Goal: Task Accomplishment & Management: Complete application form

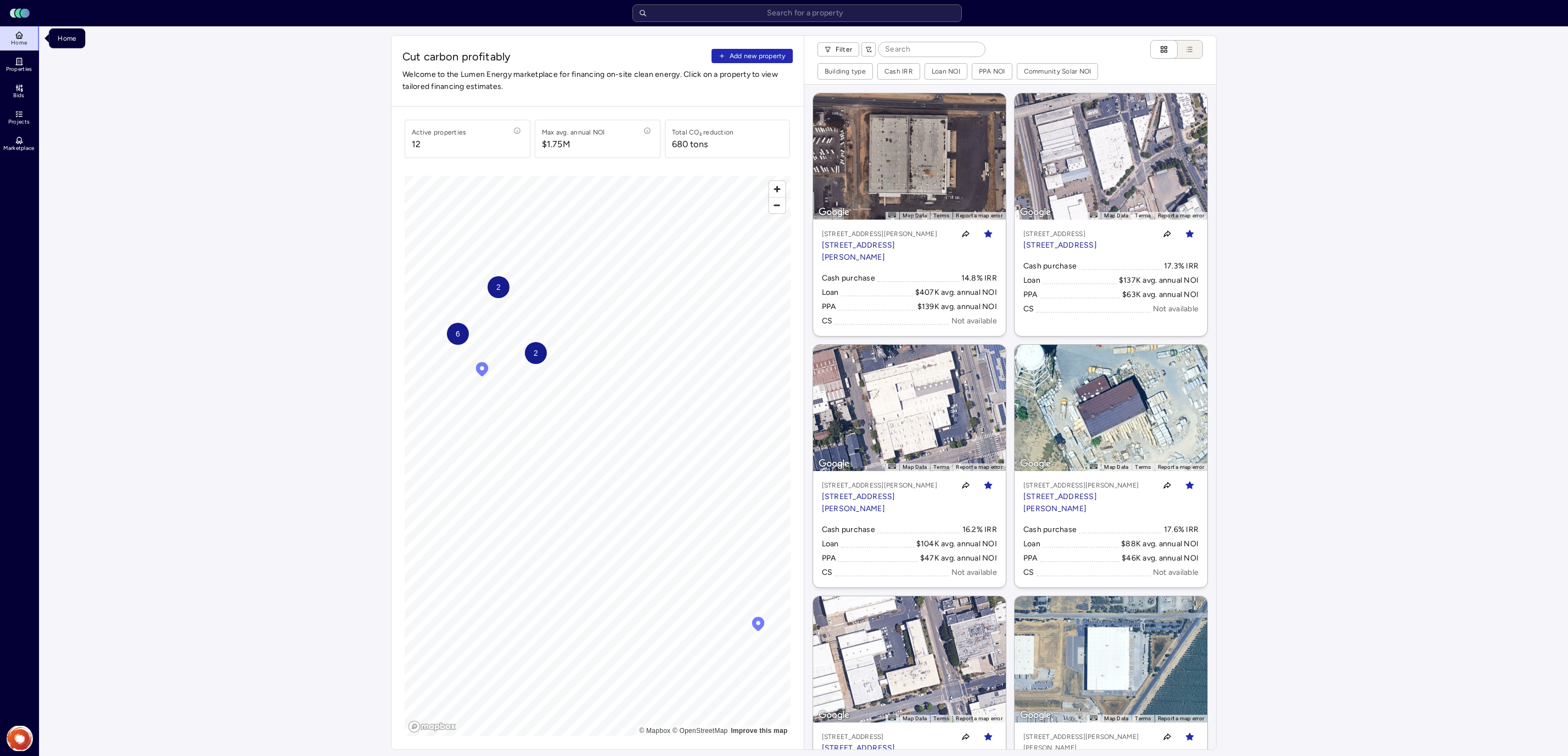
click at [23, 65] on link "Properties" at bounding box center [20, 64] width 40 height 24
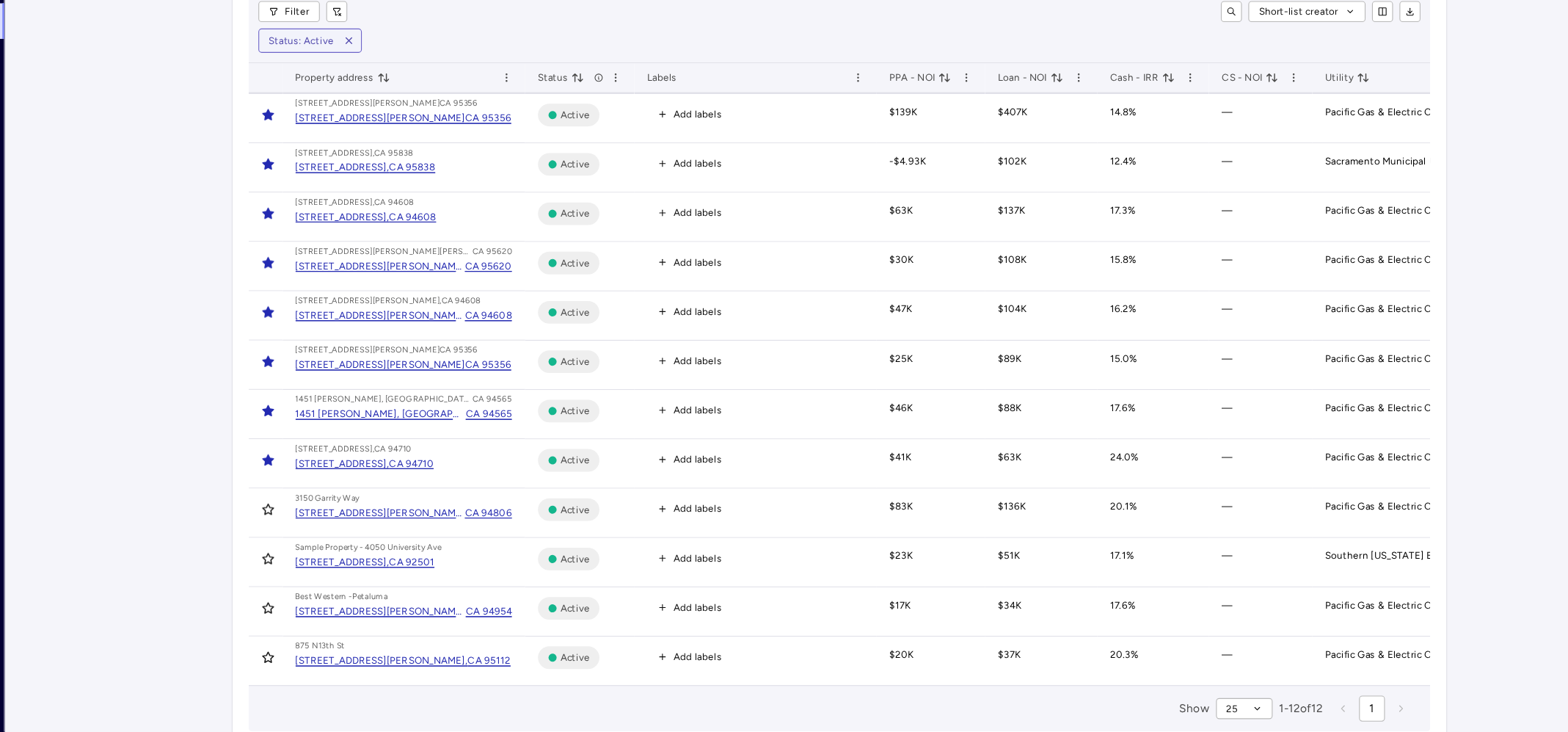
scroll to position [69, 0]
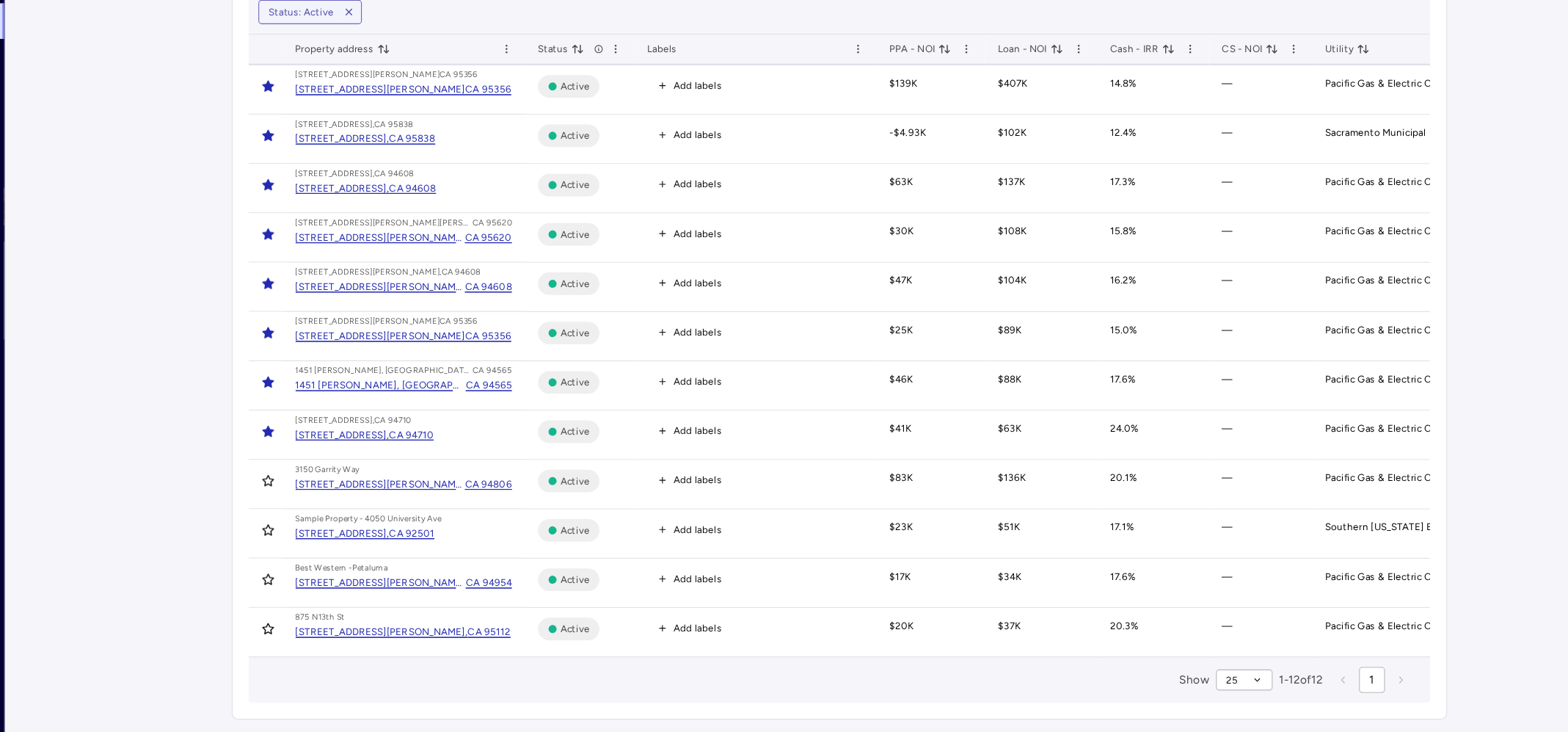
click at [384, 282] on div "[STREET_ADDRESS][PERSON_NAME][PERSON_NAME]," at bounding box center [394, 283] width 154 height 15
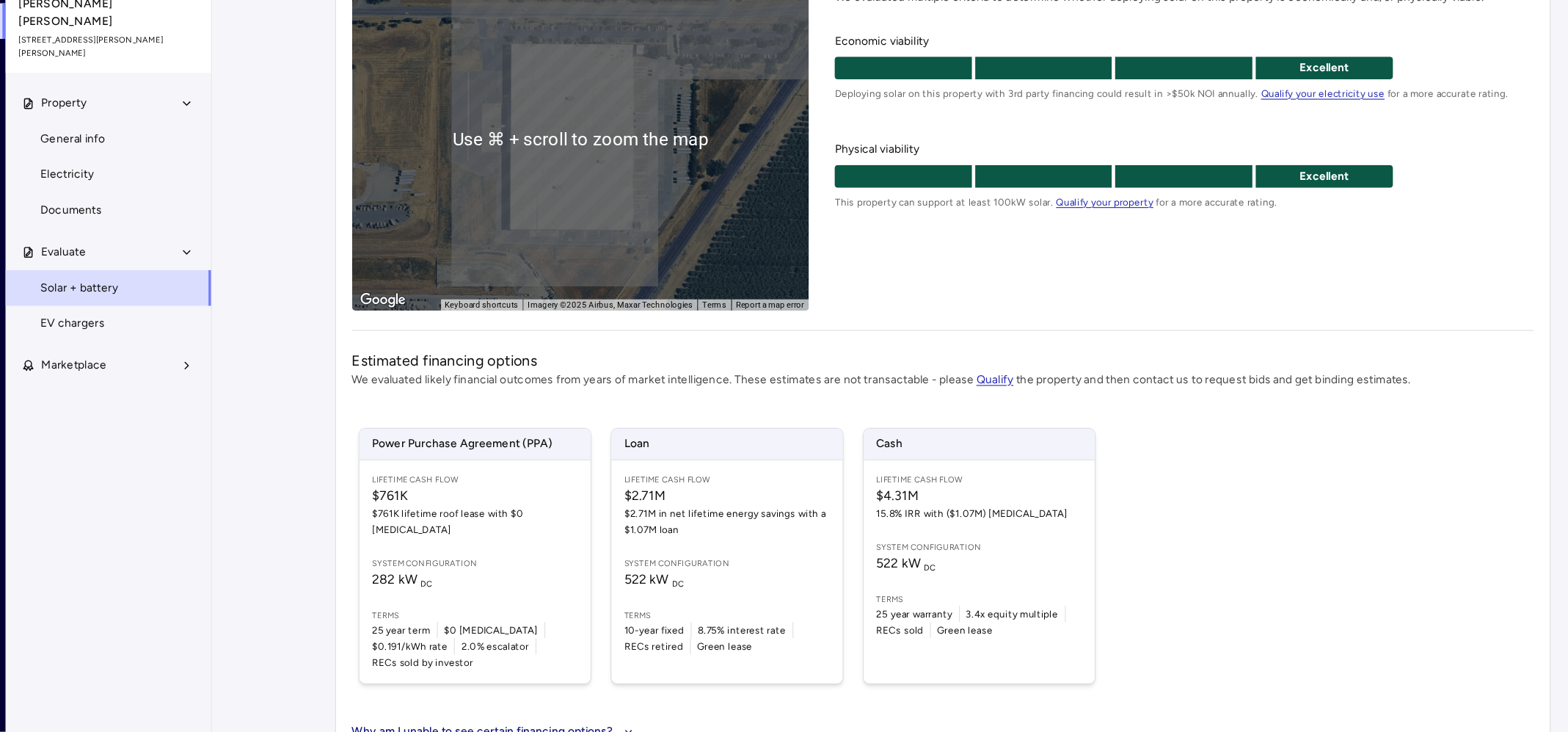
scroll to position [175, 0]
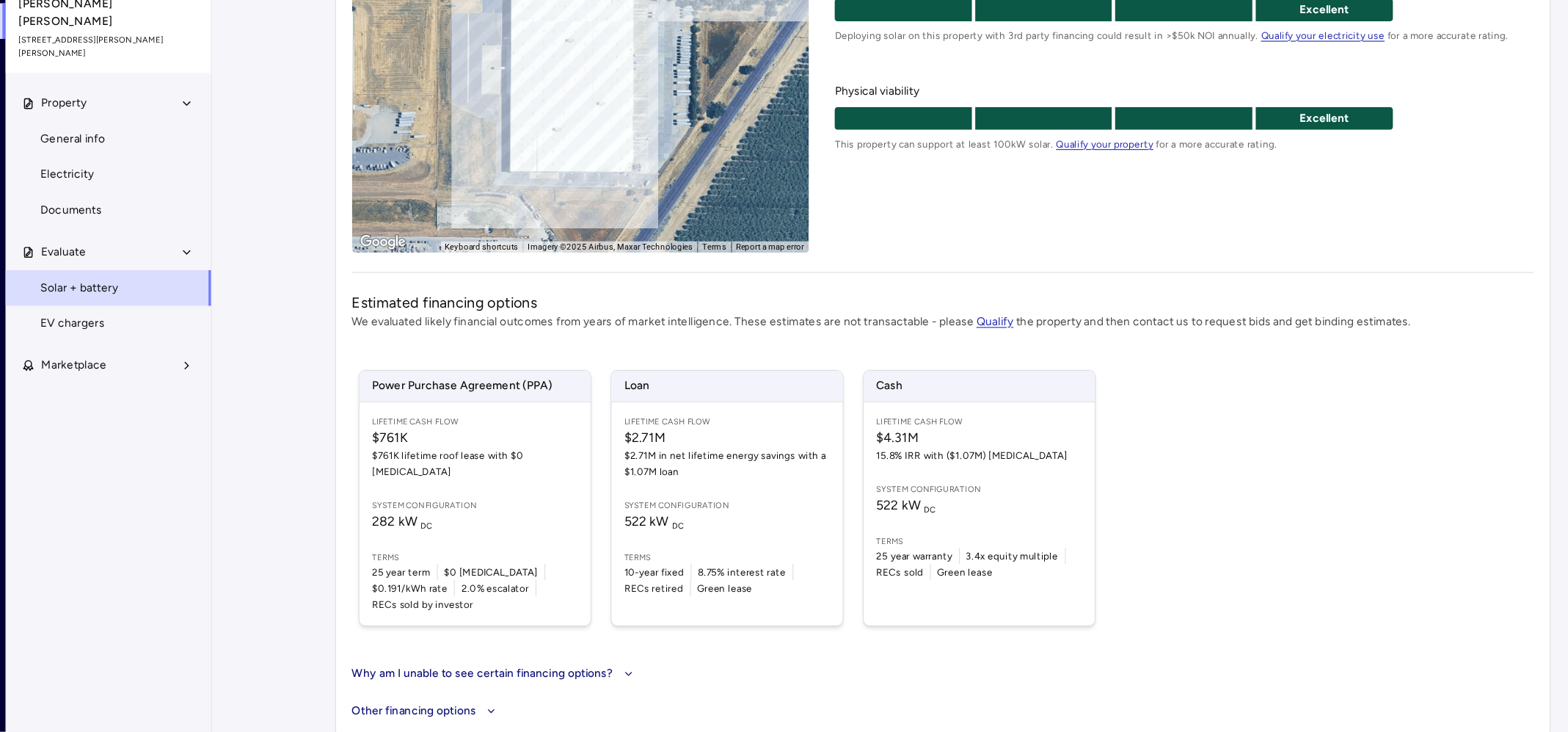
click at [888, 509] on span "System configuration" at bounding box center [937, 512] width 186 height 11
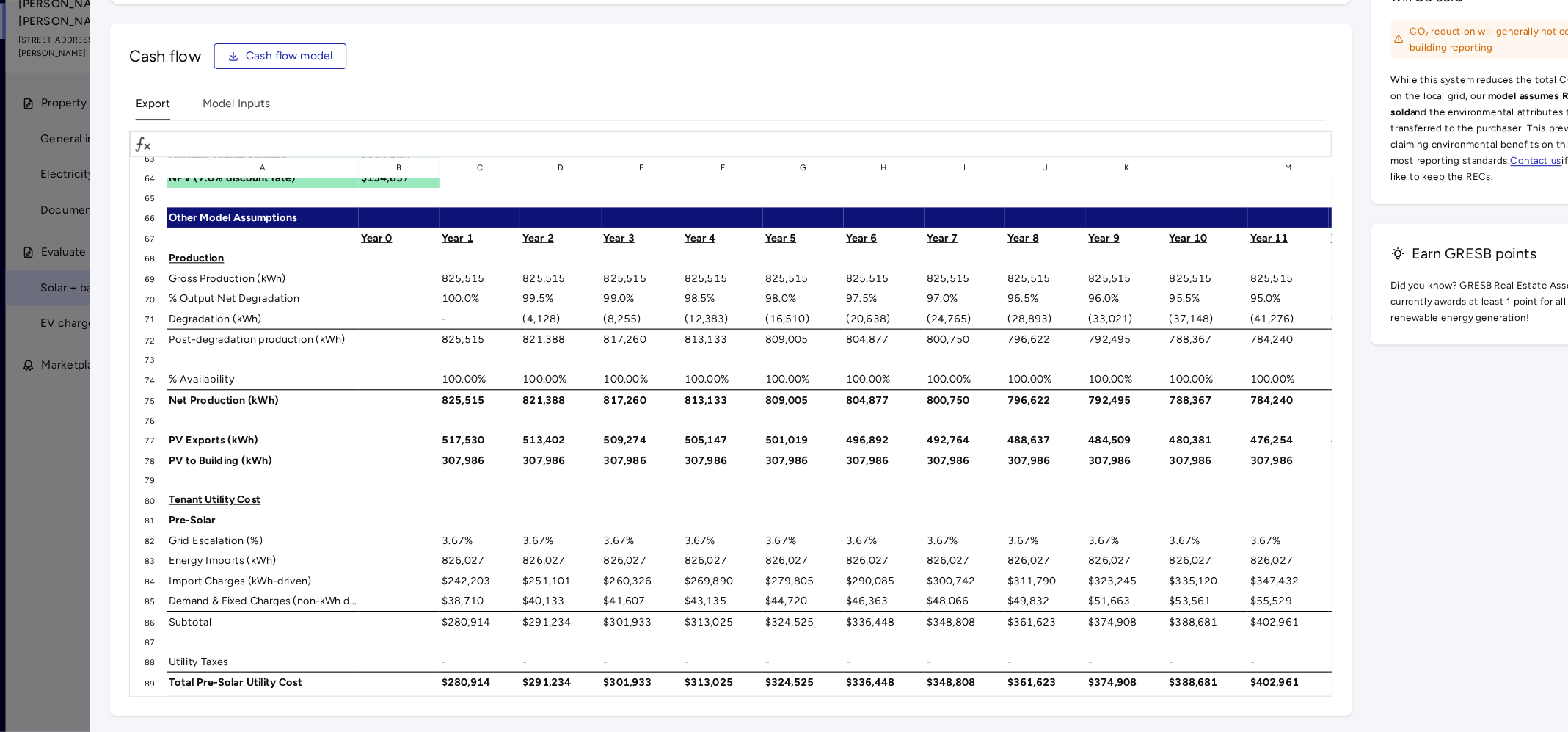
scroll to position [1163, 0]
click at [469, 422] on div "825,515" at bounding box center [484, 429] width 73 height 19
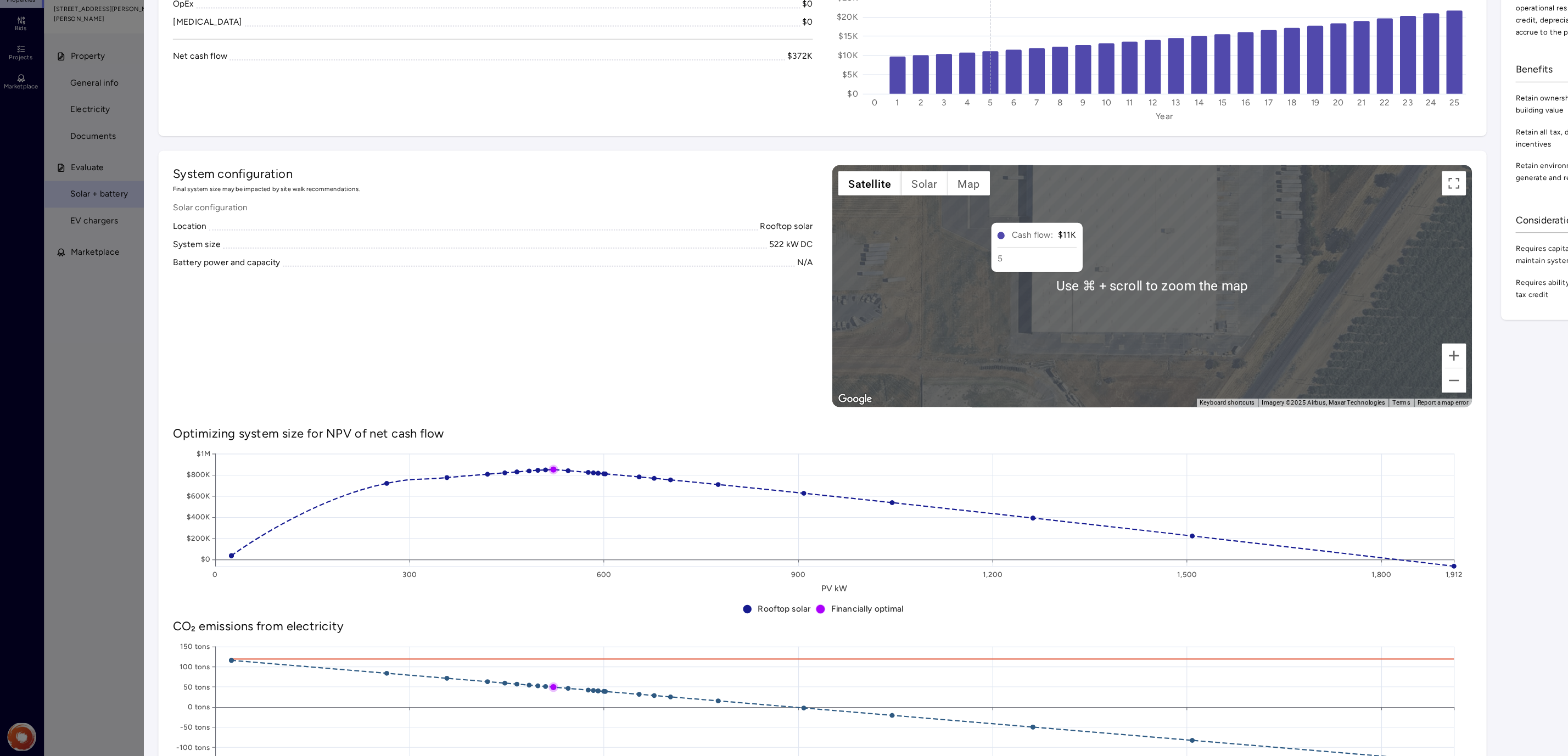
scroll to position [0, 0]
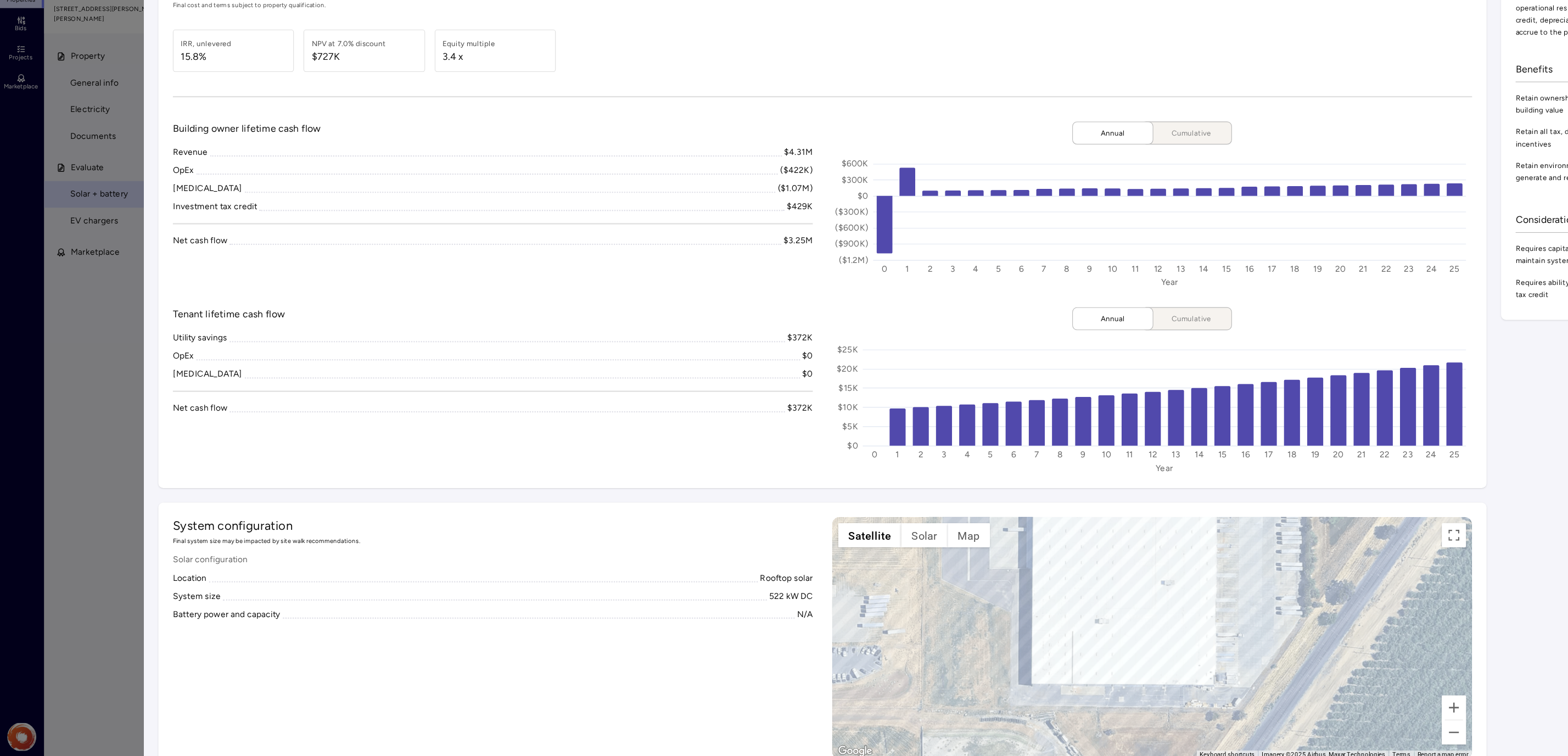
click at [666, 307] on div "Building owner lifetime cash flow Revenue $4.31M OpEx ($422K) [MEDICAL_DATA] ($…" at bounding box center [447, 256] width 581 height 151
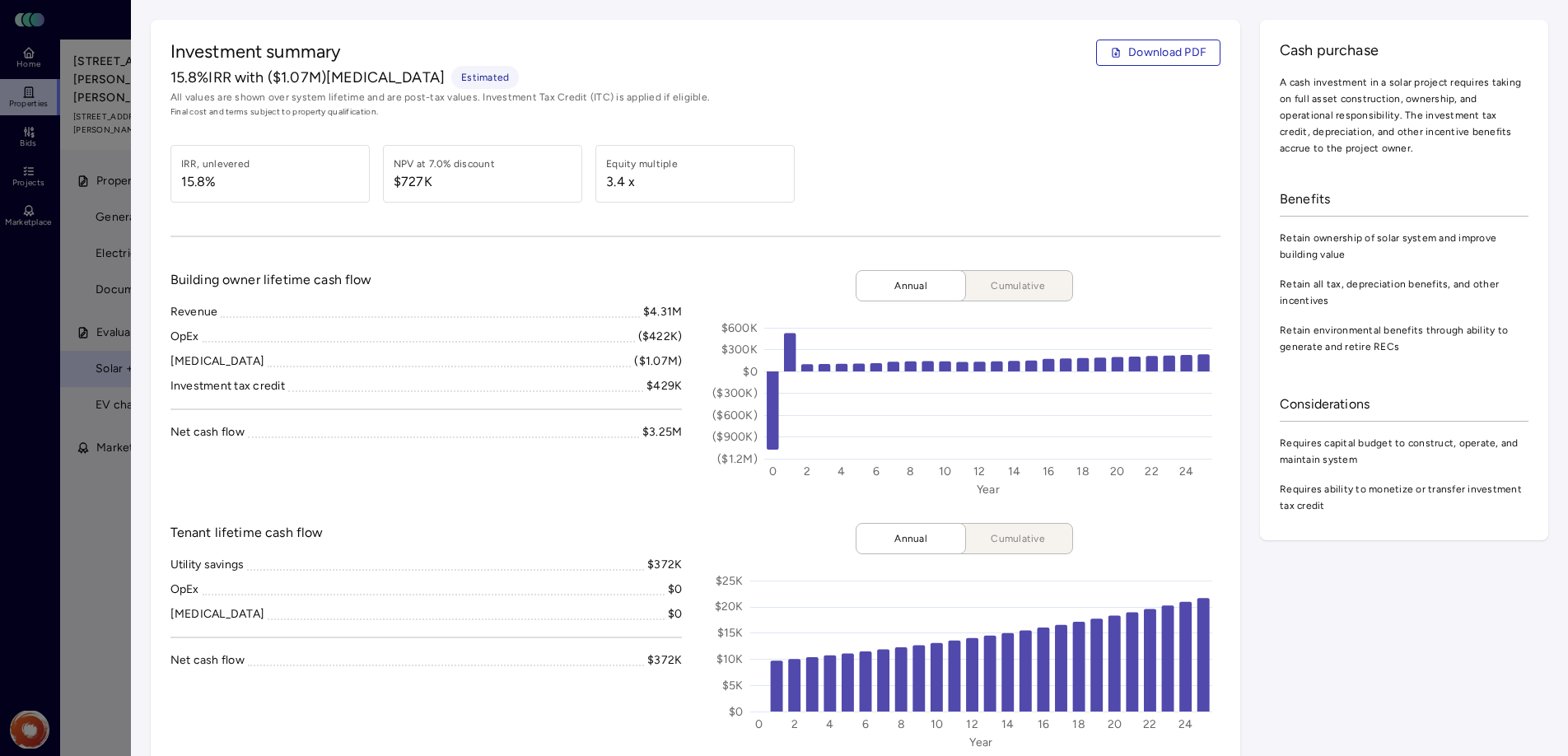
drag, startPoint x: 72, startPoint y: 51, endPoint x: 35, endPoint y: 55, distance: 37.2
click at [72, 51] on div at bounding box center [784, 378] width 1568 height 756
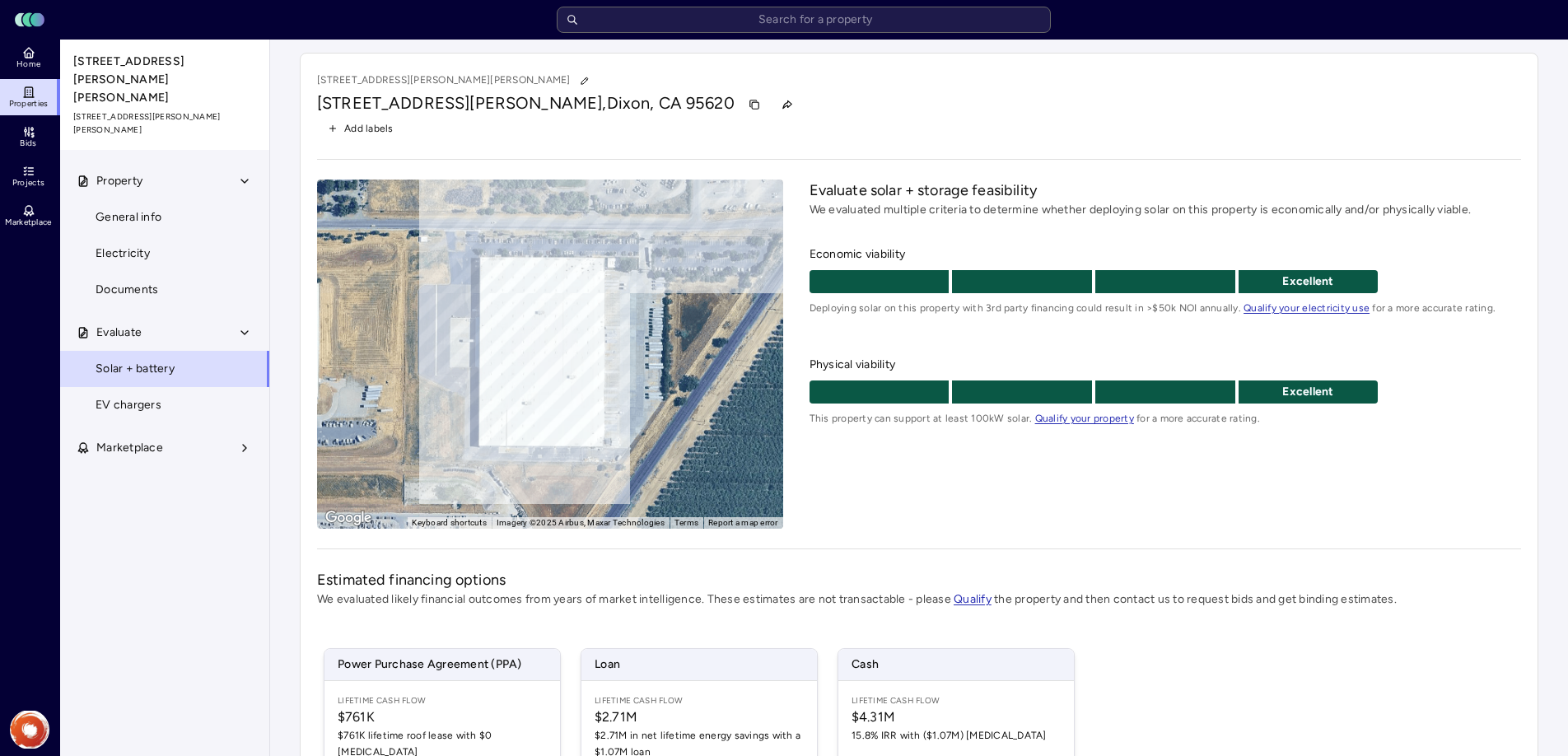
click at [23, 90] on icon at bounding box center [29, 92] width 13 height 13
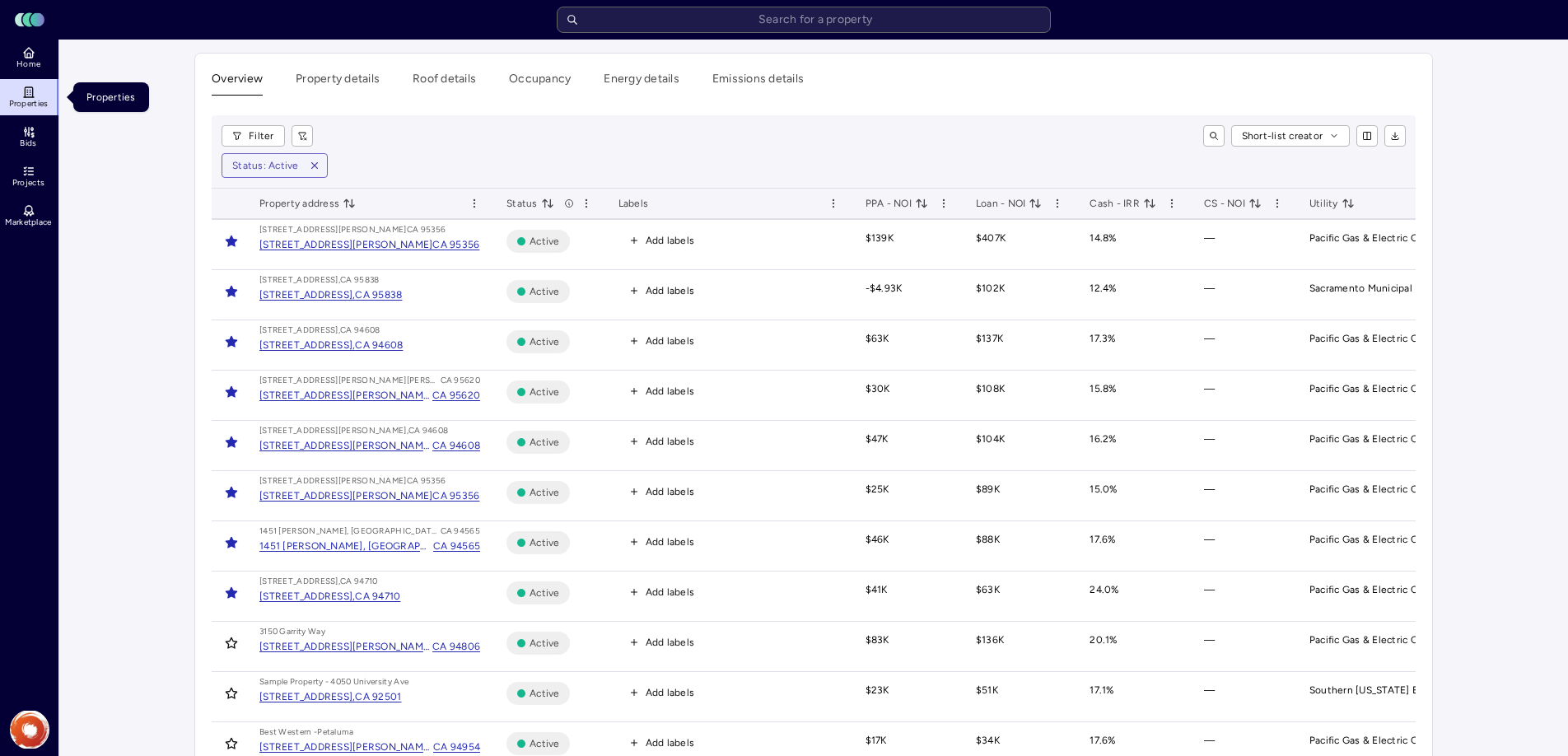
scroll to position [2, 0]
click at [366, 241] on div "[STREET_ADDRESS][PERSON_NAME]" at bounding box center [346, 243] width 173 height 17
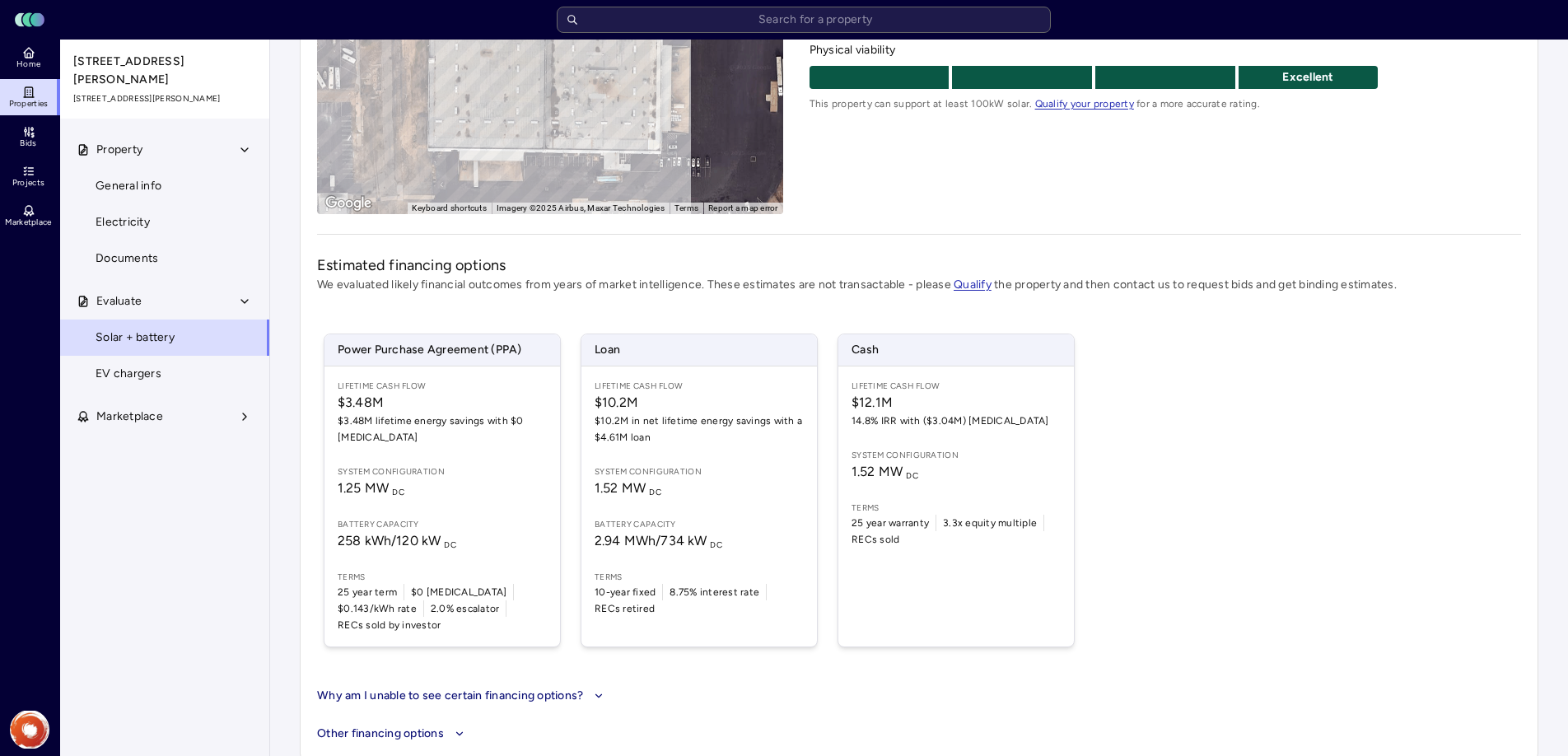
scroll to position [315, 0]
click at [913, 415] on span "14.8% IRR with ($3.04M) [MEDICAL_DATA]" at bounding box center [955, 419] width 209 height 17
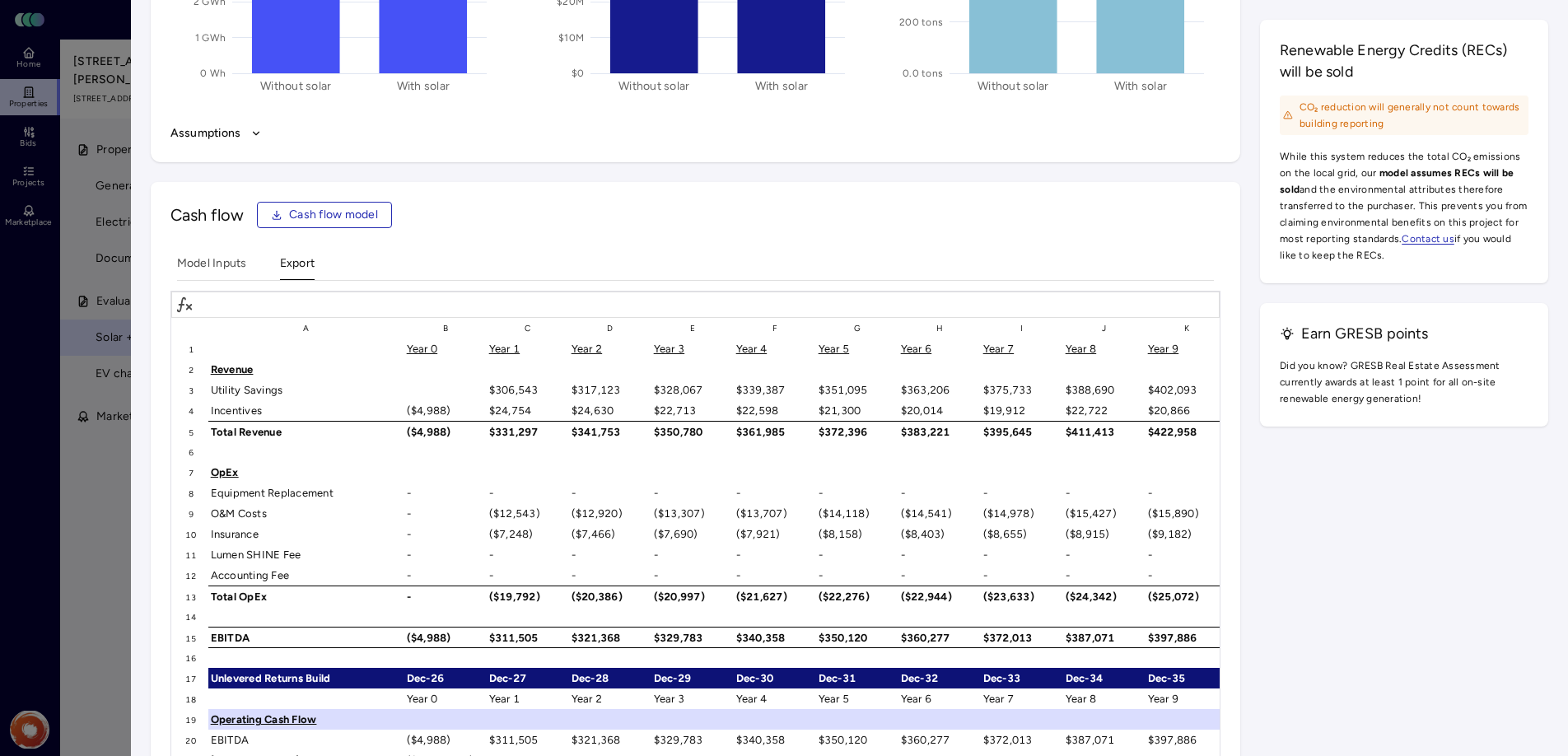
scroll to position [2398, 0]
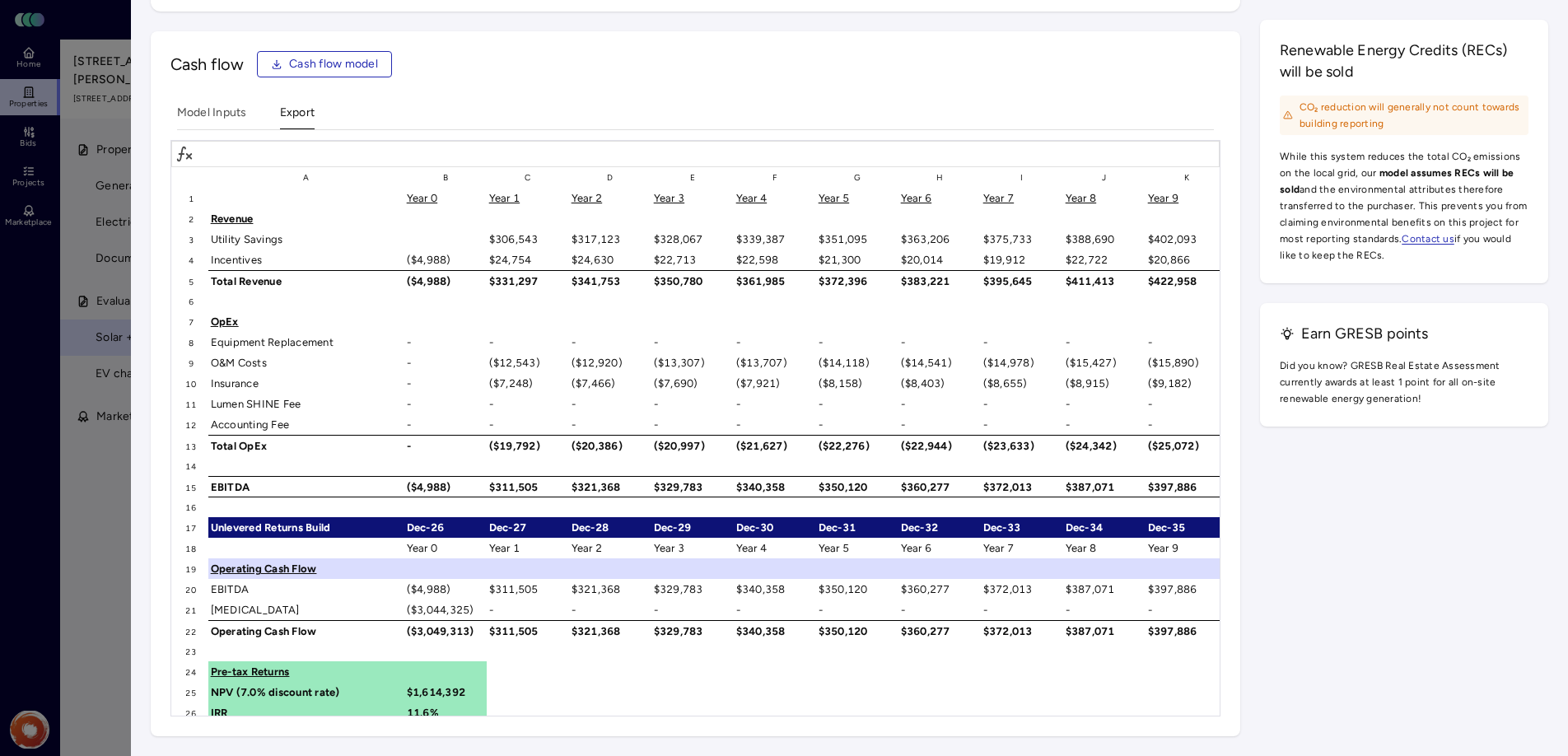
click at [313, 59] on span "Cash flow model" at bounding box center [333, 64] width 89 height 18
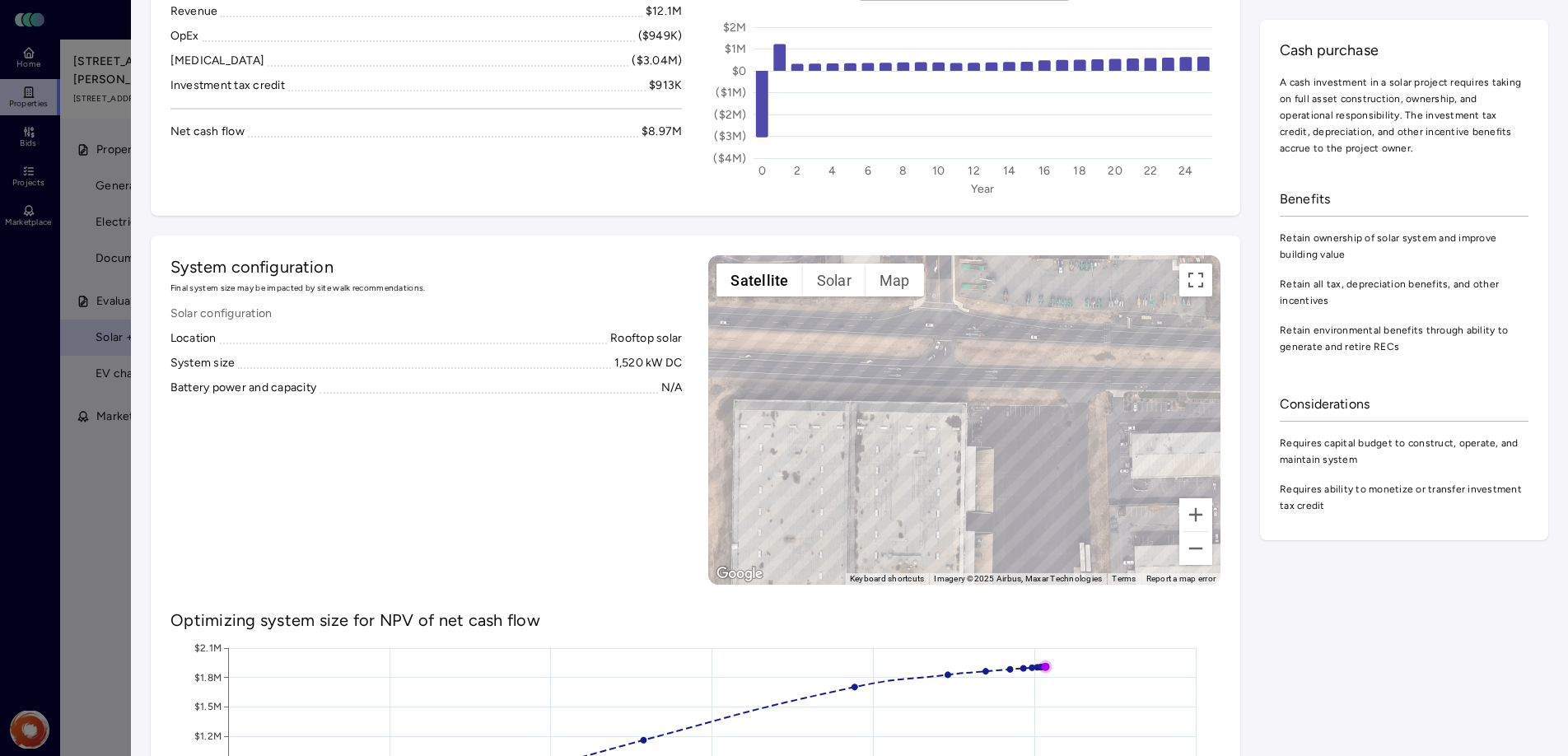
scroll to position [0, 0]
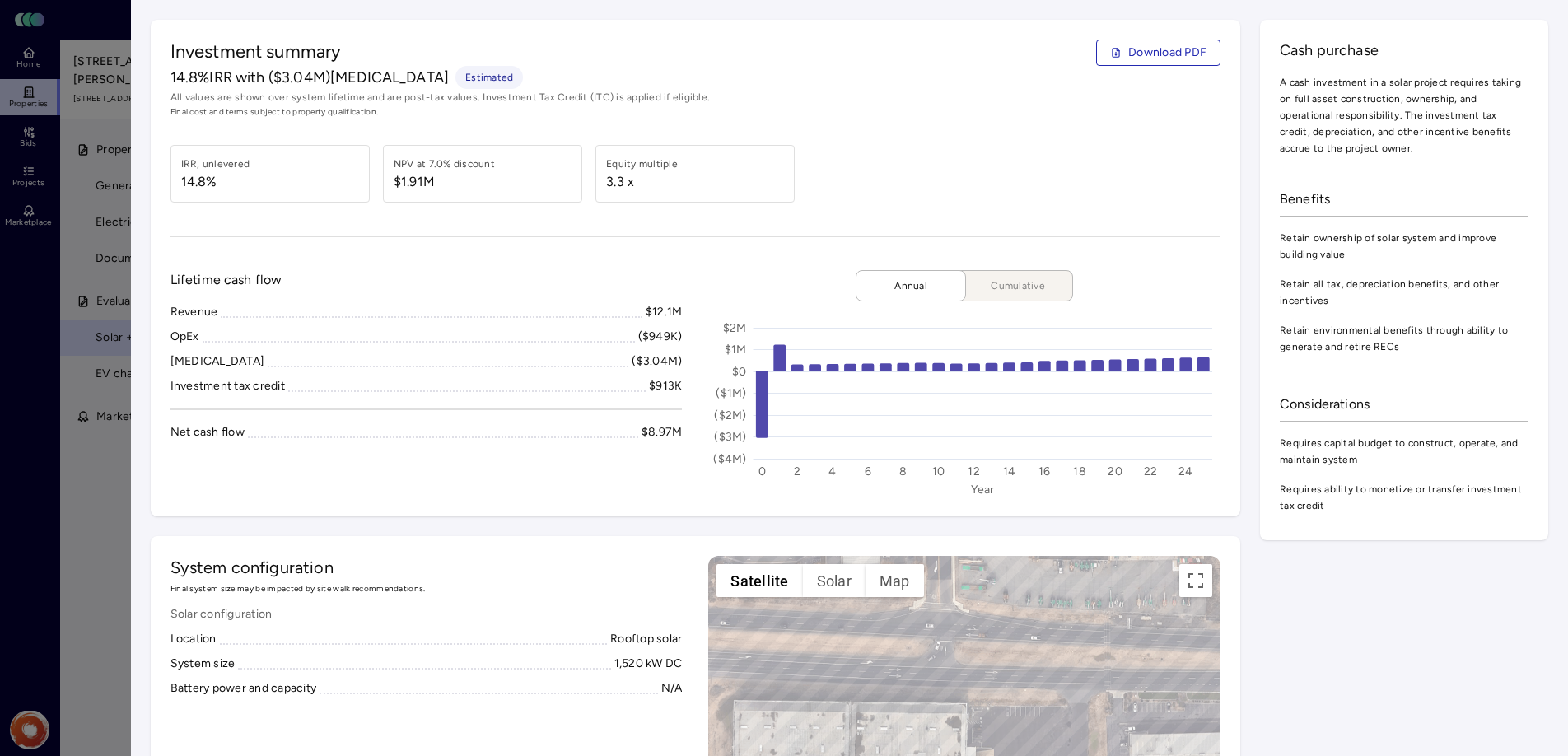
click at [96, 99] on div at bounding box center [784, 378] width 1568 height 756
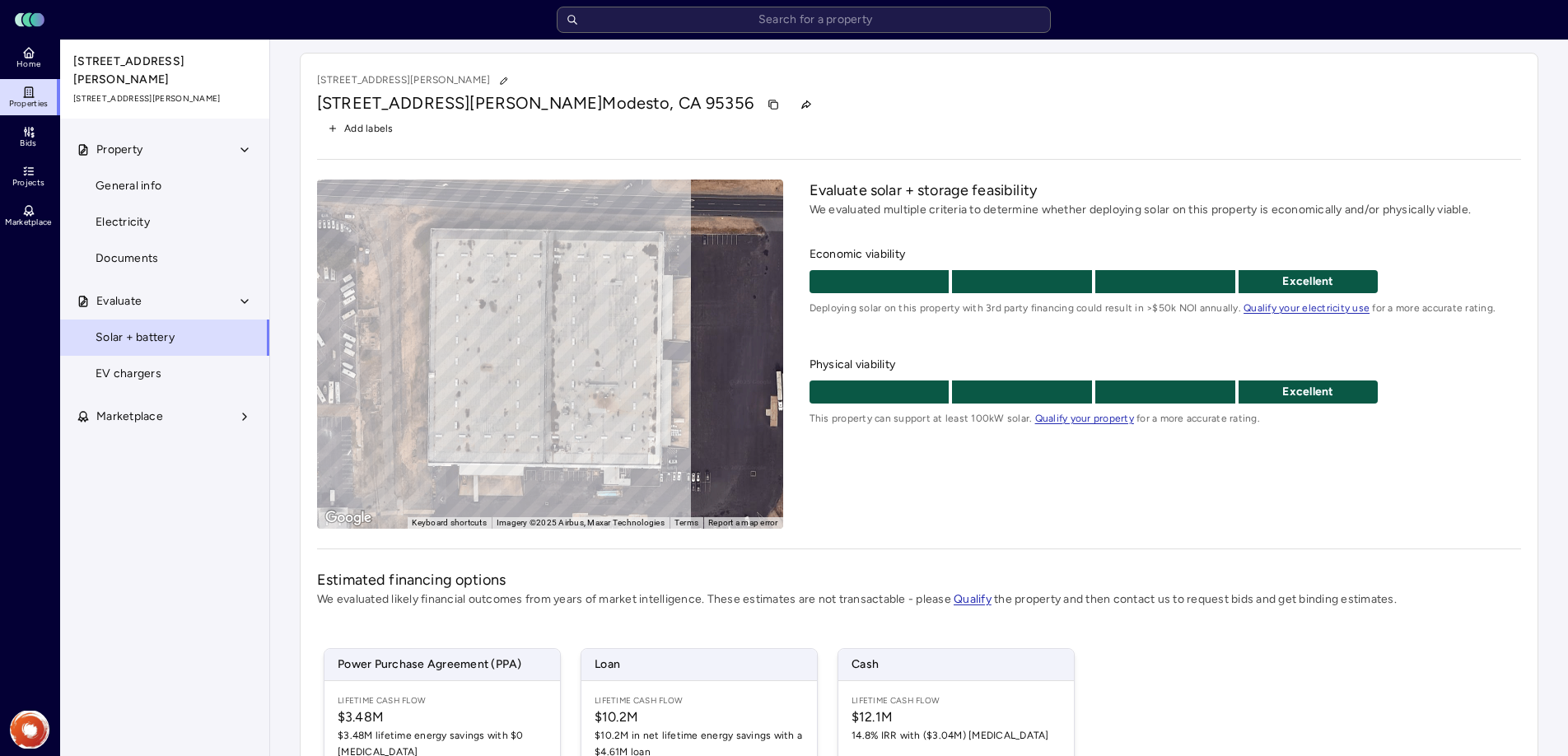
click at [29, 96] on icon at bounding box center [29, 92] width 13 height 13
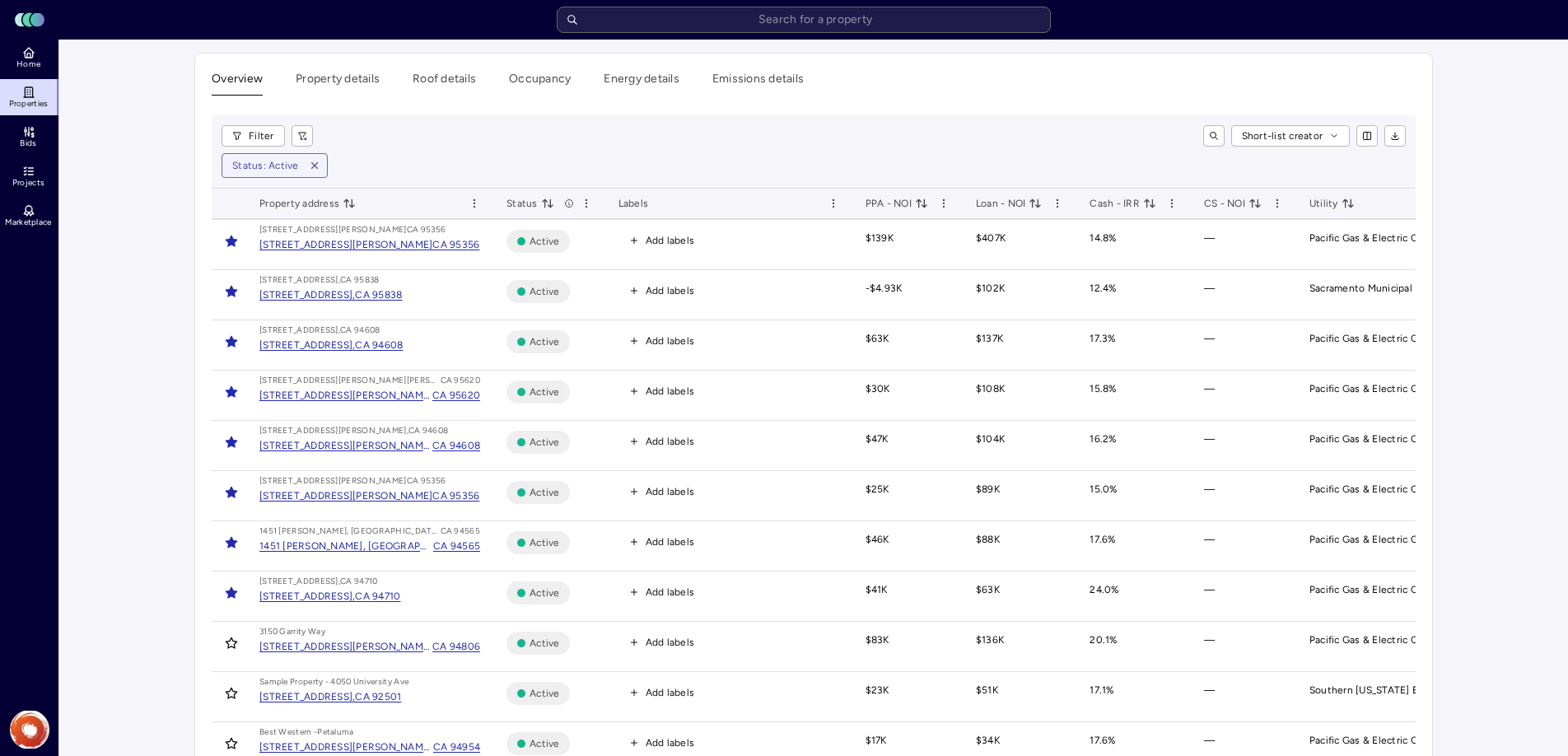
click at [355, 295] on div "[STREET_ADDRESS]," at bounding box center [307, 294] width 96 height 17
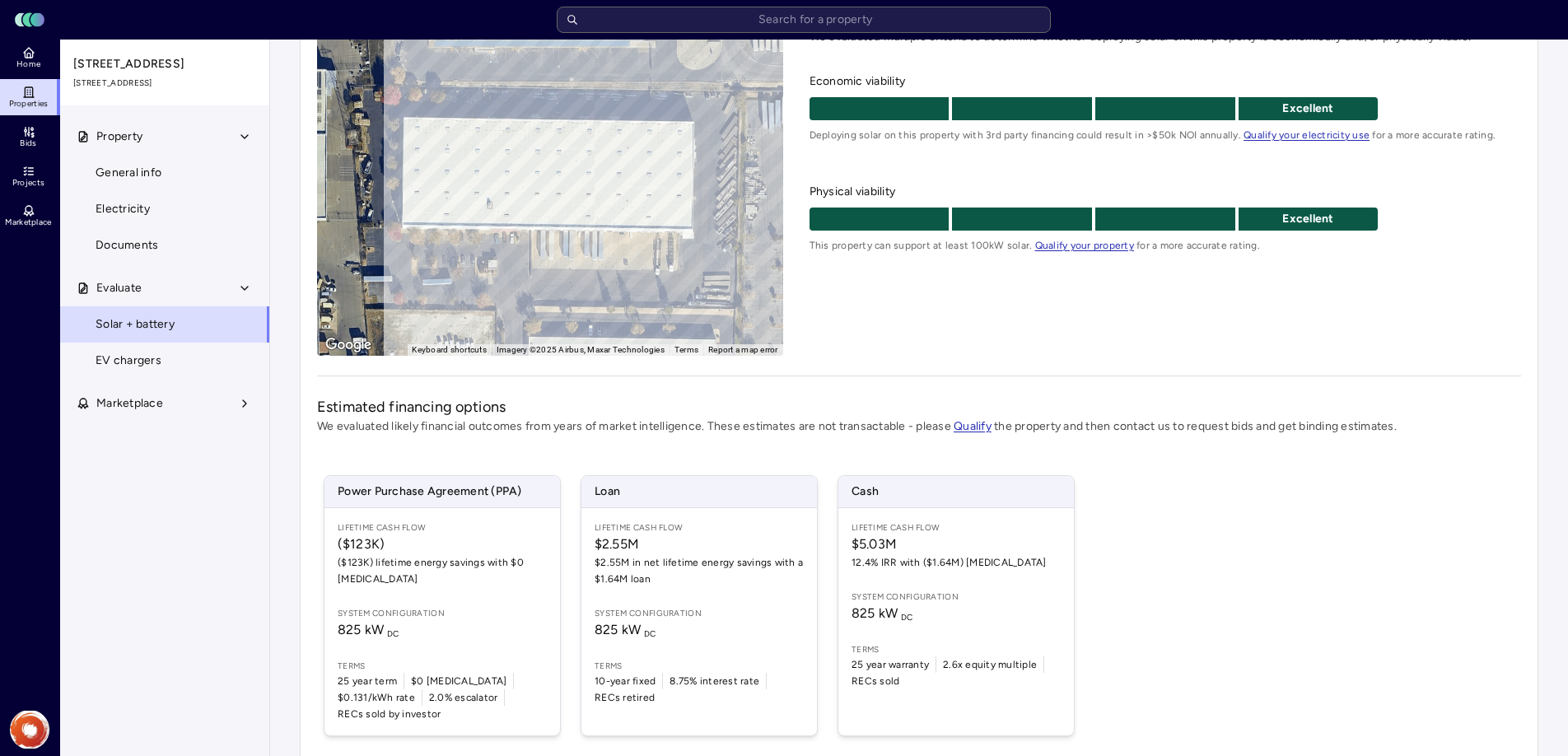
scroll to position [215, 0]
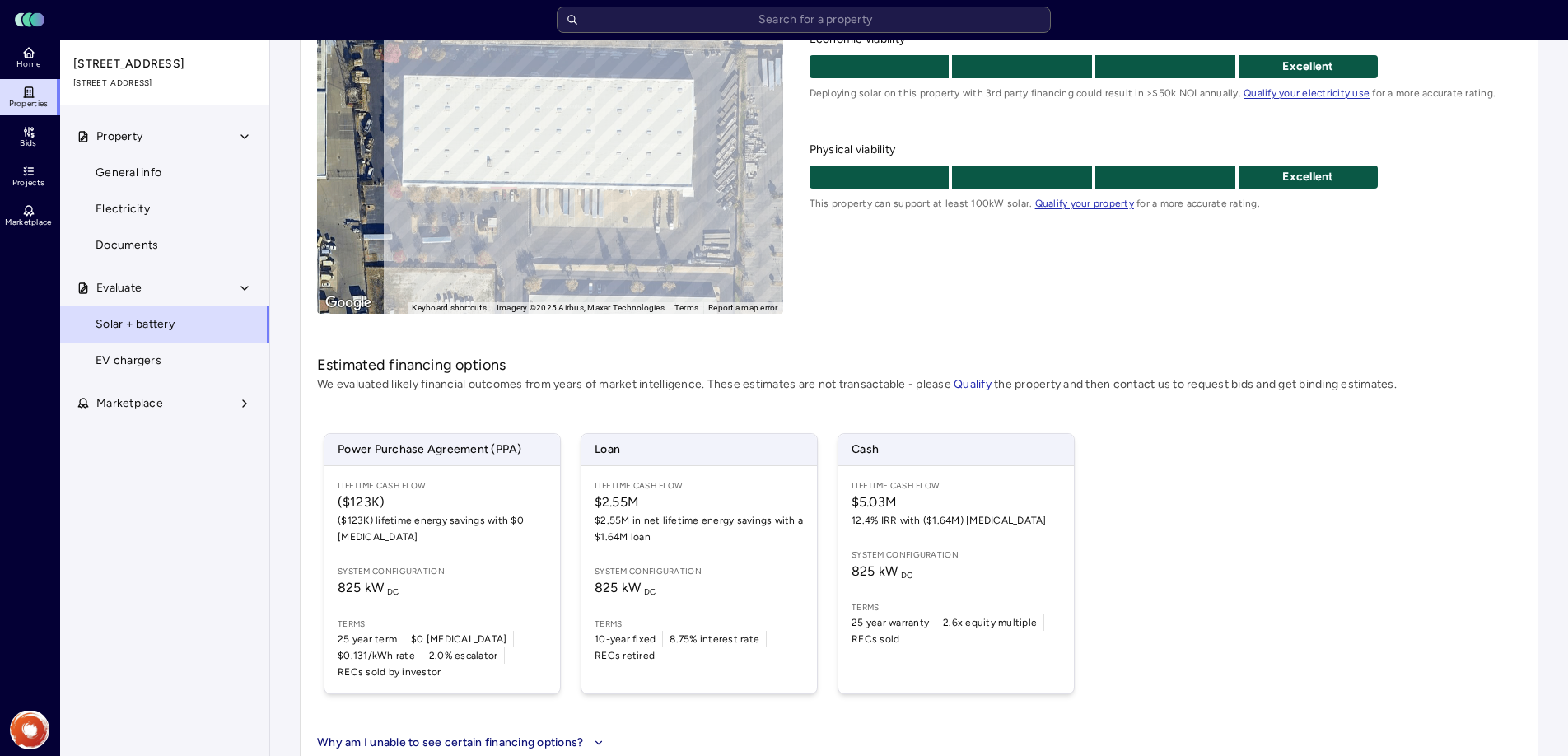
click at [903, 506] on span "$5.03M" at bounding box center [955, 501] width 209 height 19
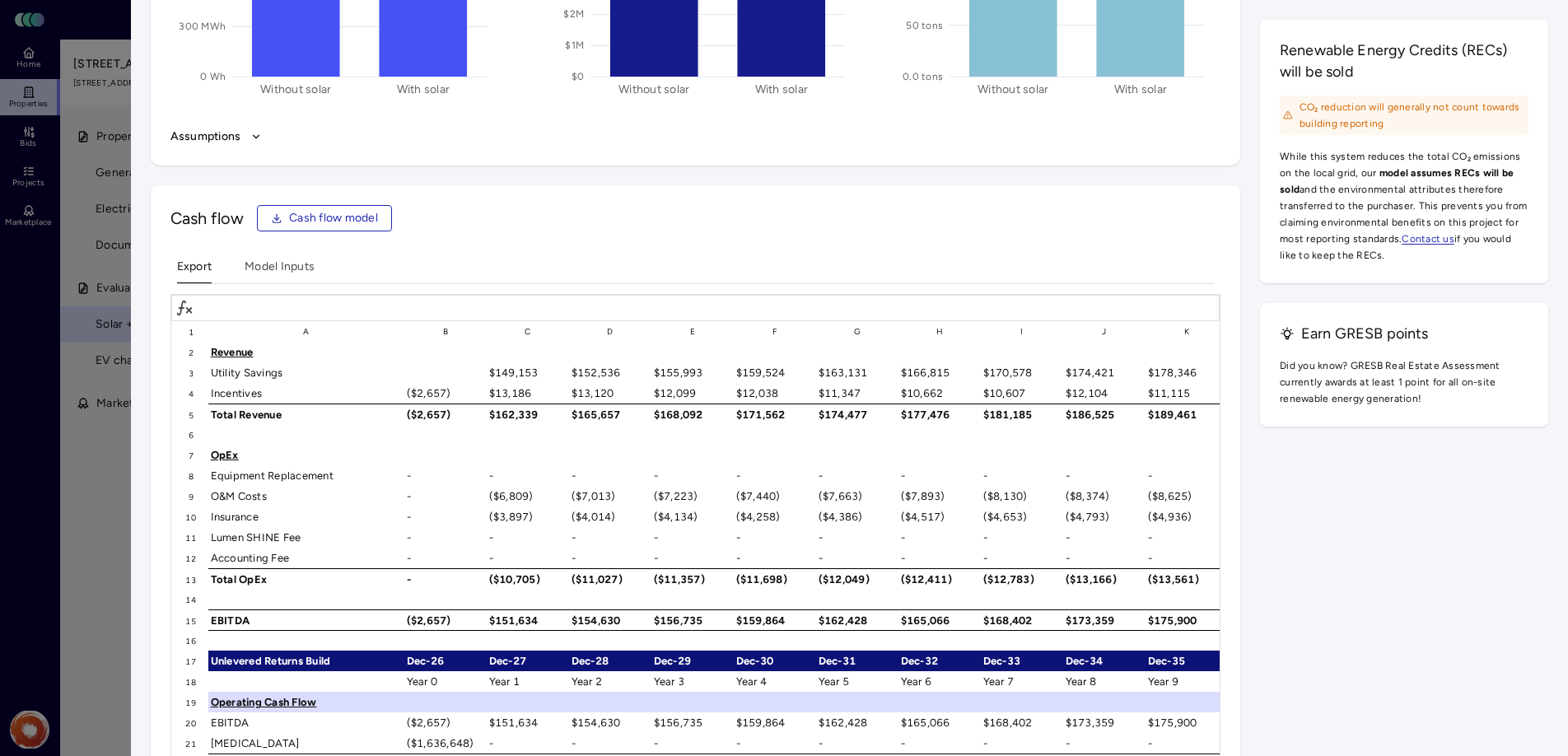
scroll to position [2316, 0]
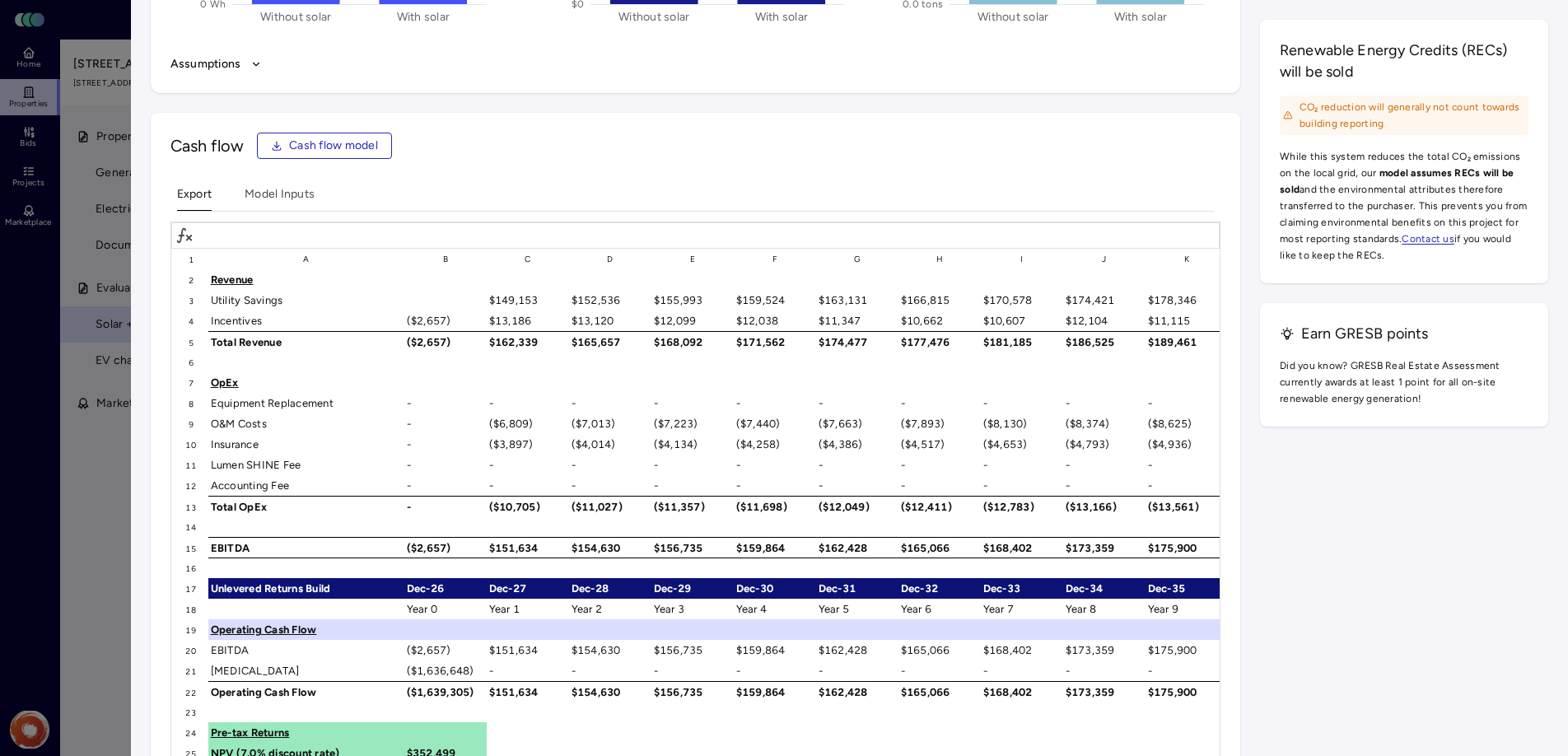
click at [368, 149] on span "Cash flow model" at bounding box center [333, 146] width 89 height 18
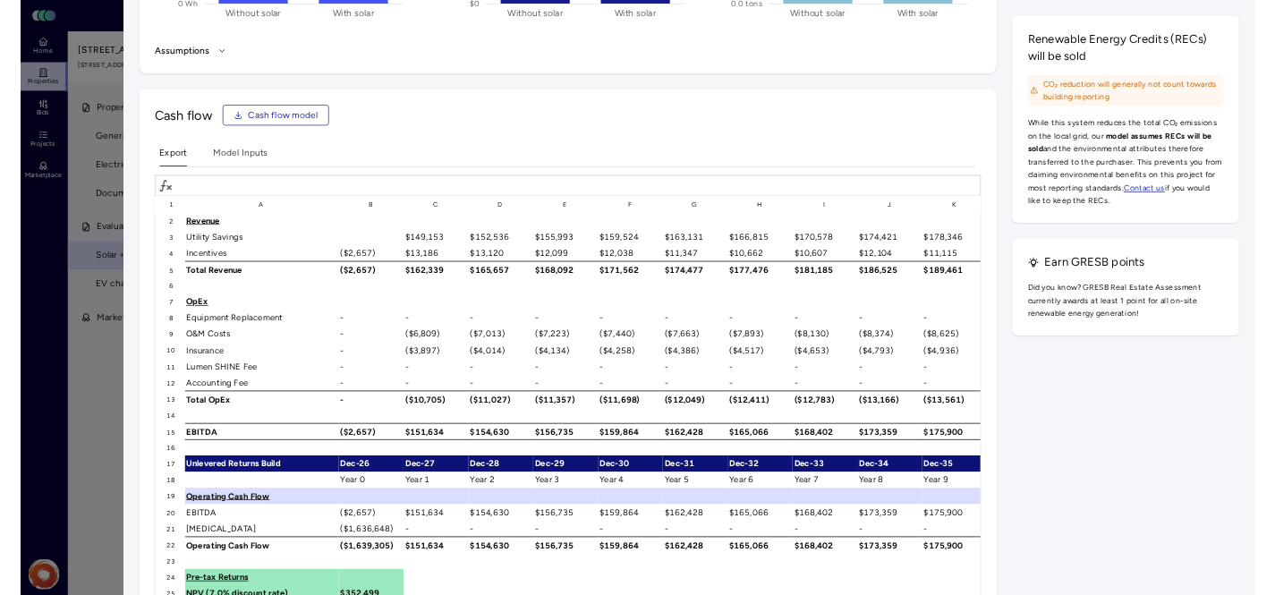
scroll to position [0, 0]
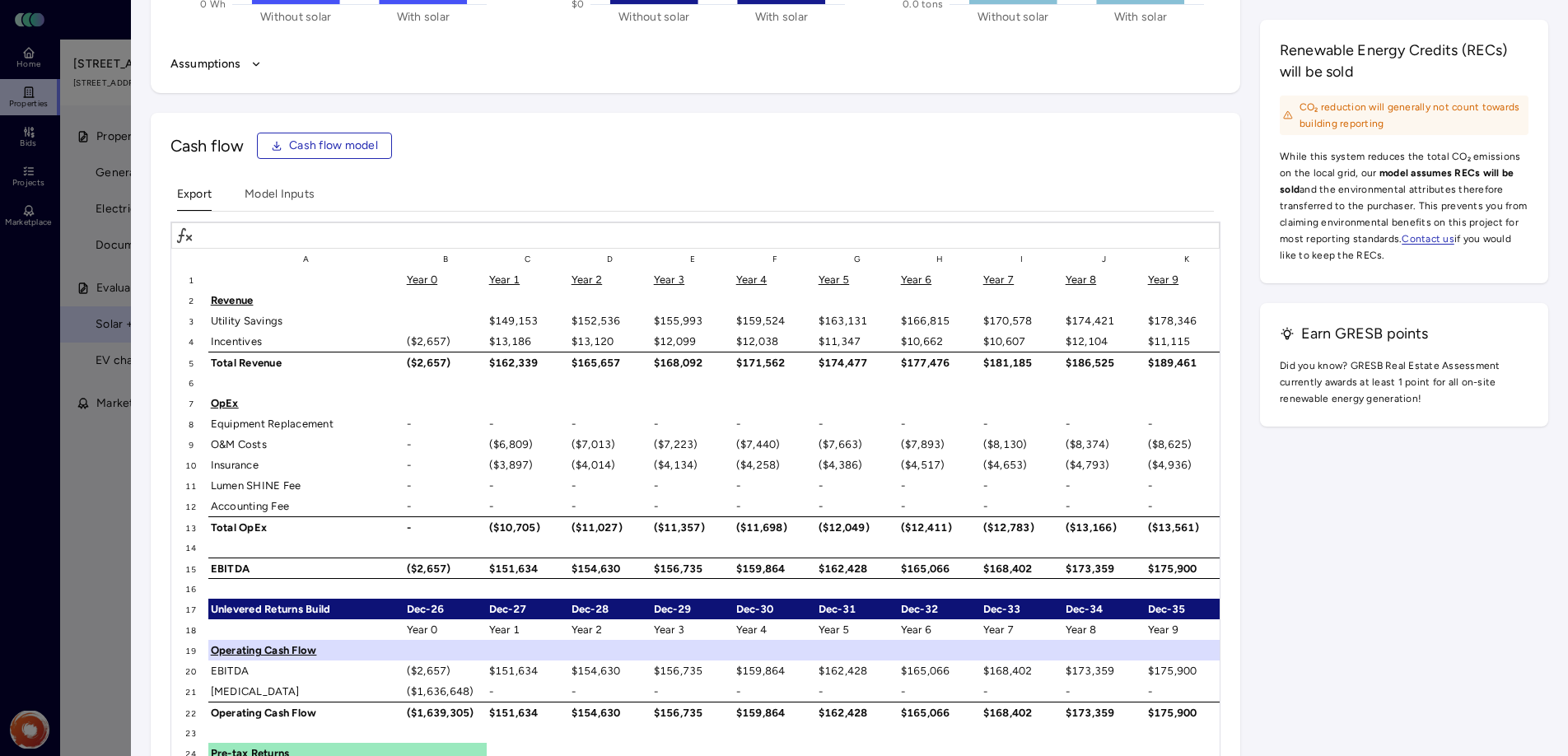
click at [52, 107] on div at bounding box center [784, 378] width 1568 height 756
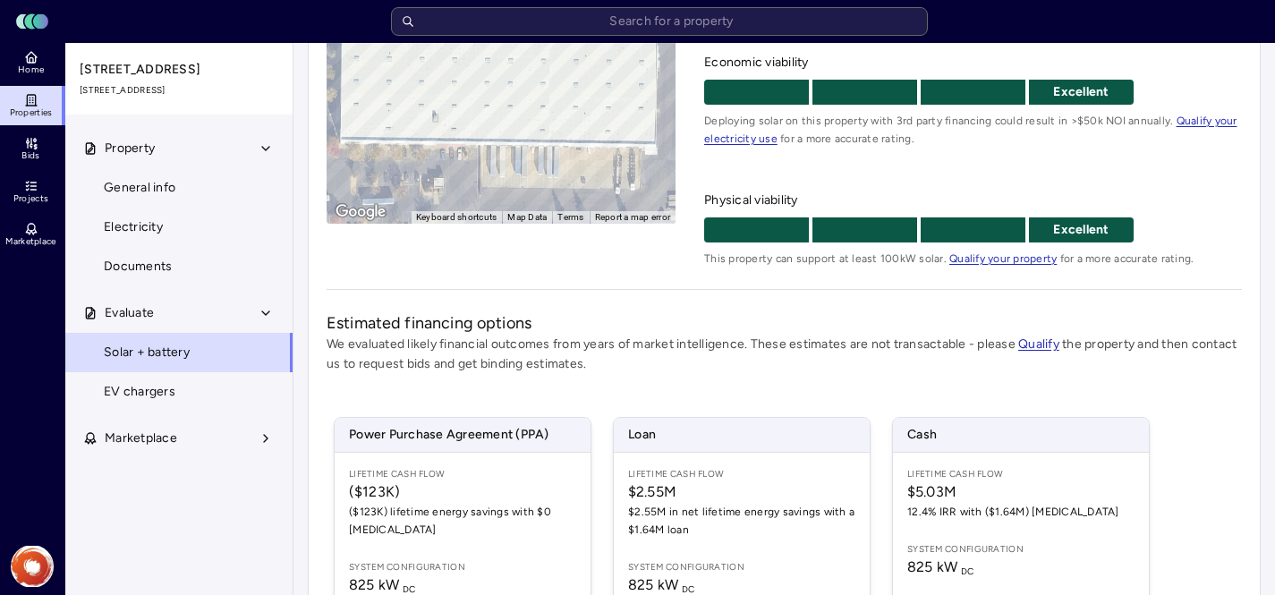
click at [36, 102] on icon at bounding box center [31, 100] width 14 height 14
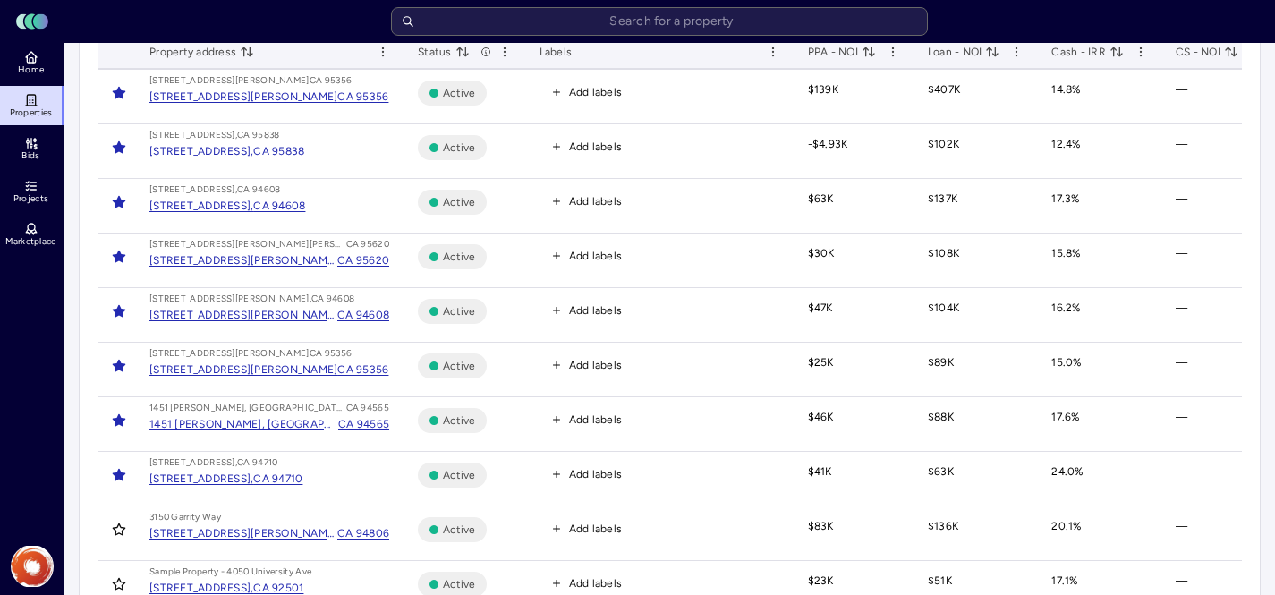
scroll to position [176, 0]
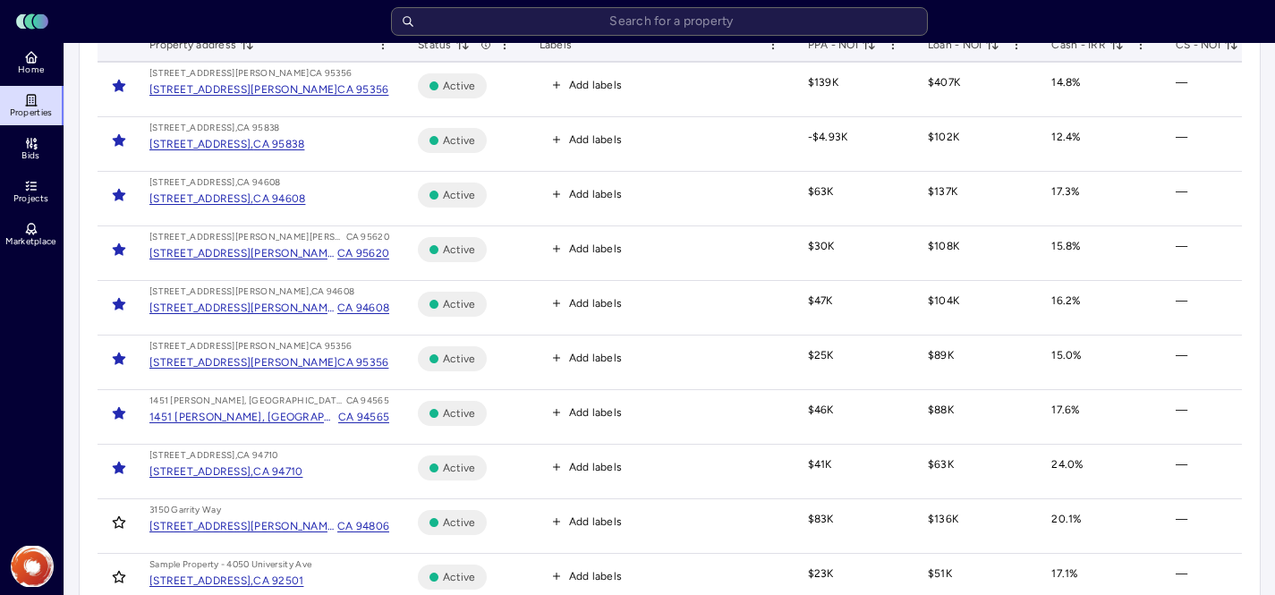
click at [268, 421] on div "1451 [PERSON_NAME], [GEOGRAPHIC_DATA]," at bounding box center [243, 417] width 189 height 18
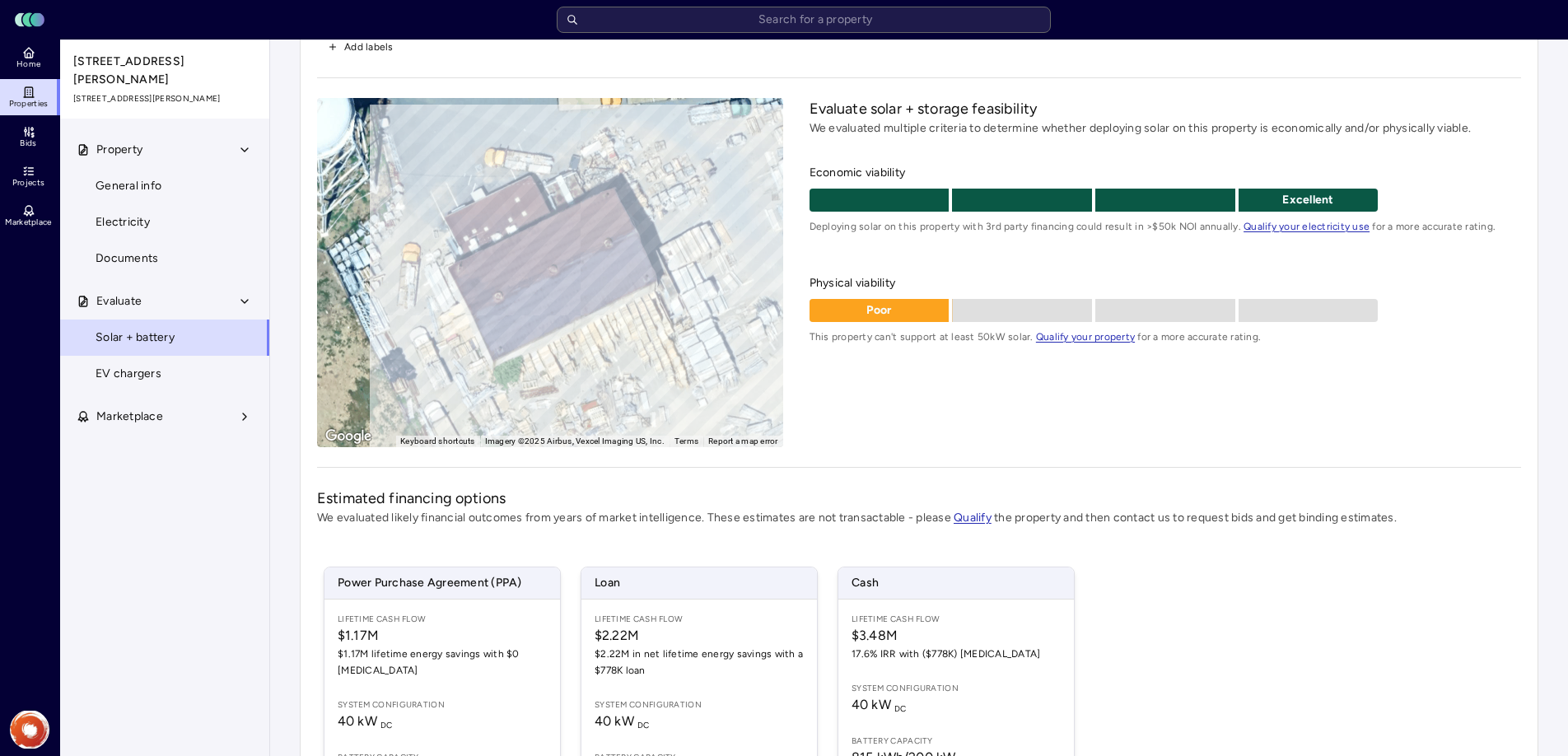
scroll to position [93, 0]
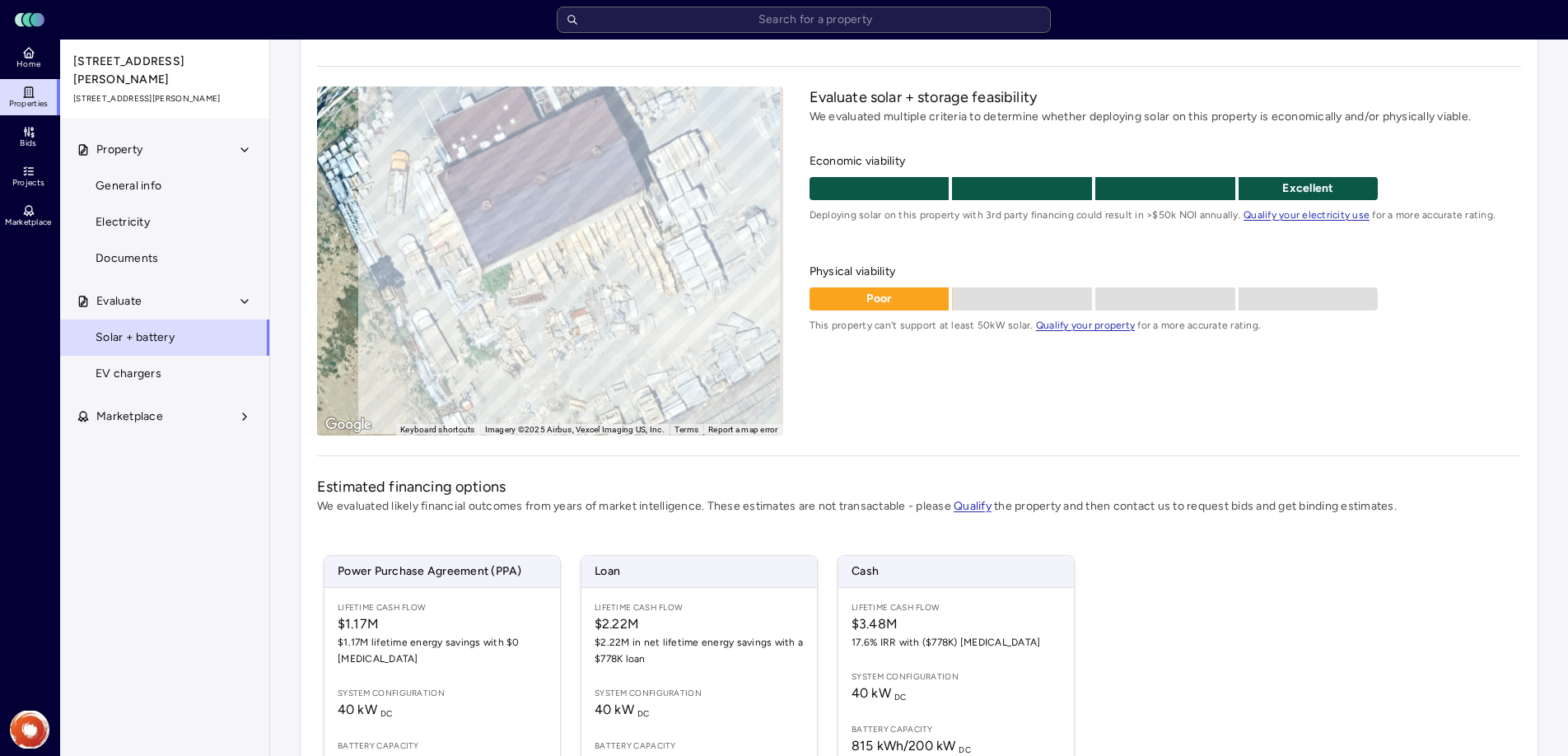
drag, startPoint x: 656, startPoint y: 285, endPoint x: 599, endPoint y: 269, distance: 59.2
click at [599, 269] on div "To activate drag with keyboard, press Alt + Enter. Once in keyboard drag state,…" at bounding box center [550, 260] width 467 height 349
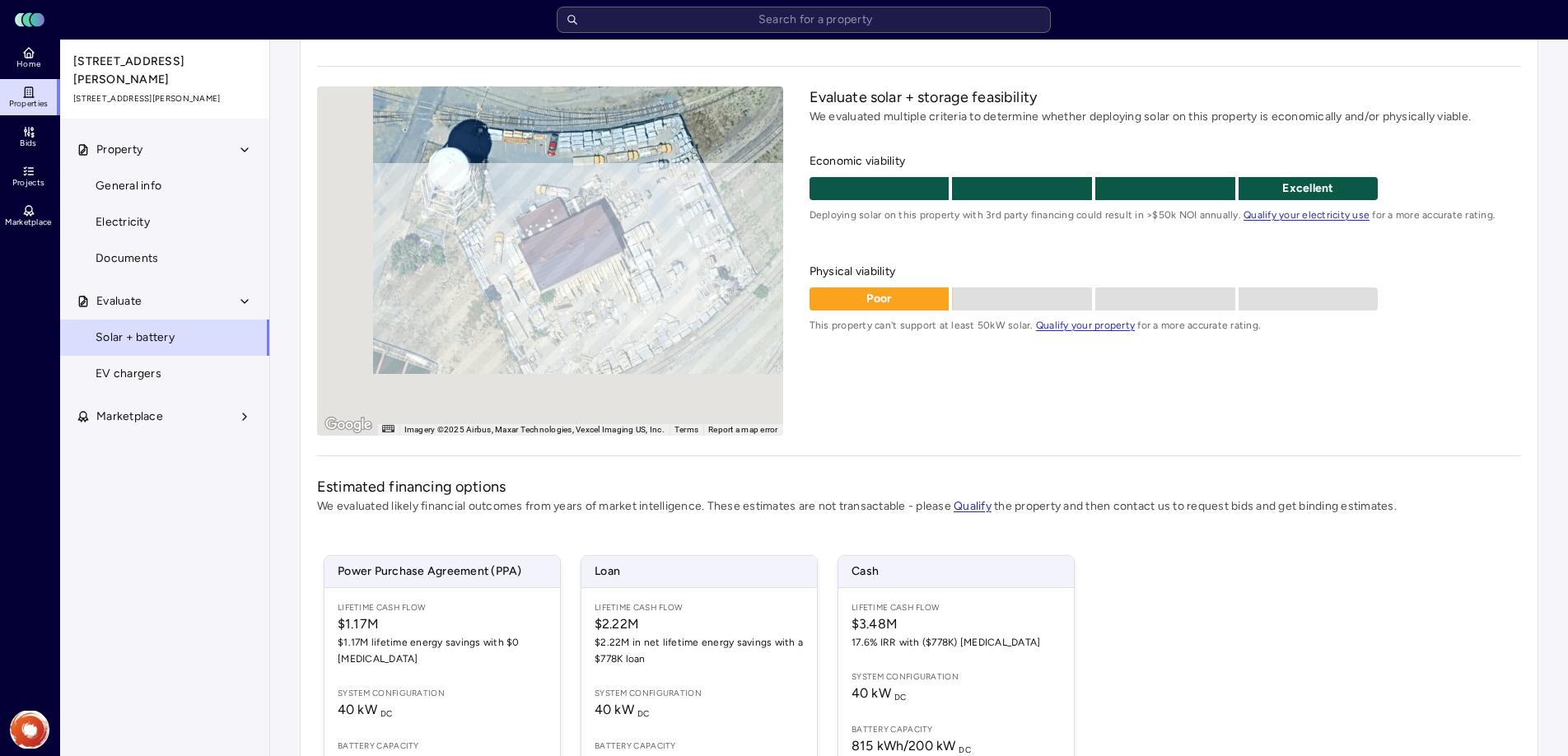
drag, startPoint x: 599, startPoint y: 262, endPoint x: 665, endPoint y: 189, distance: 98.4
click at [665, 189] on div "To activate drag with keyboard, press Alt + Enter. Once in keyboard drag state,…" at bounding box center [550, 260] width 467 height 349
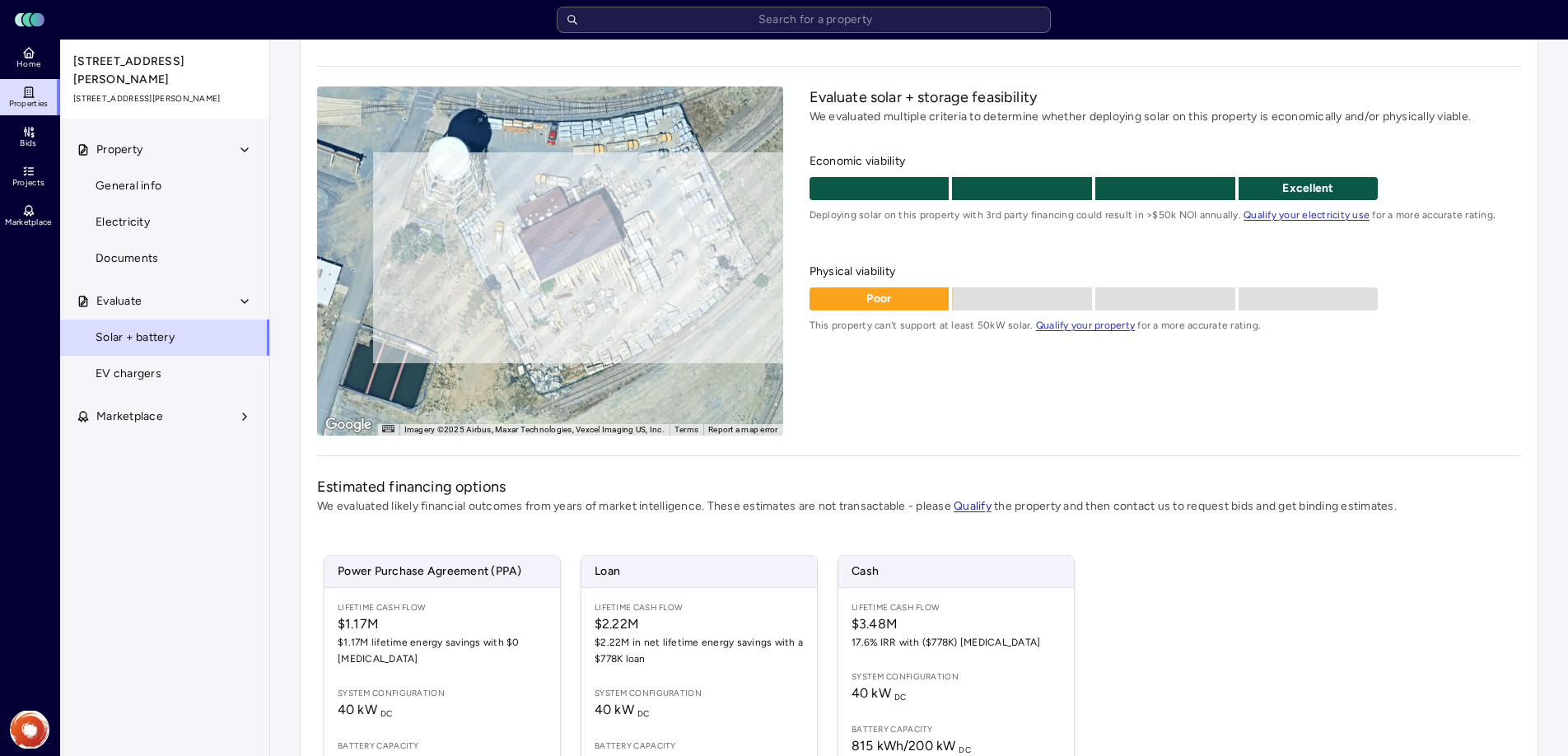
drag, startPoint x: 623, startPoint y: 258, endPoint x: 623, endPoint y: 246, distance: 12.0
click at [623, 246] on div "To activate drag with keyboard, press Alt + Enter. Once in keyboard drag state,…" at bounding box center [550, 260] width 467 height 349
click at [615, 242] on div "To activate drag with keyboard, press Alt + Enter. Once in keyboard drag state,…" at bounding box center [550, 260] width 467 height 349
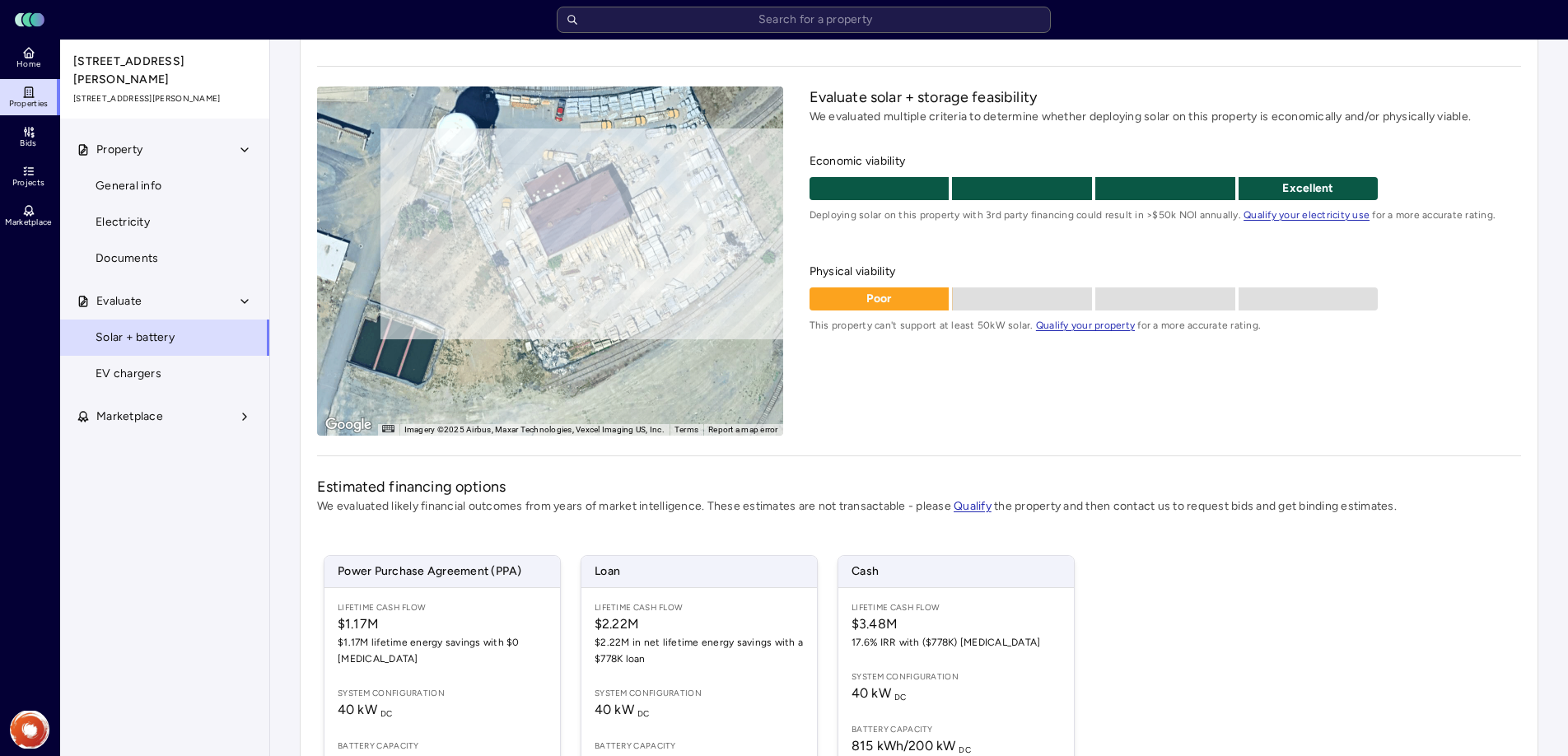
drag, startPoint x: 622, startPoint y: 246, endPoint x: 629, endPoint y: 222, distance: 25.0
click at [629, 222] on div "To activate drag with keyboard, press Alt + Enter. Once in keyboard drag state,…" at bounding box center [550, 260] width 467 height 349
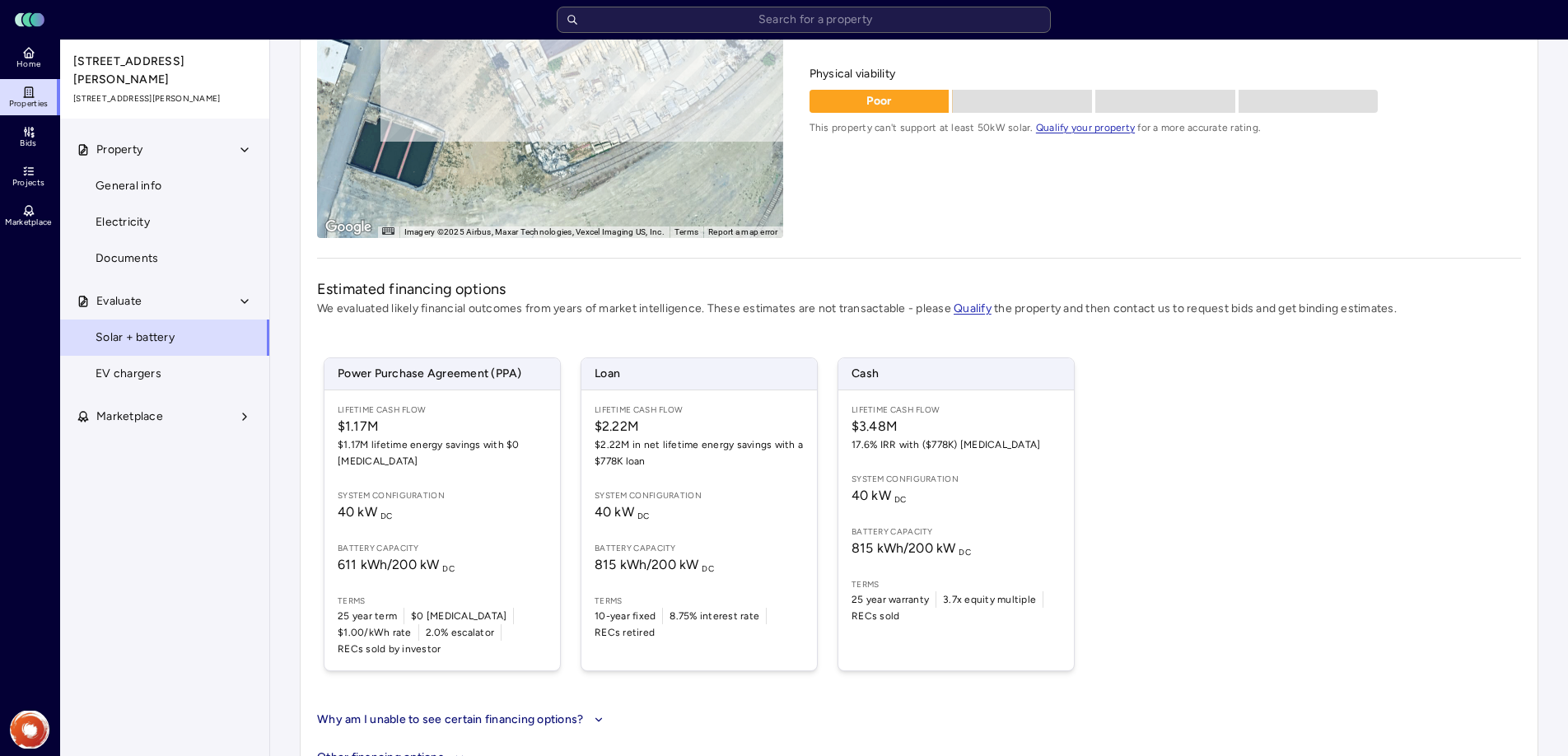
scroll to position [315, 0]
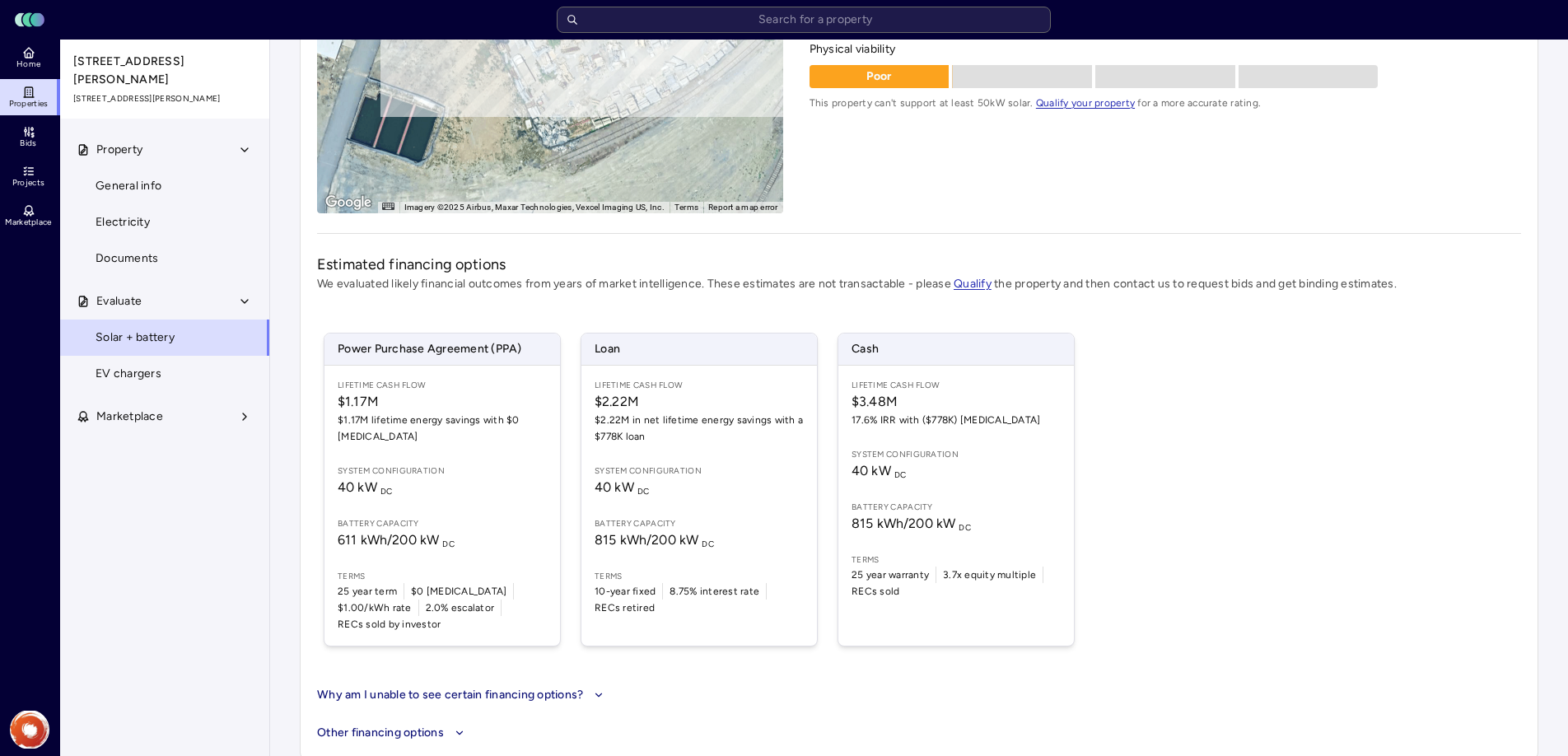
click at [925, 497] on div "Lifetime Cash Flow $3.48M 17.6% IRR with ($778K) [MEDICAL_DATA] System configur…" at bounding box center [956, 505] width 236 height 280
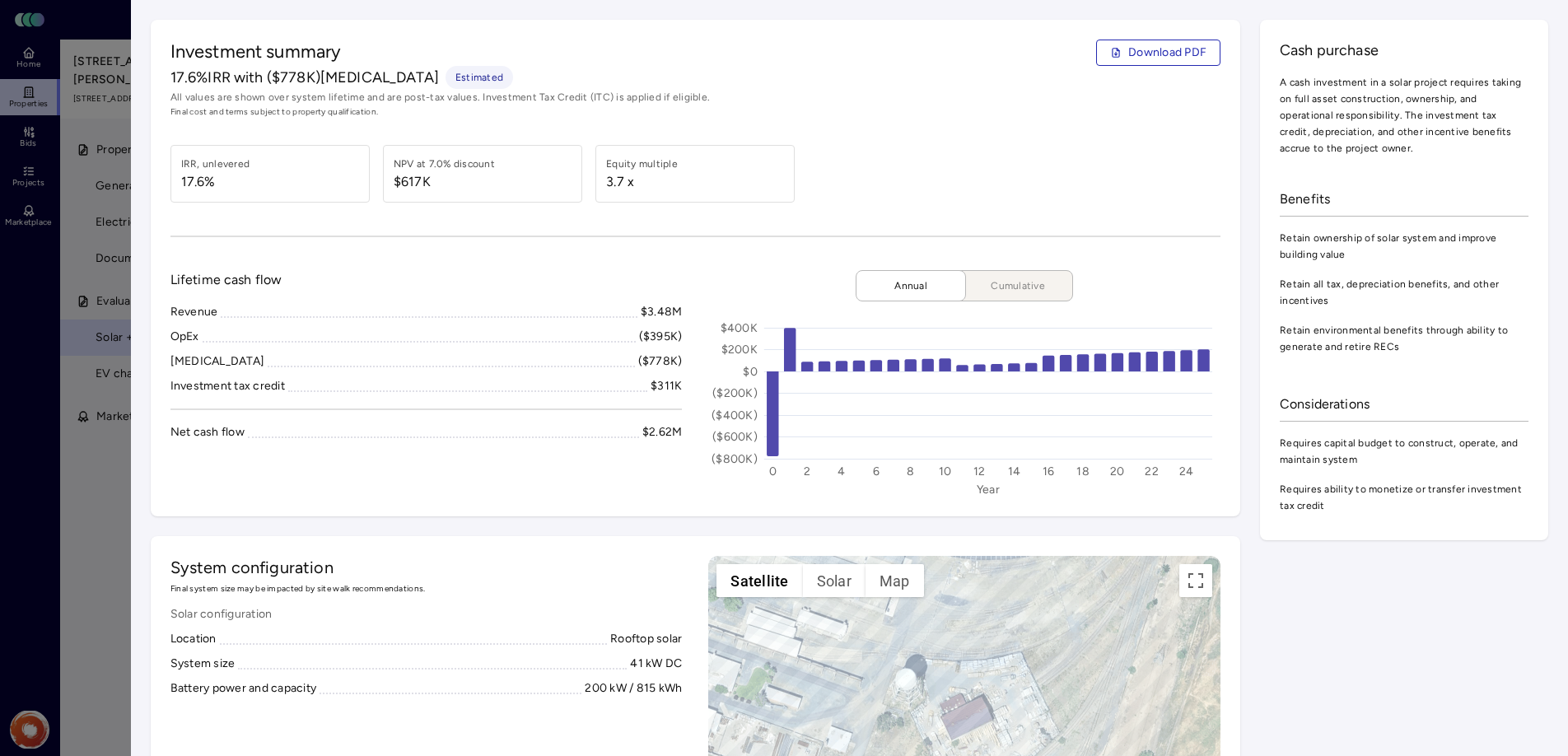
click at [119, 339] on div at bounding box center [784, 378] width 1568 height 756
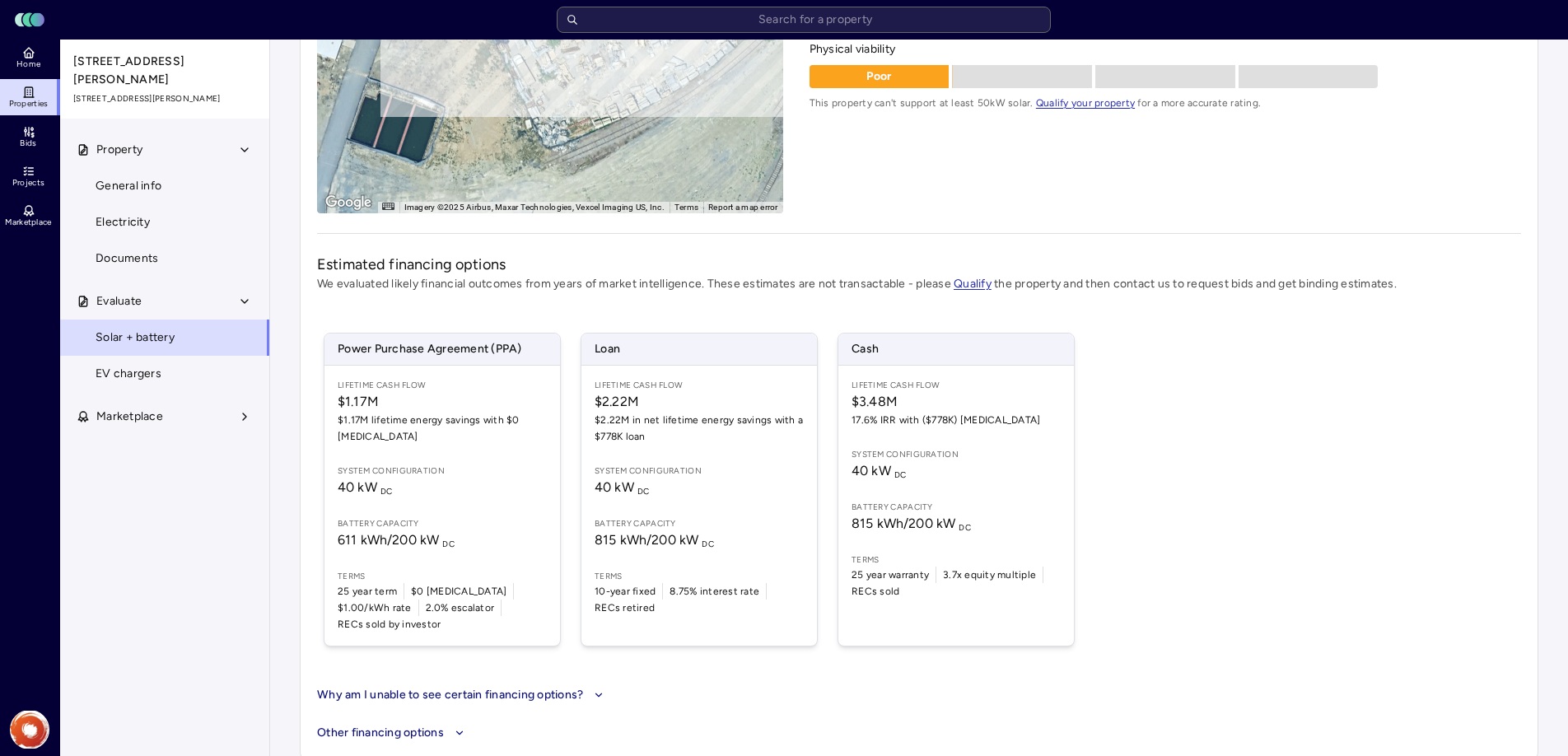
click at [462, 731] on icon "button" at bounding box center [459, 733] width 6 height 4
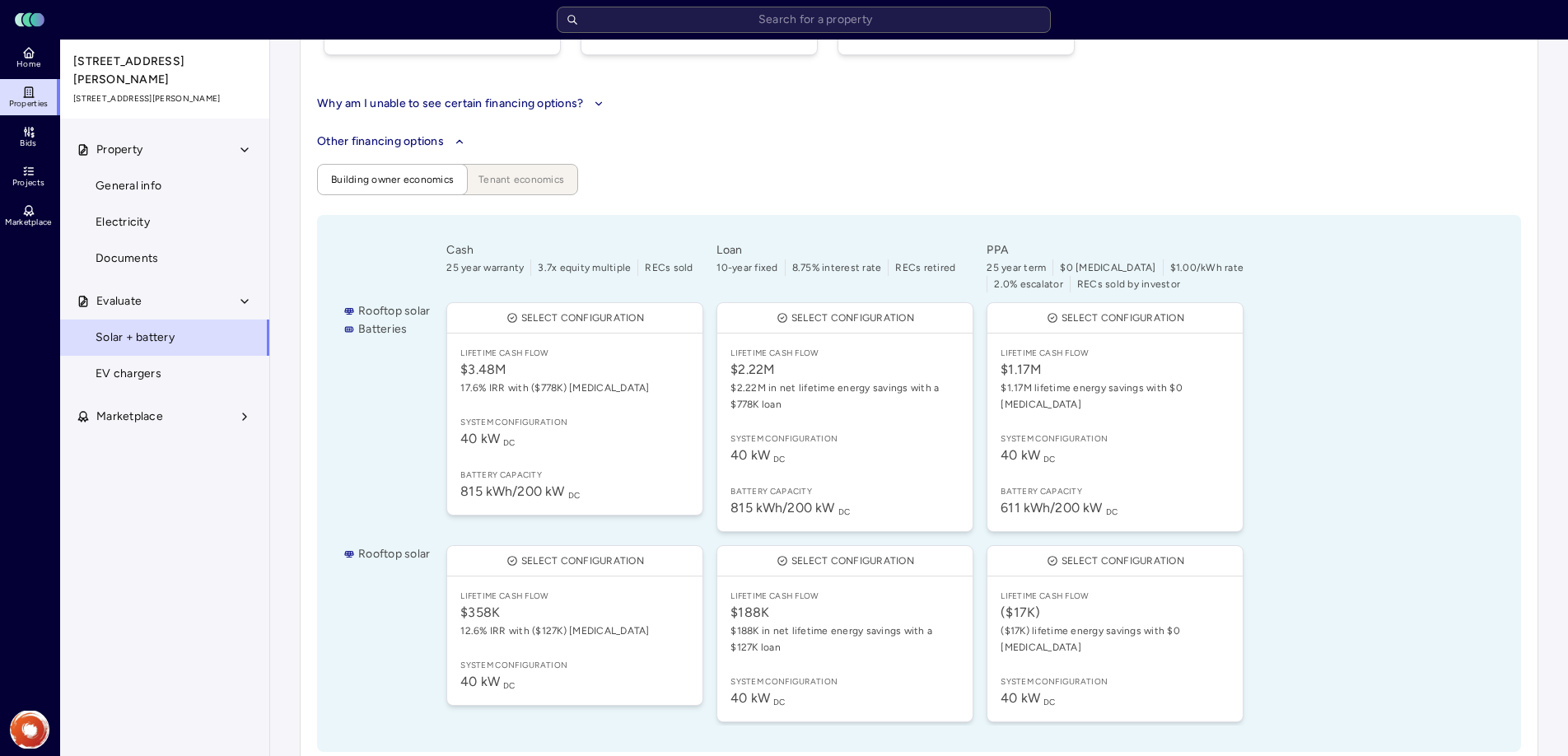
scroll to position [916, 0]
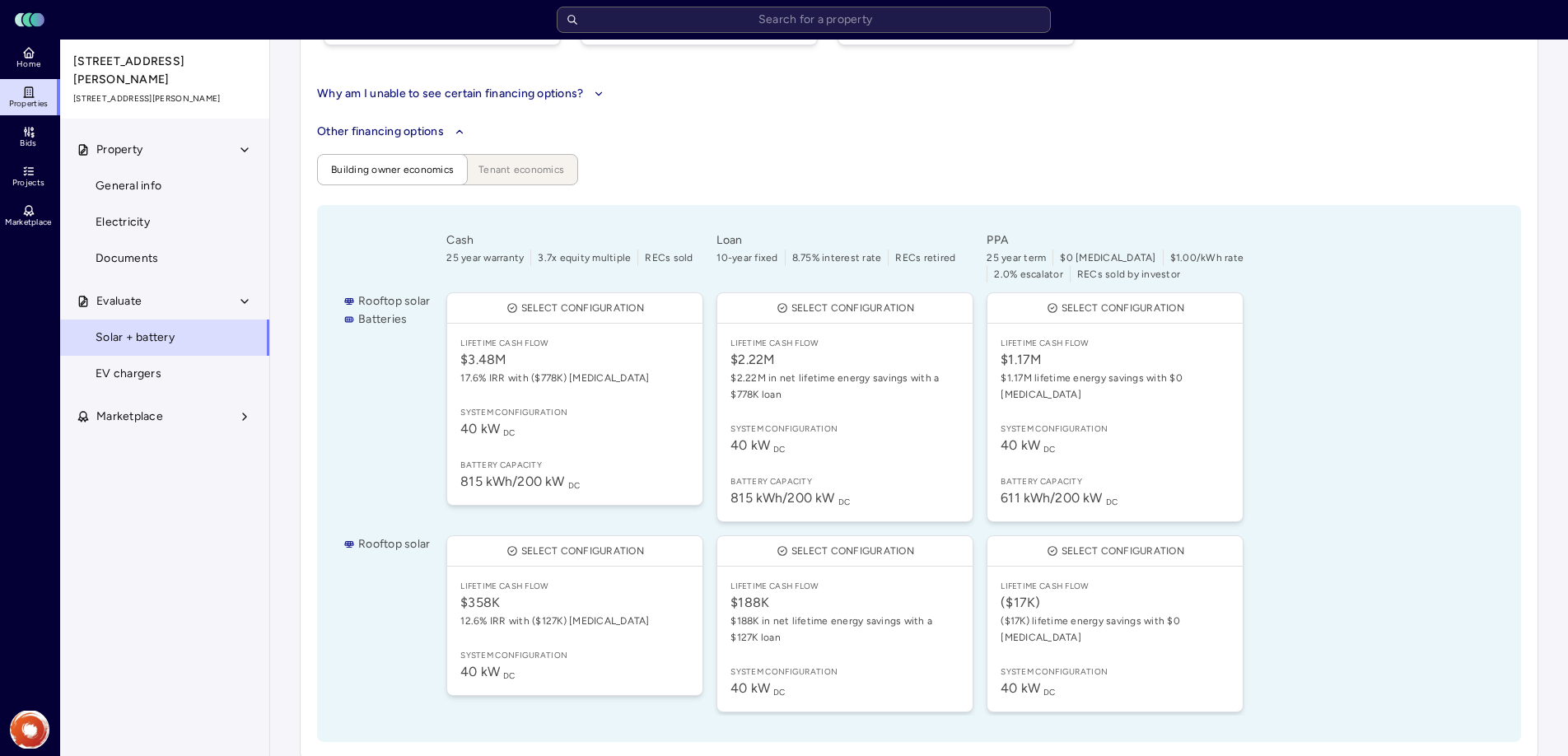
click at [608, 627] on link "Lifetime Cash Flow $358K 12.6% IRR with ($127K) [MEDICAL_DATA] System configura…" at bounding box center [574, 631] width 255 height 129
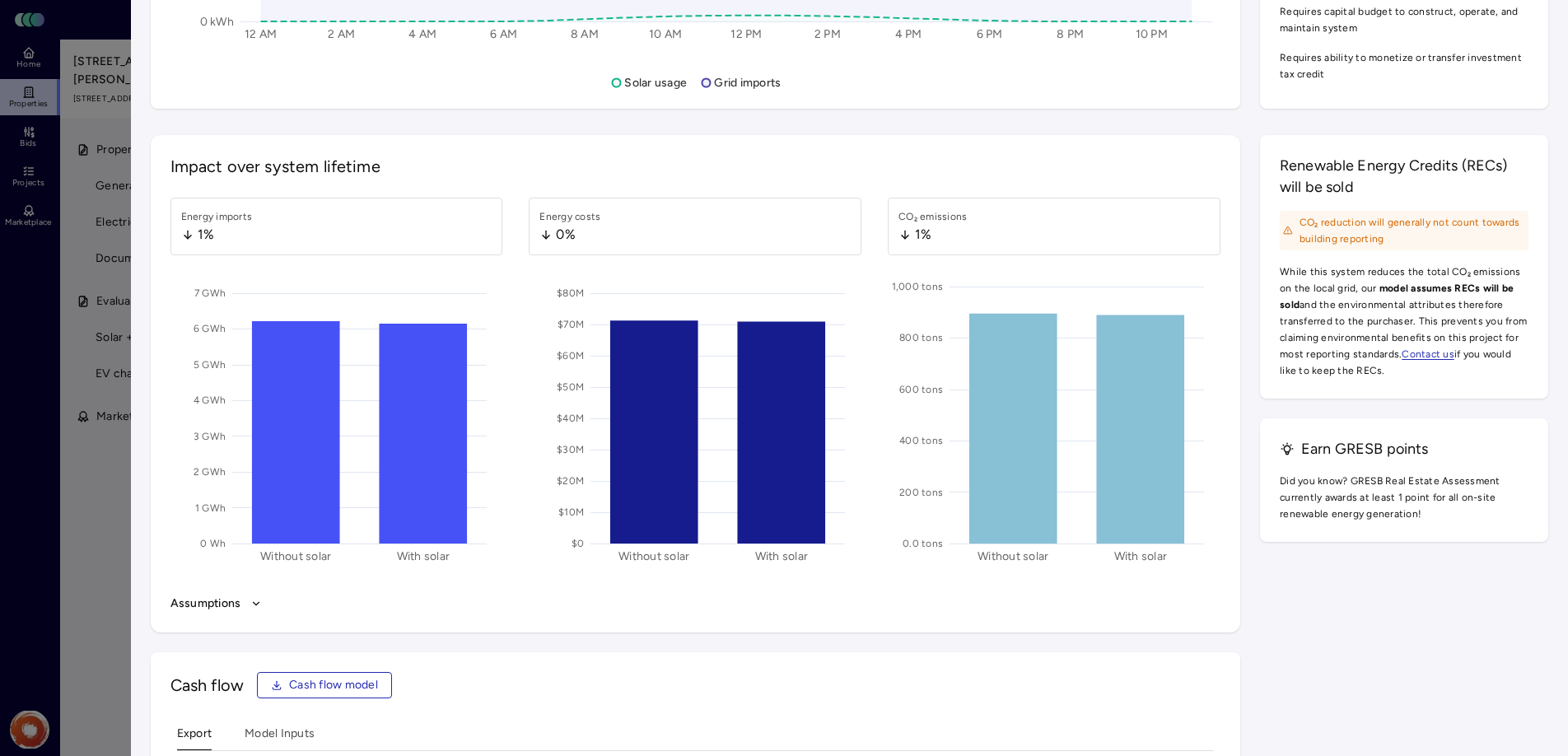
scroll to position [2398, 0]
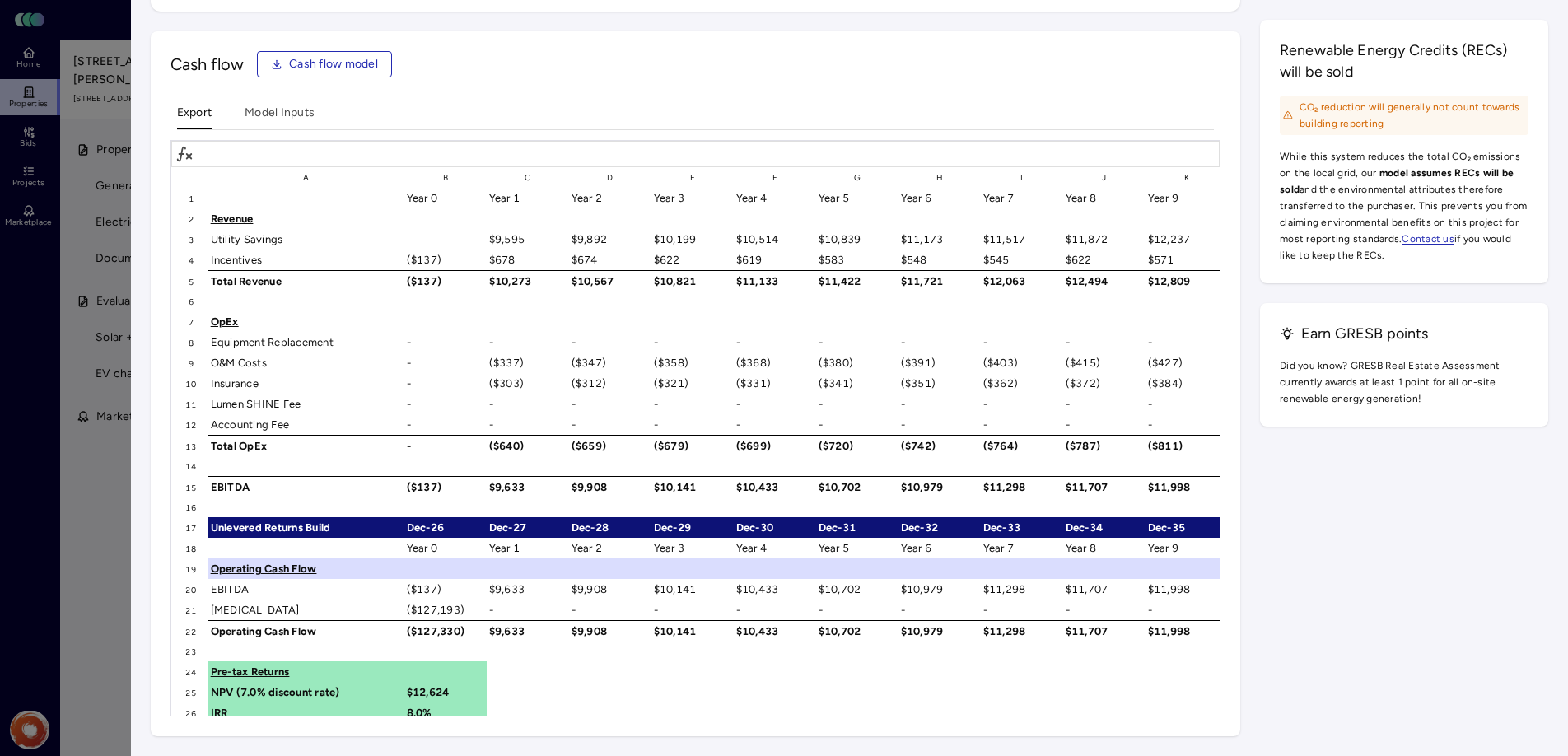
click at [827, 261] on div "$583" at bounding box center [857, 259] width 82 height 20
click at [359, 60] on span "Cash flow model" at bounding box center [333, 64] width 89 height 18
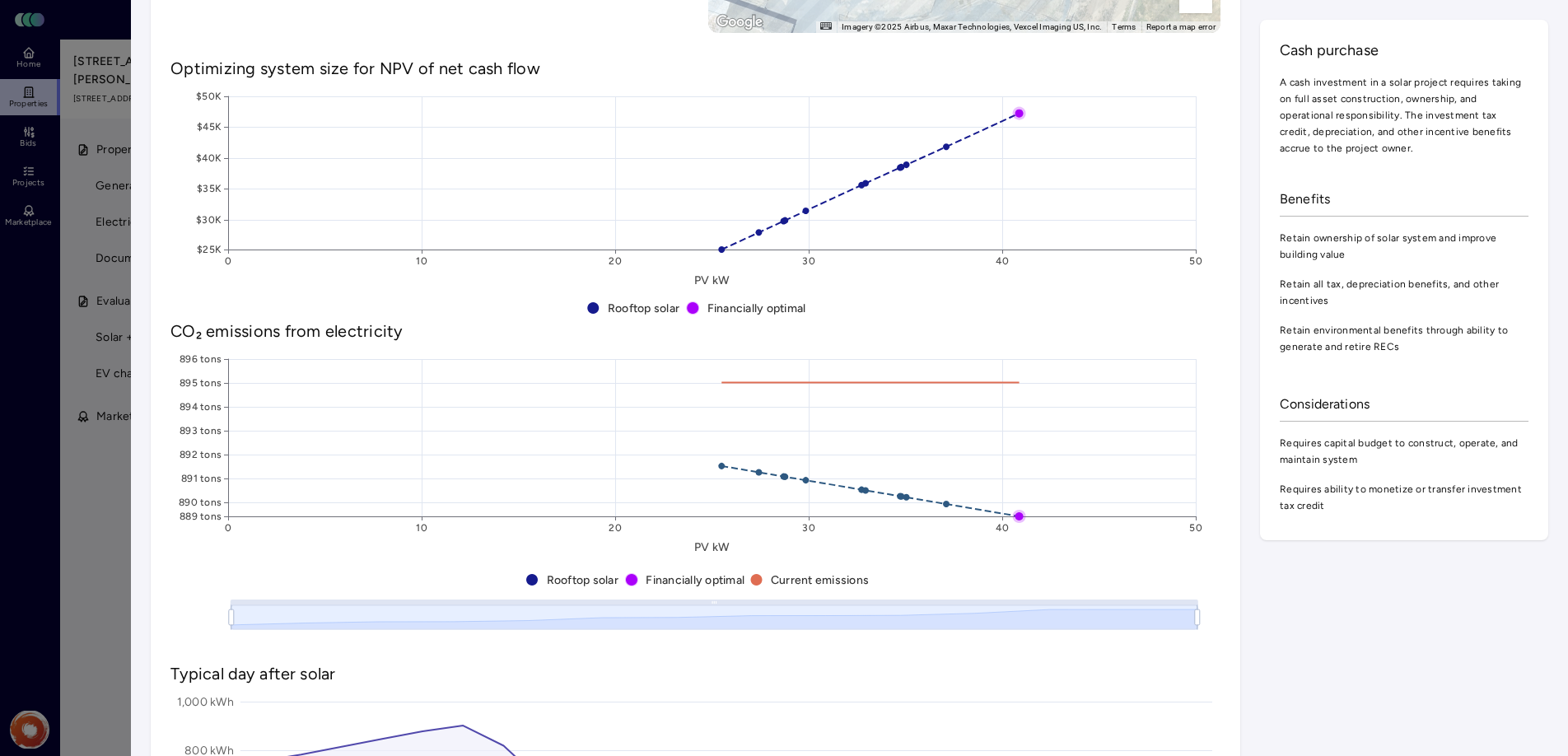
scroll to position [125, 0]
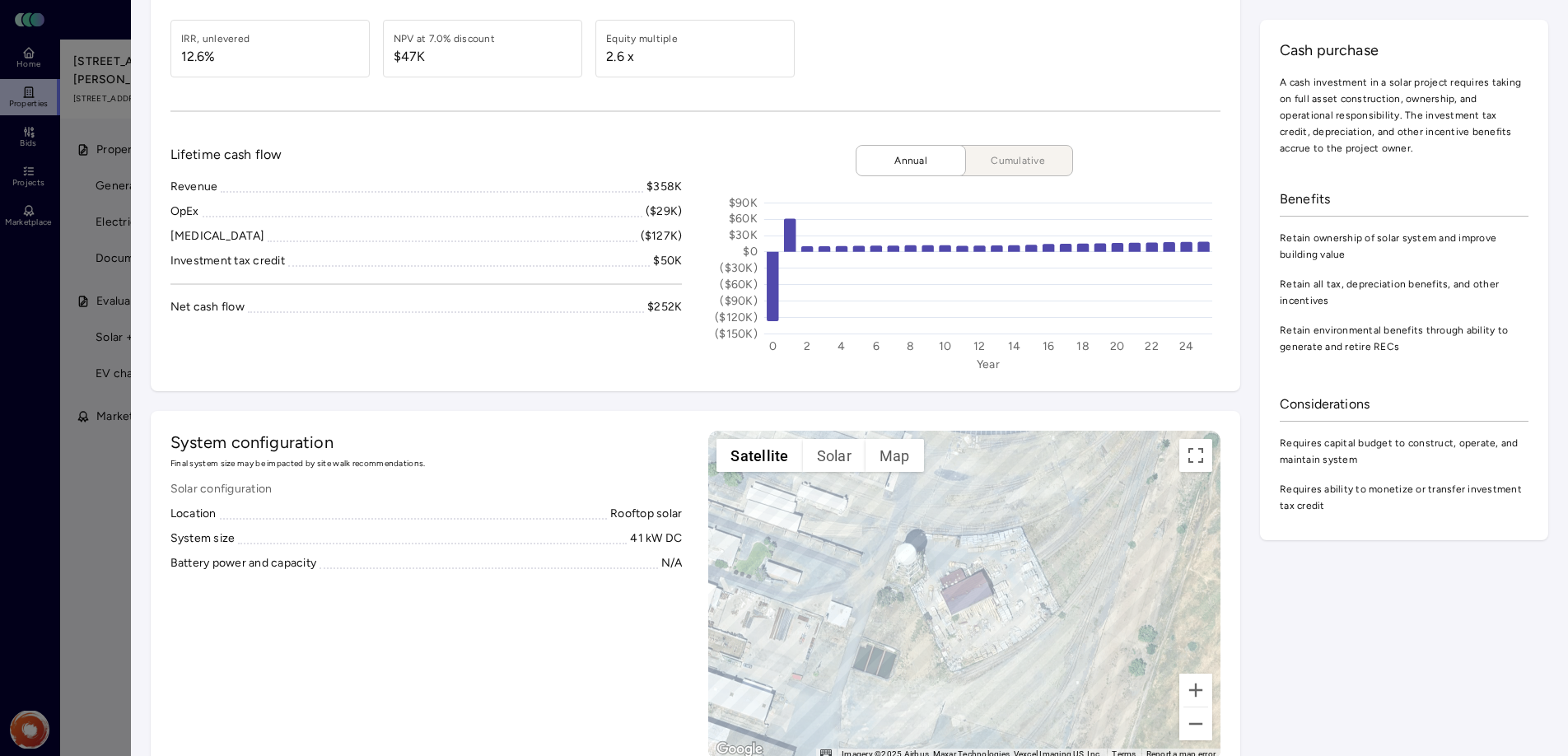
click at [51, 60] on div at bounding box center [784, 378] width 1568 height 756
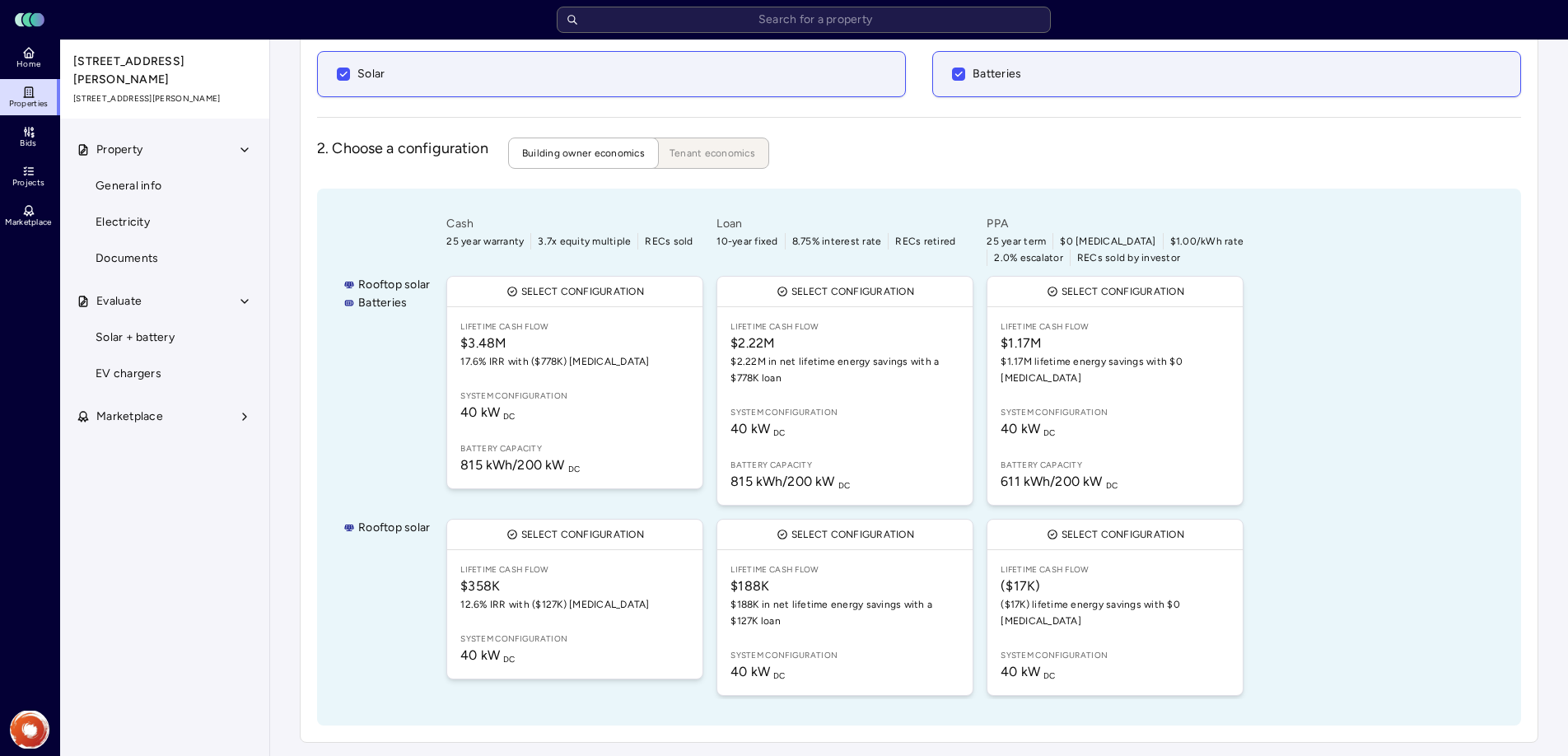
click at [35, 96] on link "Properties" at bounding box center [29, 97] width 60 height 36
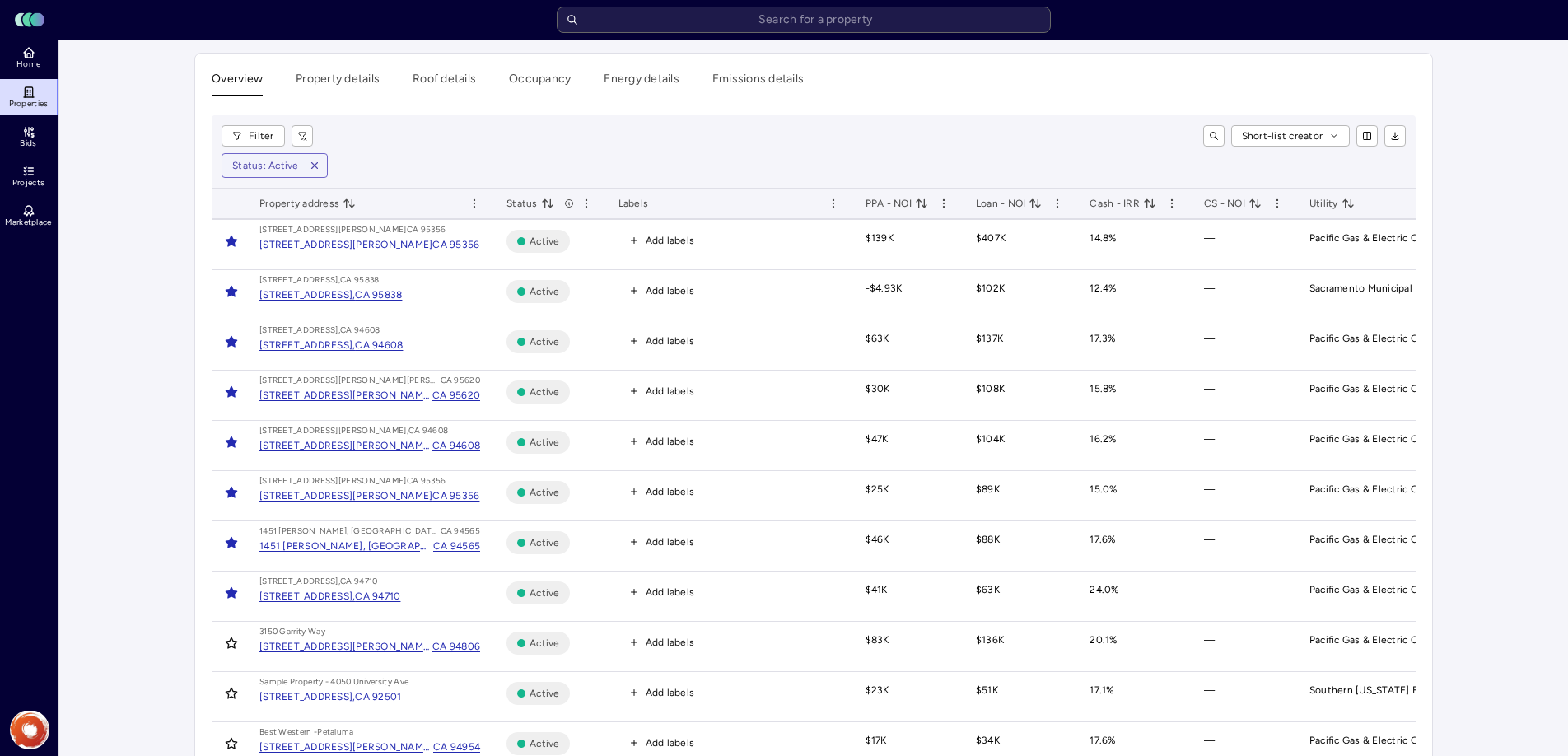
click at [353, 442] on div "[STREET_ADDRESS][PERSON_NAME]," at bounding box center [346, 445] width 173 height 17
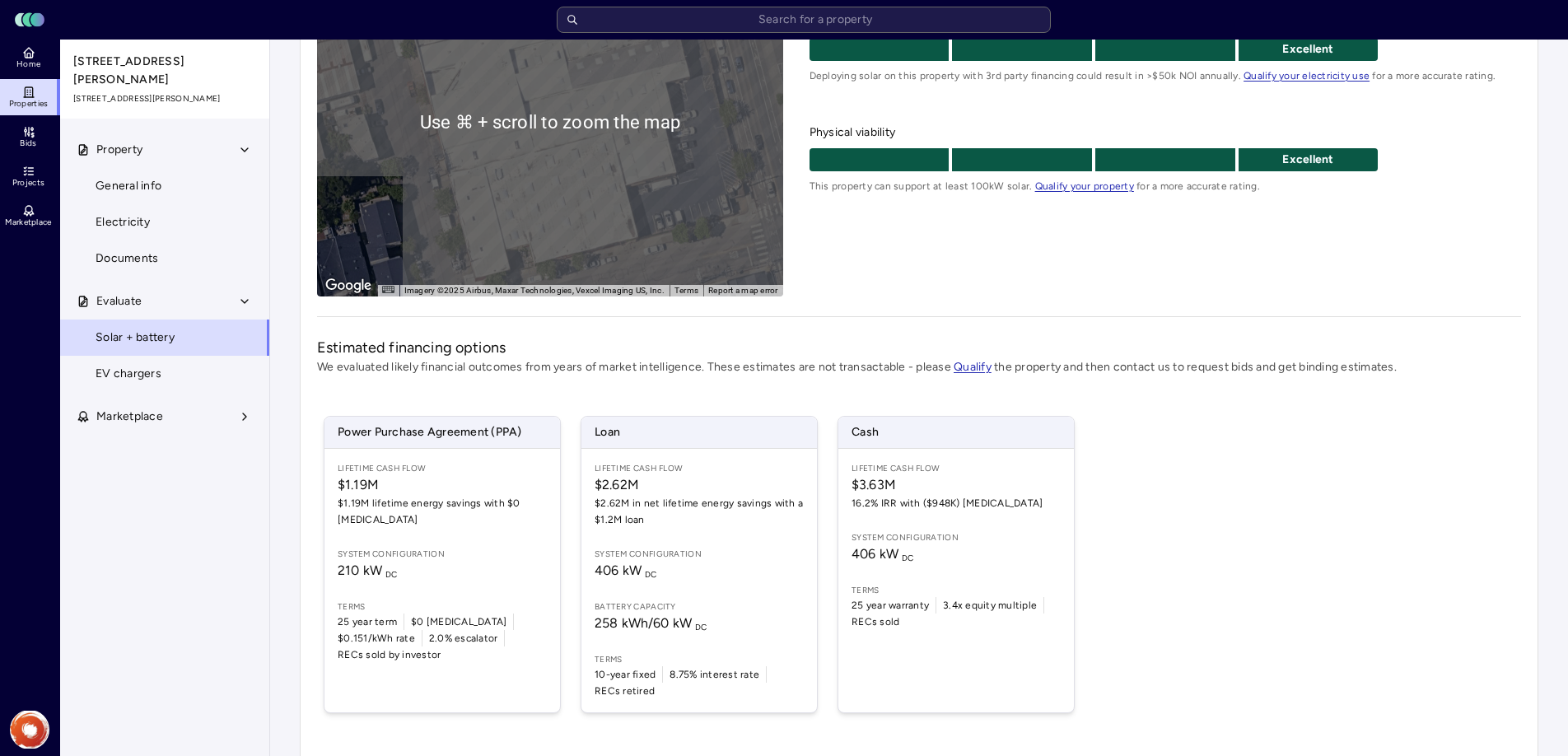
scroll to position [315, 0]
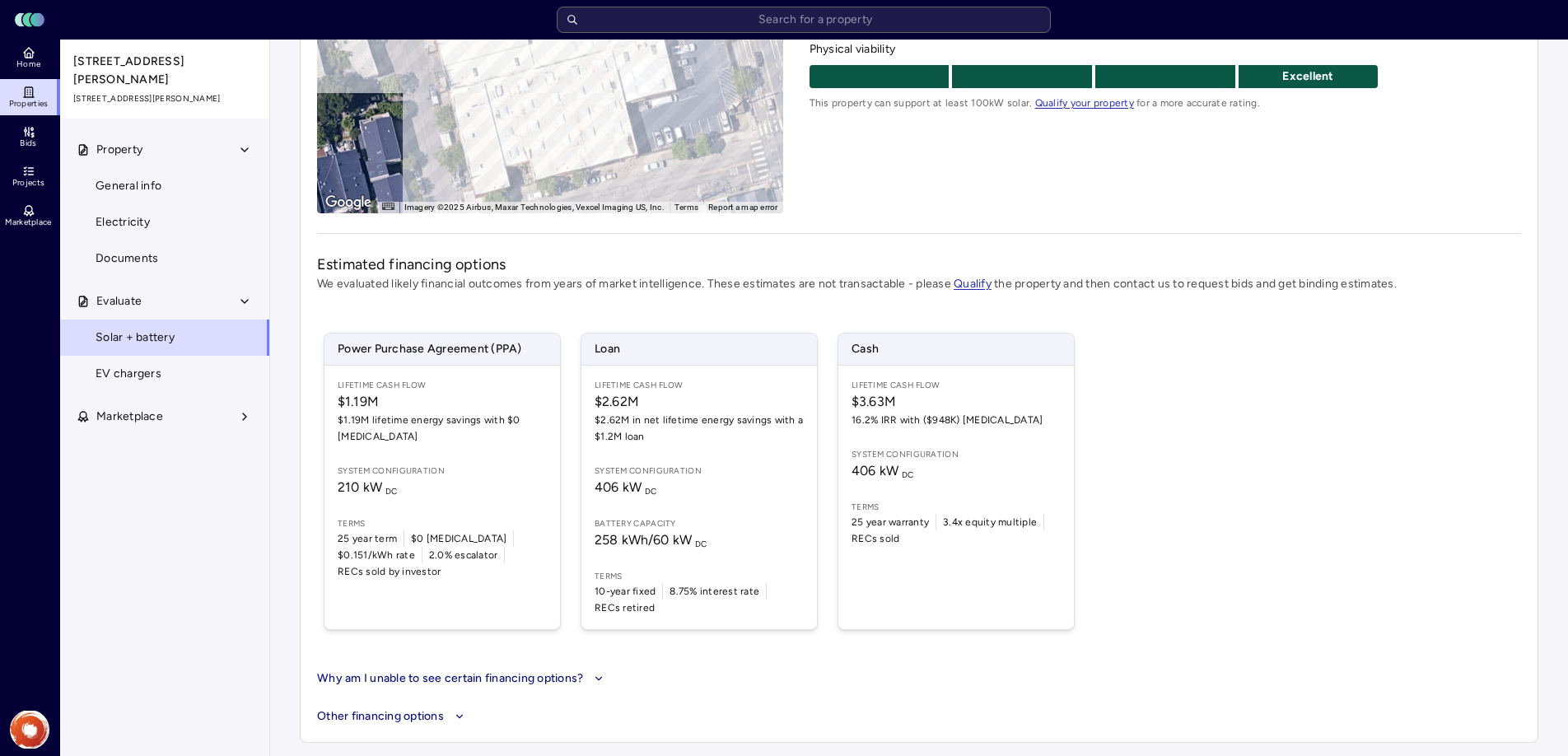
click at [994, 465] on span "406 kW DC" at bounding box center [955, 470] width 209 height 19
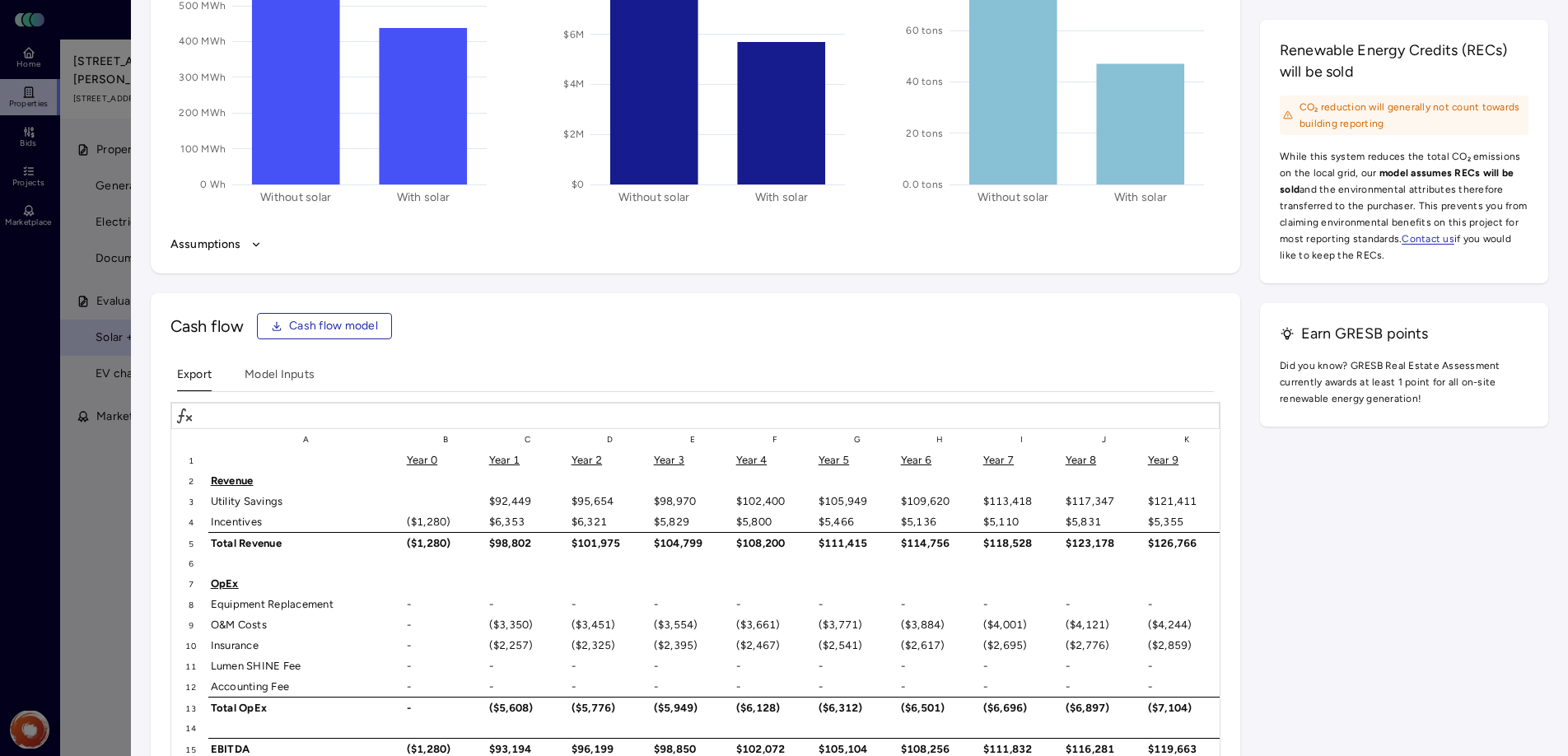
scroll to position [2139, 0]
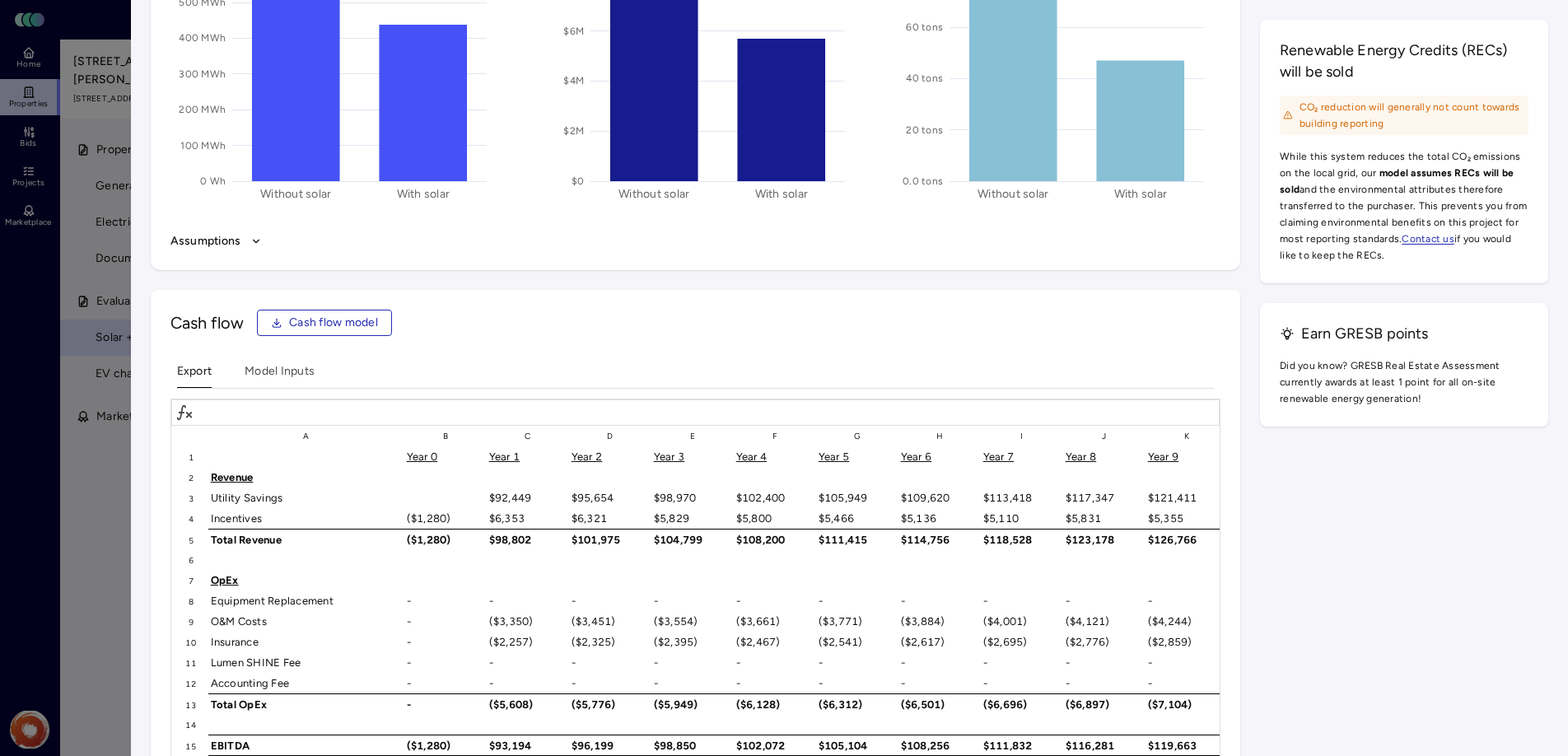
click at [328, 315] on span "Cash flow model" at bounding box center [333, 323] width 89 height 18
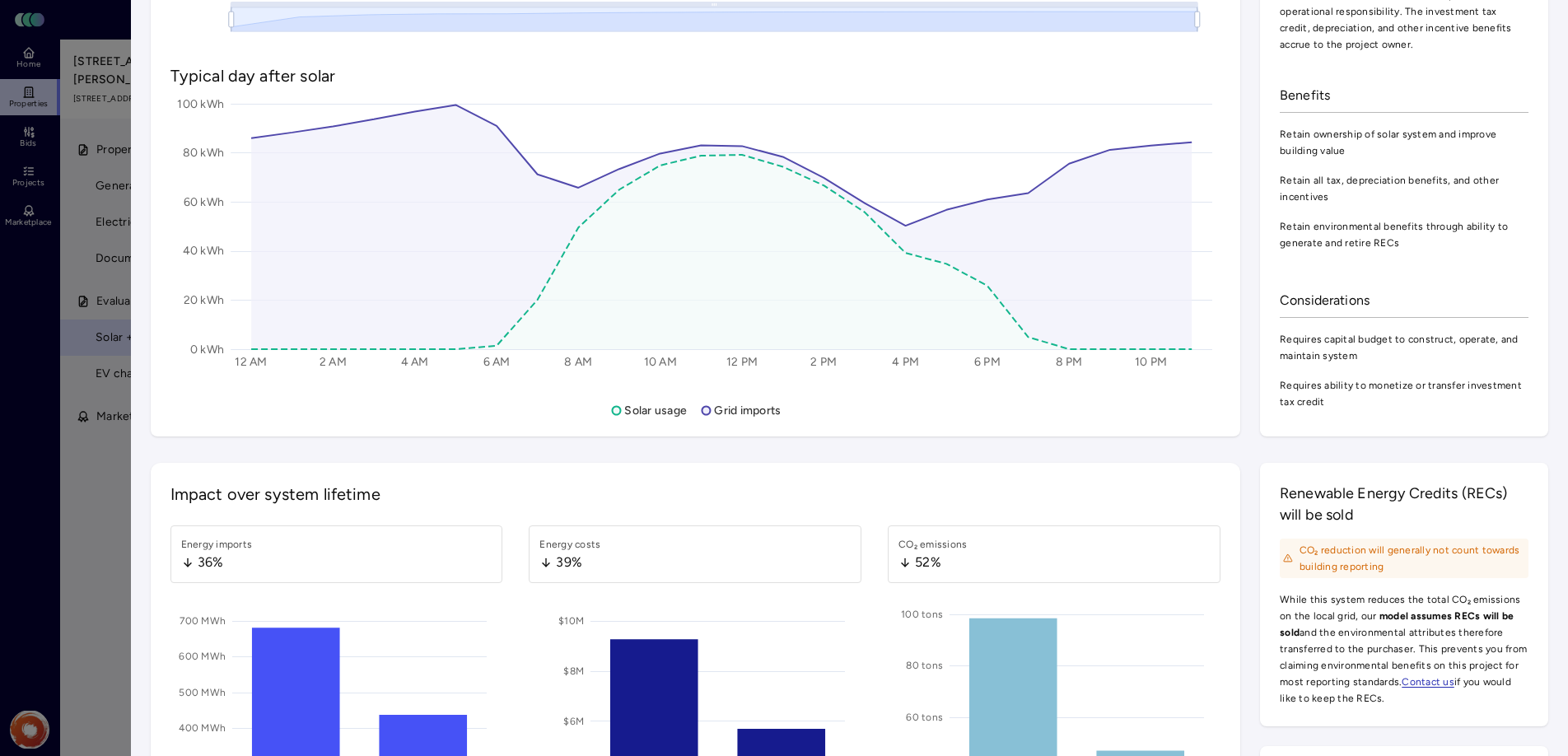
scroll to position [1171, 0]
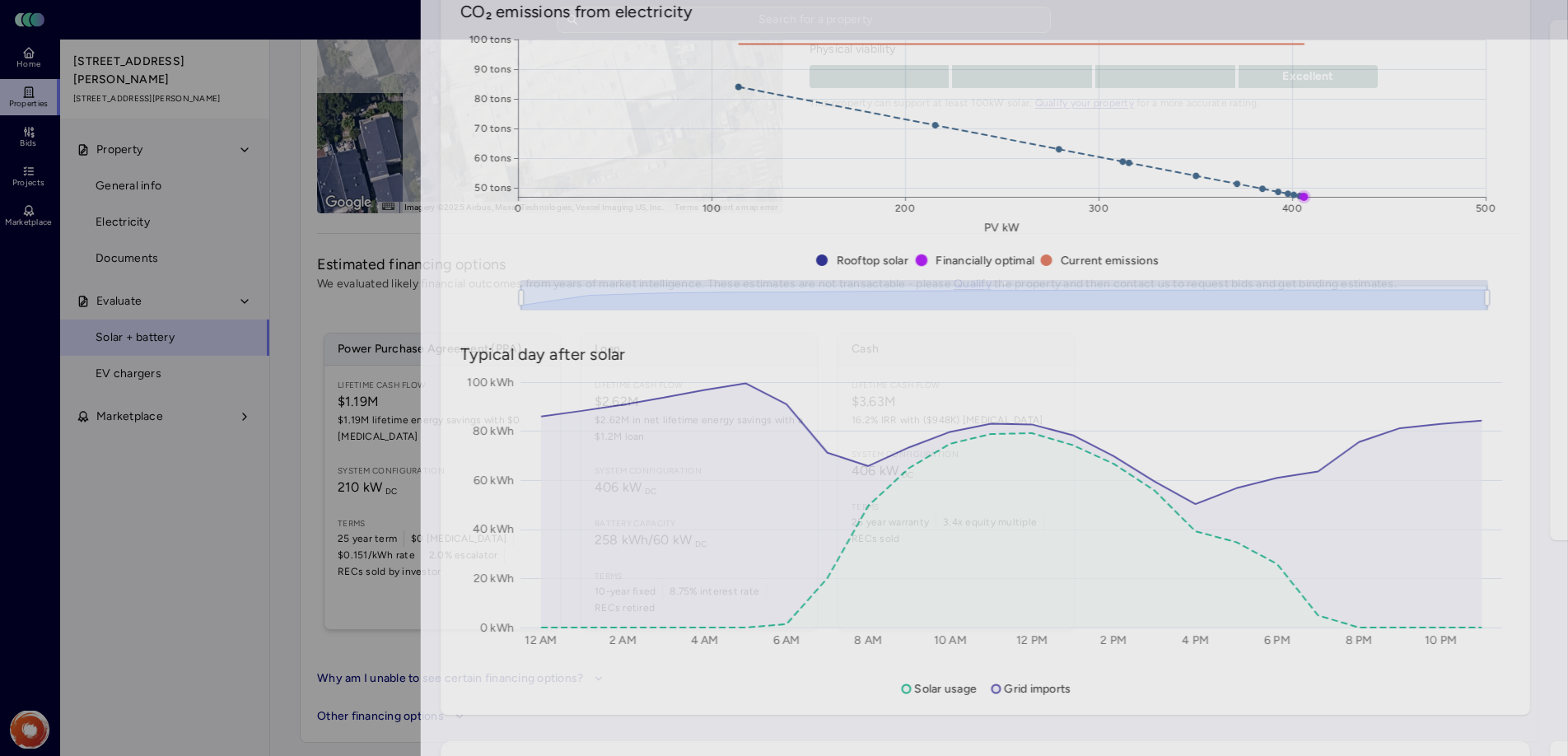
drag, startPoint x: 98, startPoint y: 115, endPoint x: 51, endPoint y: 97, distance: 50.3
click at [98, 115] on div at bounding box center [784, 378] width 1568 height 756
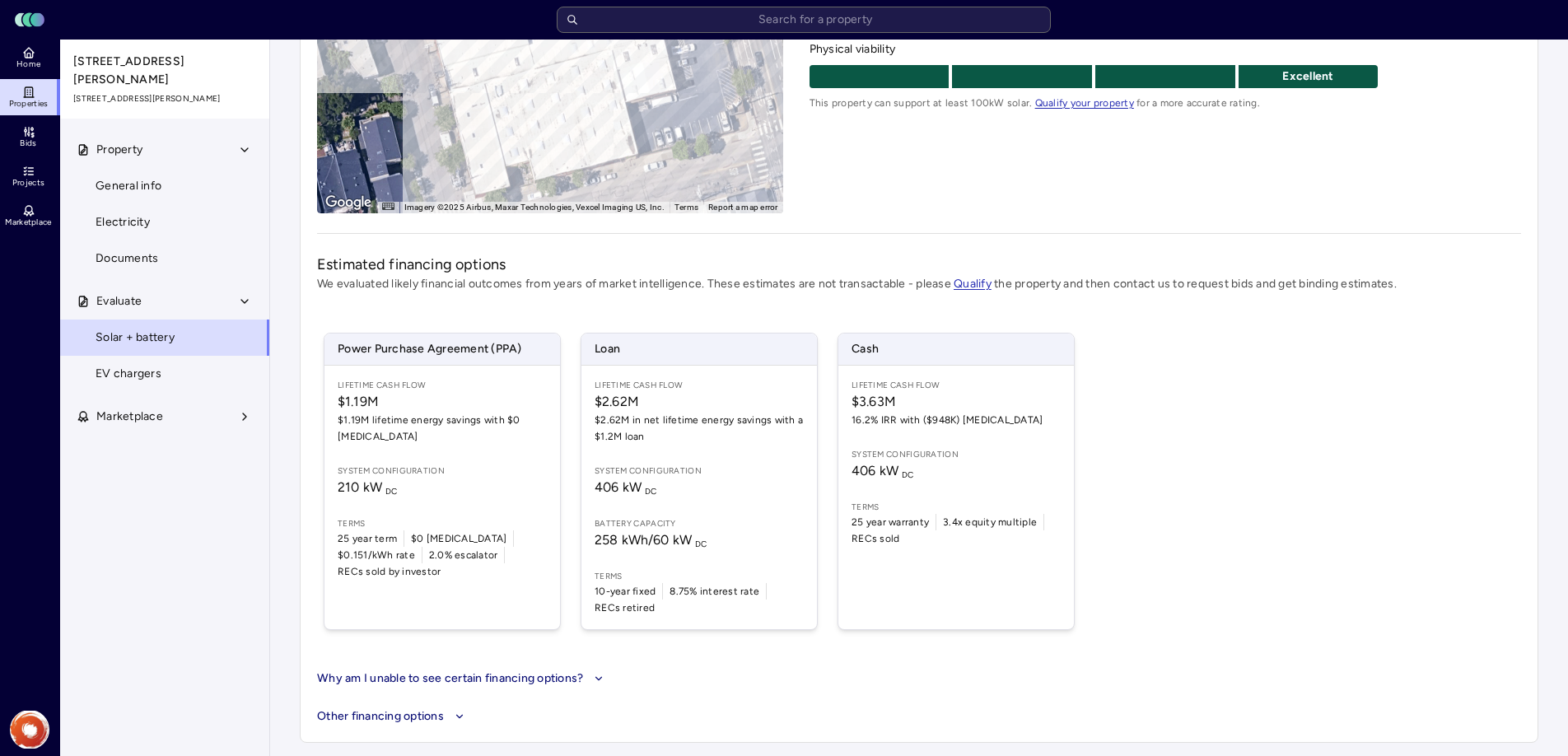
click at [25, 96] on icon at bounding box center [29, 92] width 7 height 10
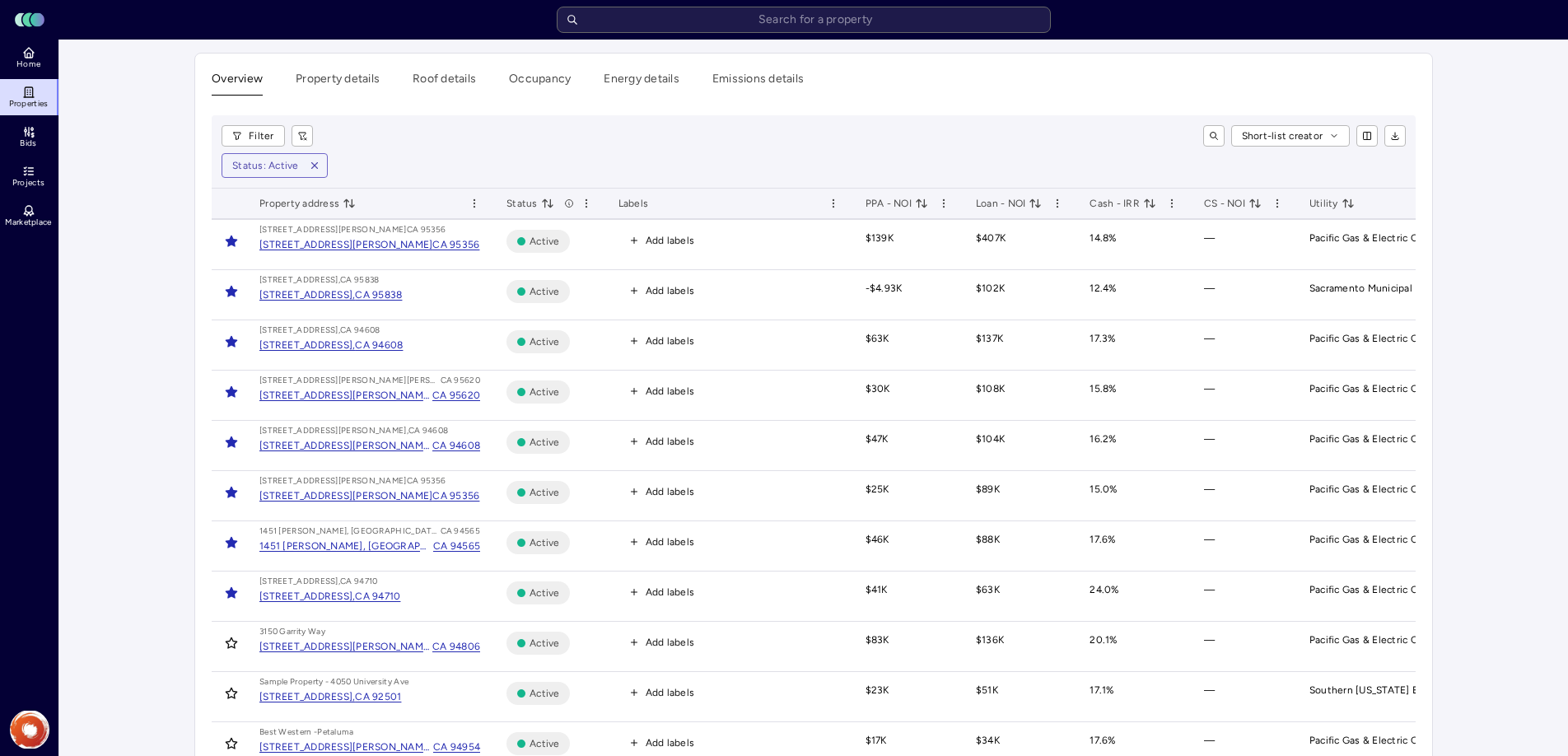
scroll to position [26, 0]
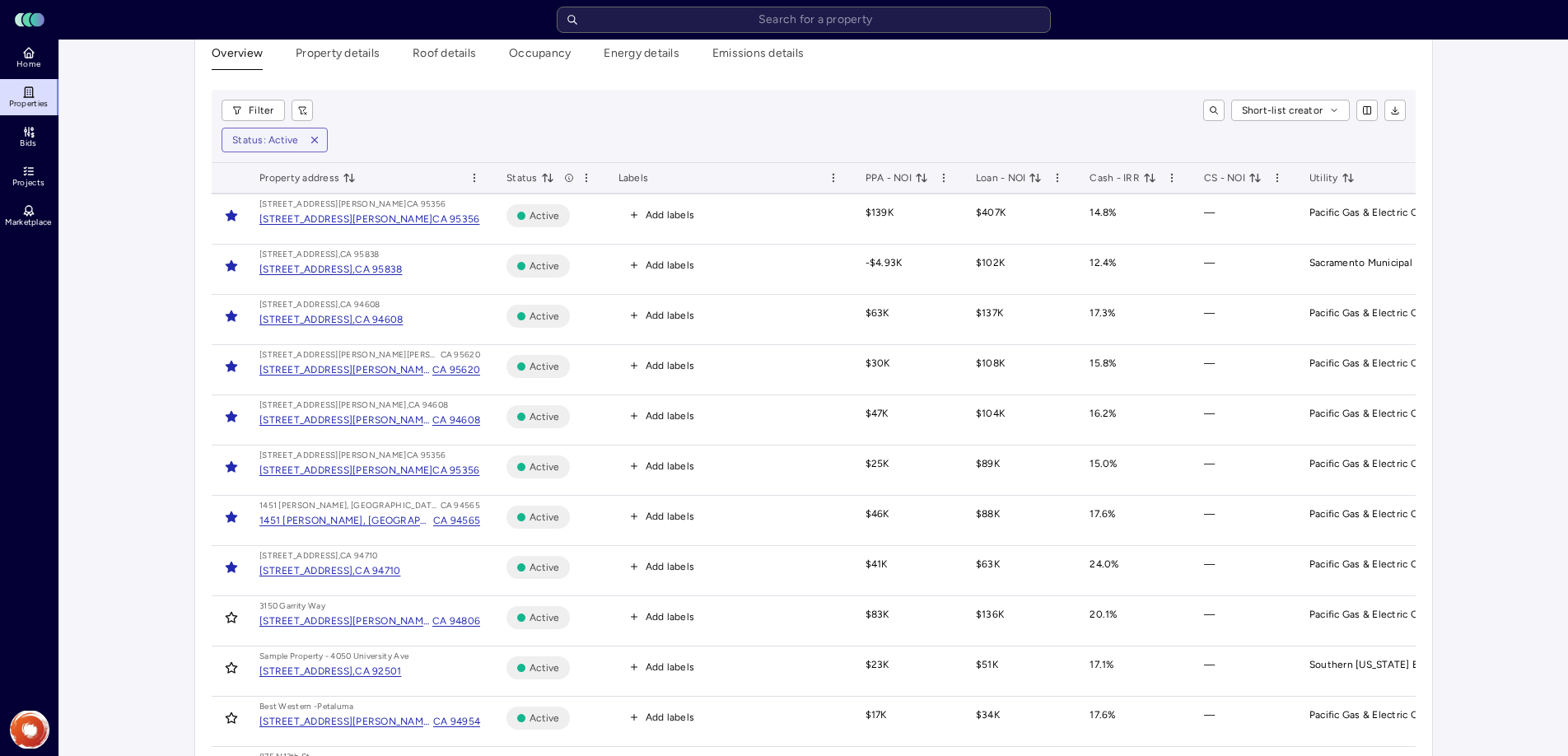
click at [432, 219] on div "CA 95356" at bounding box center [455, 219] width 47 height 17
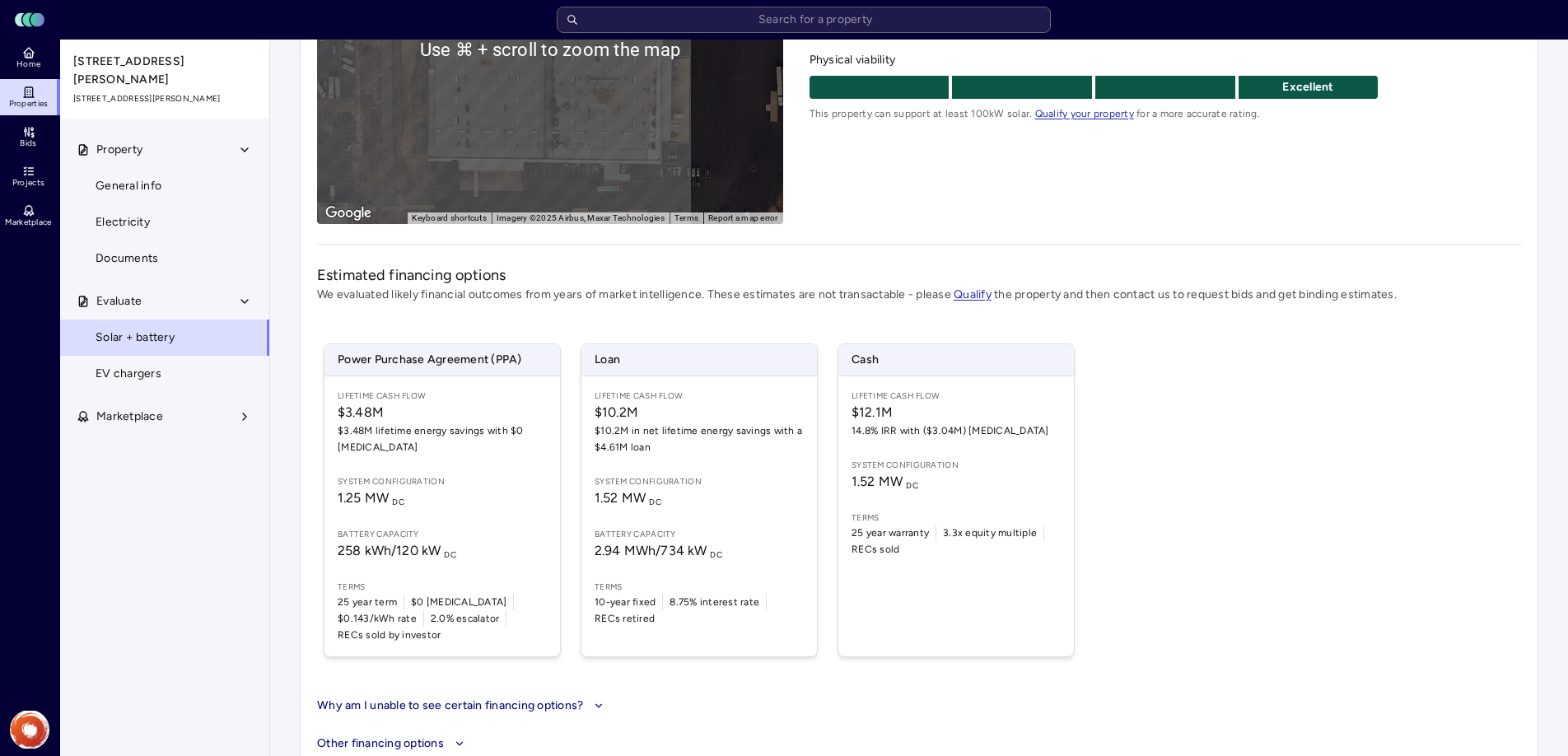
scroll to position [315, 0]
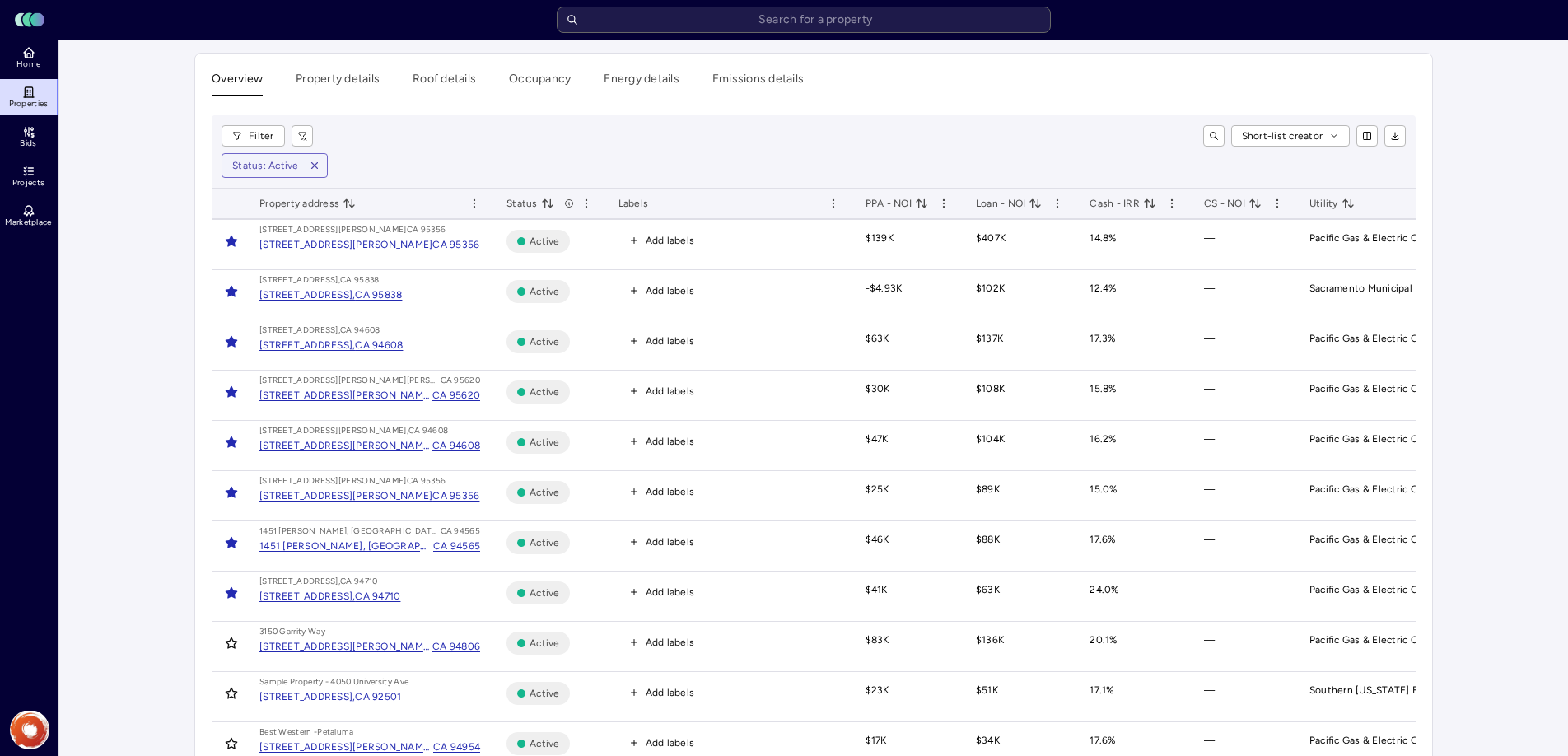
click at [385, 498] on div "[STREET_ADDRESS][PERSON_NAME]" at bounding box center [346, 496] width 173 height 17
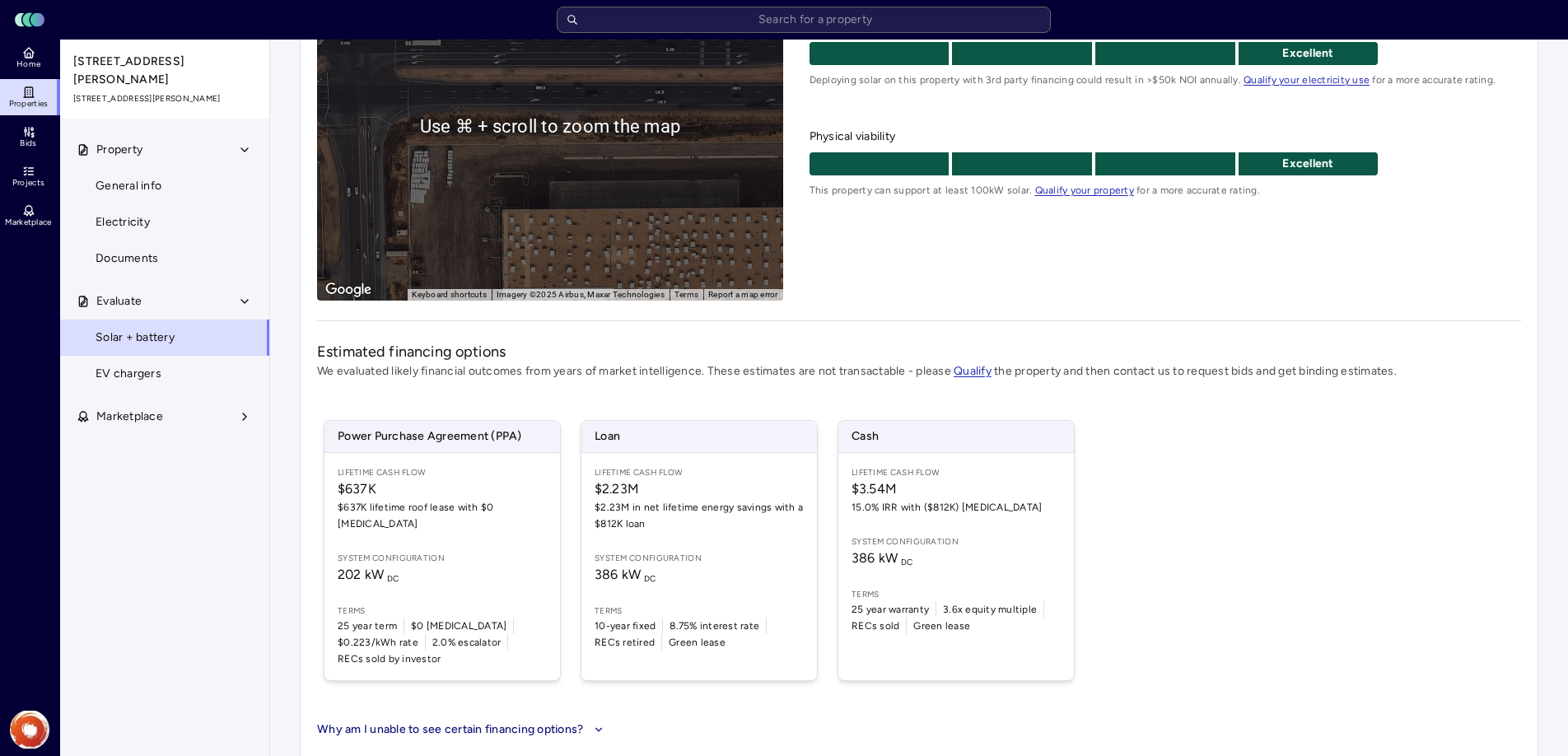
scroll to position [230, 0]
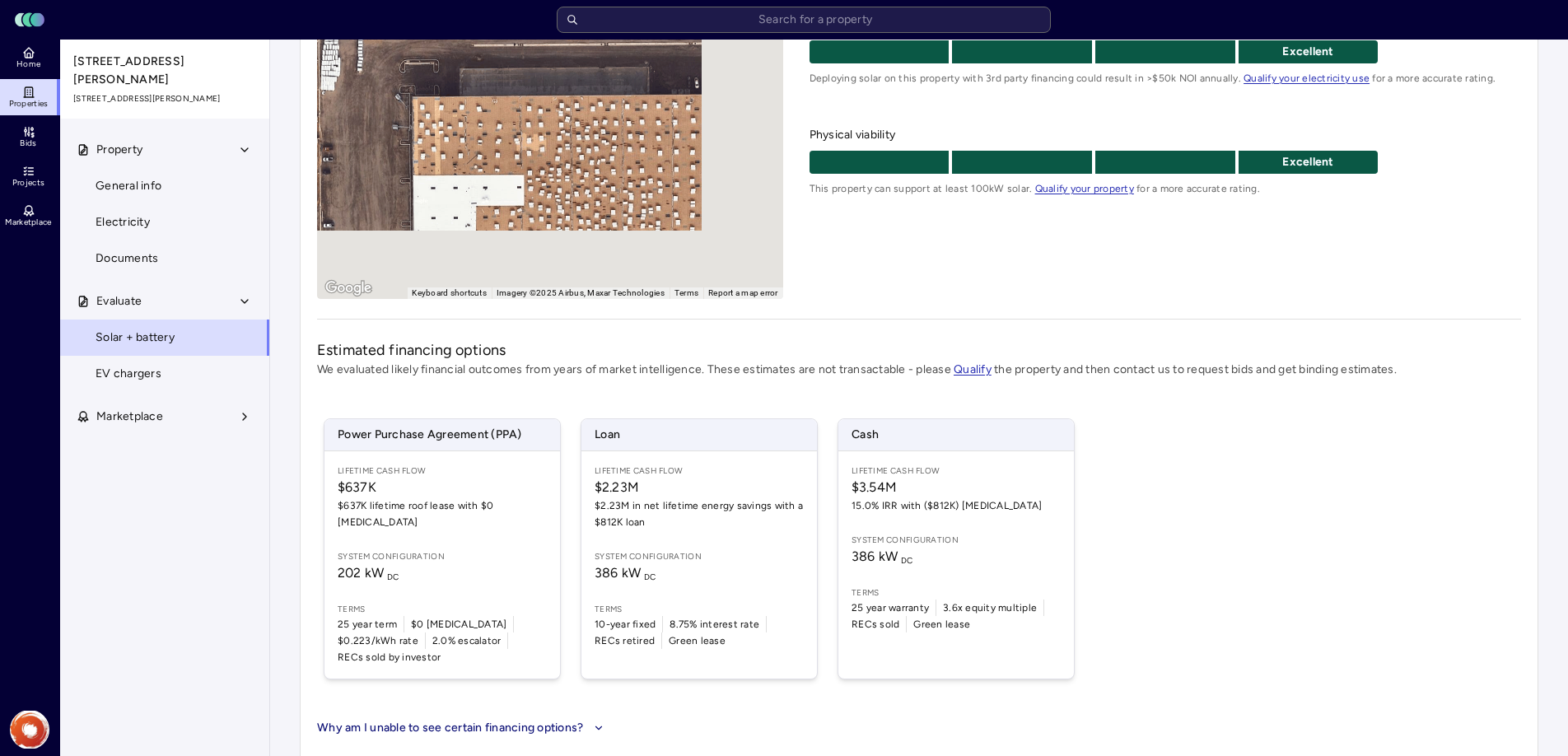
drag, startPoint x: 646, startPoint y: 262, endPoint x: 552, endPoint y: 152, distance: 144.7
click at [554, 148] on div "To activate drag with keyboard, press Alt + Enter. Once in keyboard drag state,…" at bounding box center [550, 123] width 467 height 349
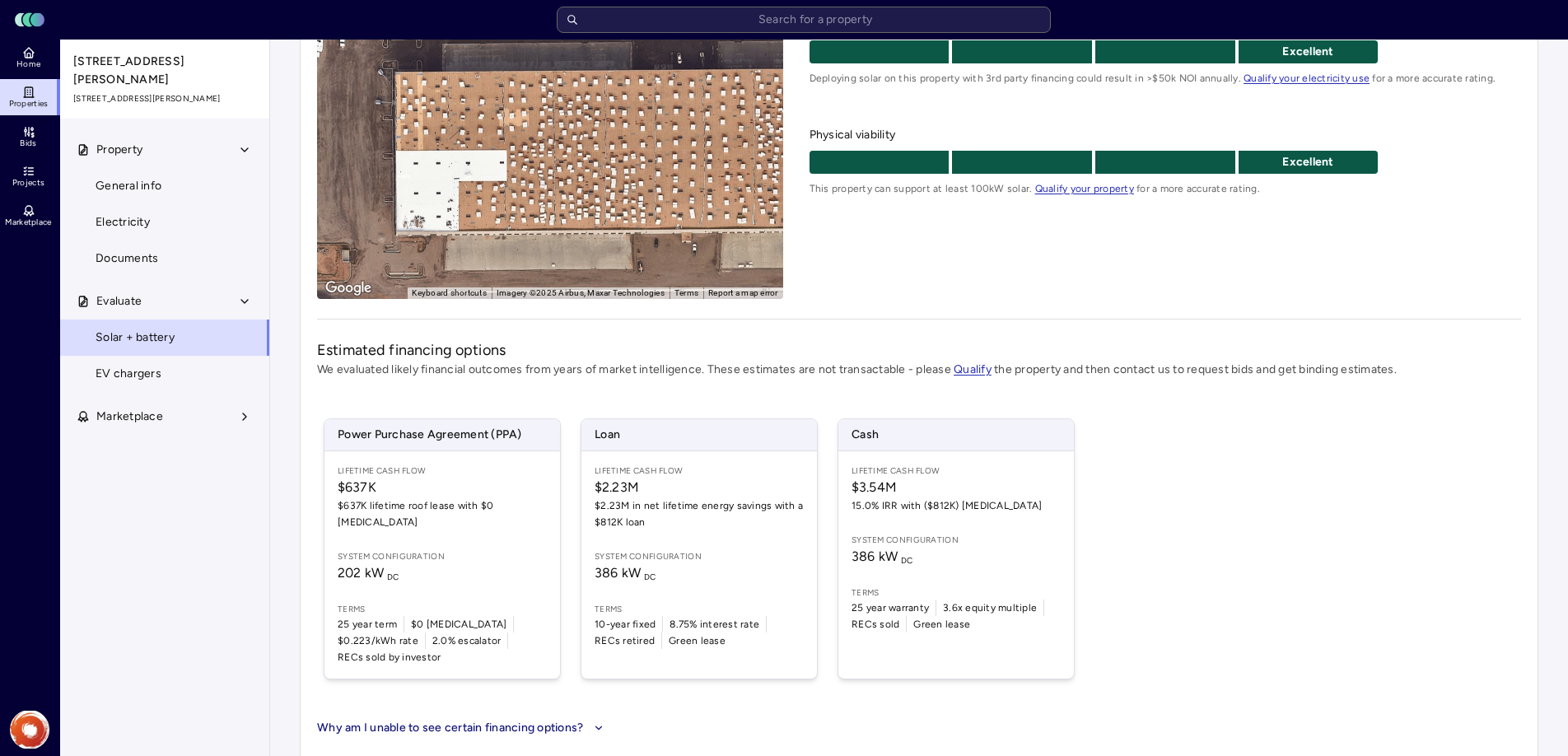
scroll to position [262, 0]
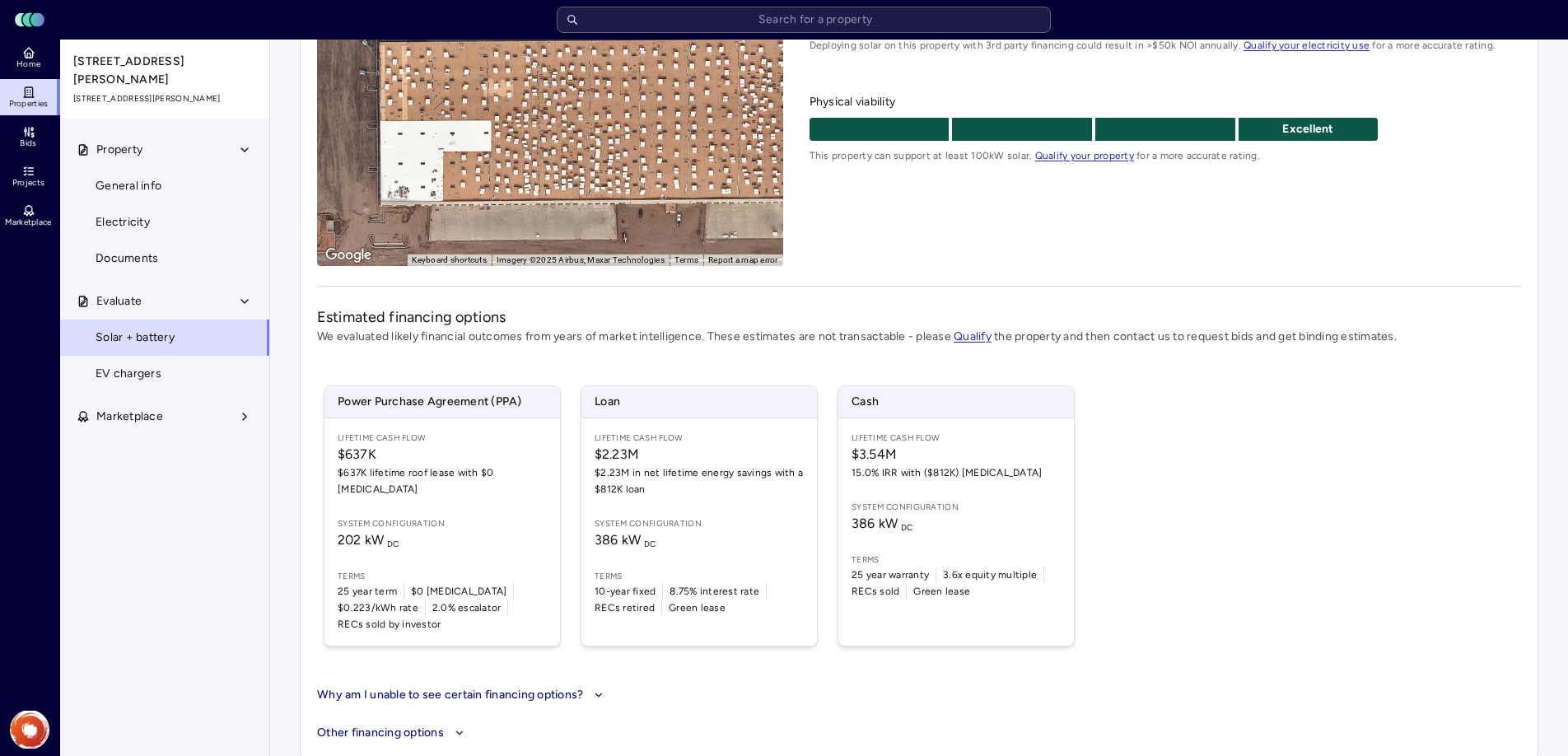
drag, startPoint x: 680, startPoint y: 160, endPoint x: 565, endPoint y: 172, distance: 115.6
click at [565, 172] on div "To activate drag with keyboard, press Alt + Enter. Once in keyboard drag state,…" at bounding box center [550, 91] width 467 height 349
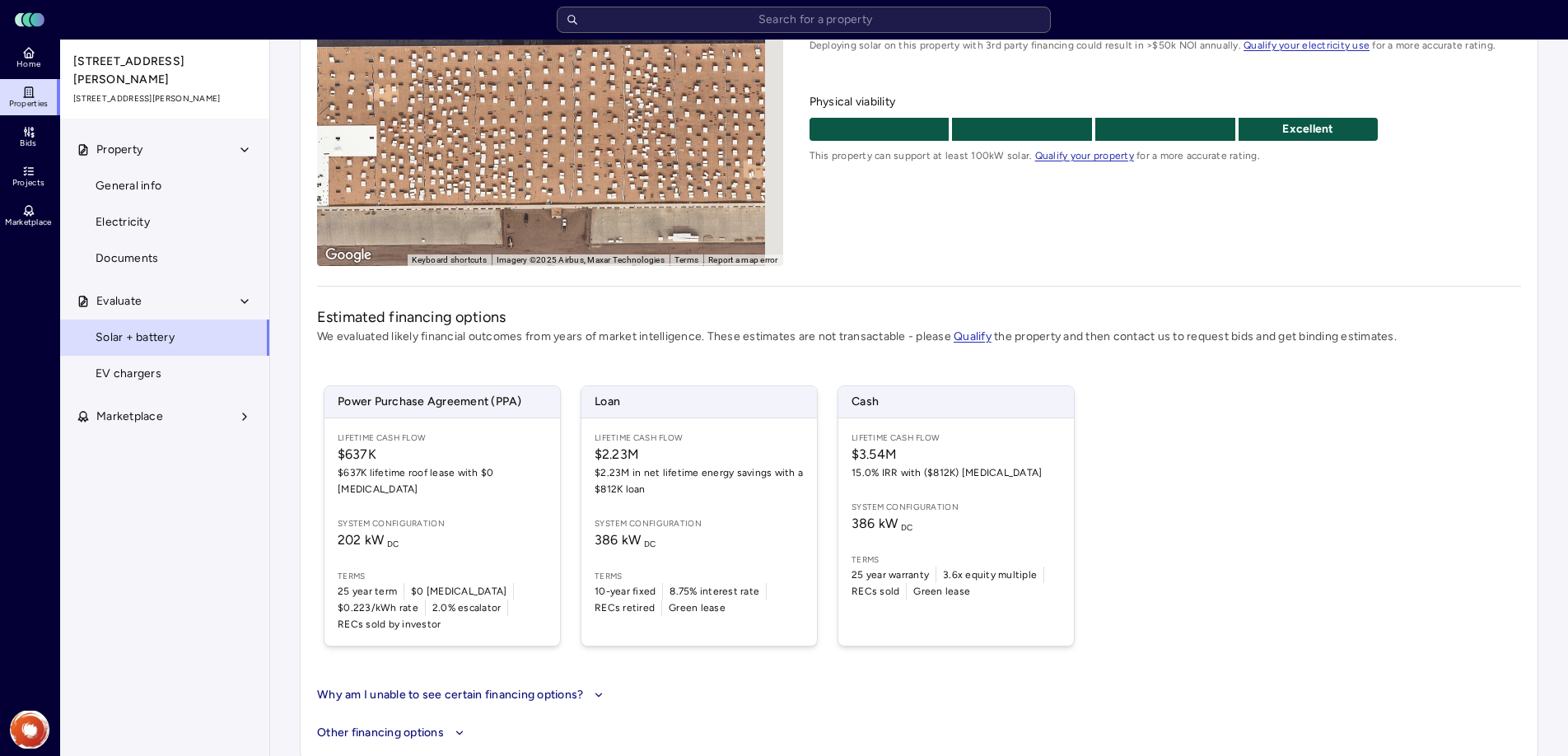
drag, startPoint x: 594, startPoint y: 181, endPoint x: 448, endPoint y: 166, distance: 146.8
click at [436, 167] on div "To activate drag with keyboard, press Alt + Enter. Once in keyboard drag state,…" at bounding box center [550, 91] width 467 height 349
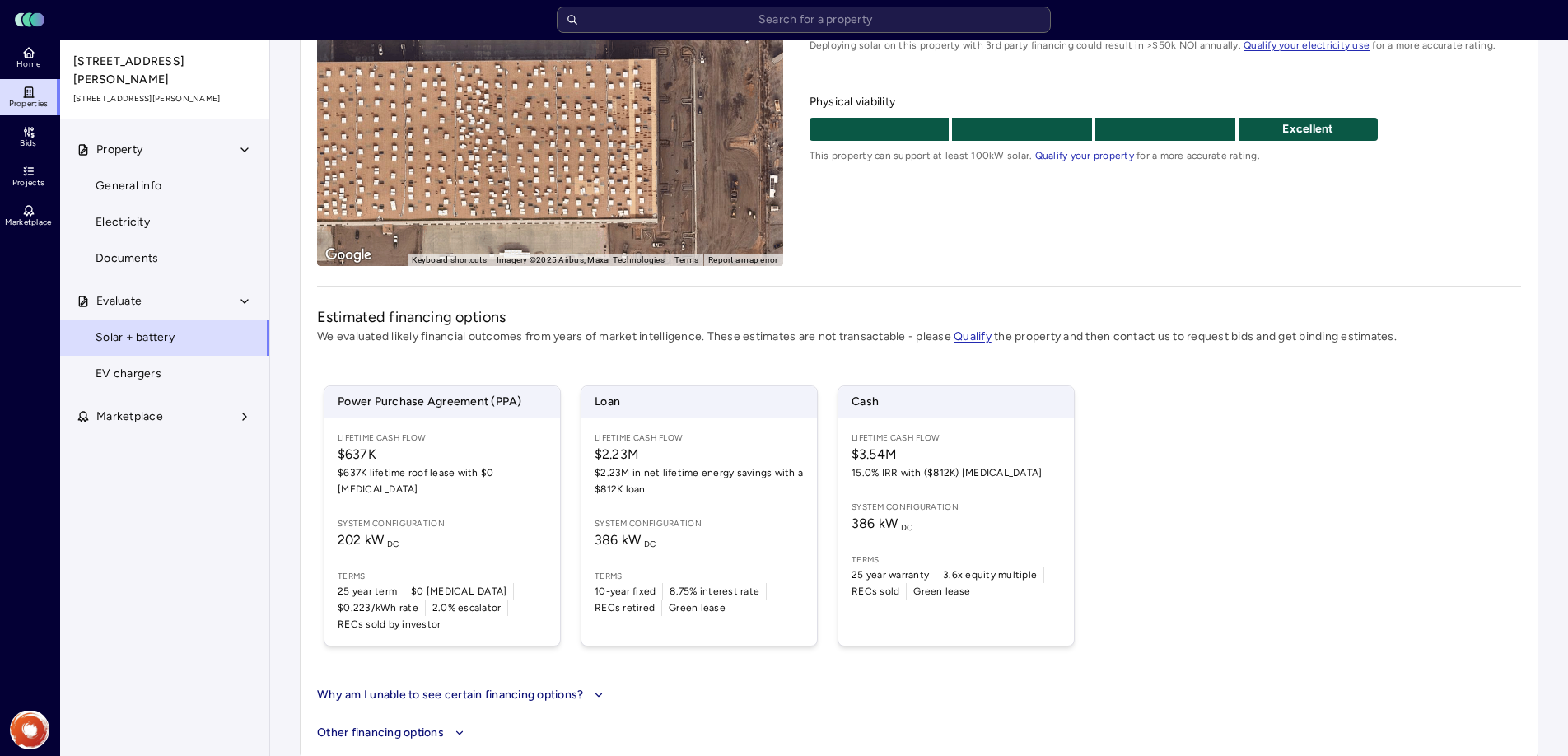
drag, startPoint x: 536, startPoint y: 146, endPoint x: 710, endPoint y: 202, distance: 182.8
click at [714, 201] on div "To activate drag with keyboard, press Alt + Enter. Once in keyboard drag state,…" at bounding box center [550, 91] width 467 height 349
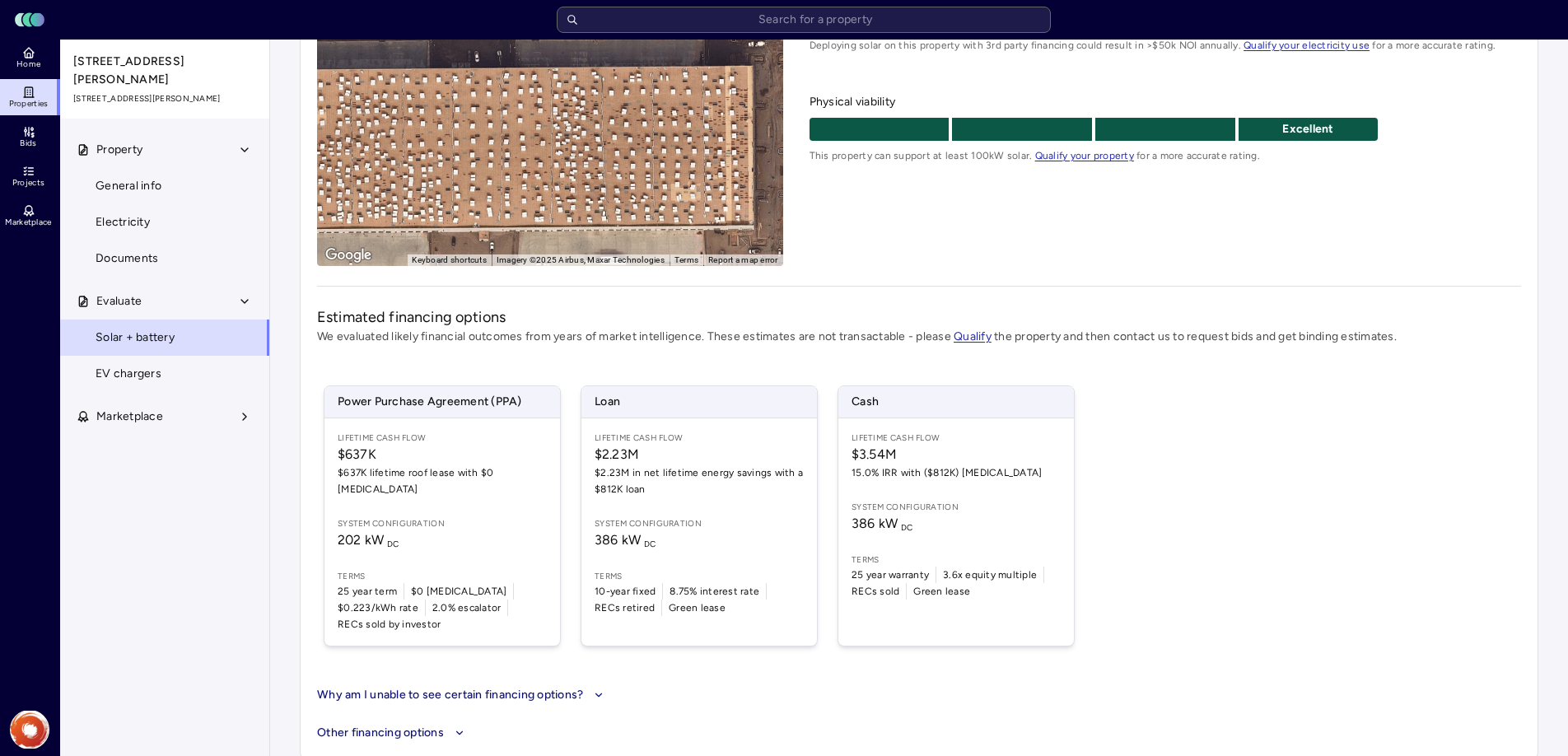
drag, startPoint x: 486, startPoint y: 176, endPoint x: 616, endPoint y: 174, distance: 130.0
click at [616, 174] on div "To activate drag with keyboard, press Alt + Enter. Once in keyboard drag state,…" at bounding box center [550, 91] width 467 height 349
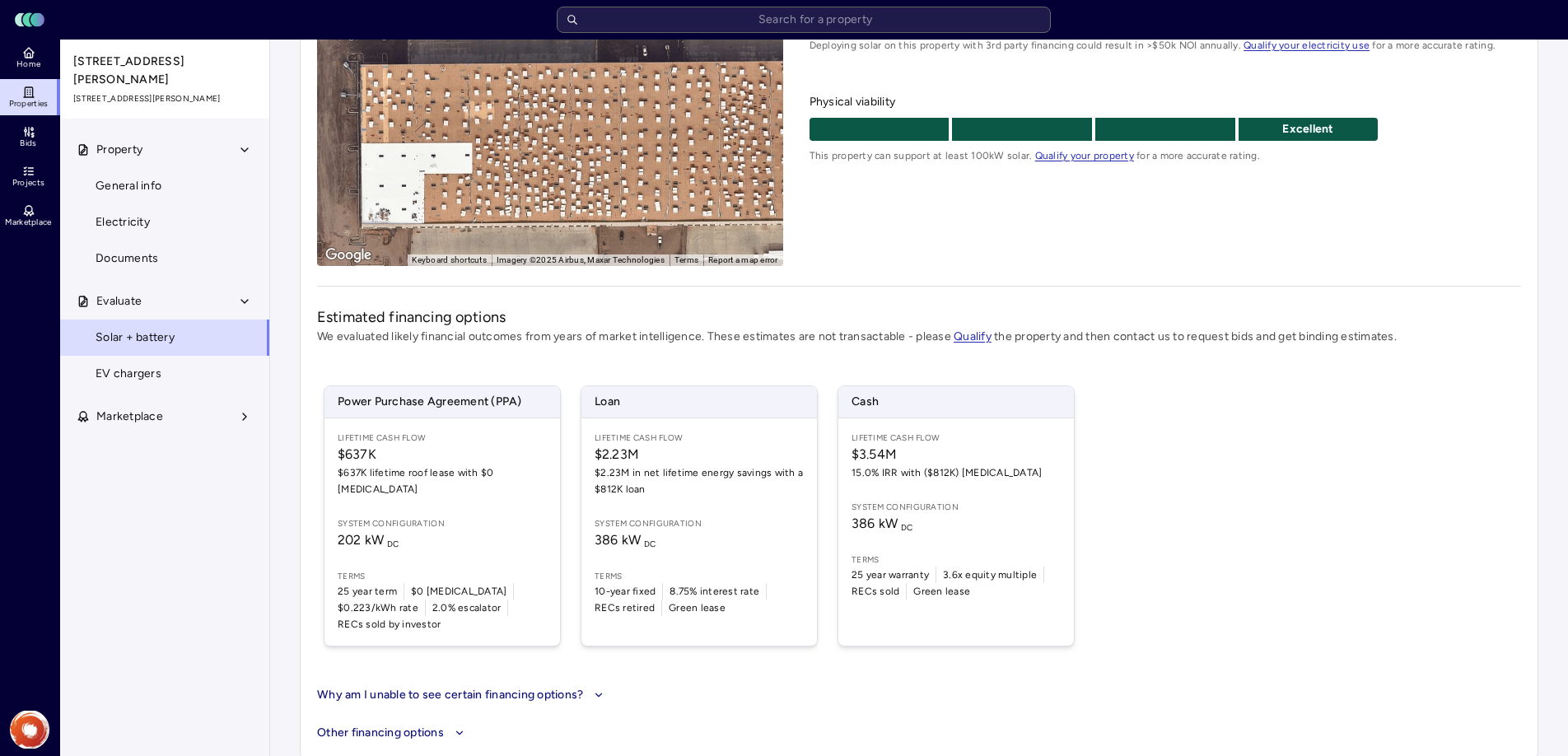
drag, startPoint x: 555, startPoint y: 170, endPoint x: 663, endPoint y: 166, distance: 108.1
click at [663, 166] on div "To activate drag with keyboard, press Alt + Enter. Once in keyboard drag state,…" at bounding box center [550, 91] width 467 height 349
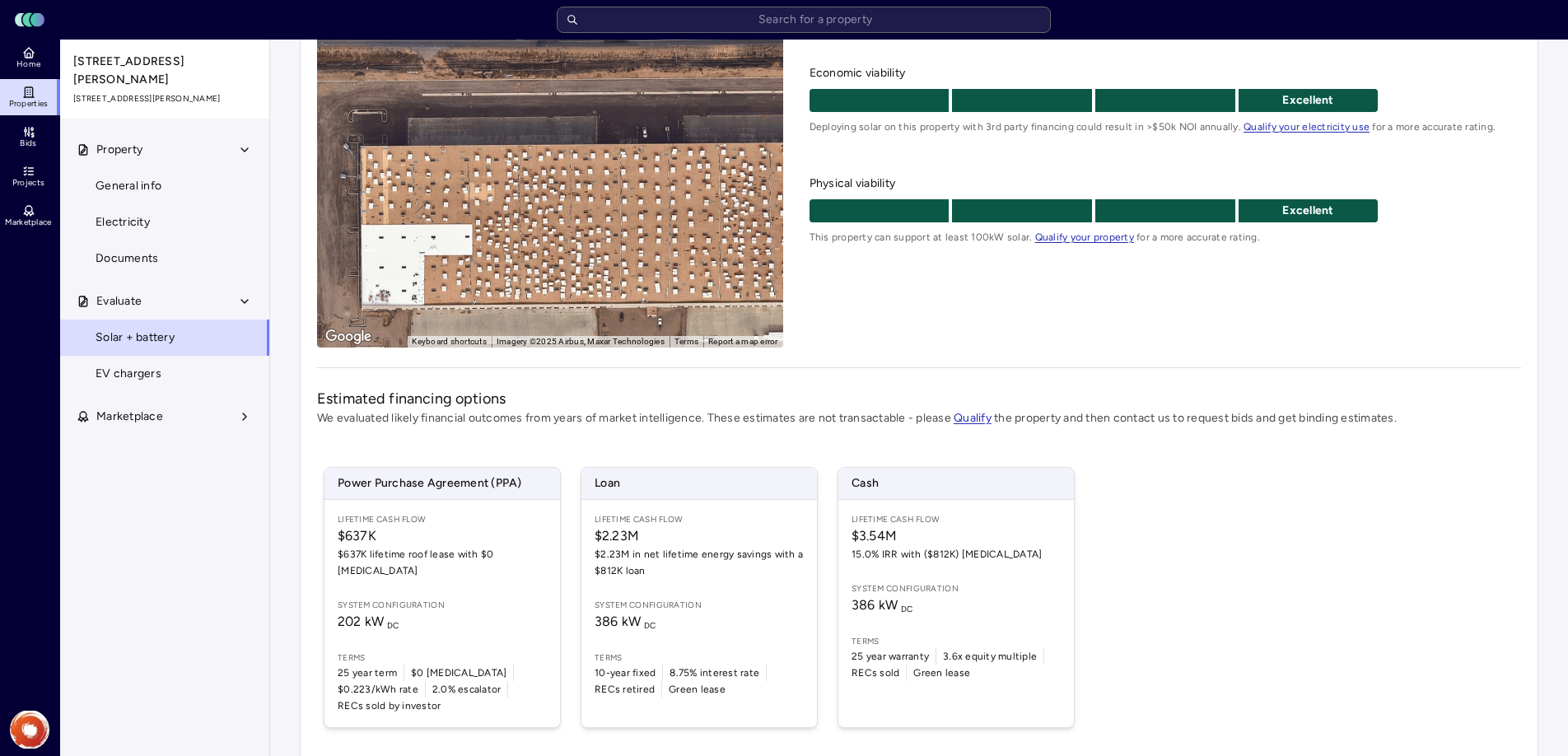
scroll to position [187, 0]
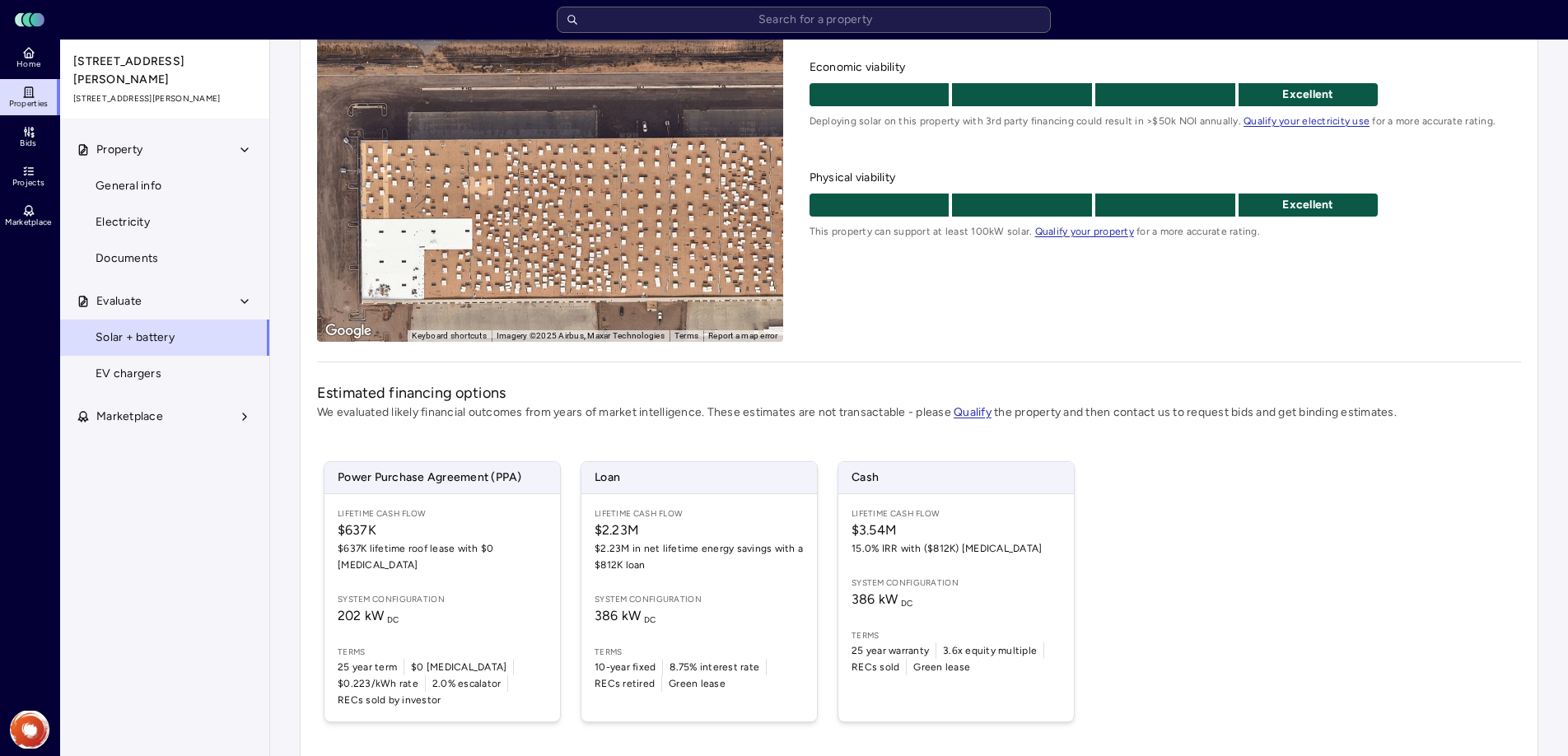
click at [918, 553] on span "15.0% IRR with ($812K) [MEDICAL_DATA]" at bounding box center [955, 548] width 209 height 17
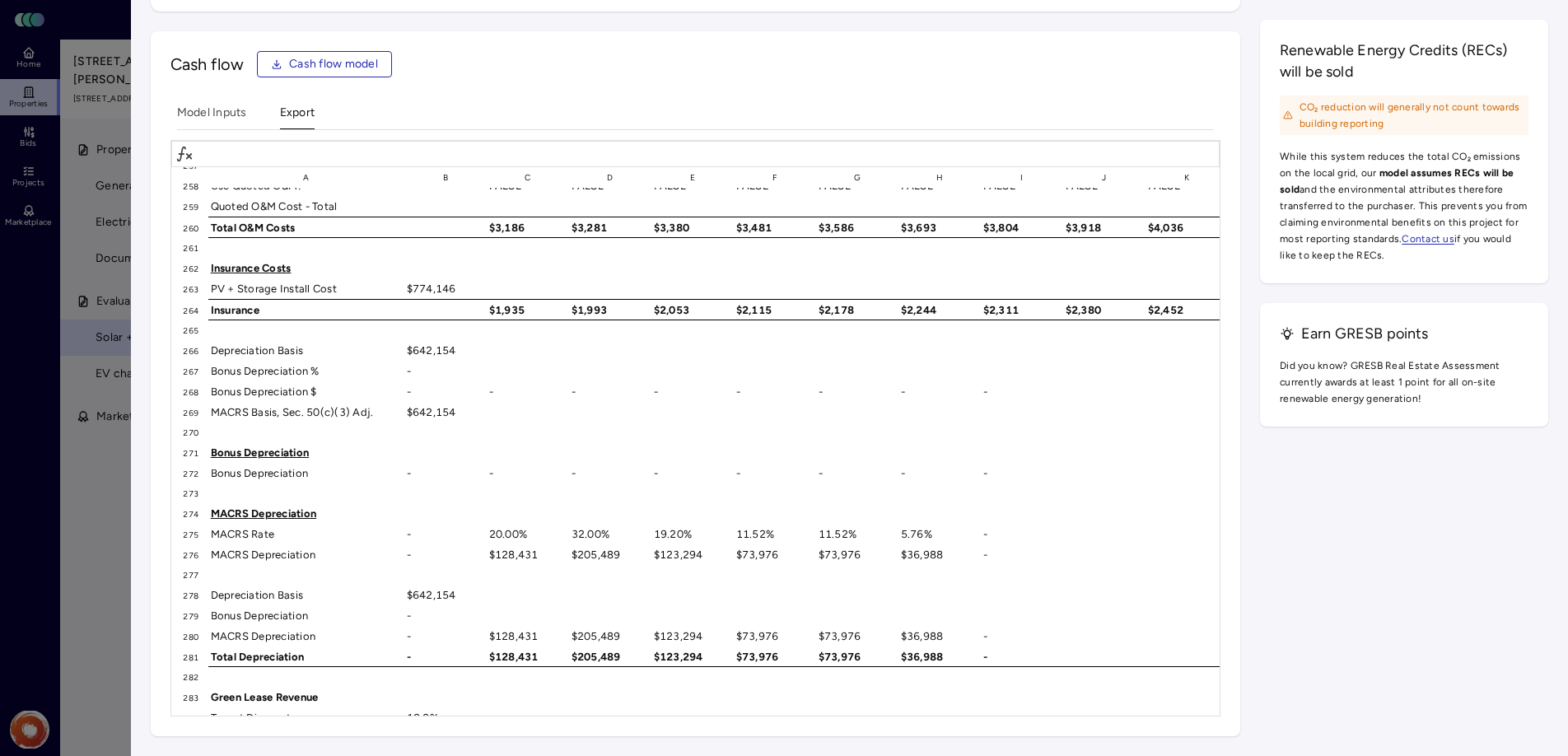
scroll to position [5617, 0]
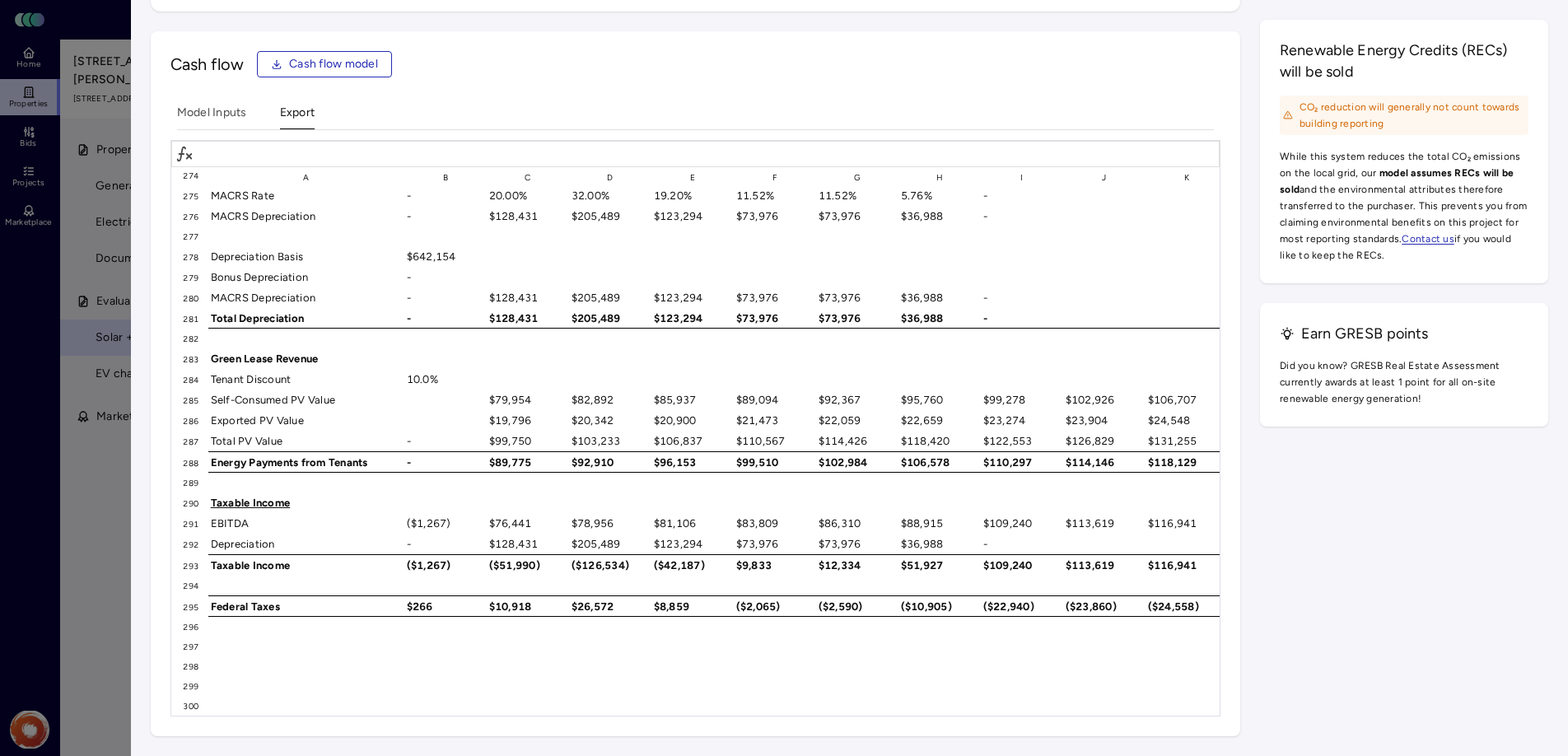
click at [309, 59] on span "Cash flow model" at bounding box center [333, 64] width 89 height 18
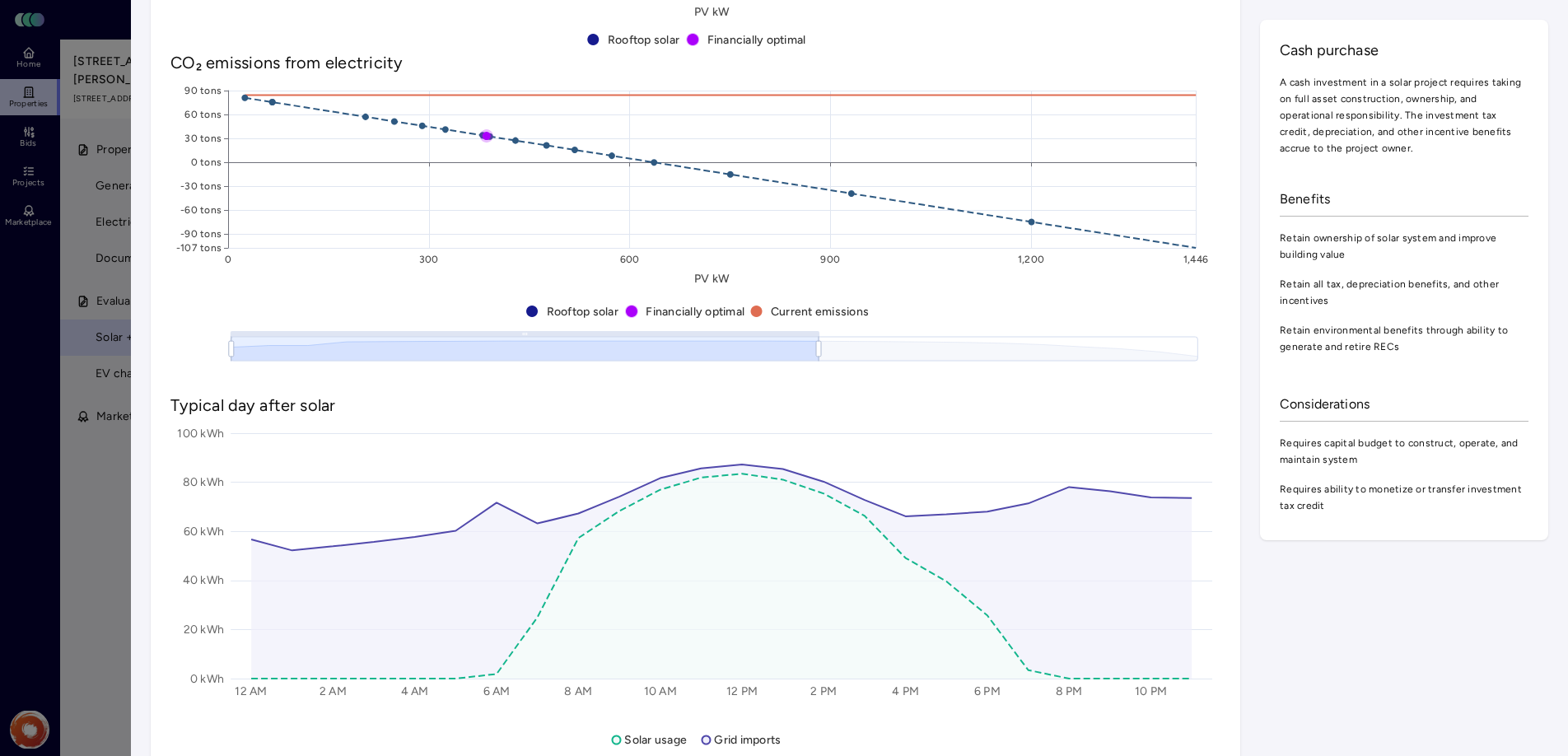
scroll to position [901, 0]
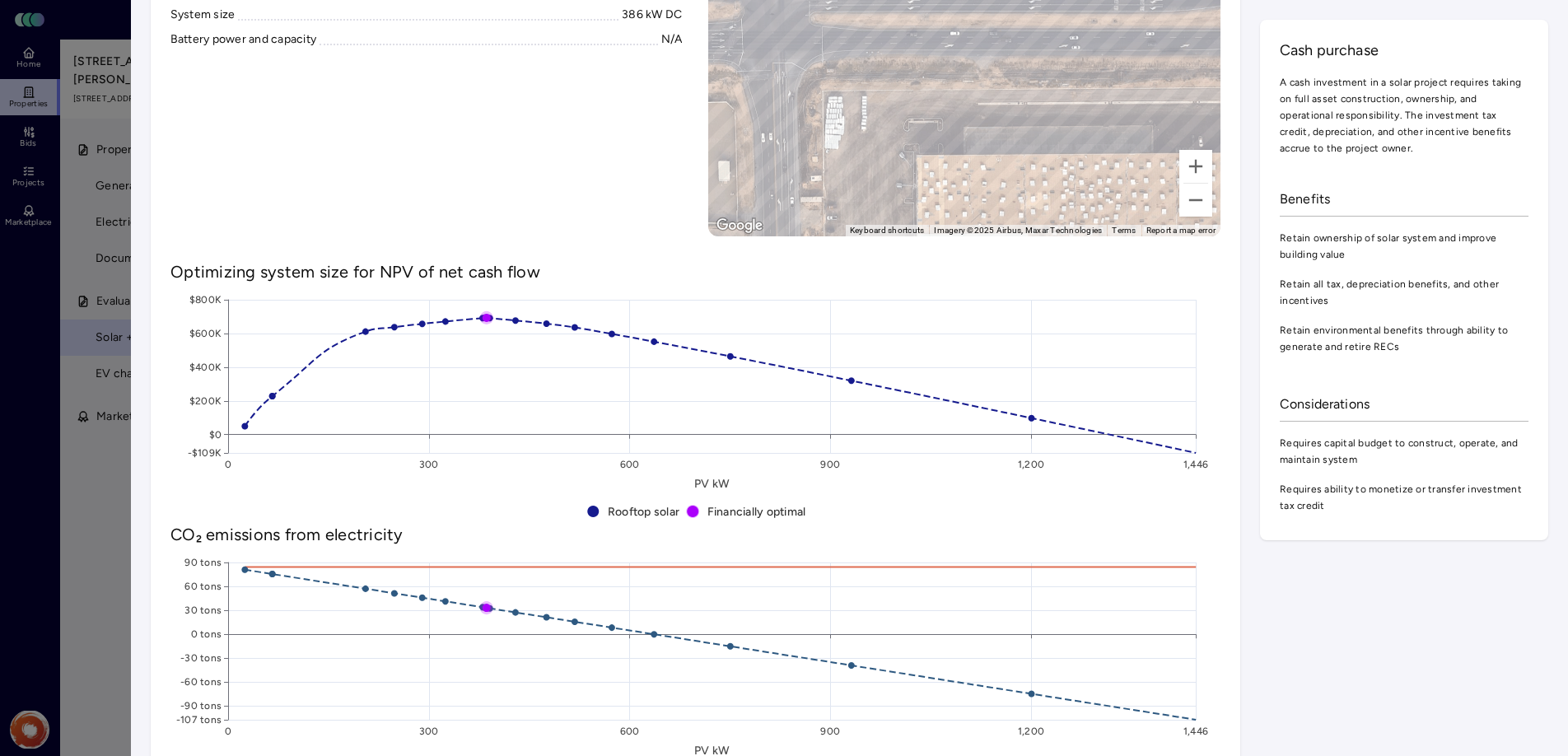
click at [75, 92] on div at bounding box center [784, 378] width 1568 height 756
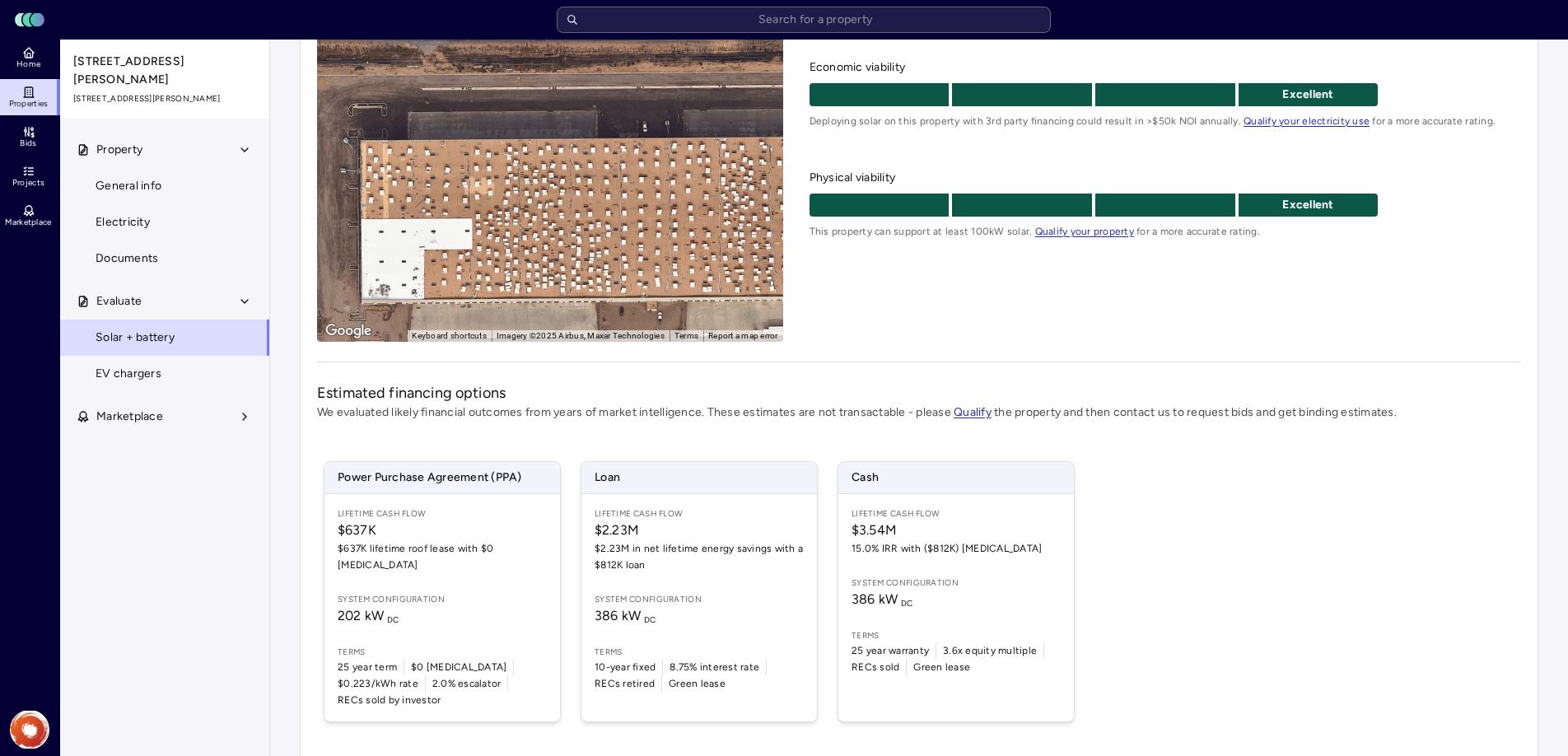
click at [38, 94] on link "Properties" at bounding box center [29, 97] width 60 height 36
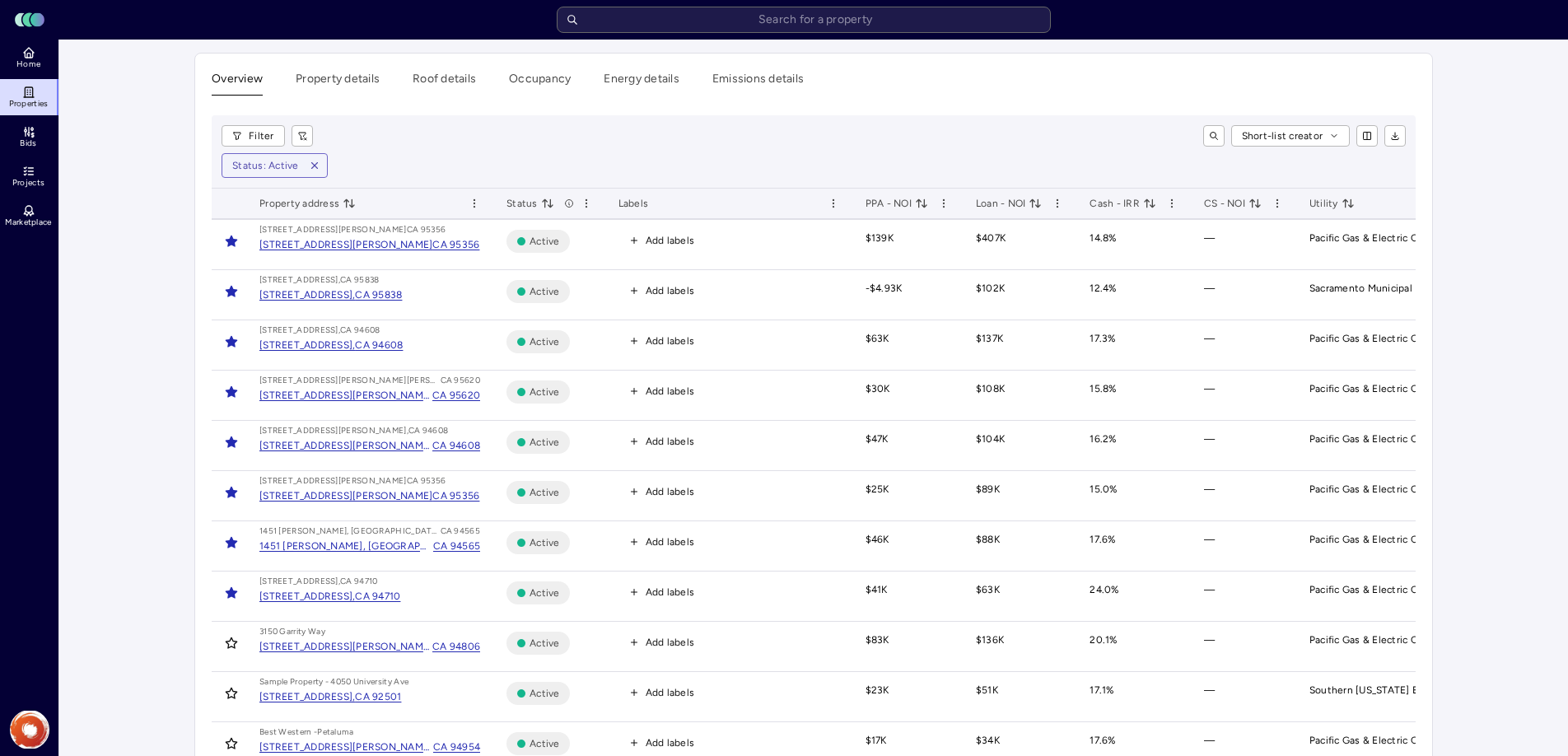
click at [321, 597] on div "[STREET_ADDRESS]," at bounding box center [307, 596] width 96 height 17
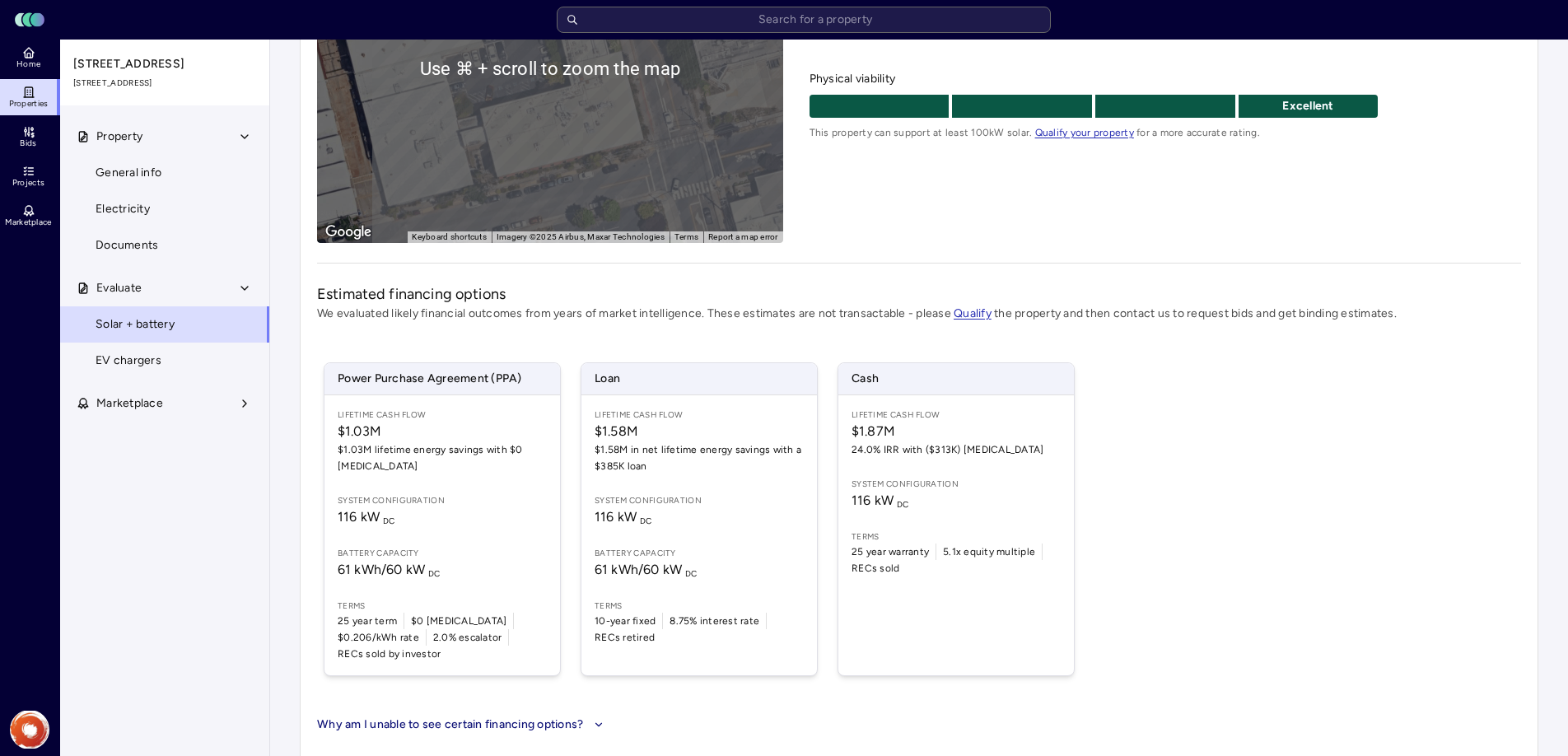
scroll to position [295, 0]
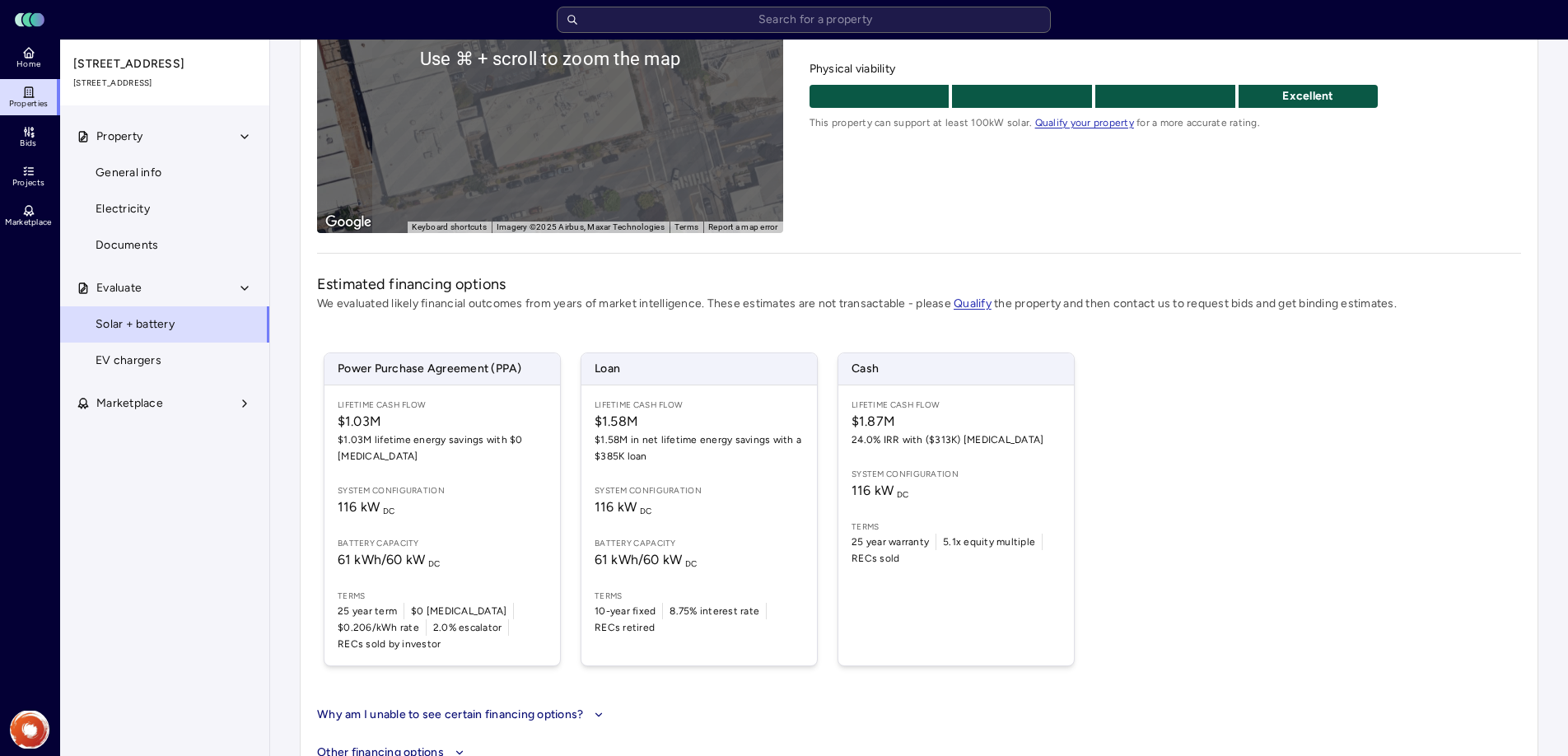
click at [960, 505] on div "Lifetime Cash Flow $1.87M 24.0% IRR with ($313K) [MEDICAL_DATA] System configur…" at bounding box center [956, 525] width 236 height 280
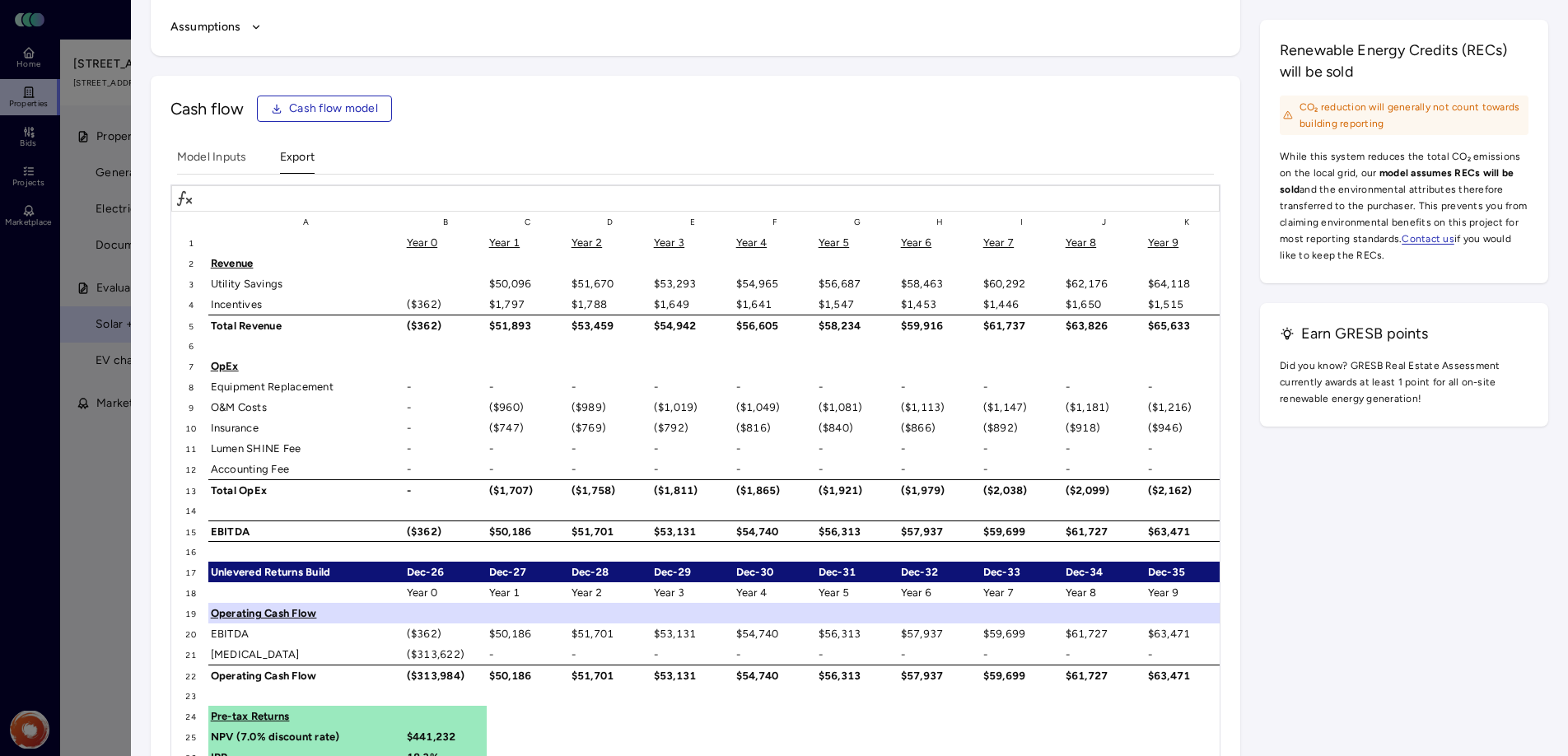
click at [332, 106] on span "Cash flow model" at bounding box center [333, 109] width 89 height 18
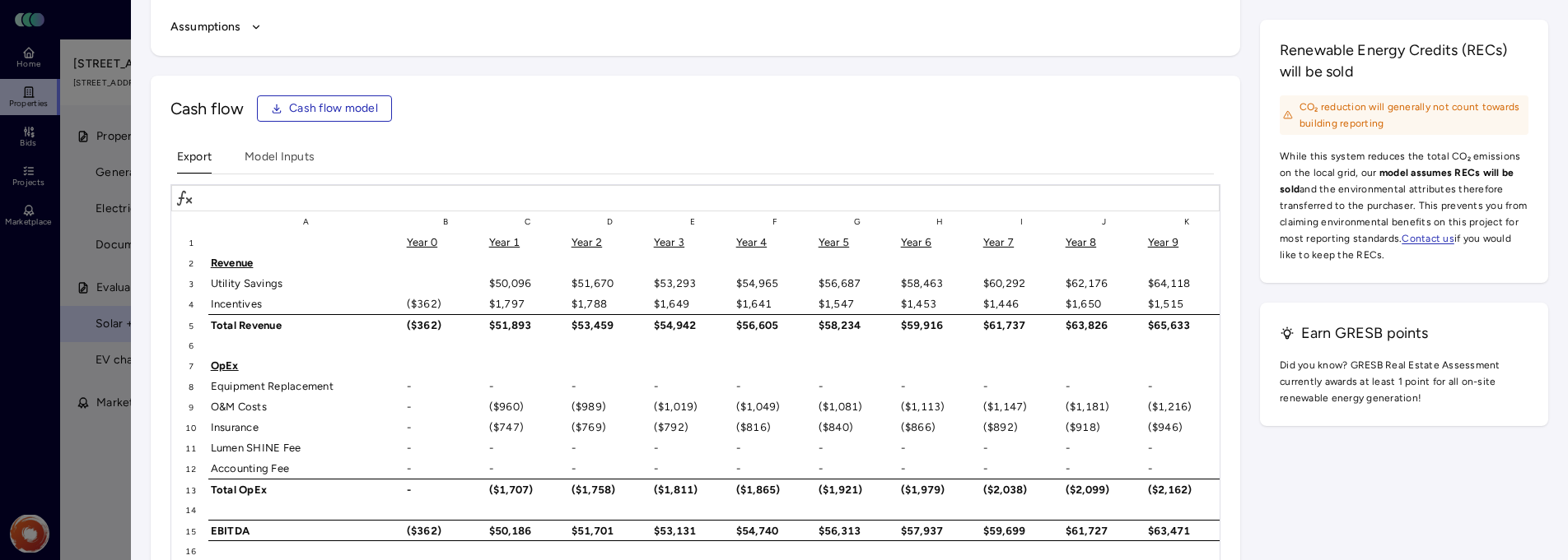
drag, startPoint x: 146, startPoint y: 36, endPoint x: 83, endPoint y: 38, distance: 63.0
click at [61, 39] on div at bounding box center [784, 280] width 1568 height 560
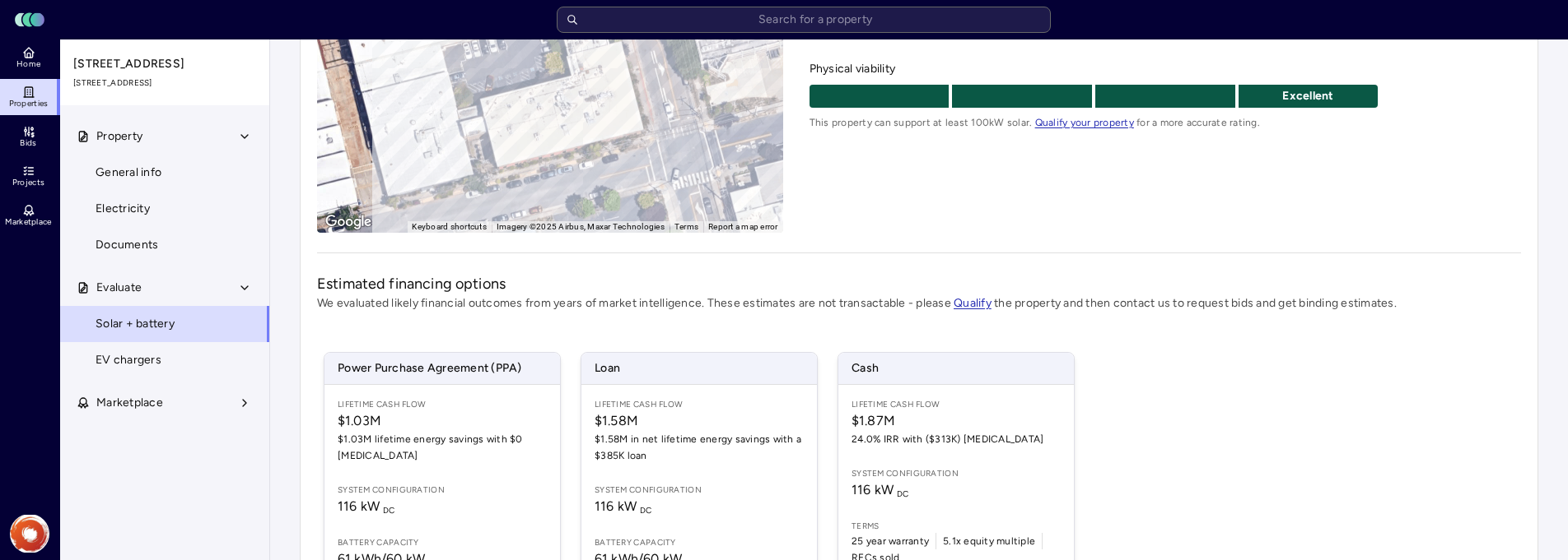
click at [26, 59] on icon at bounding box center [29, 52] width 13 height 13
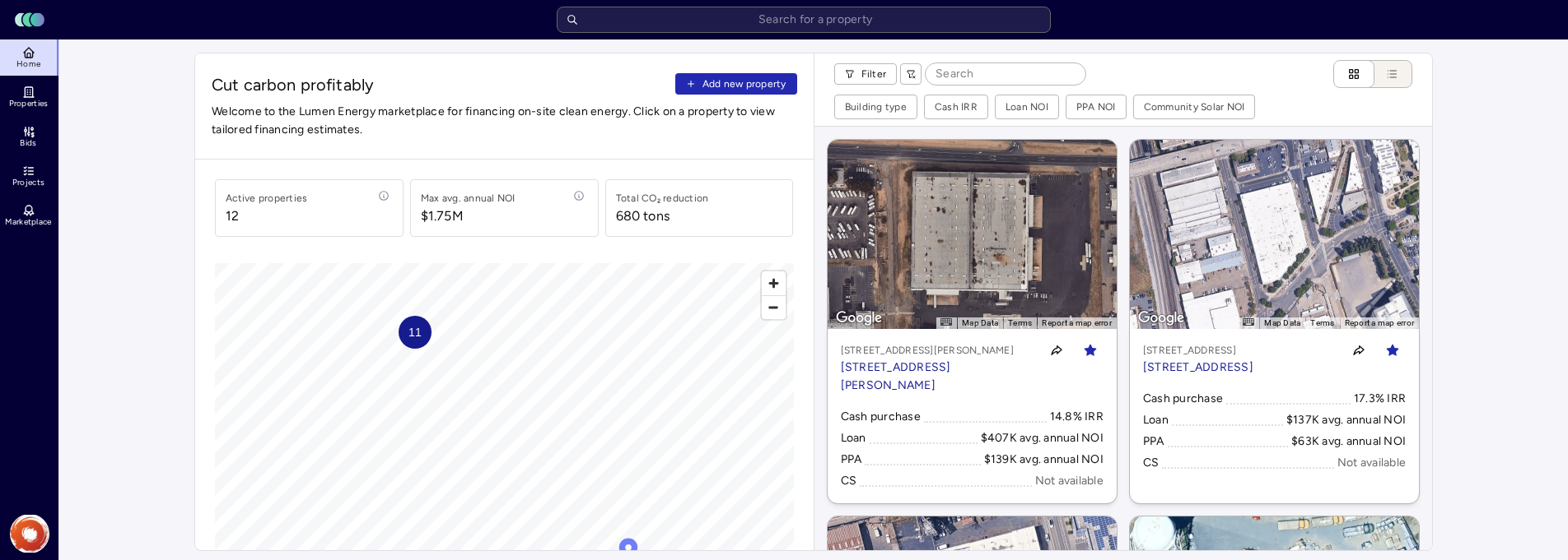
click at [33, 104] on span "Properties" at bounding box center [29, 103] width 40 height 10
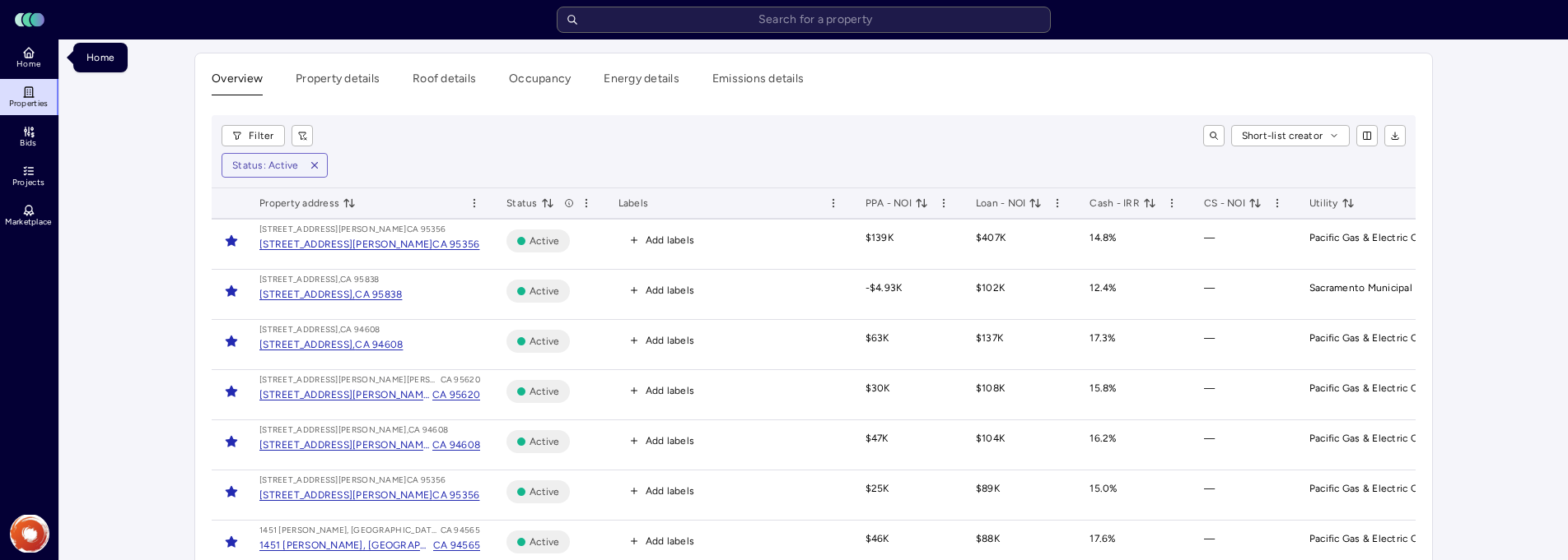
click at [23, 63] on span "Home" at bounding box center [29, 63] width 24 height 10
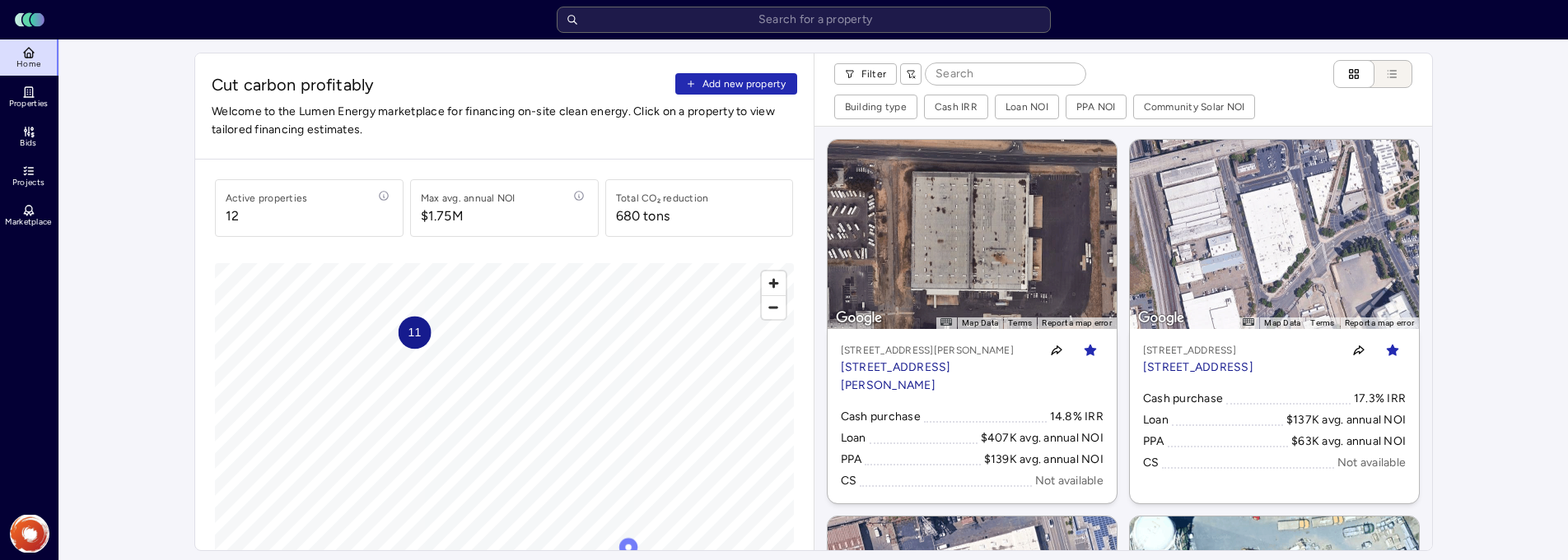
click at [713, 81] on span "Add new property" at bounding box center [744, 84] width 84 height 17
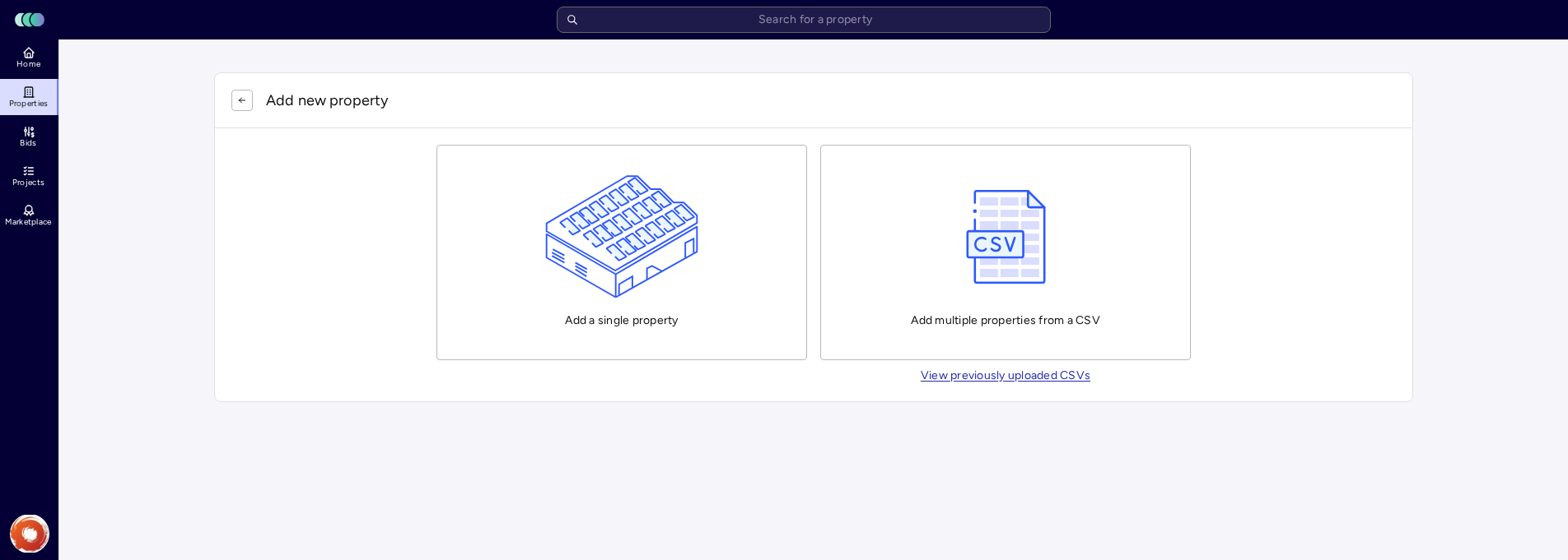
click at [976, 217] on img "button" at bounding box center [1006, 237] width 97 height 123
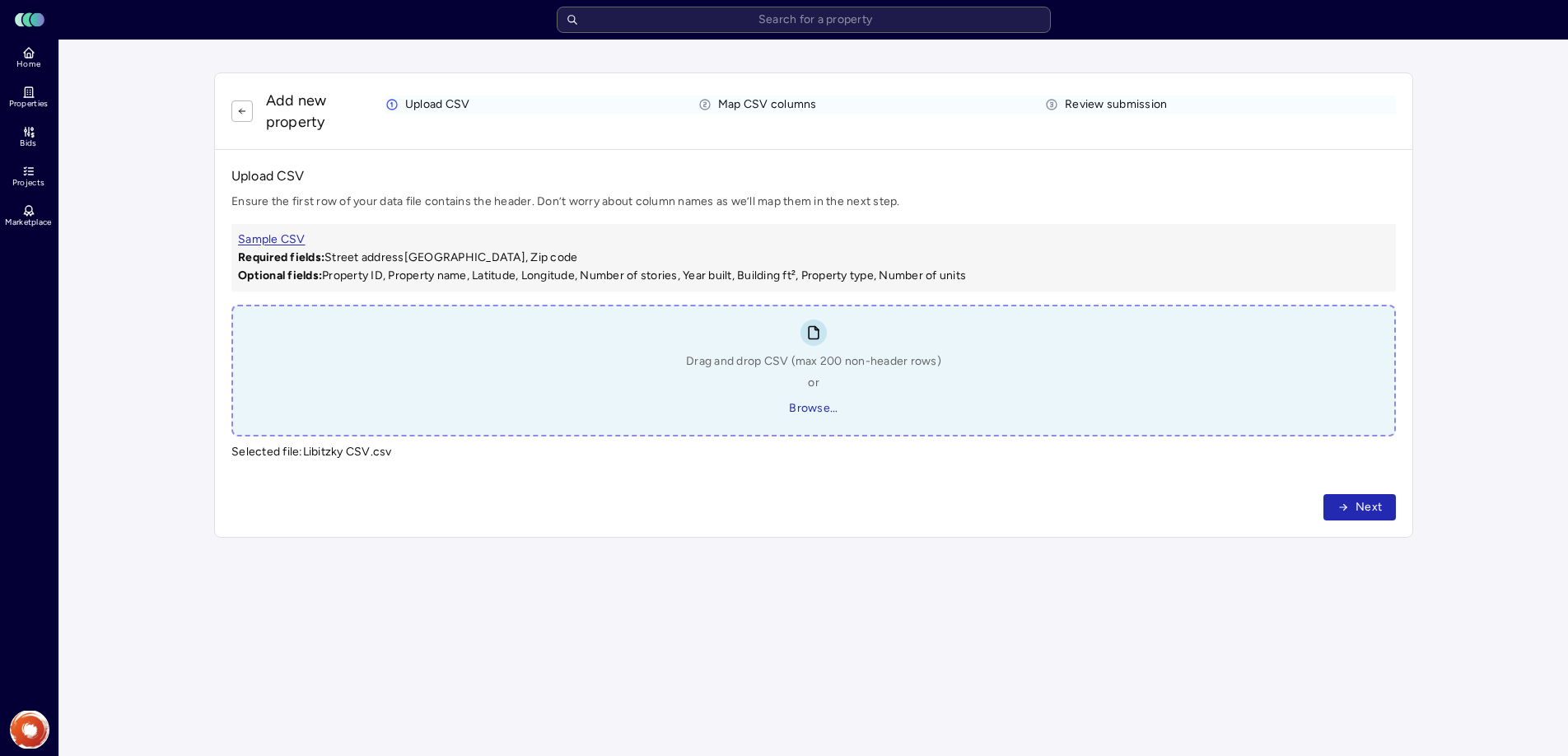
click at [1344, 507] on icon "button" at bounding box center [1343, 507] width 12 height 12
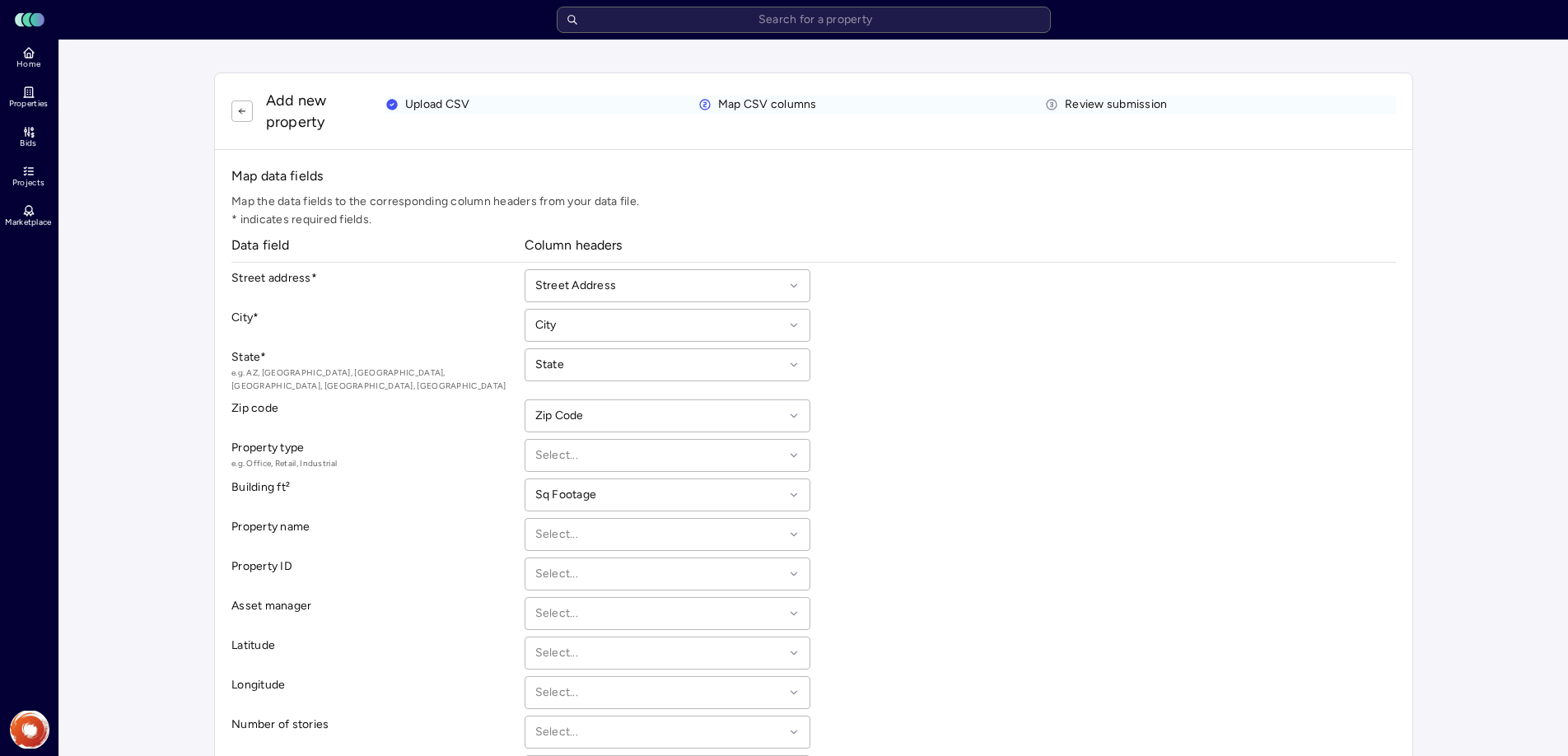
click at [680, 273] on div "Street Address" at bounding box center [667, 286] width 286 height 33
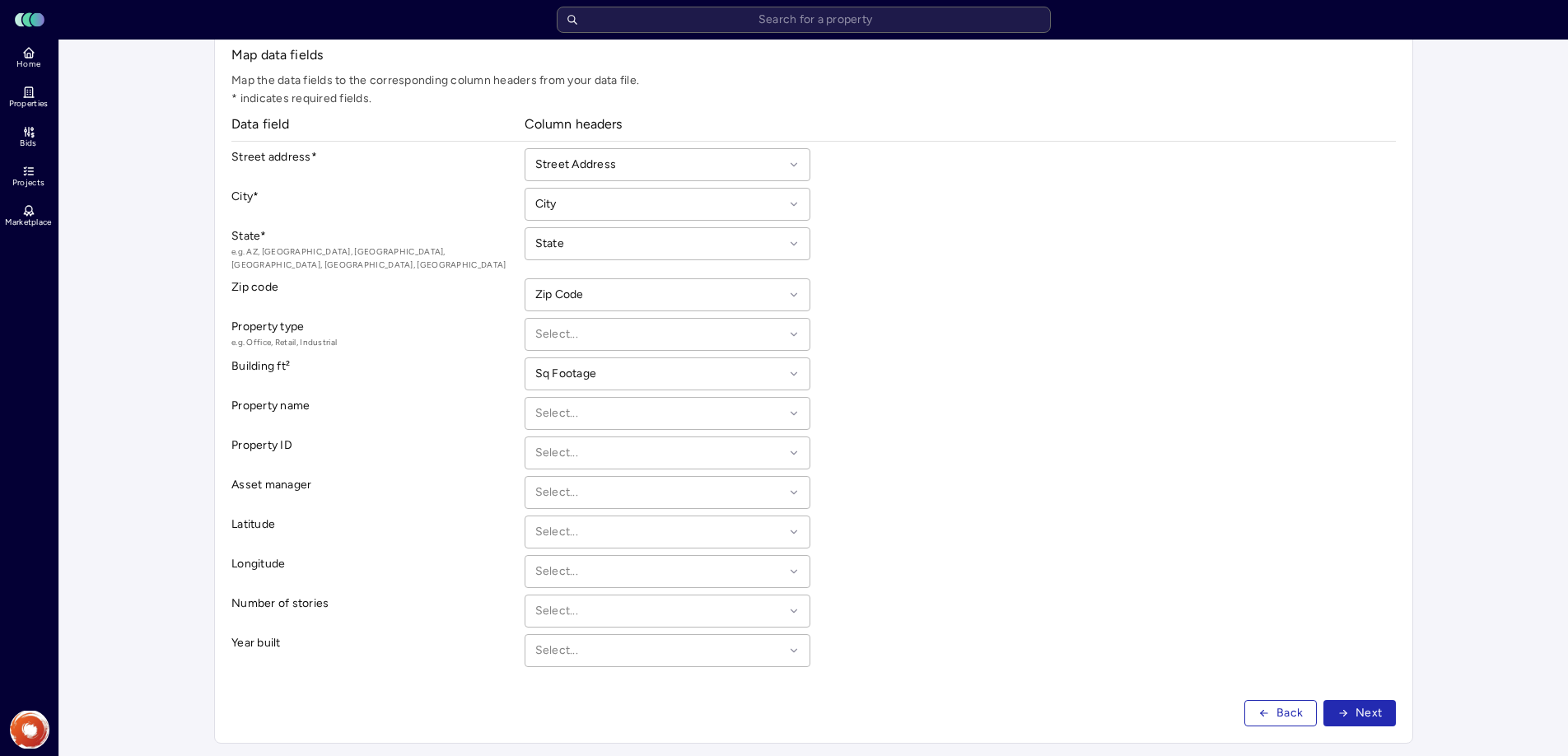
scroll to position [117, 0]
click at [692, 329] on div at bounding box center [660, 338] width 249 height 18
click at [873, 326] on div "Property type e.g. Office, Retail, [GEOGRAPHIC_DATA] Address, 1 of 5. 5 results…" at bounding box center [813, 338] width 1164 height 33
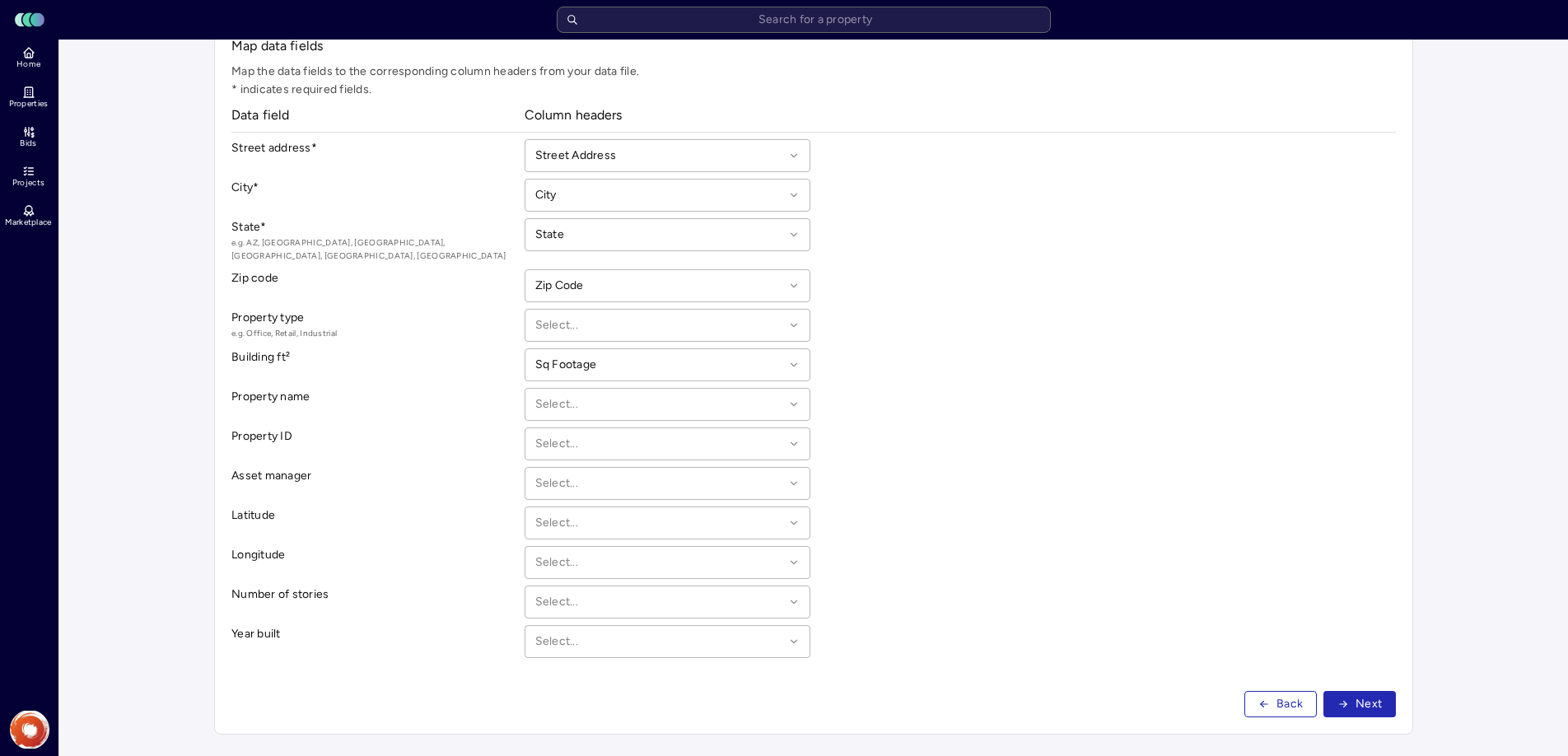
click at [1356, 694] on span "Next" at bounding box center [1368, 704] width 27 height 18
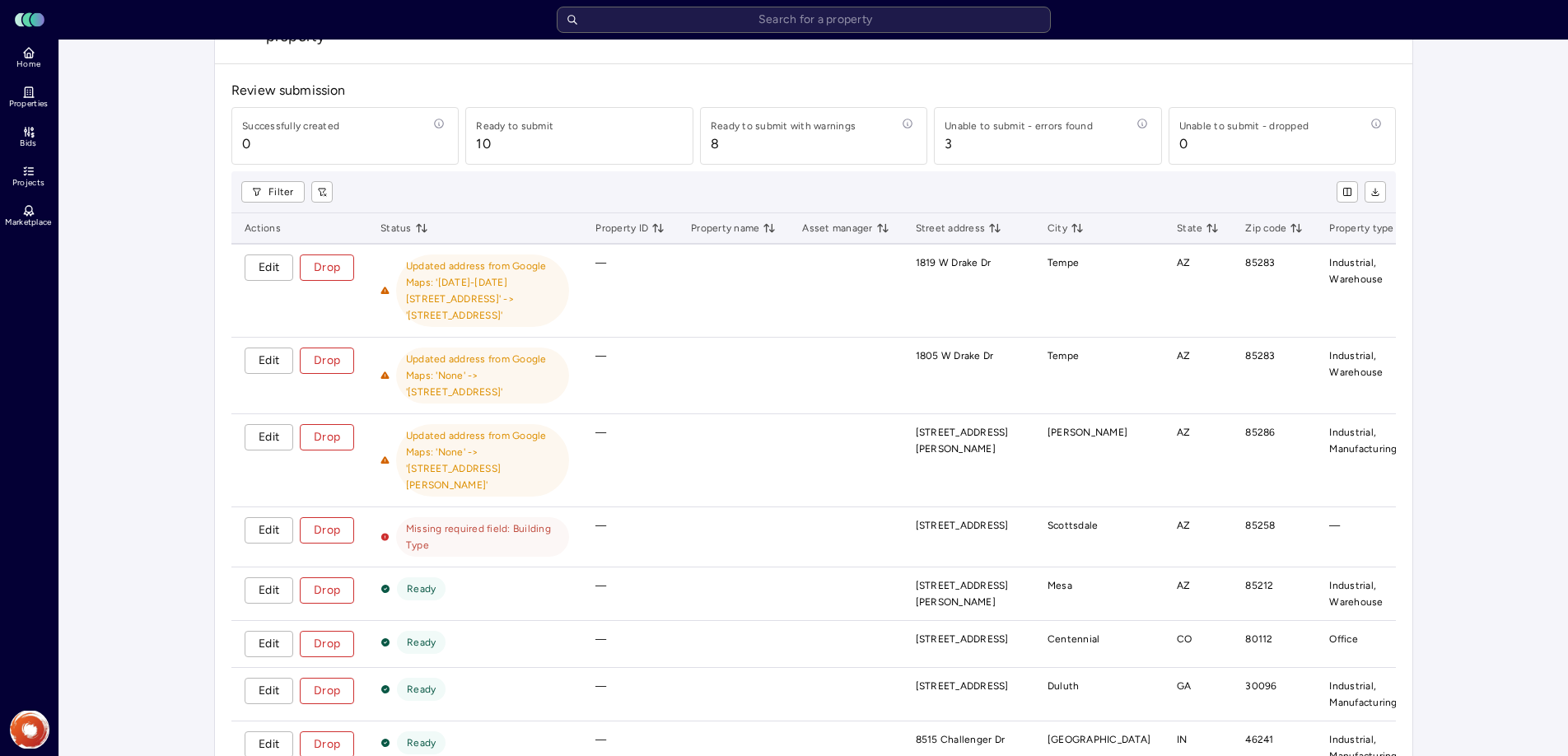
scroll to position [92, 0]
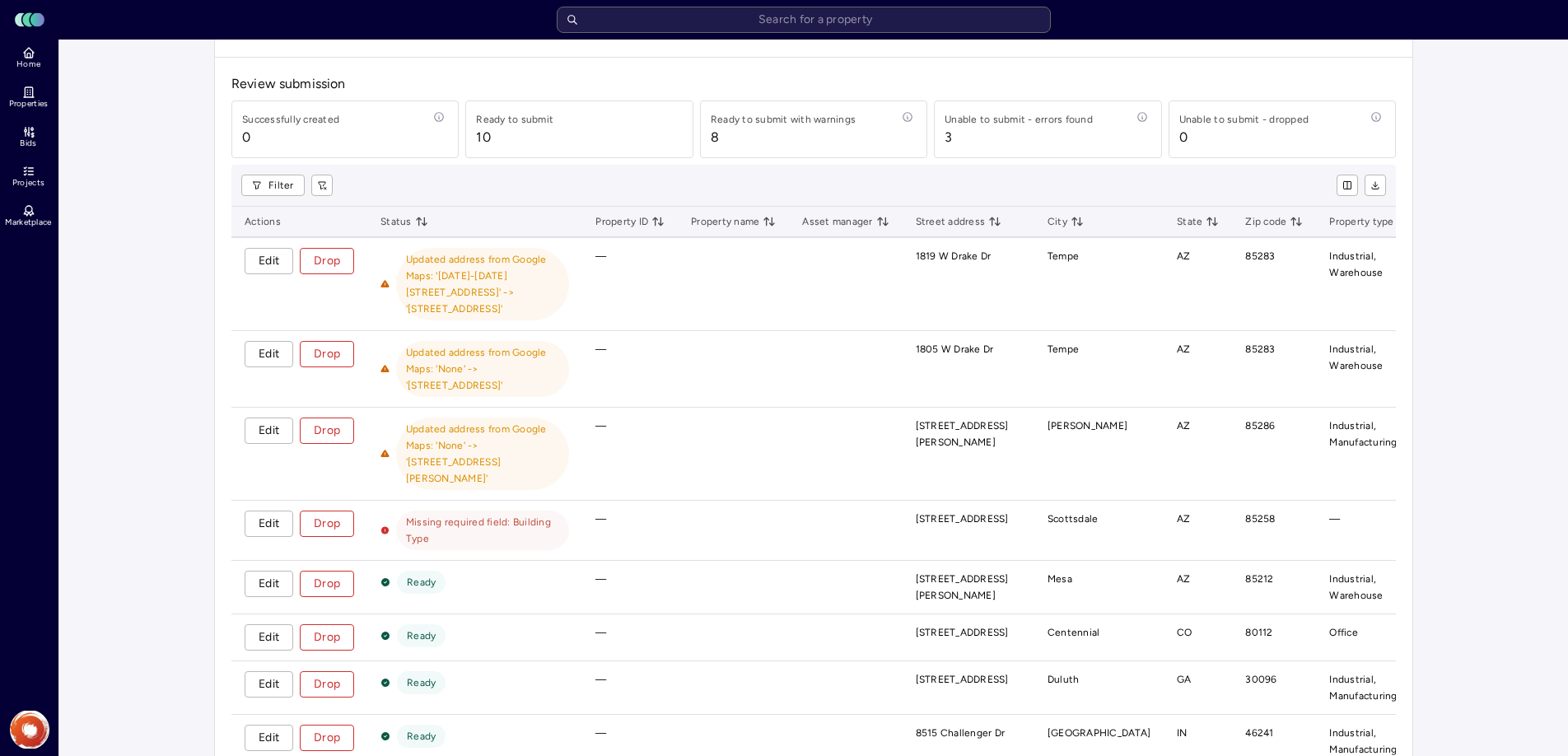
click at [256, 510] on button "Edit" at bounding box center [269, 523] width 49 height 27
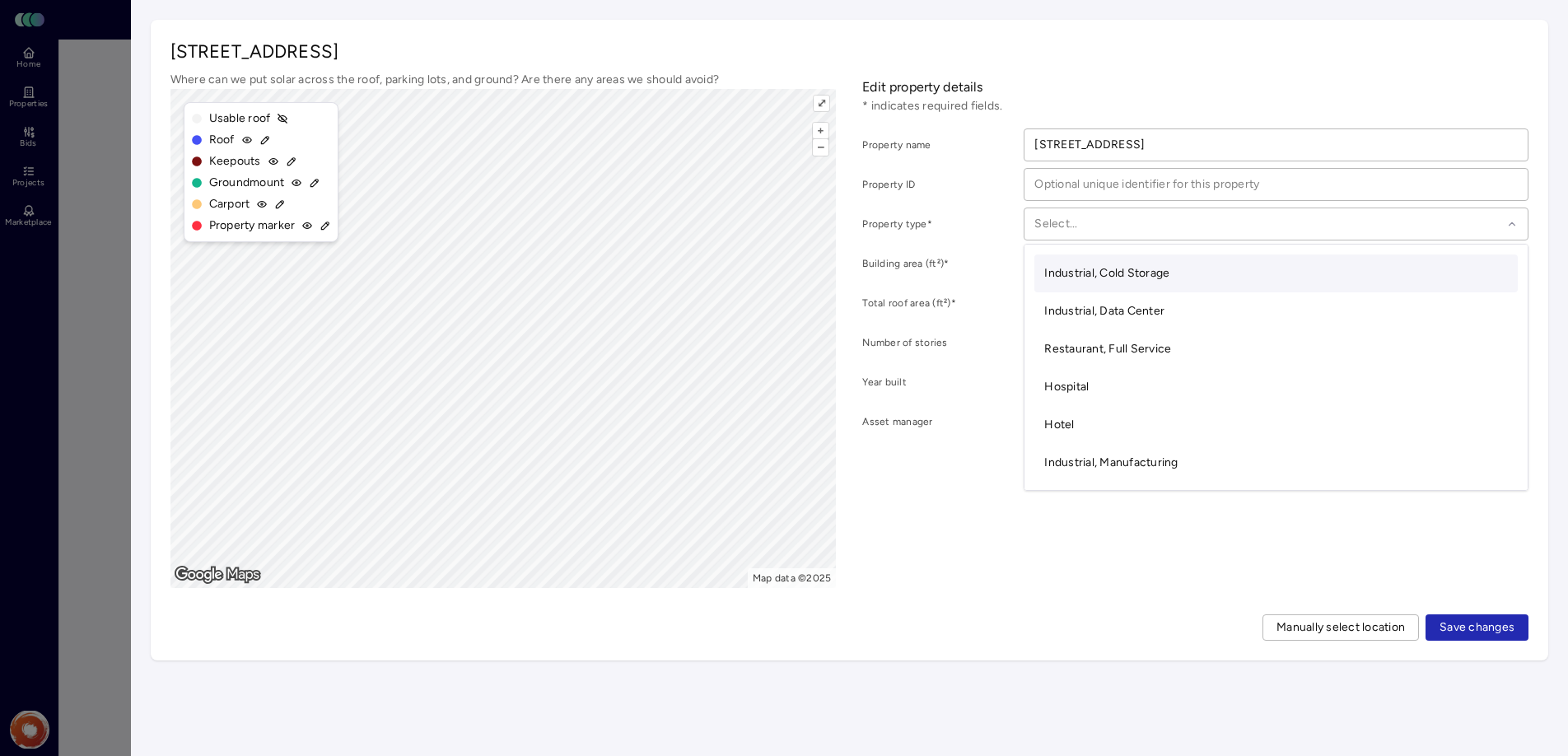
click at [1123, 228] on div at bounding box center [1268, 224] width 467 height 18
click at [1135, 226] on div at bounding box center [1268, 224] width 467 height 18
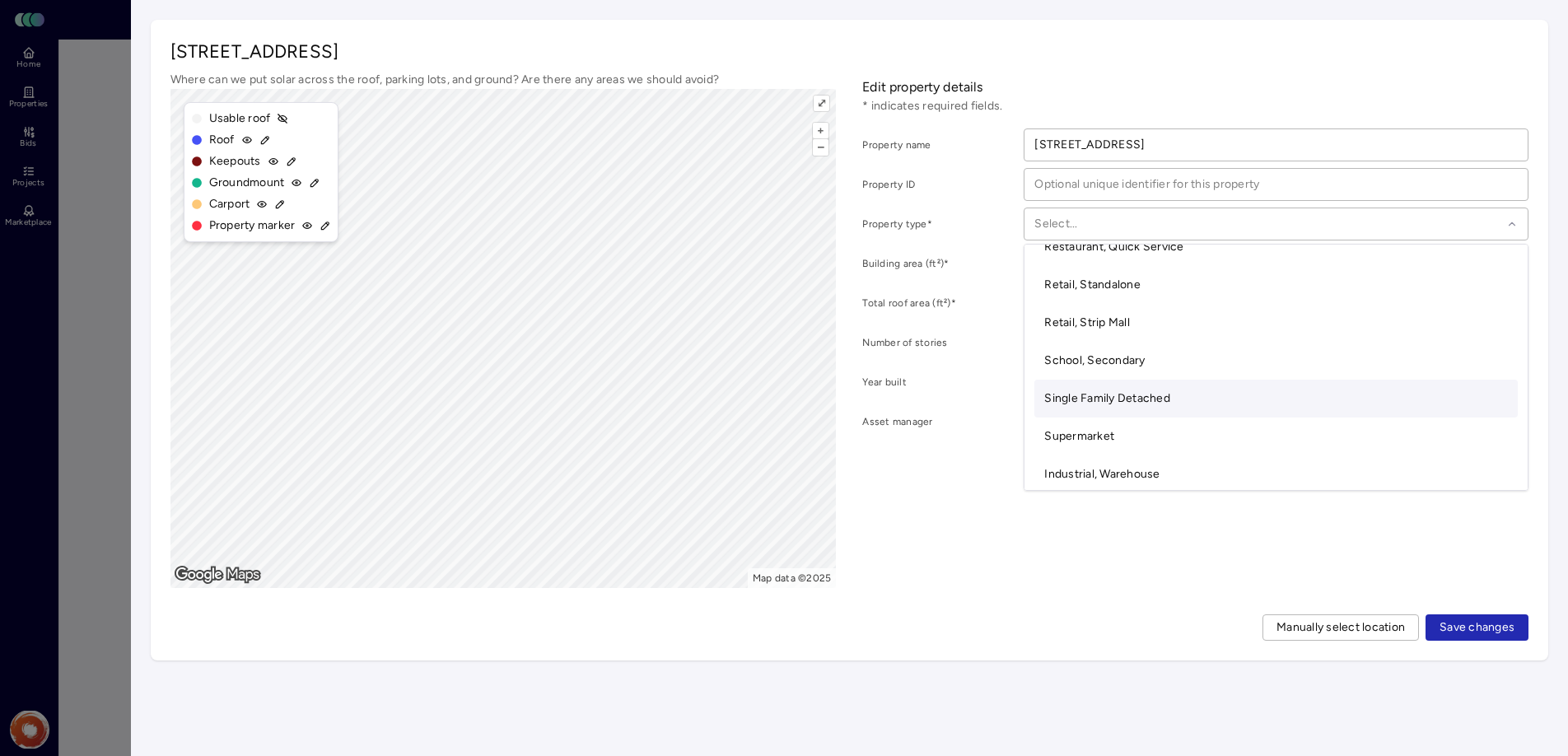
scroll to position [456, 0]
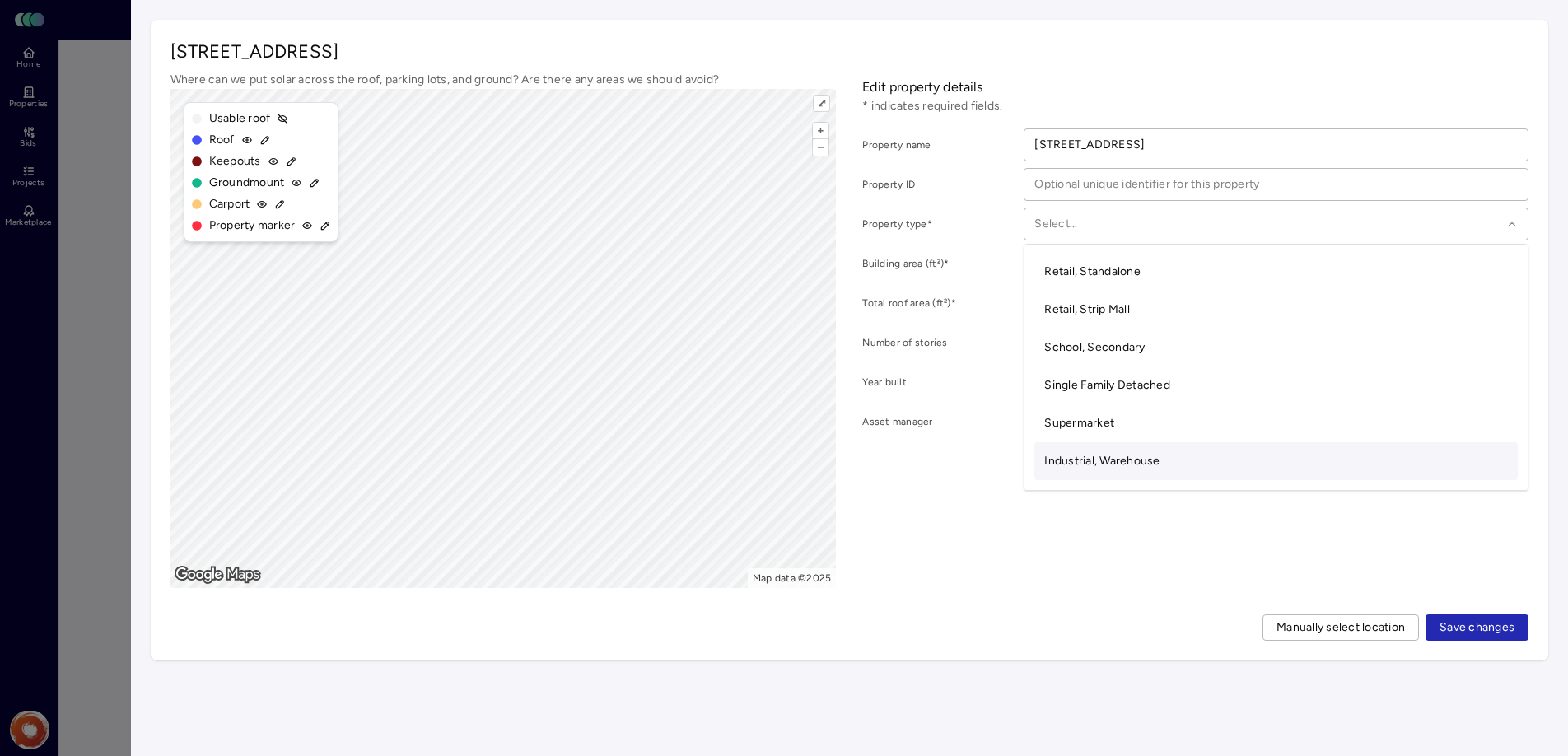
click at [1112, 459] on span "Industrial, Warehouse" at bounding box center [1101, 460] width 115 height 14
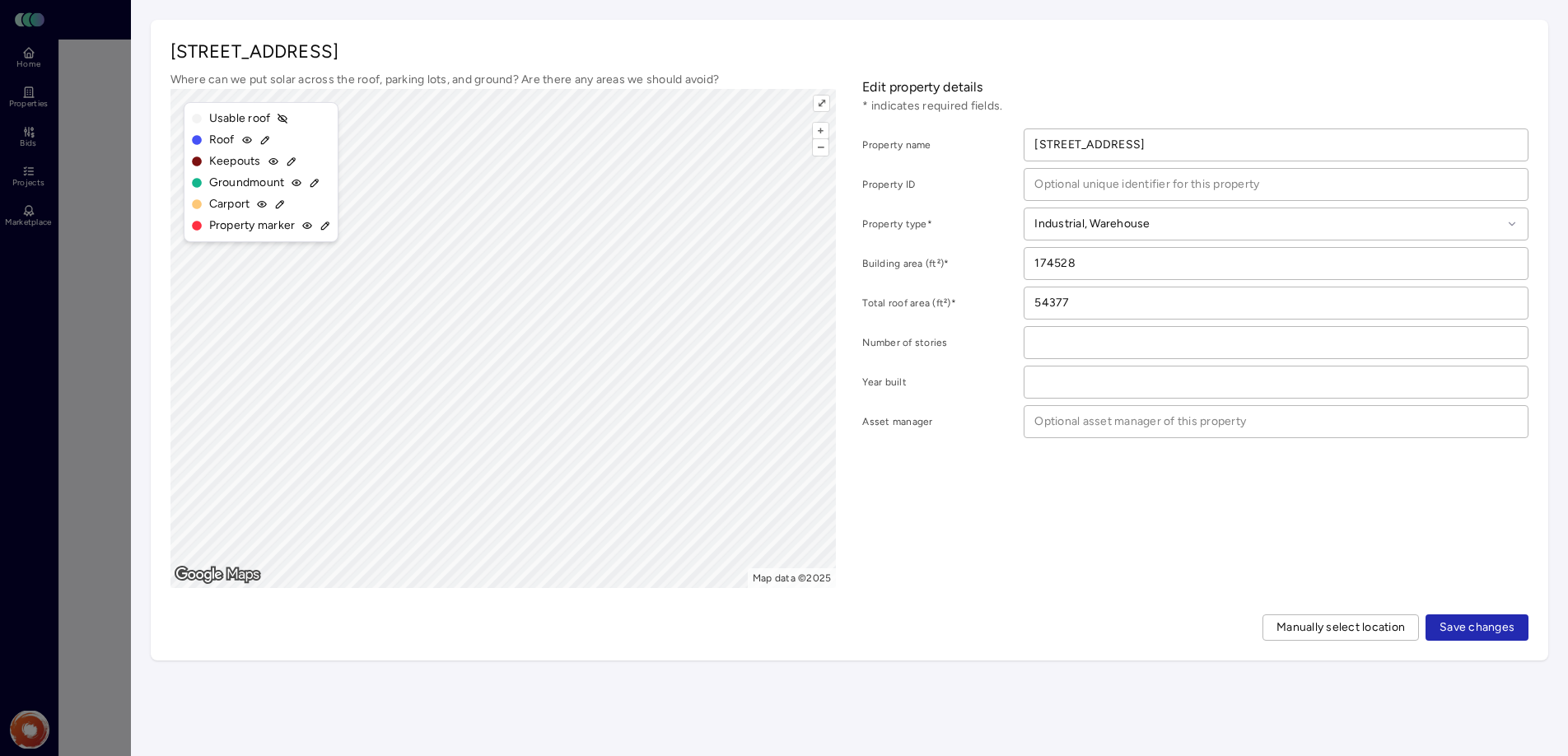
click at [1493, 632] on span "Save changes" at bounding box center [1476, 627] width 75 height 18
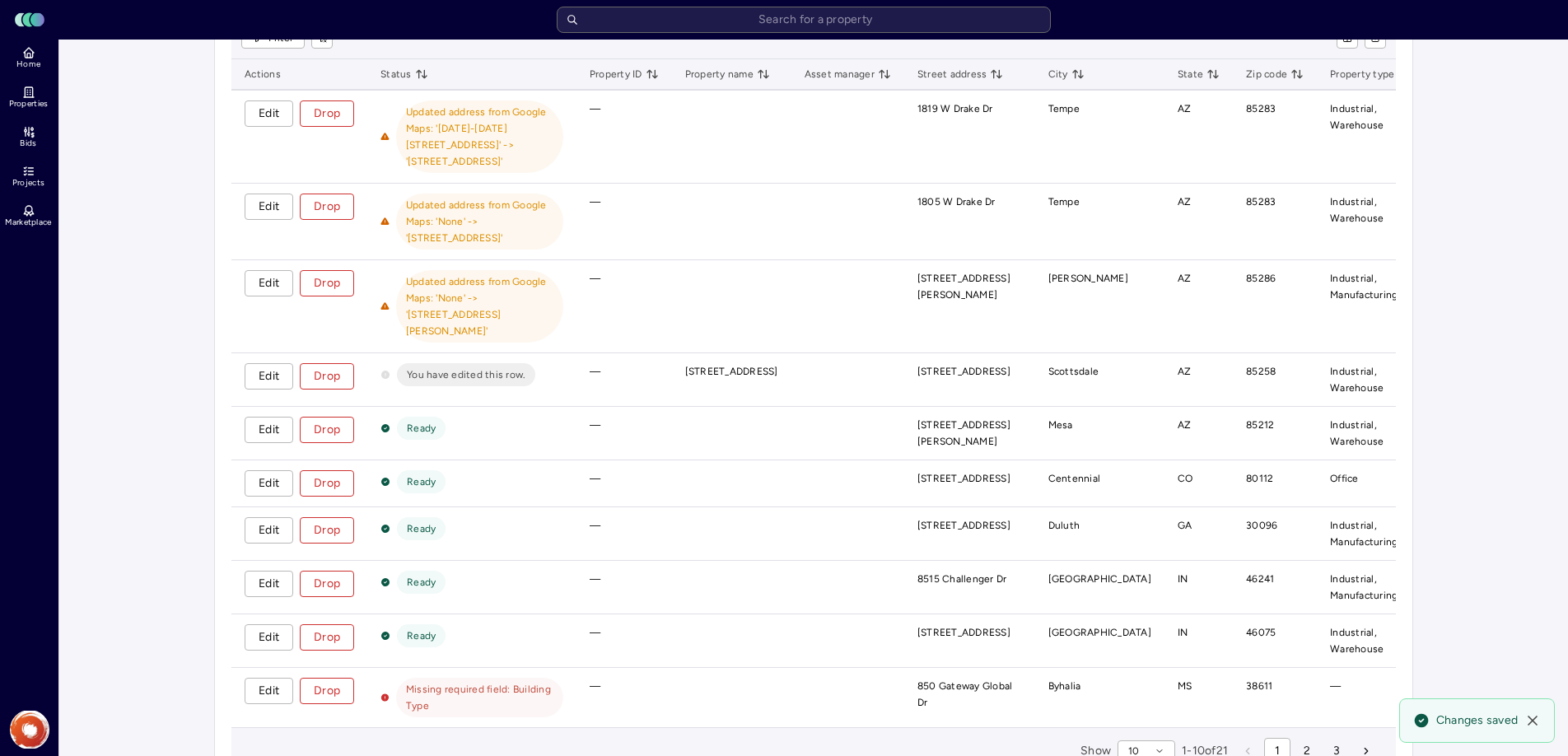
scroll to position [407, 0]
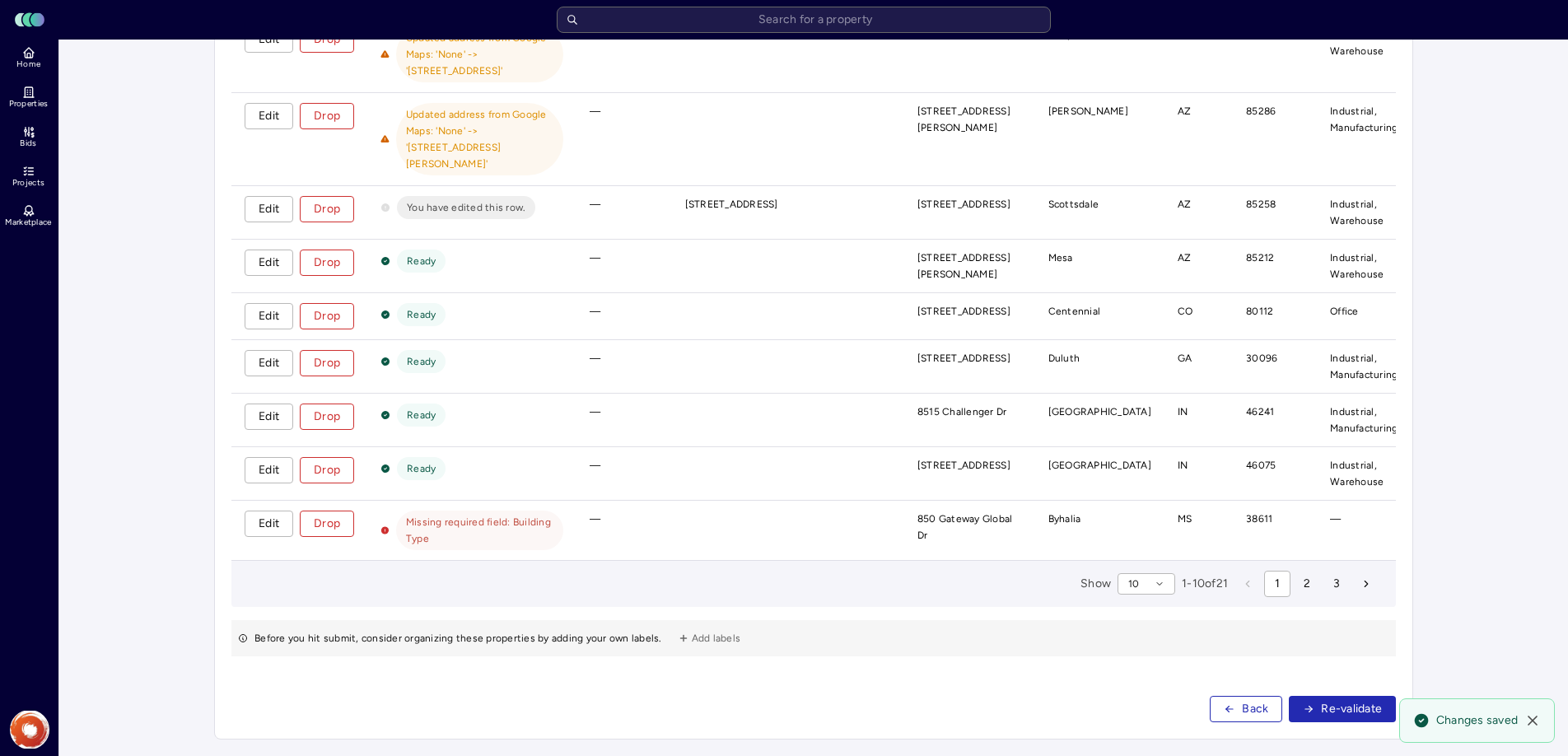
click at [1333, 700] on span "Re-validate" at bounding box center [1351, 709] width 61 height 18
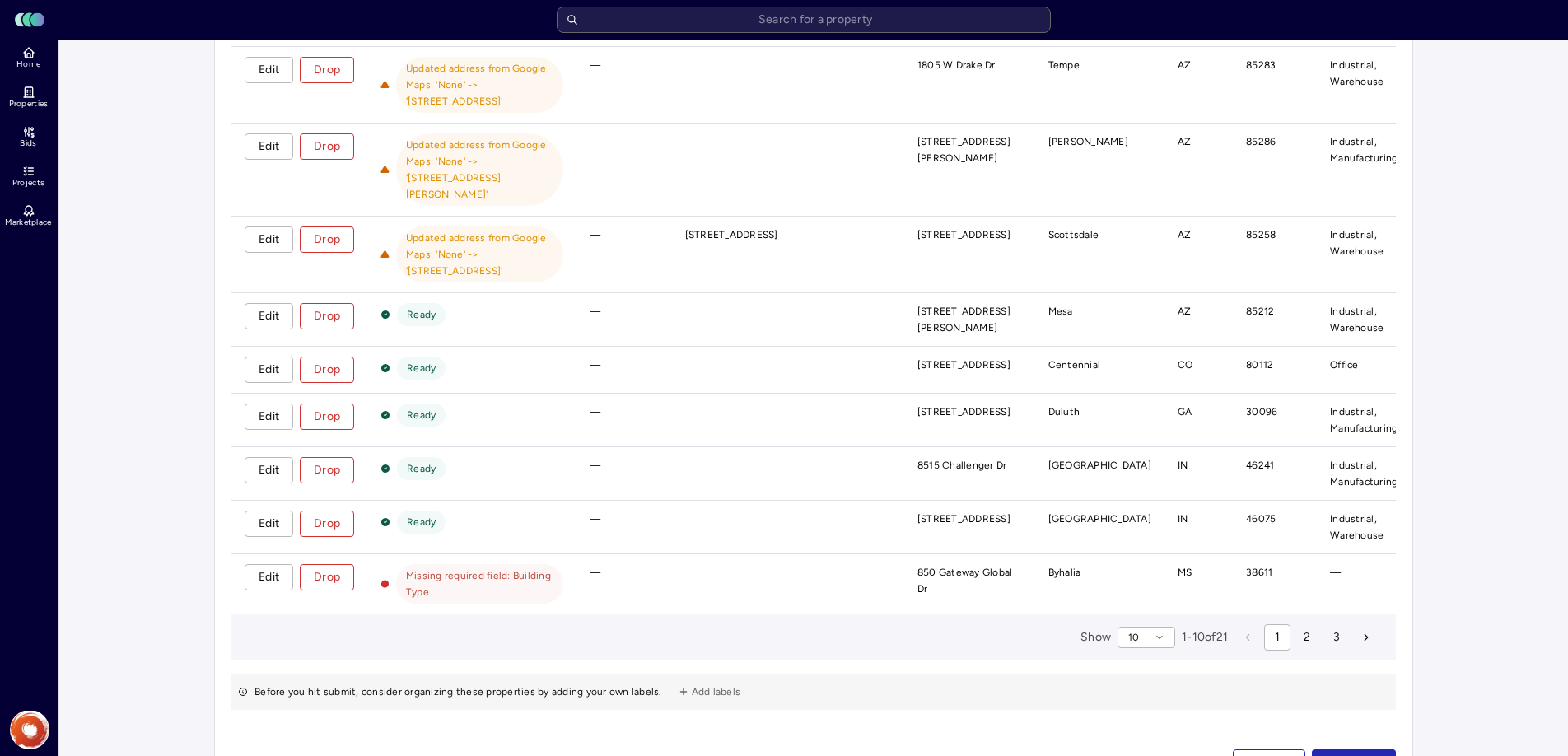
scroll to position [430, 0]
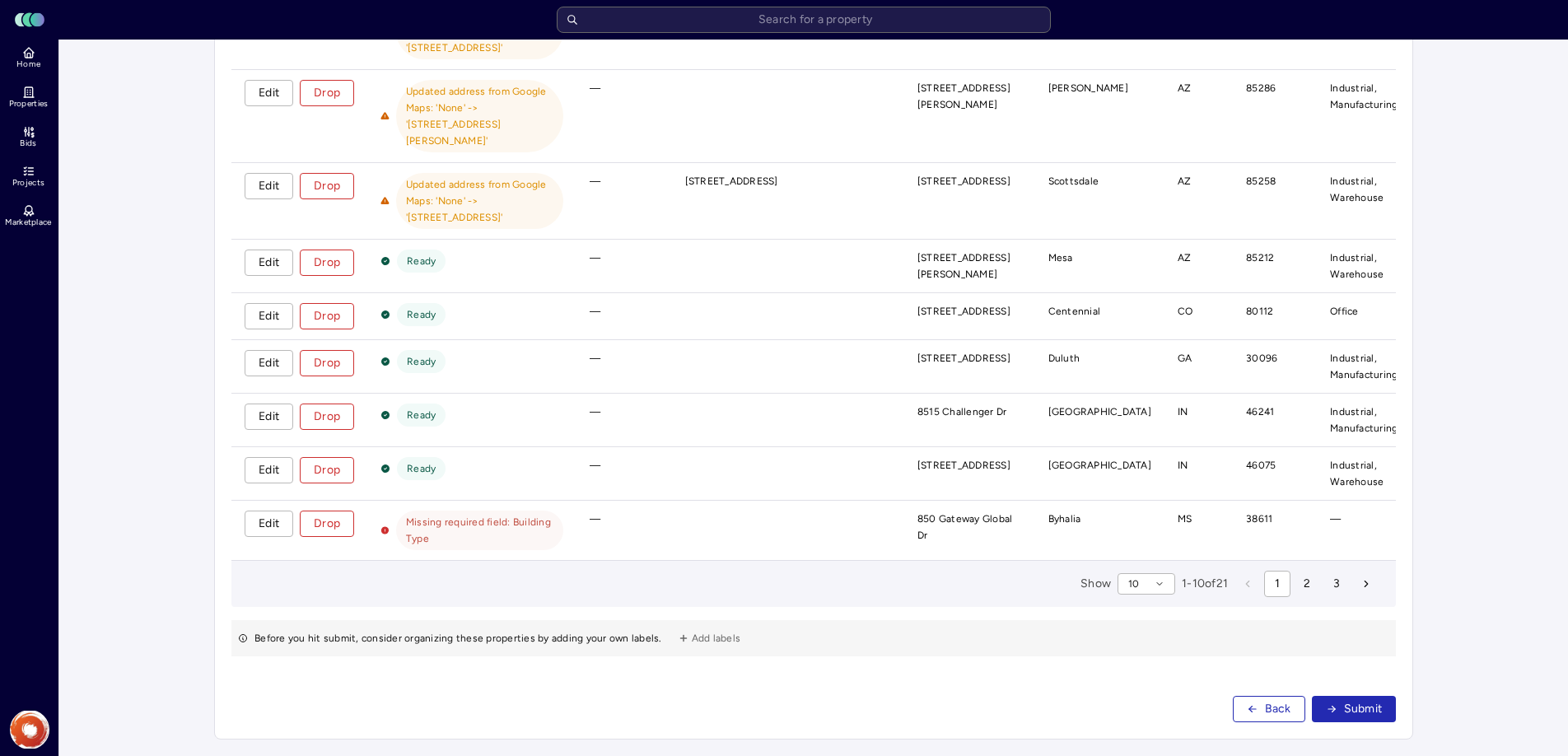
click at [266, 514] on span "Edit" at bounding box center [269, 523] width 20 height 18
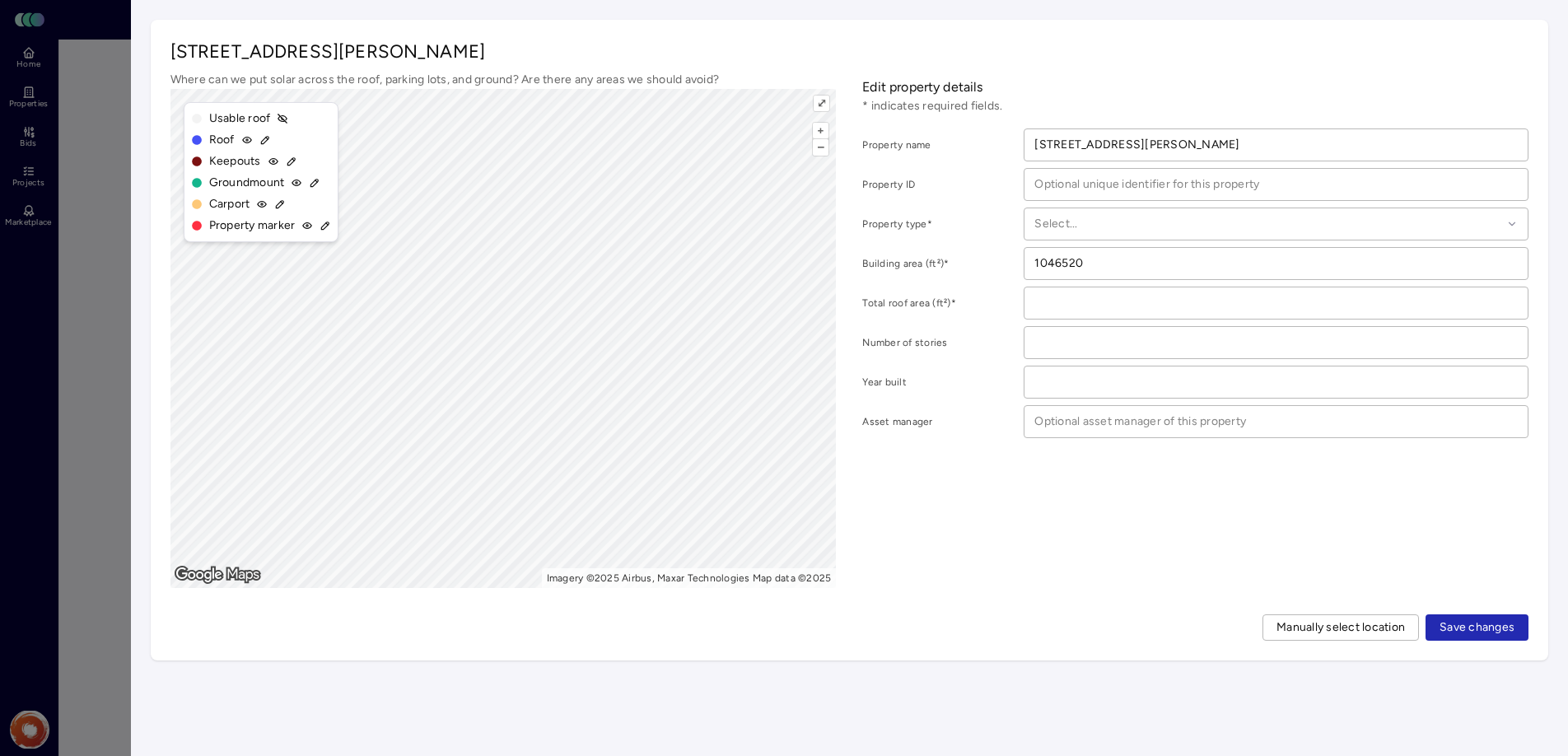
click at [1095, 231] on div at bounding box center [1268, 224] width 467 height 18
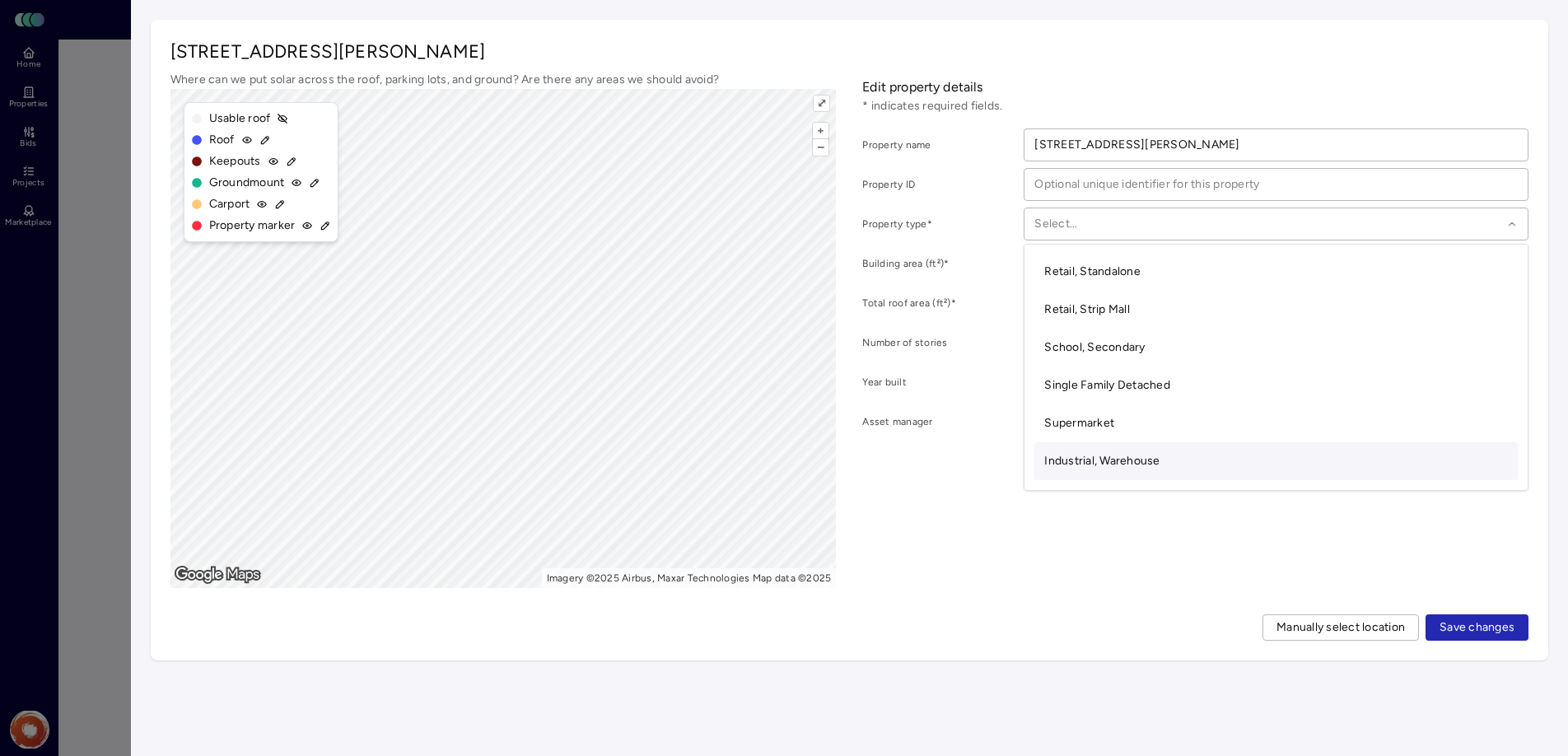
click at [1133, 451] on div "Industrial, Warehouse" at bounding box center [1275, 461] width 483 height 38
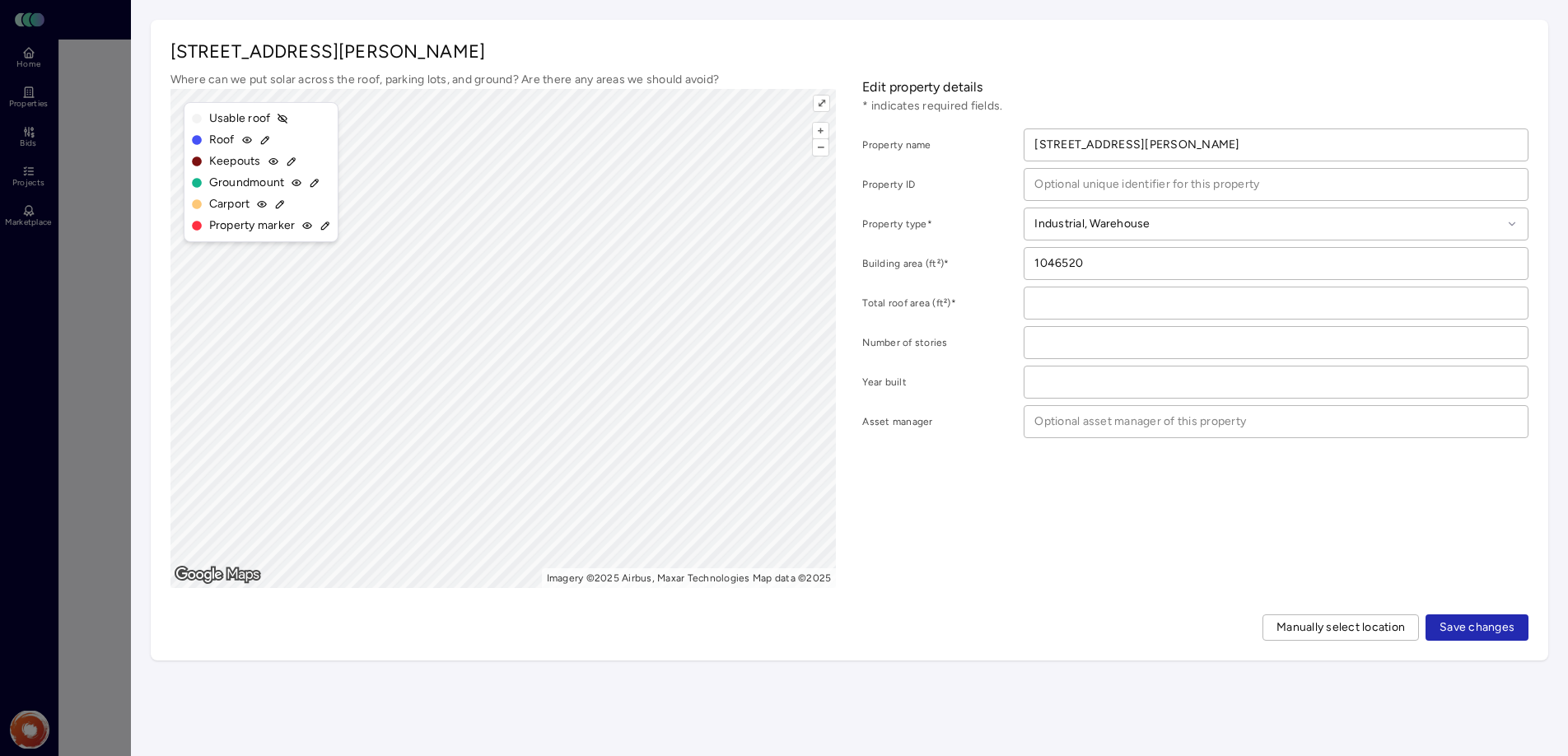
click at [1469, 630] on span "Save changes" at bounding box center [1476, 627] width 75 height 18
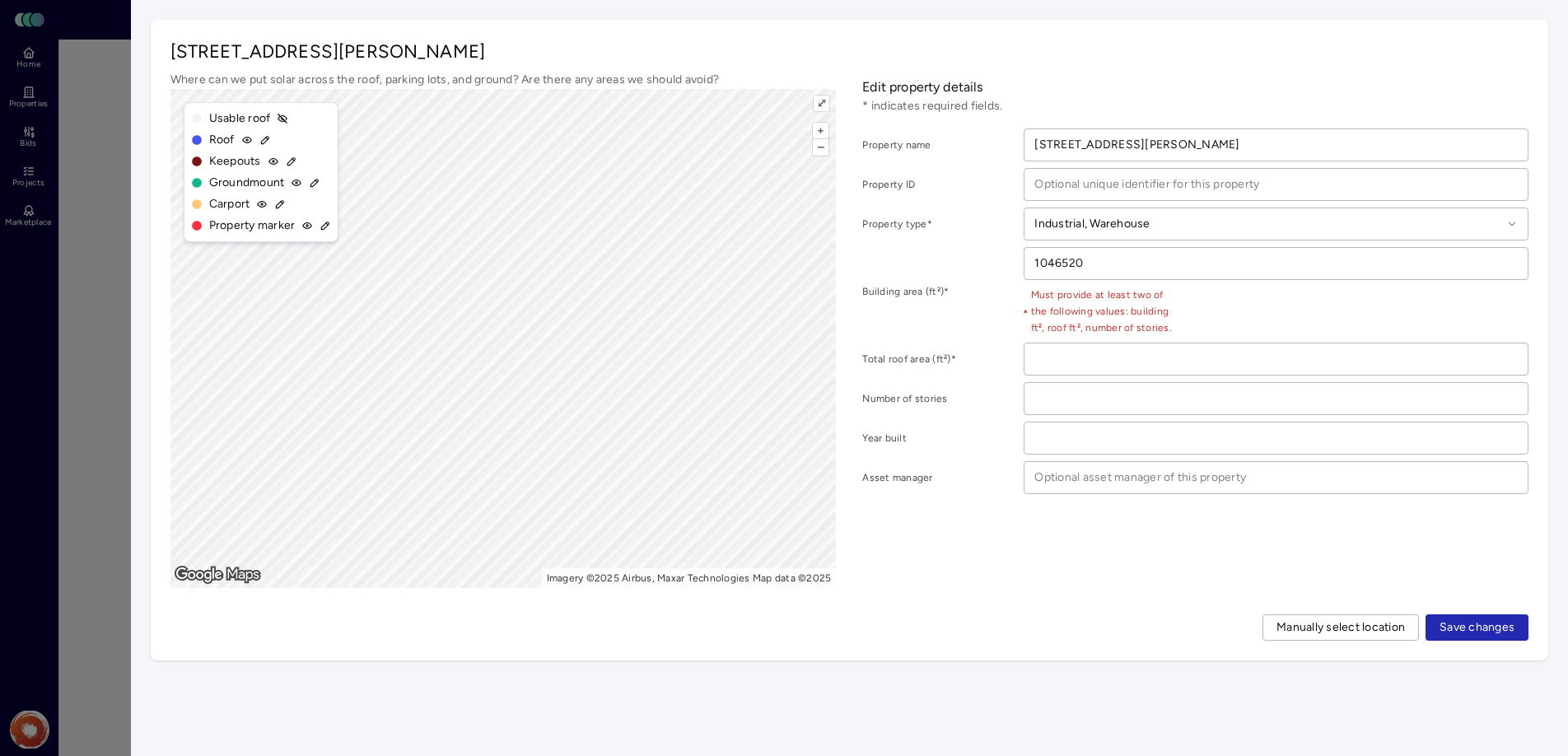
click at [1469, 628] on span "Save changes" at bounding box center [1476, 627] width 75 height 18
click at [1176, 259] on input "1046520" at bounding box center [1275, 263] width 503 height 31
click at [1100, 304] on span "Must provide at least two of the following values: building ft², roof ft², numb…" at bounding box center [1102, 311] width 158 height 50
click at [1144, 404] on input "number" at bounding box center [1275, 398] width 503 height 31
click at [1510, 391] on input "1" at bounding box center [1275, 398] width 503 height 31
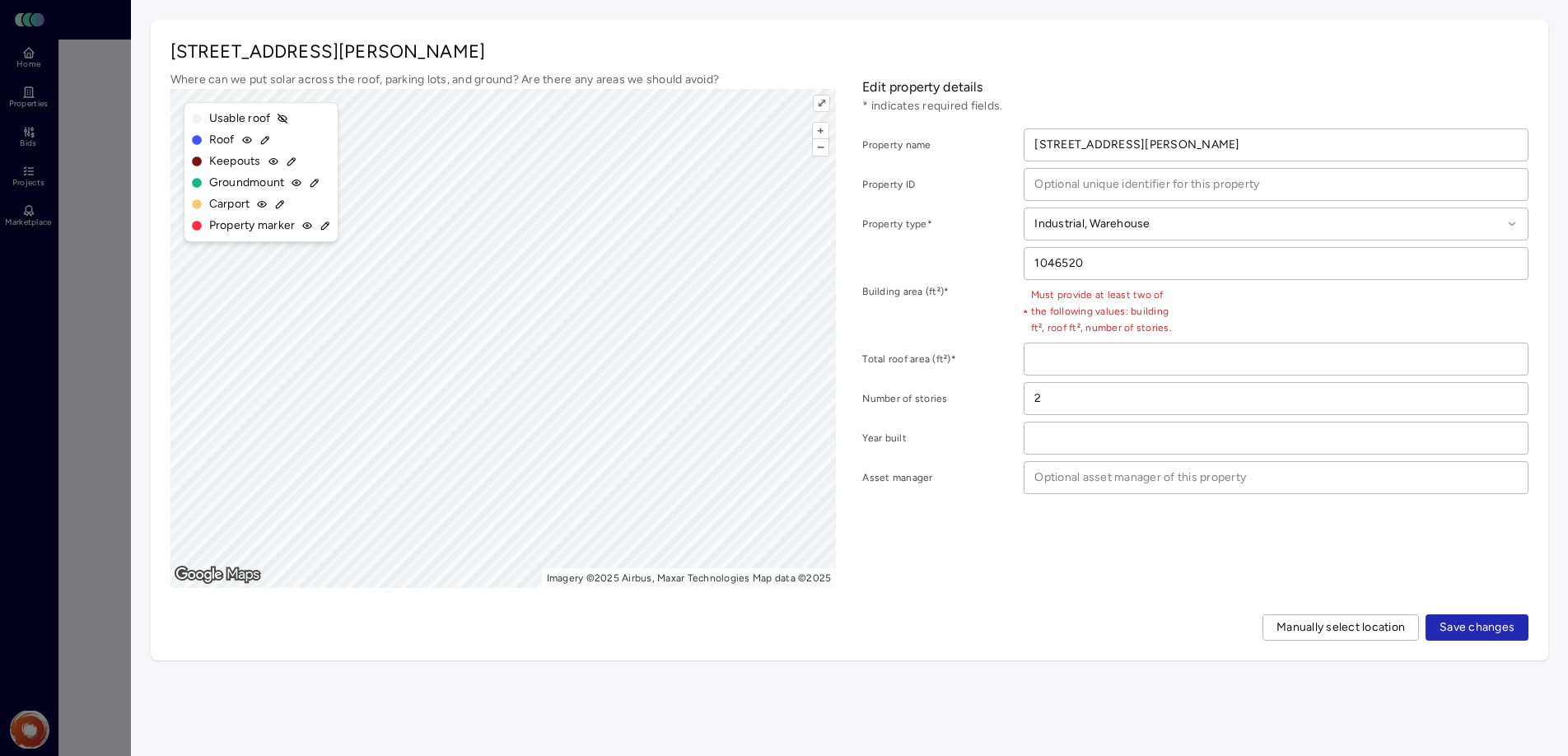
click at [1510, 391] on input "2" at bounding box center [1275, 398] width 503 height 31
type input "3"
click at [1510, 391] on input "3" at bounding box center [1275, 398] width 503 height 31
click at [1477, 623] on span "Save changes" at bounding box center [1476, 627] width 75 height 18
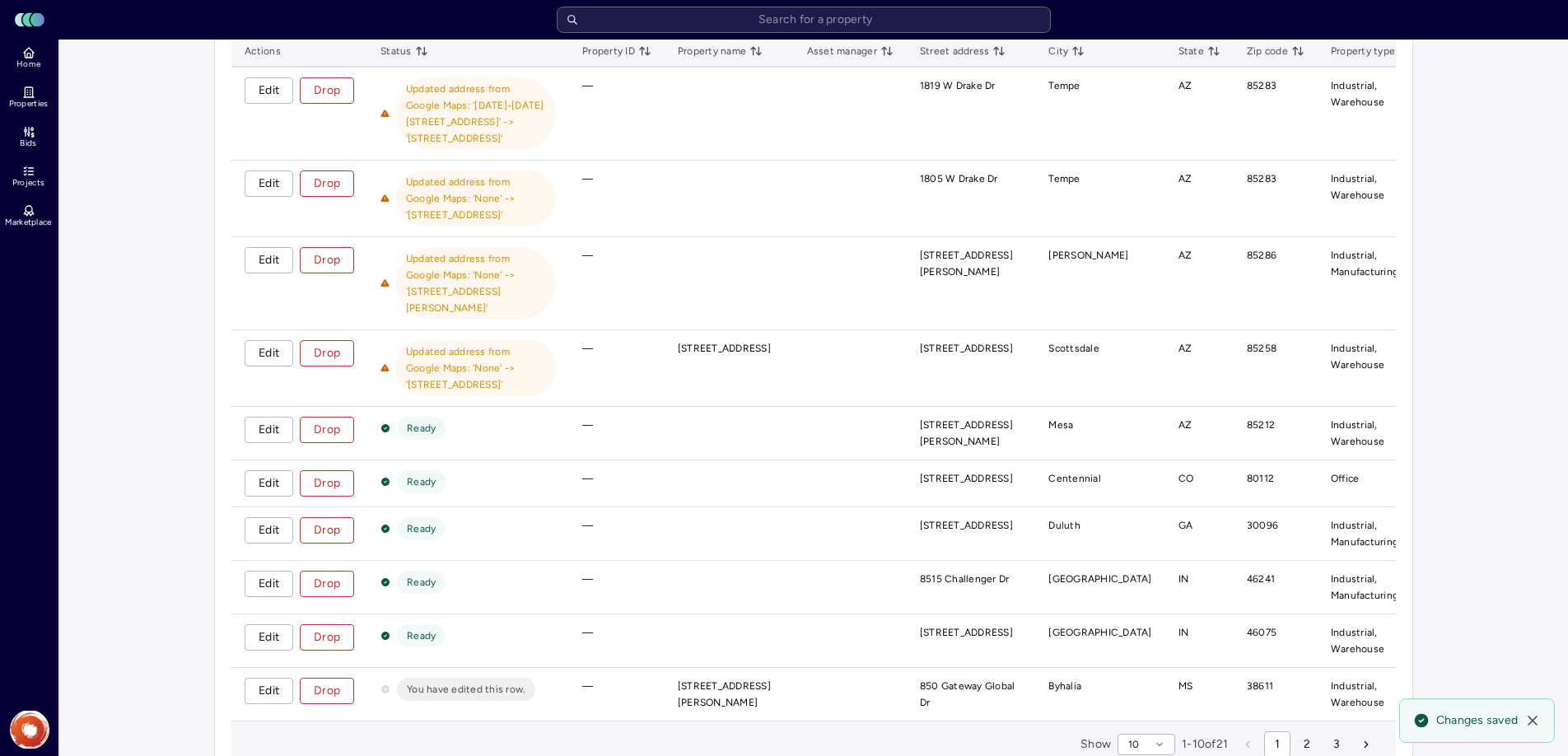
scroll to position [201, 0]
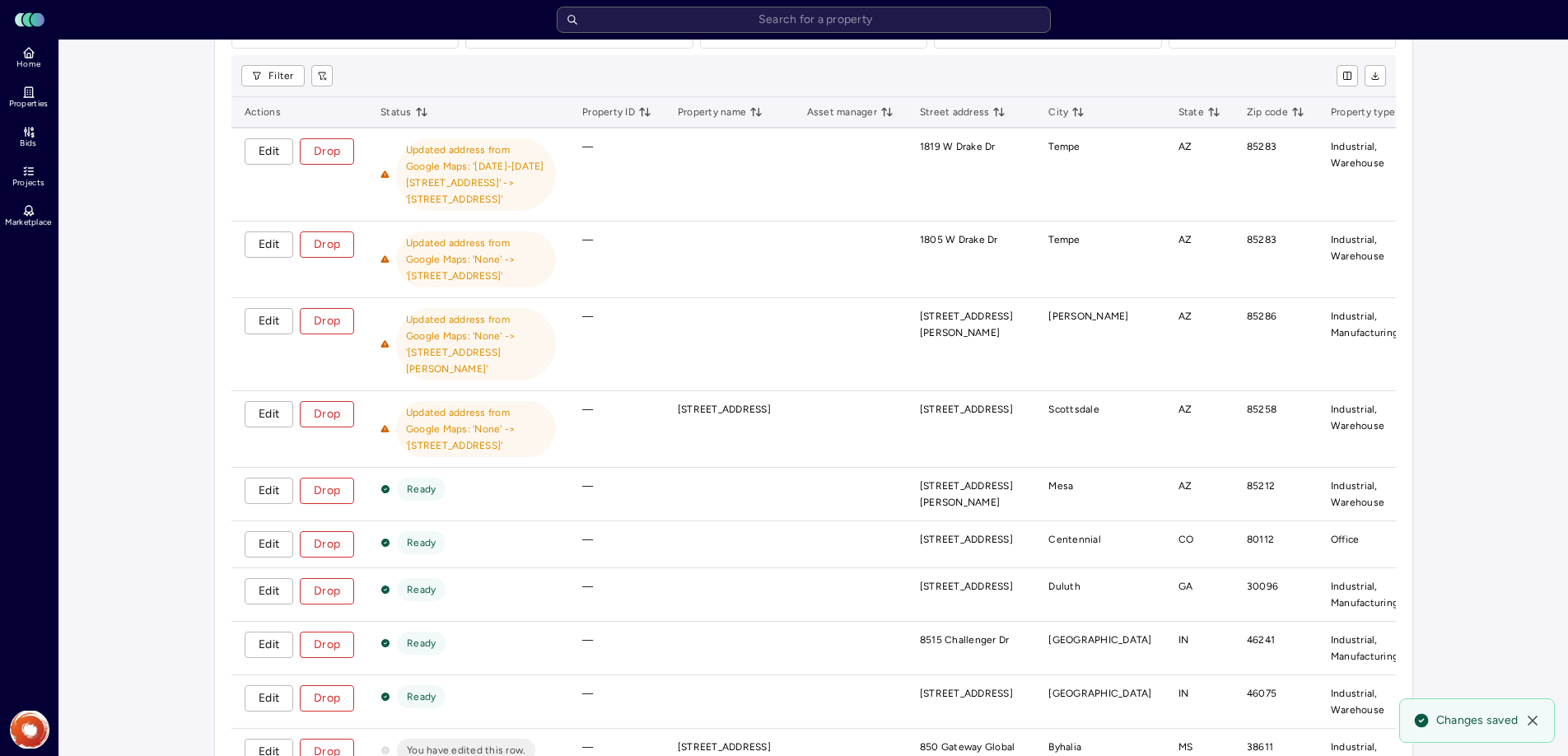
click at [271, 150] on span "Edit" at bounding box center [269, 152] width 20 height 18
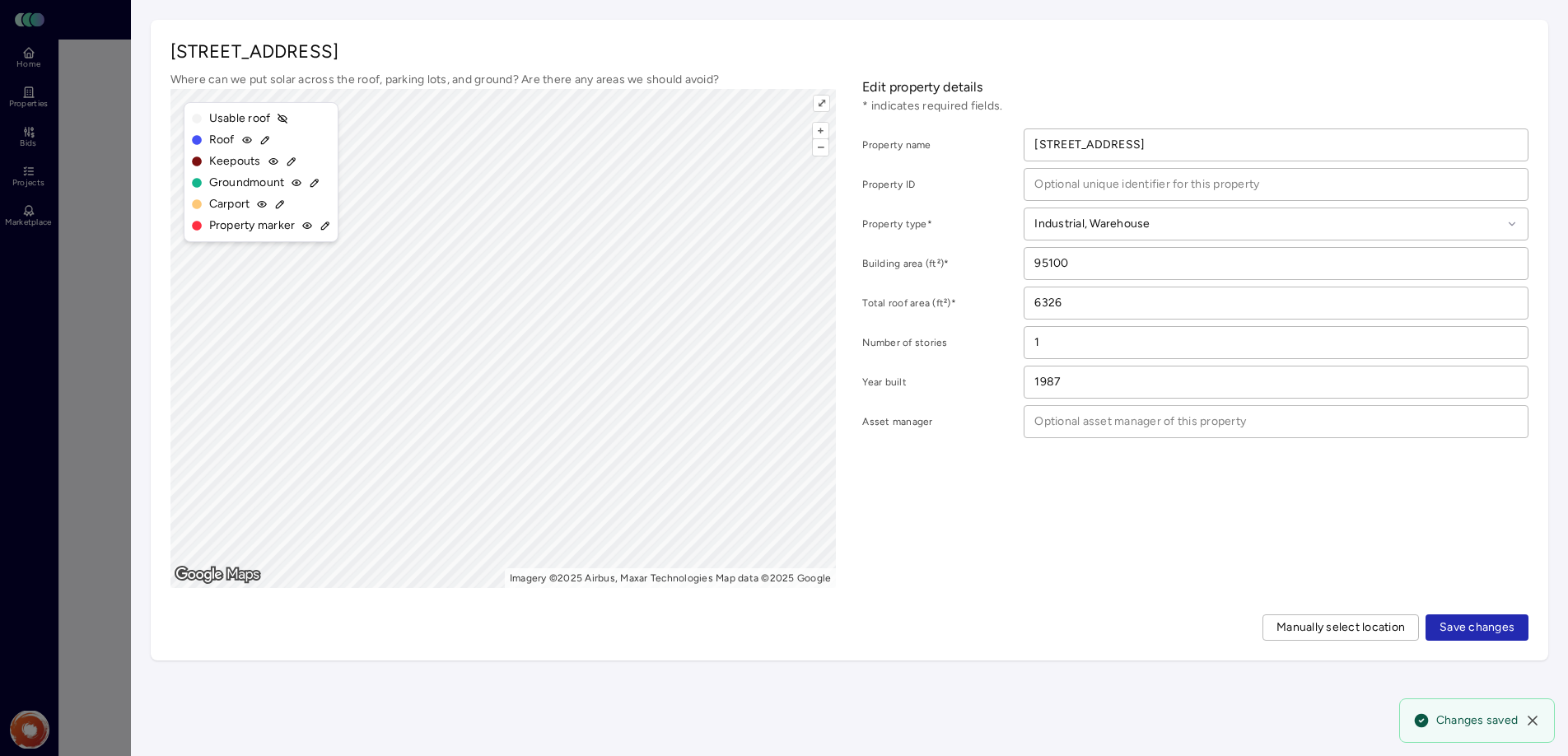
click at [1503, 626] on span "Save changes" at bounding box center [1476, 627] width 75 height 18
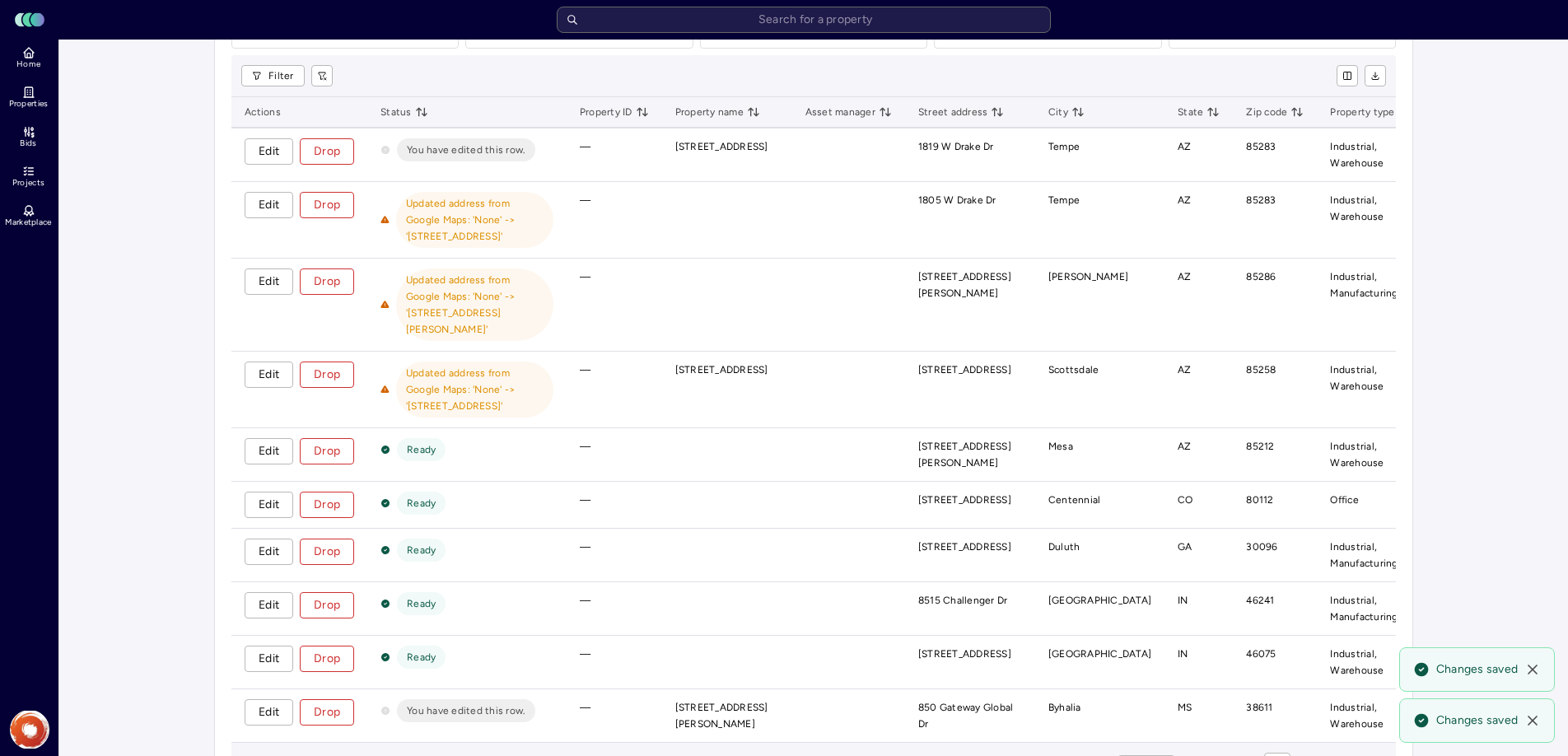
click at [272, 208] on span "Edit" at bounding box center [269, 205] width 20 height 18
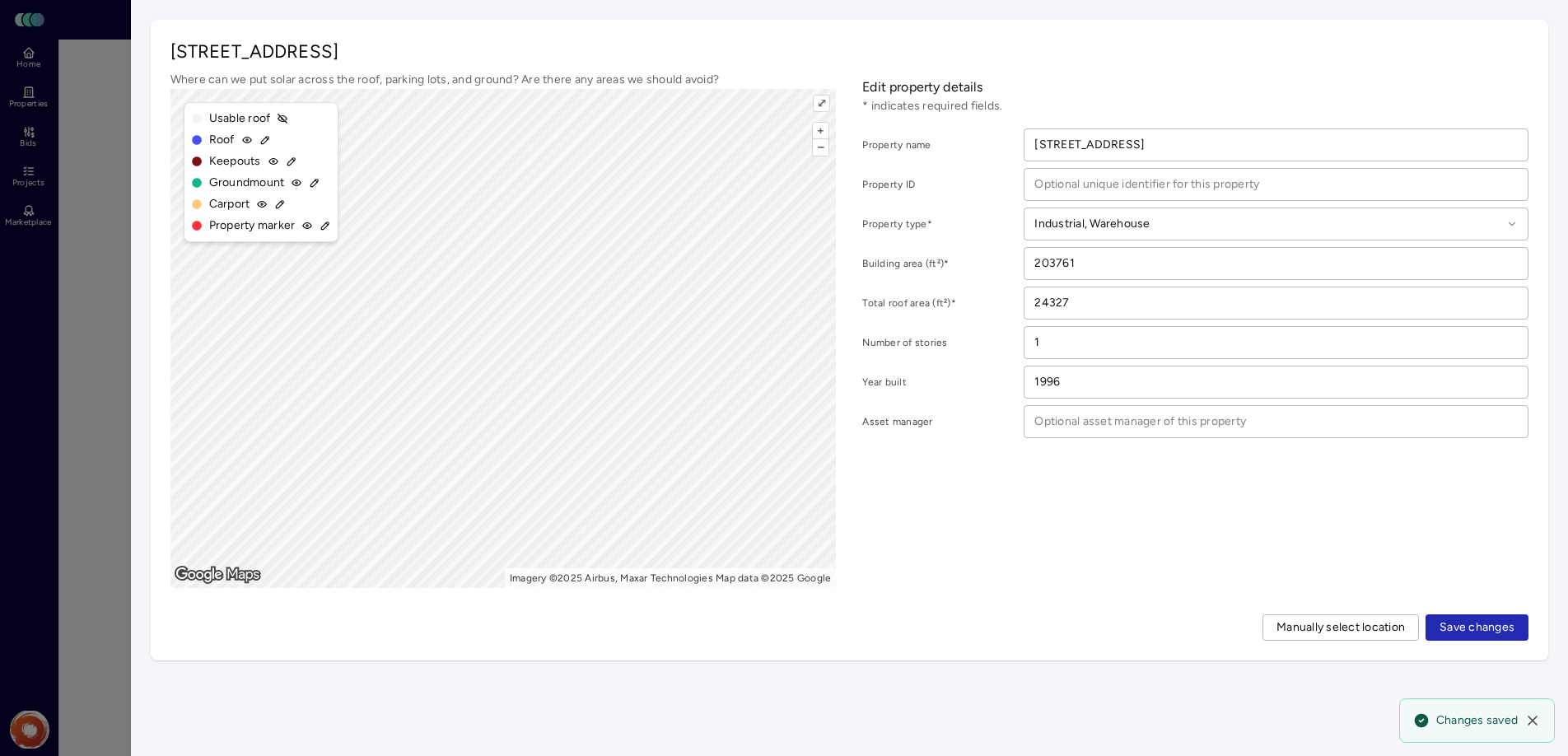
click at [1463, 632] on span "Save changes" at bounding box center [1476, 627] width 75 height 18
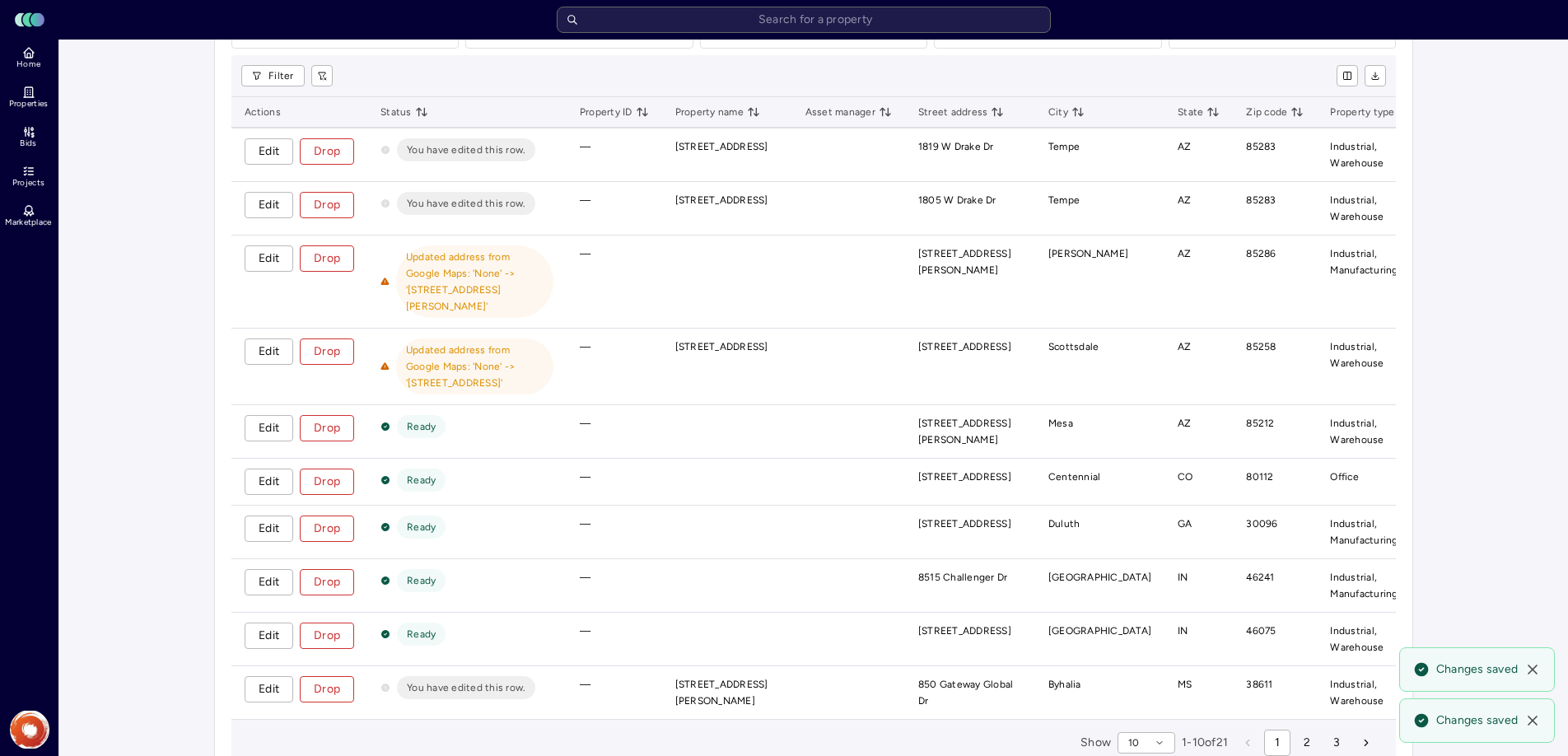
click at [278, 263] on span "Edit" at bounding box center [269, 258] width 20 height 18
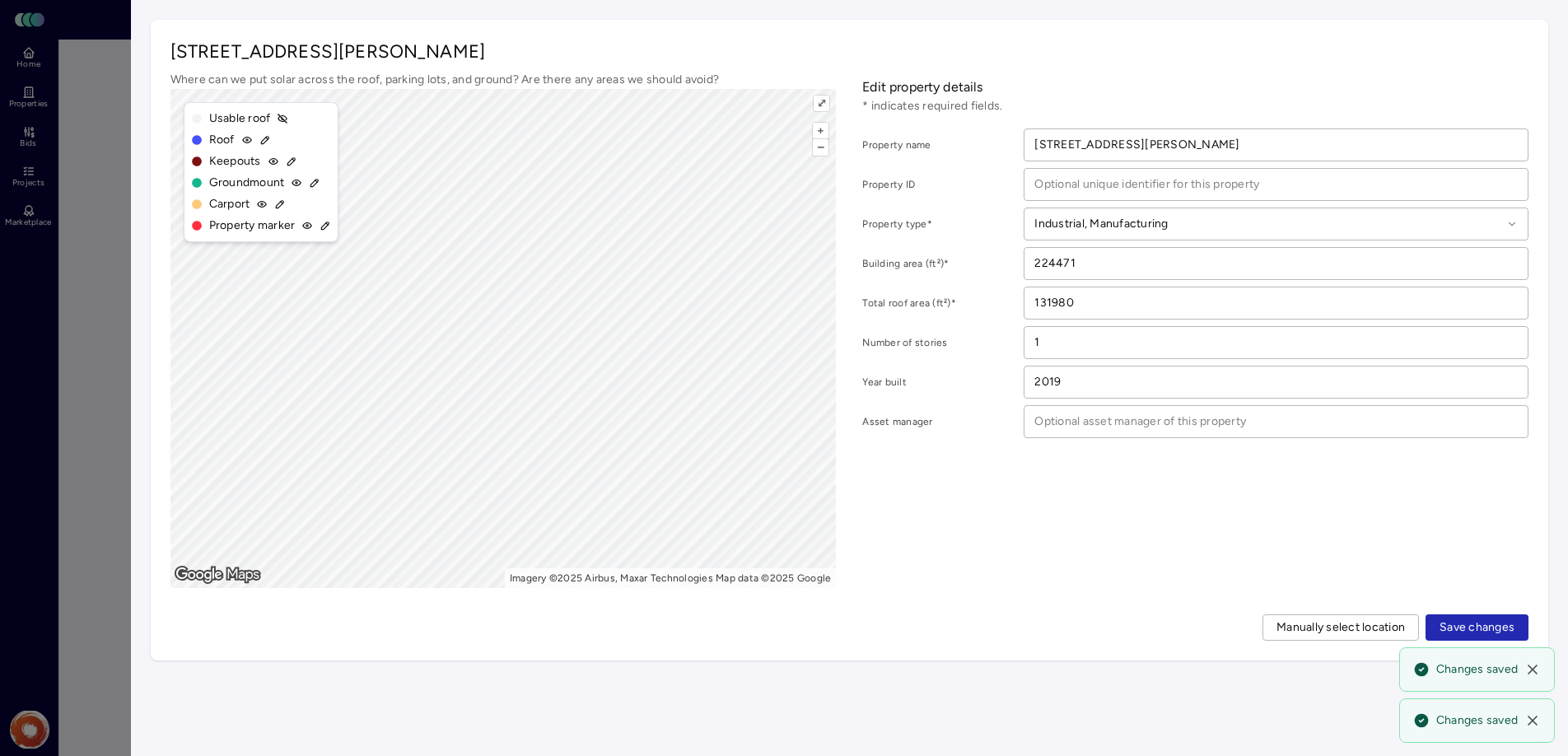
click at [1472, 629] on span "Save changes" at bounding box center [1476, 627] width 75 height 18
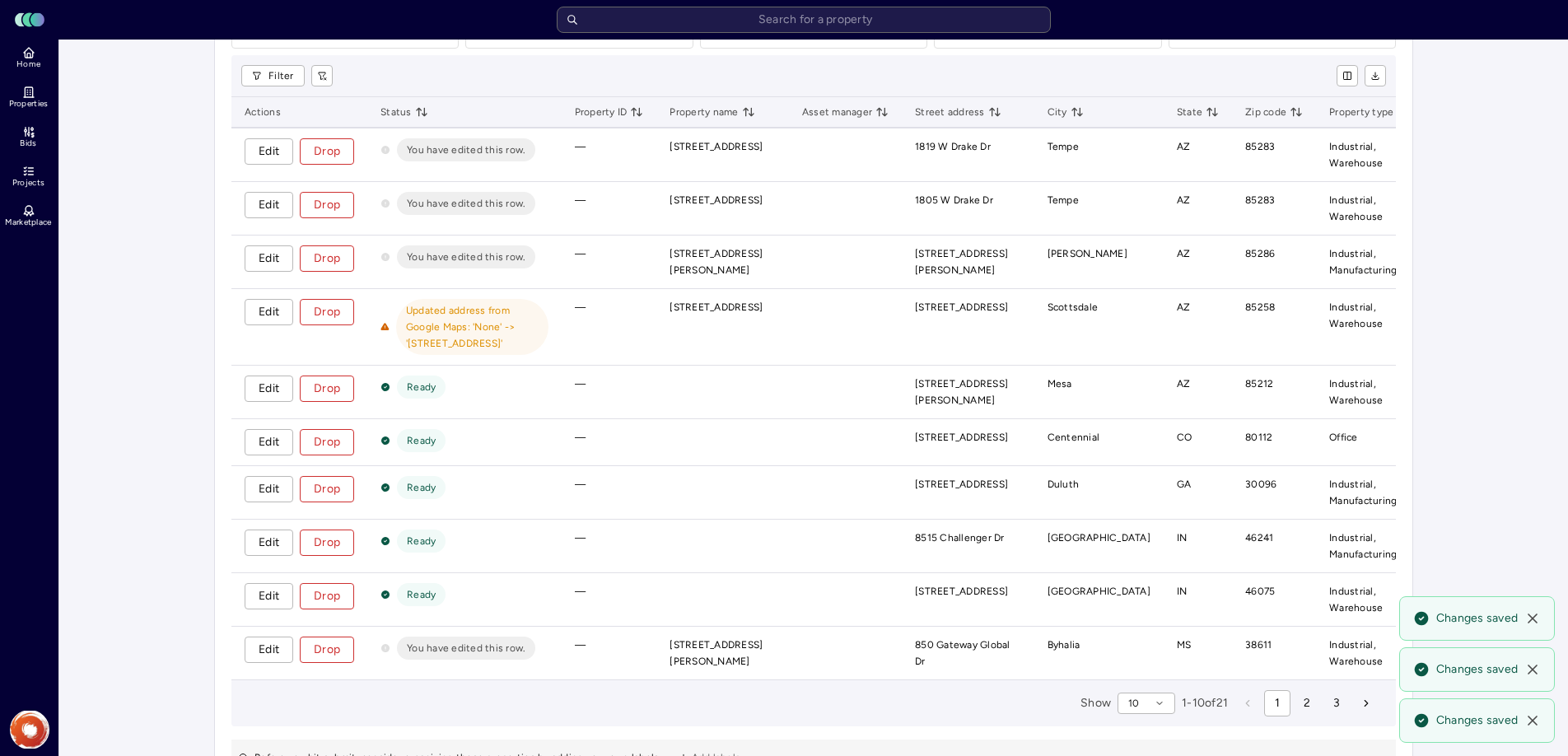
click at [256, 307] on button "Edit" at bounding box center [269, 312] width 49 height 27
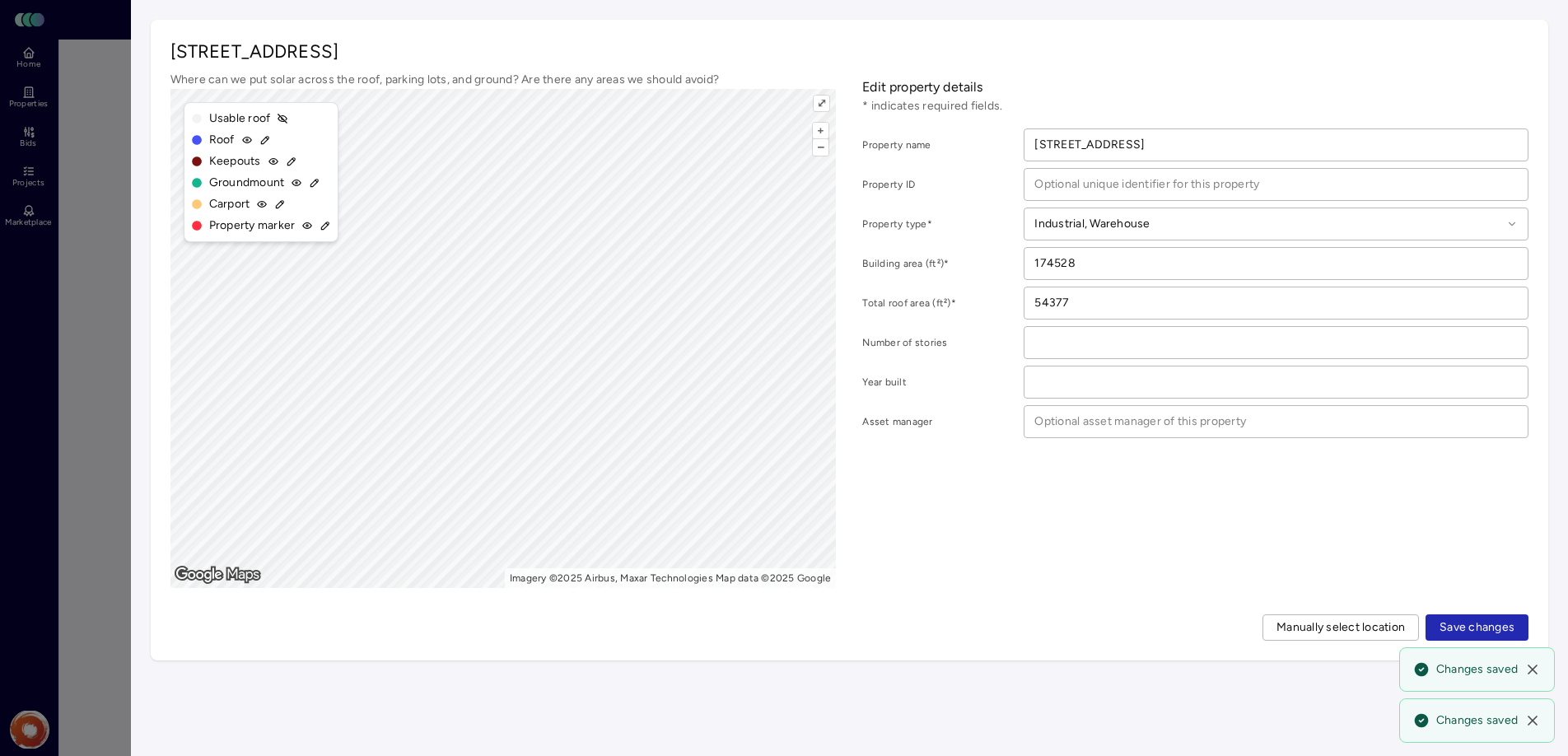
click at [1470, 631] on span "Save changes" at bounding box center [1476, 627] width 75 height 18
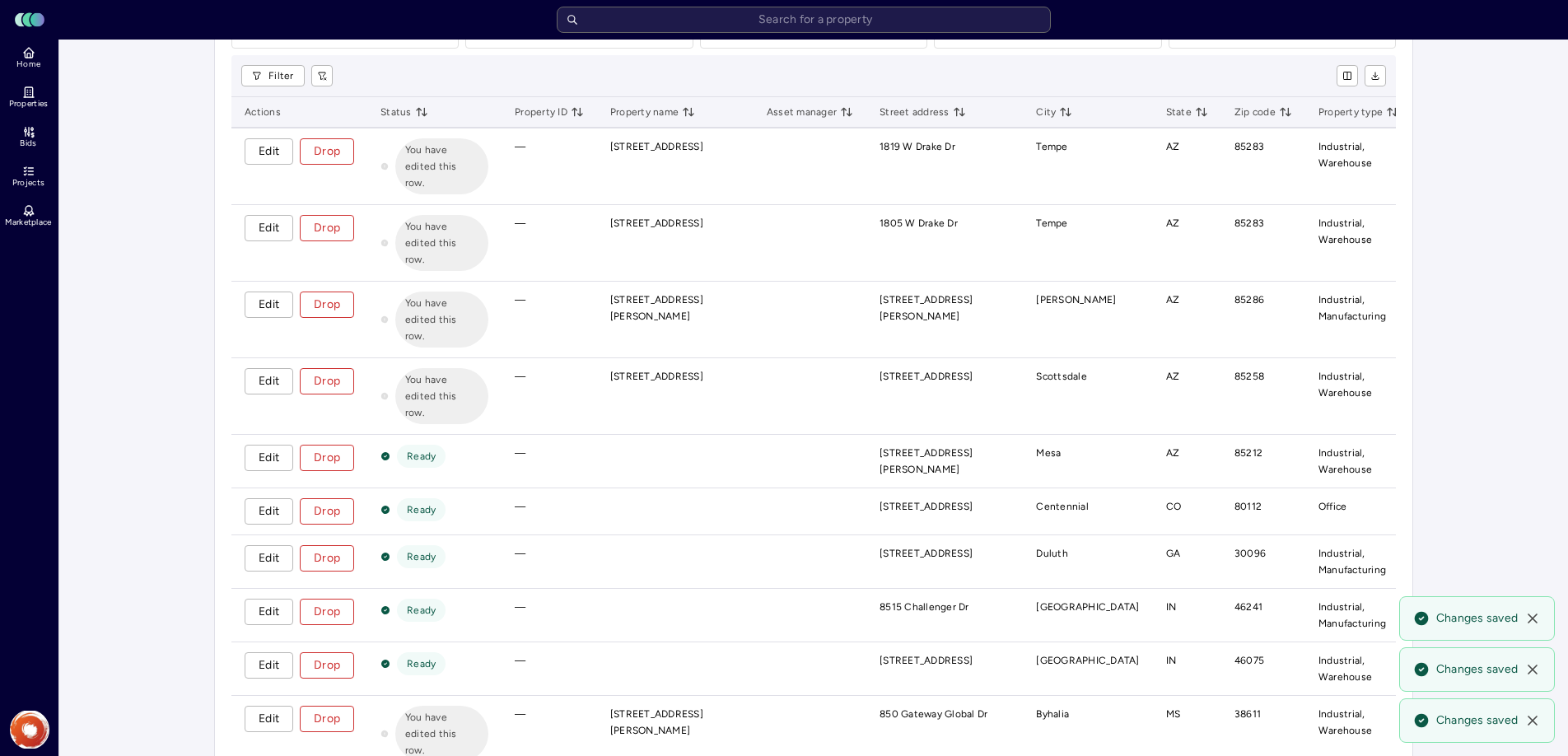
scroll to position [334, 0]
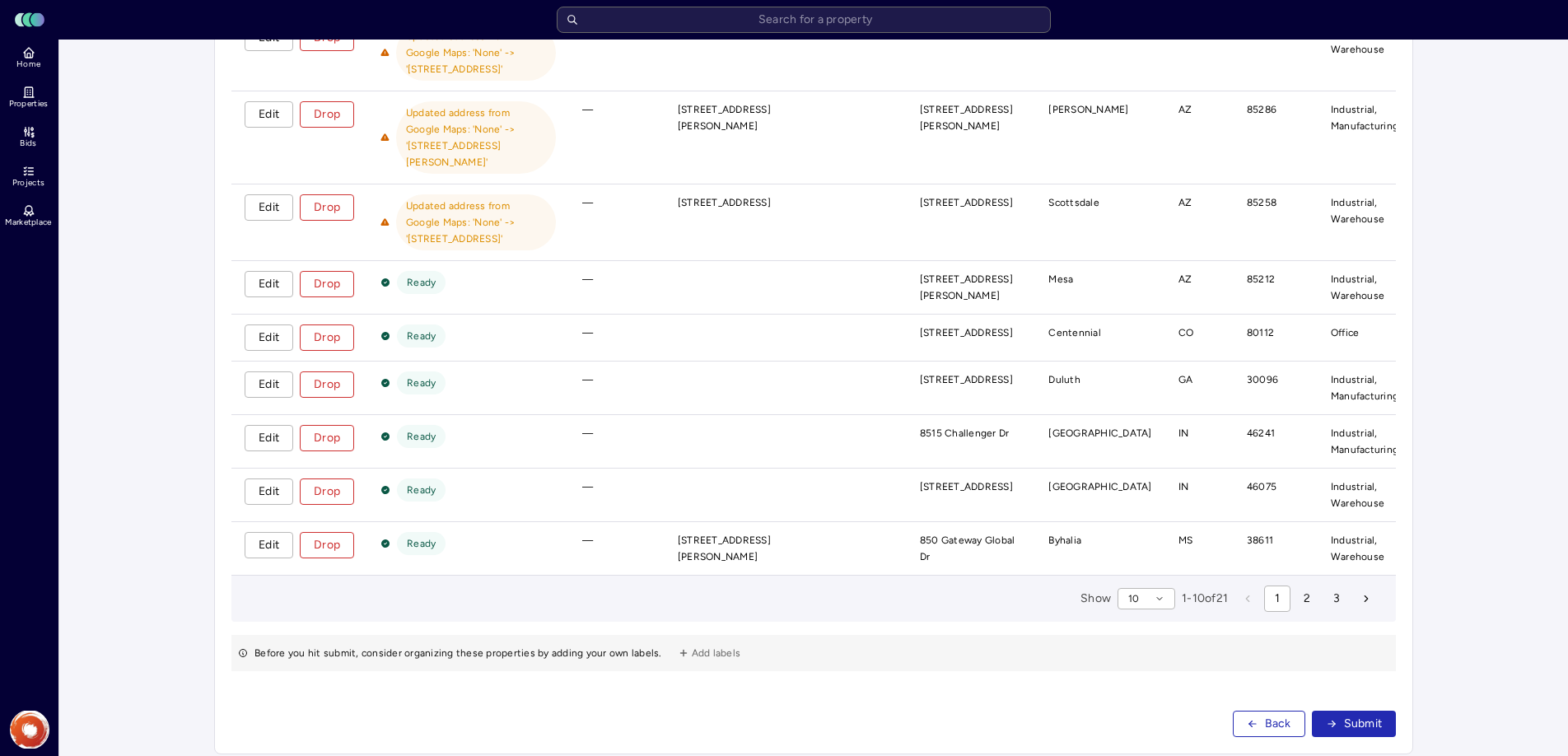
scroll to position [430, 0]
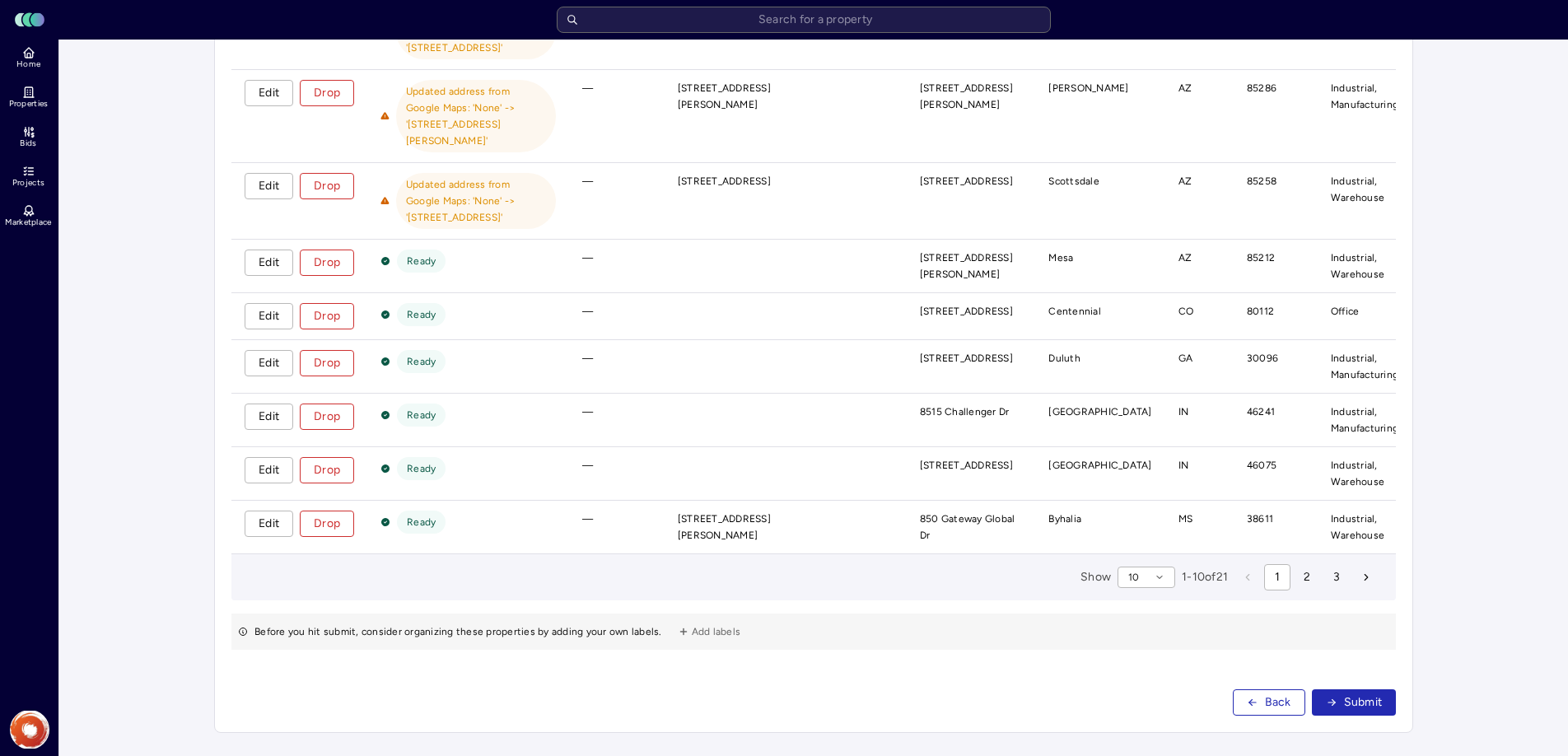
click at [1348, 689] on button "Submit" at bounding box center [1355, 702] width 85 height 27
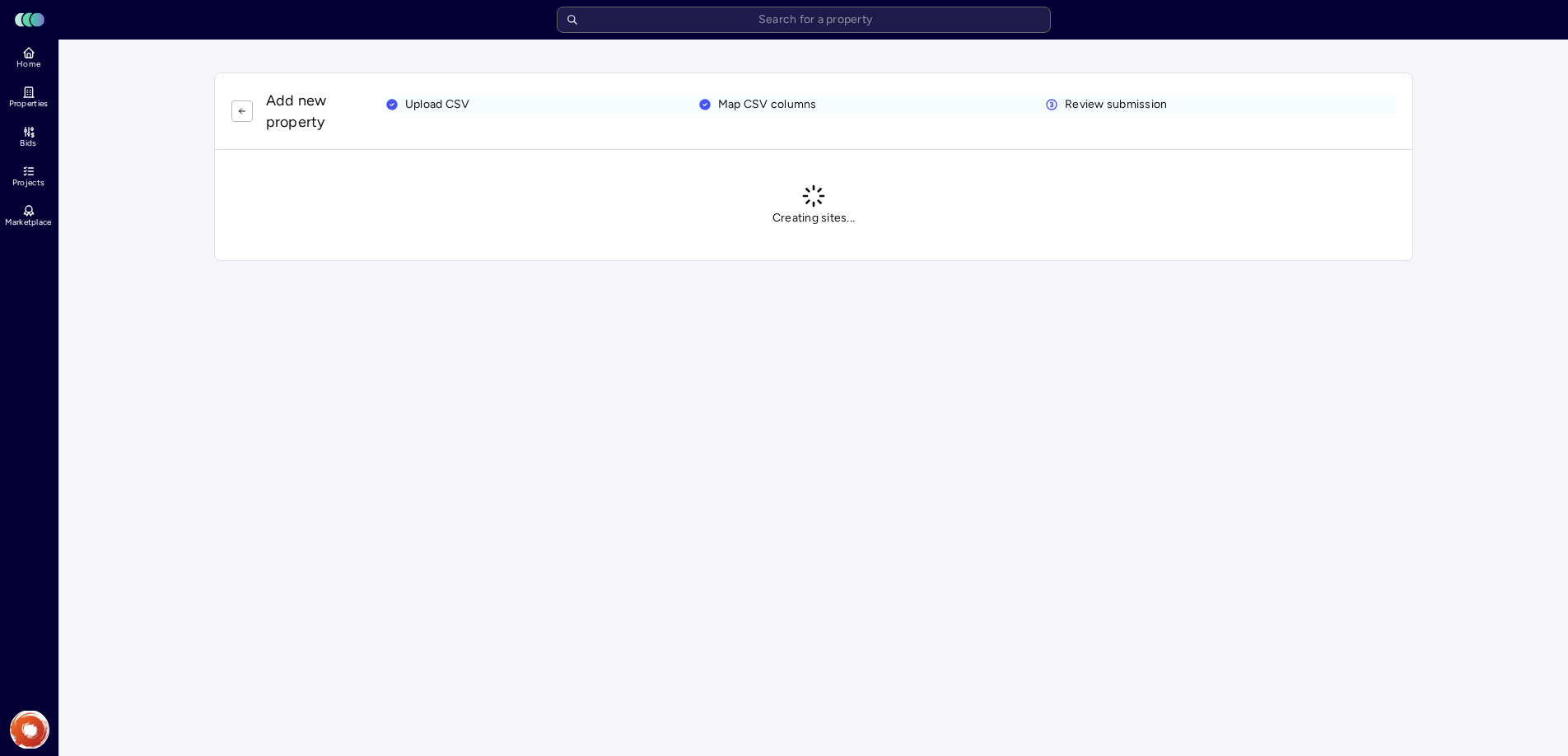
scroll to position [0, 0]
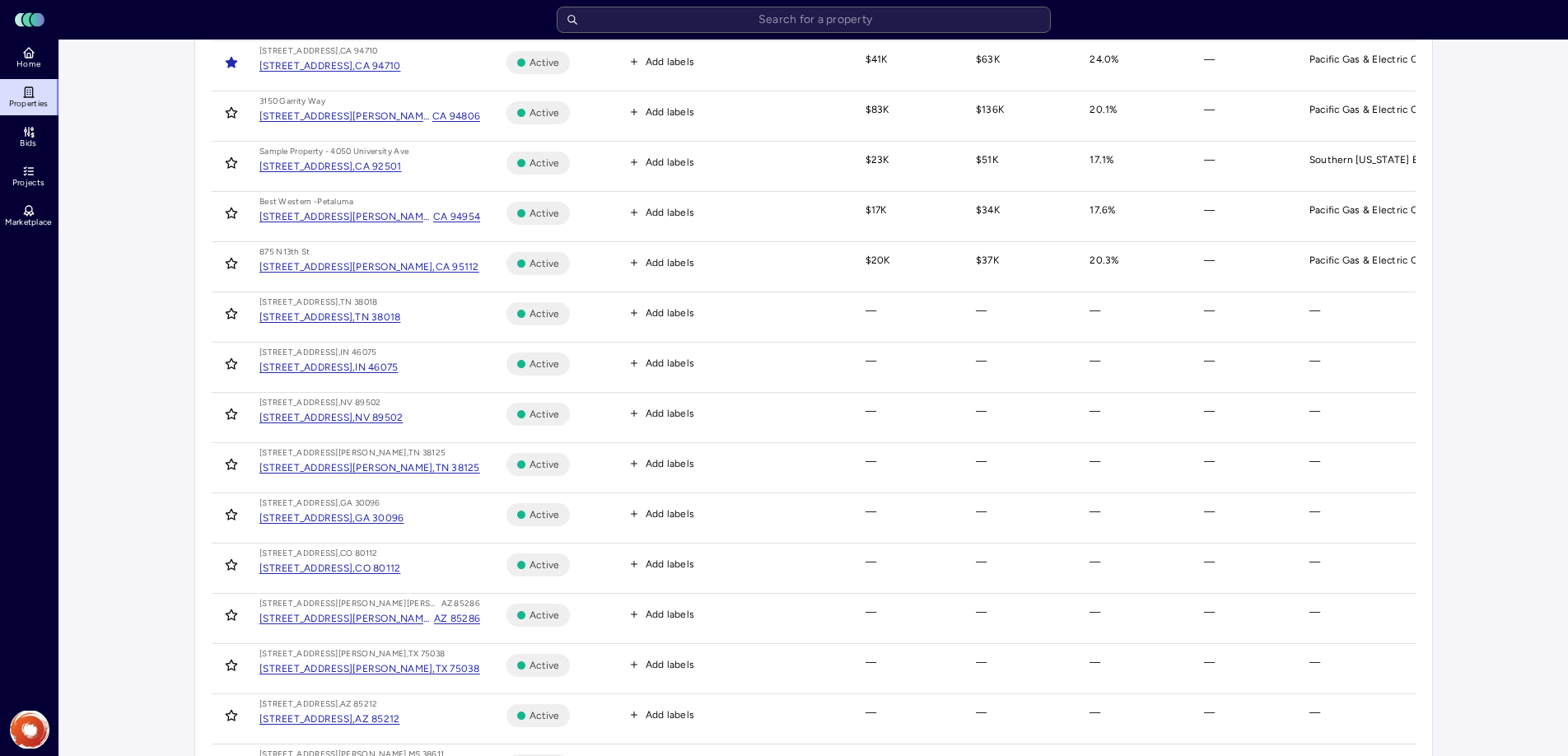
scroll to position [796, 0]
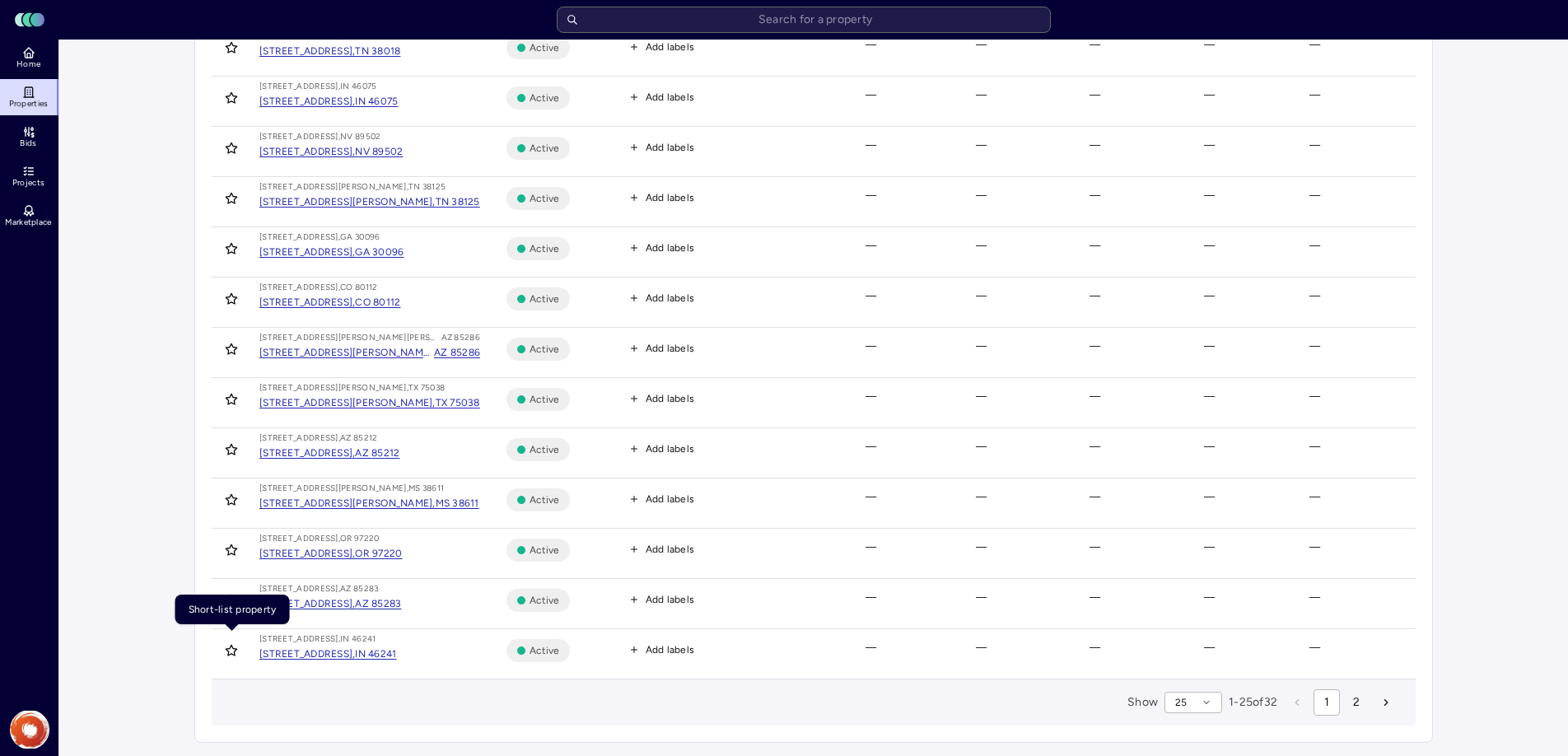
click at [233, 652] on icon "Toggle favorite" at bounding box center [231, 650] width 13 height 13
click at [226, 607] on button "Toggle favorite" at bounding box center [231, 600] width 27 height 27
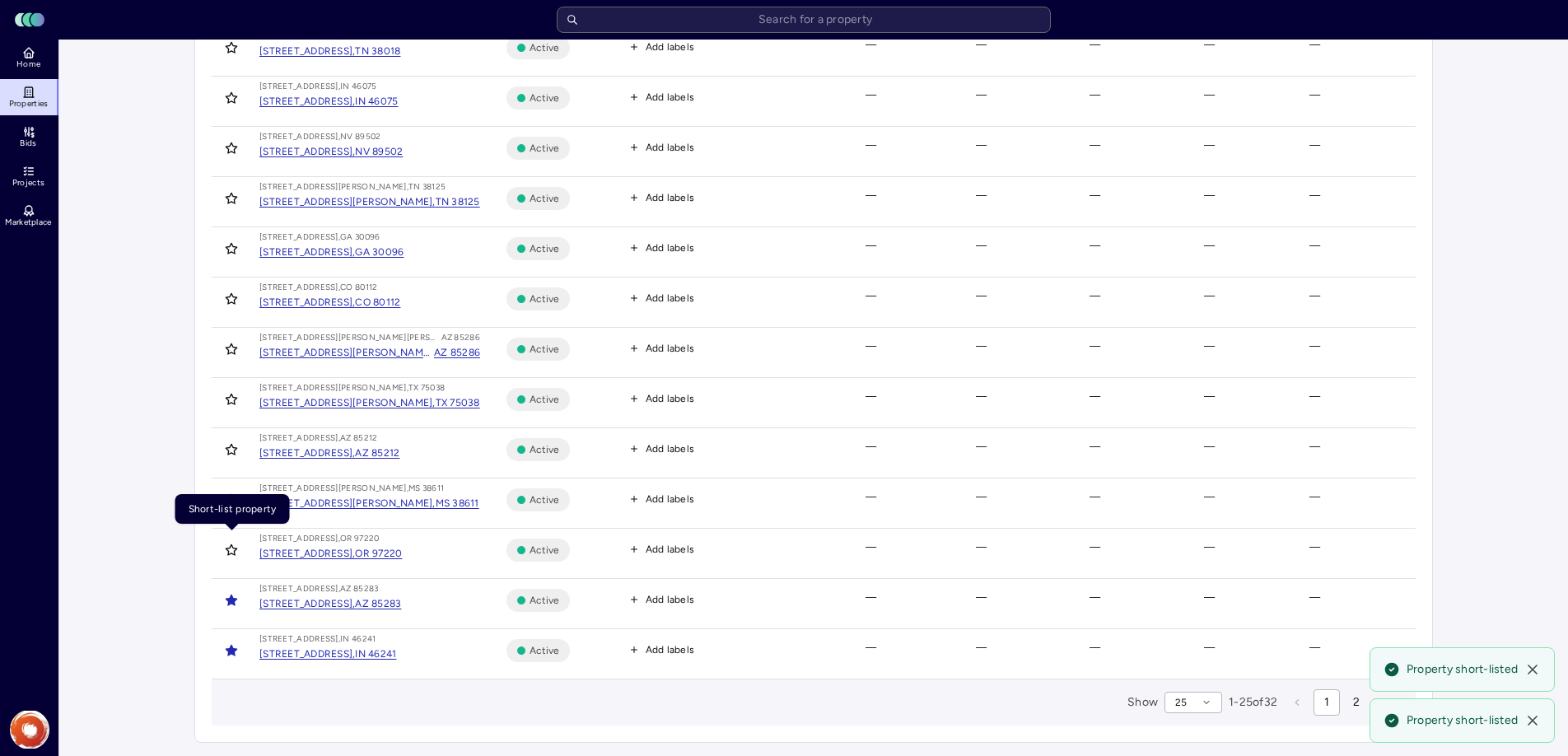
click at [231, 551] on icon "Toggle favorite" at bounding box center [231, 550] width 13 height 13
click at [230, 501] on icon "Toggle favorite" at bounding box center [231, 499] width 13 height 13
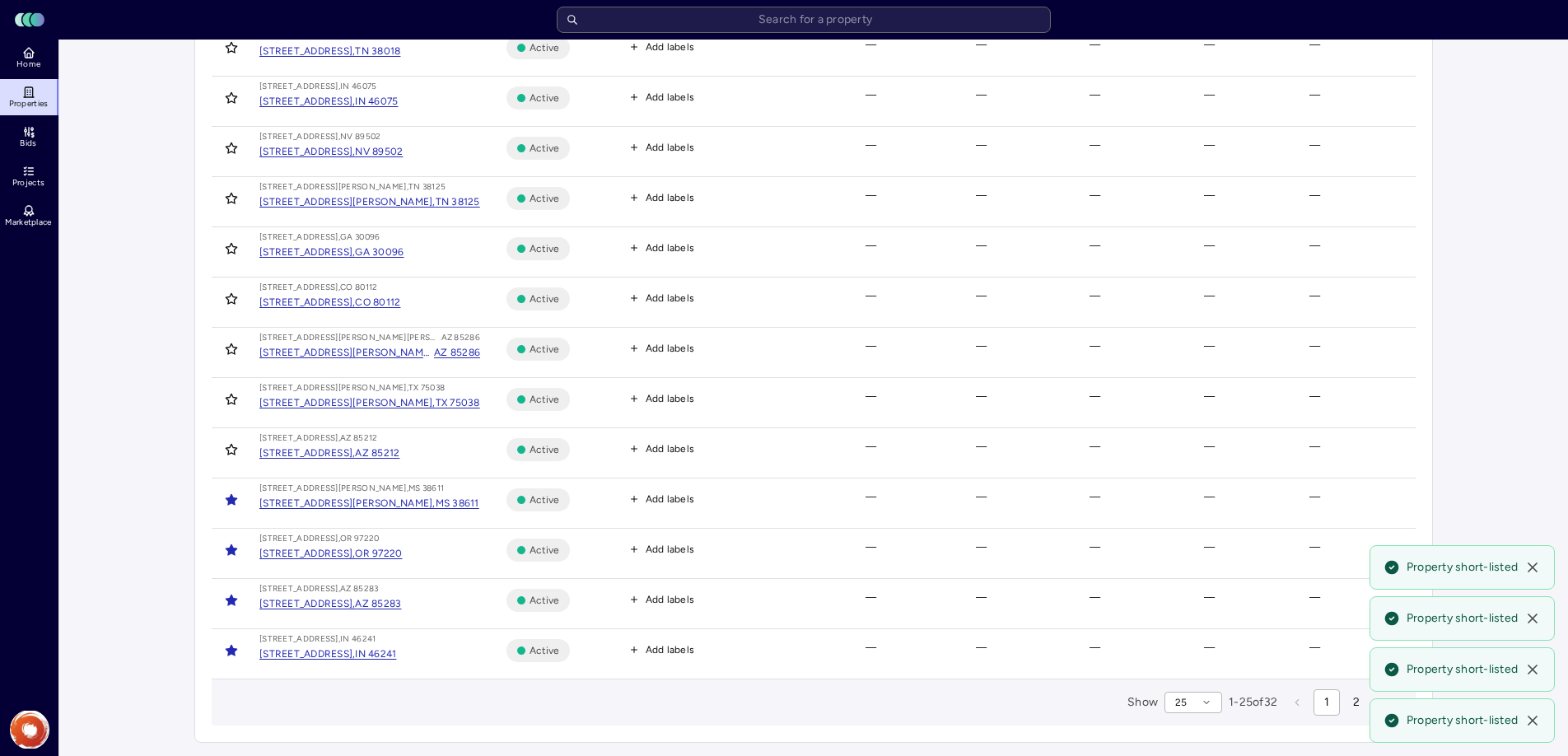
click at [231, 450] on icon "Toggle favorite" at bounding box center [231, 449] width 13 height 13
click at [231, 410] on button "Toggle favorite" at bounding box center [231, 399] width 27 height 27
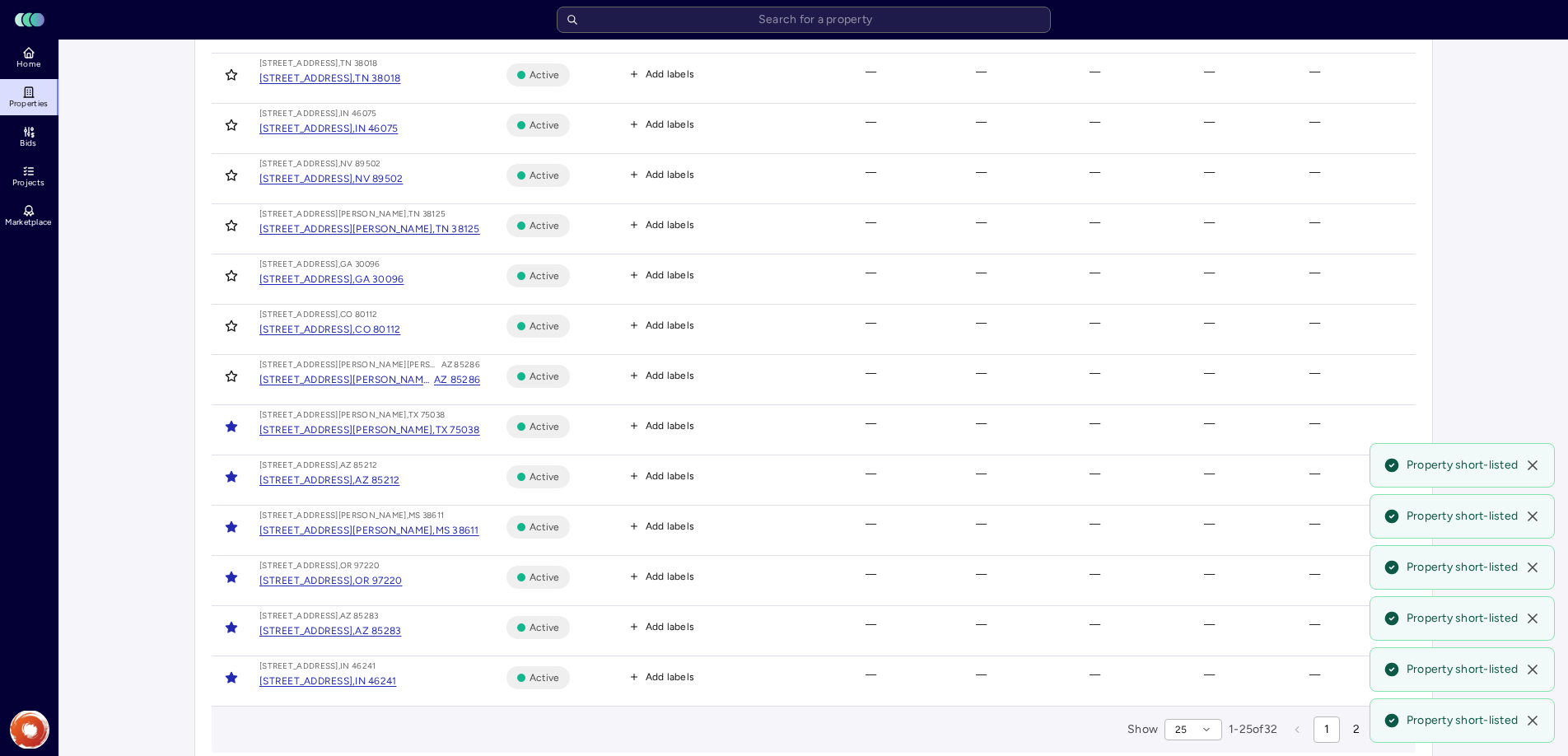
scroll to position [750, 0]
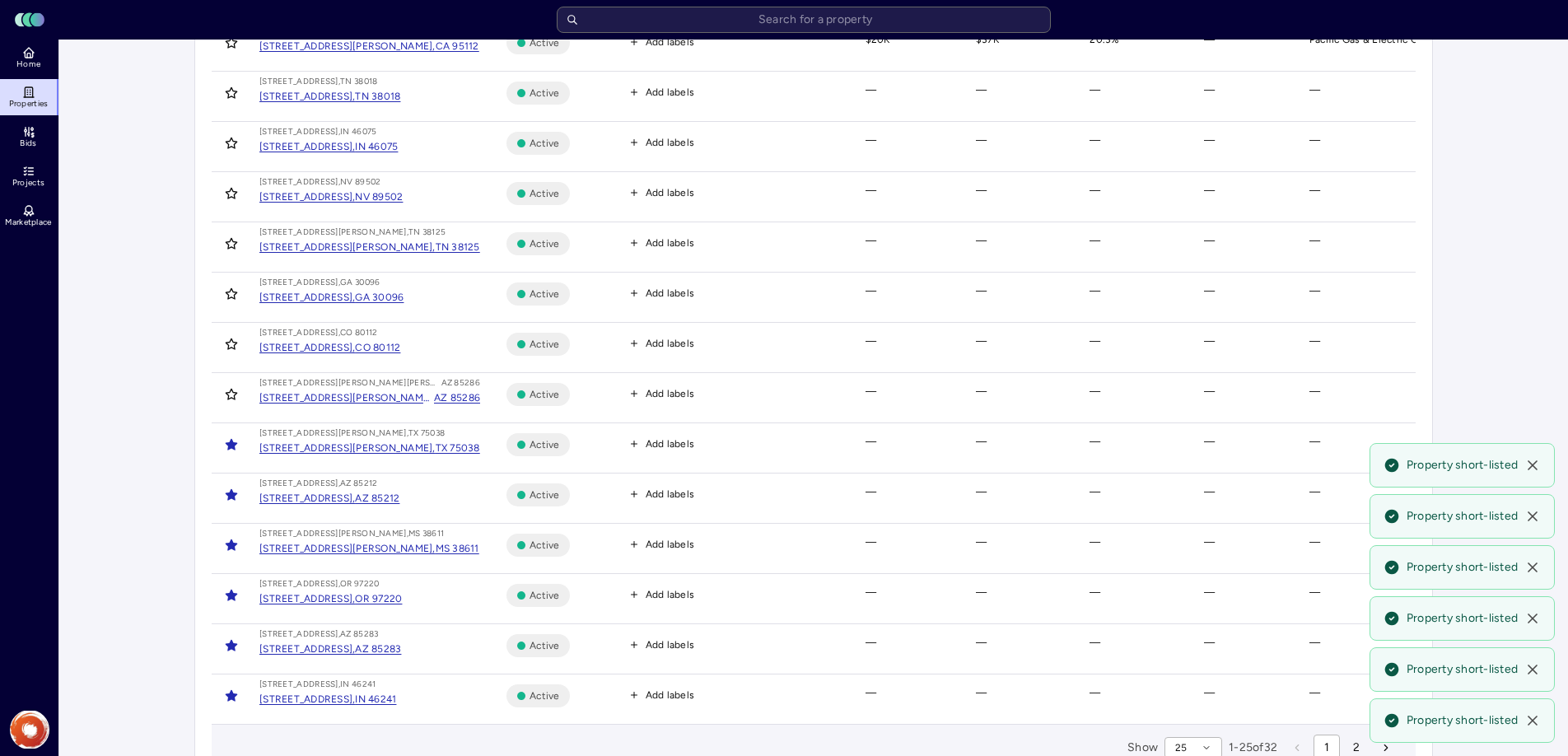
click at [229, 394] on icon "Toggle favorite" at bounding box center [231, 394] width 13 height 13
click at [225, 343] on icon "Toggle favorite" at bounding box center [231, 344] width 13 height 13
click at [229, 293] on icon "Toggle favorite" at bounding box center [231, 293] width 13 height 13
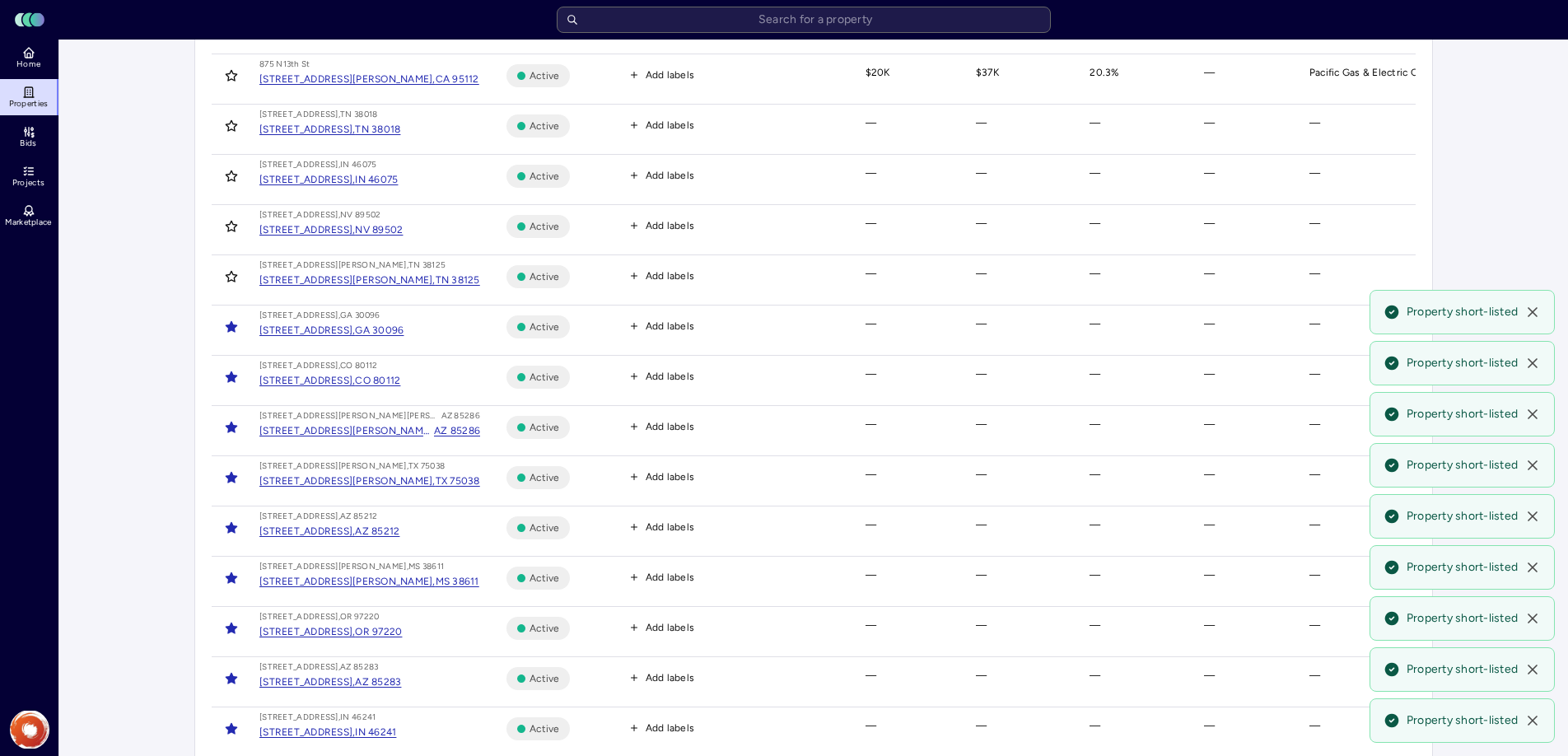
scroll to position [711, 0]
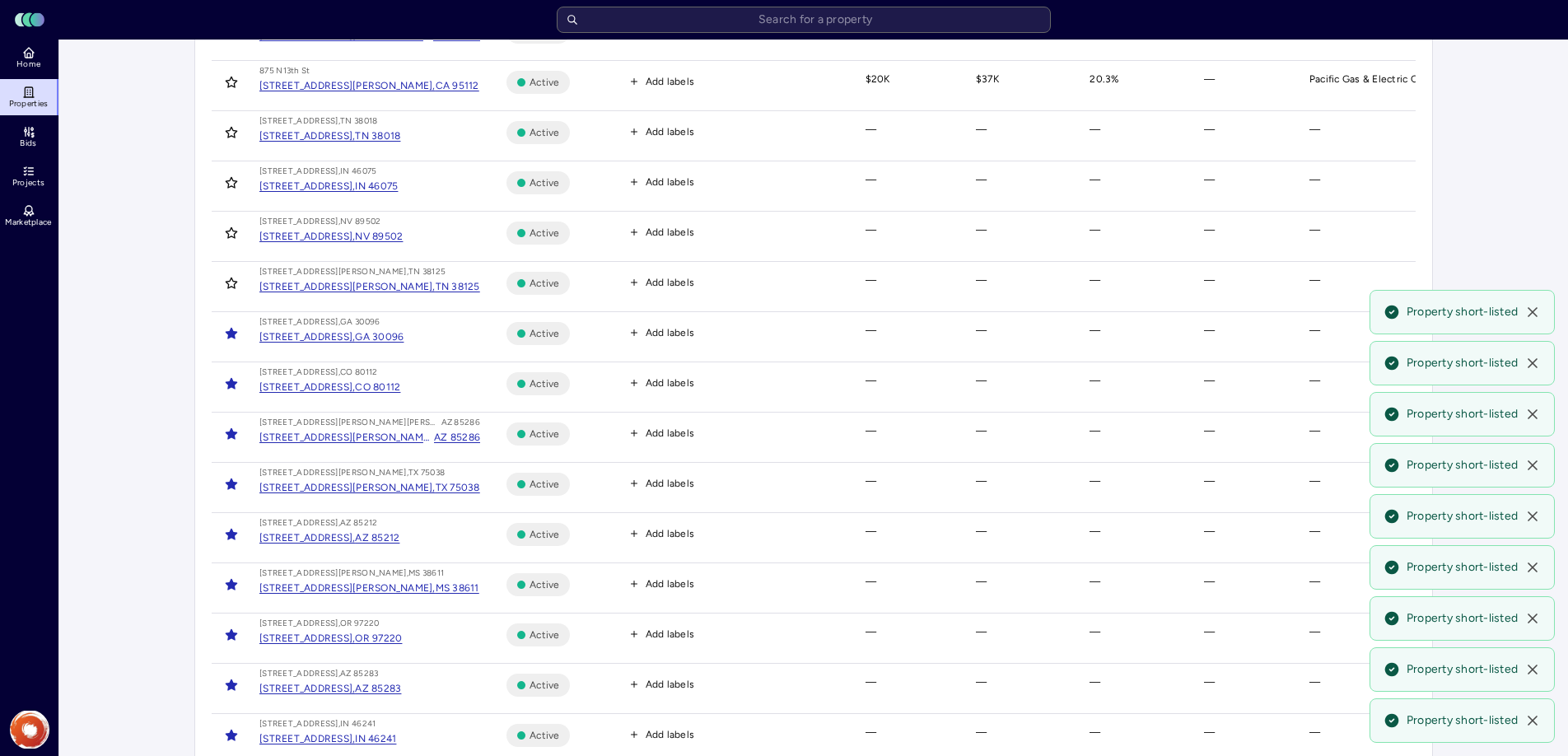
click at [230, 282] on icon "Toggle favorite" at bounding box center [231, 283] width 13 height 13
click at [229, 246] on td at bounding box center [229, 236] width 35 height 51
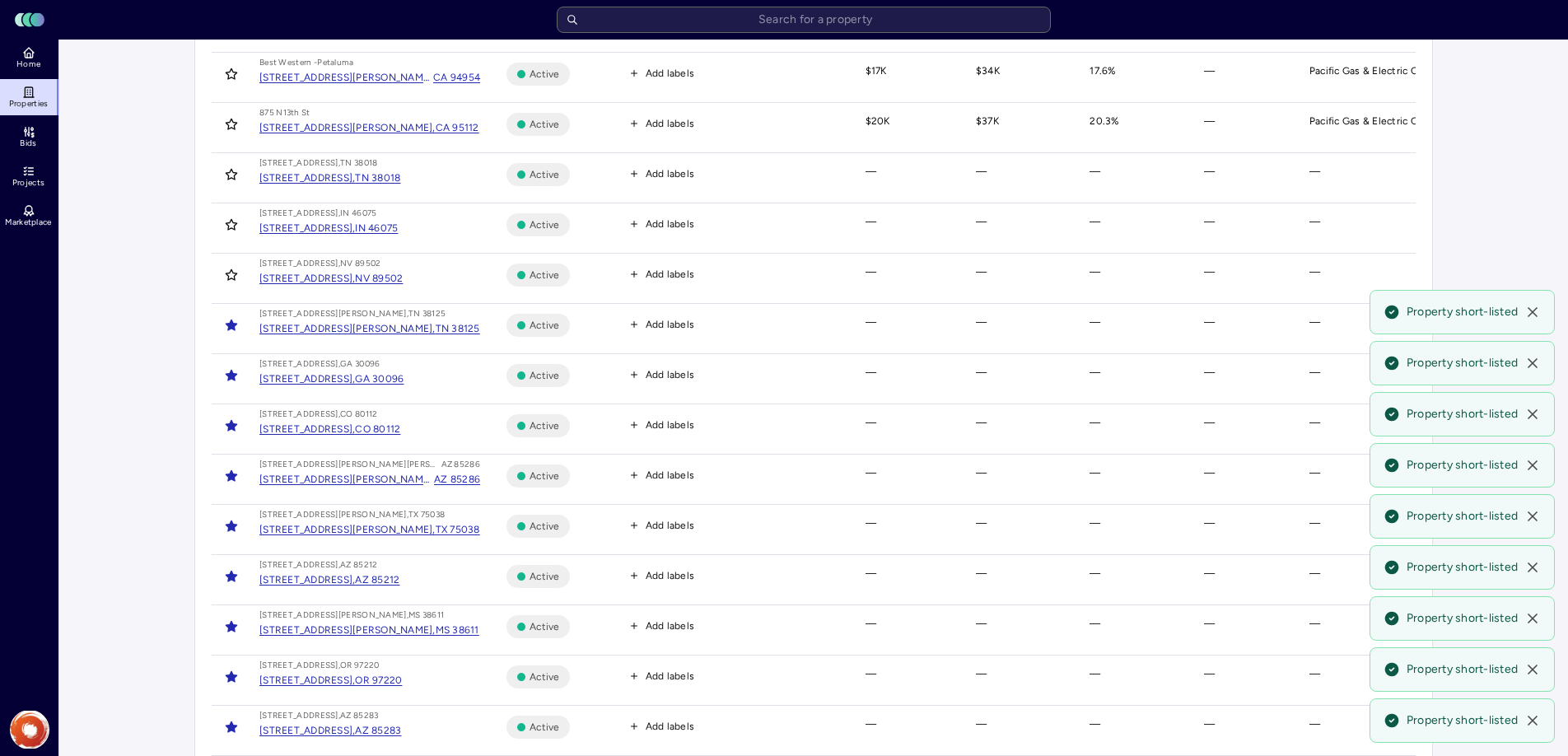
scroll to position [668, 0]
click at [225, 220] on icon "Toggle favorite" at bounding box center [231, 226] width 13 height 13
click at [230, 274] on icon "Toggle favorite" at bounding box center [231, 276] width 11 height 11
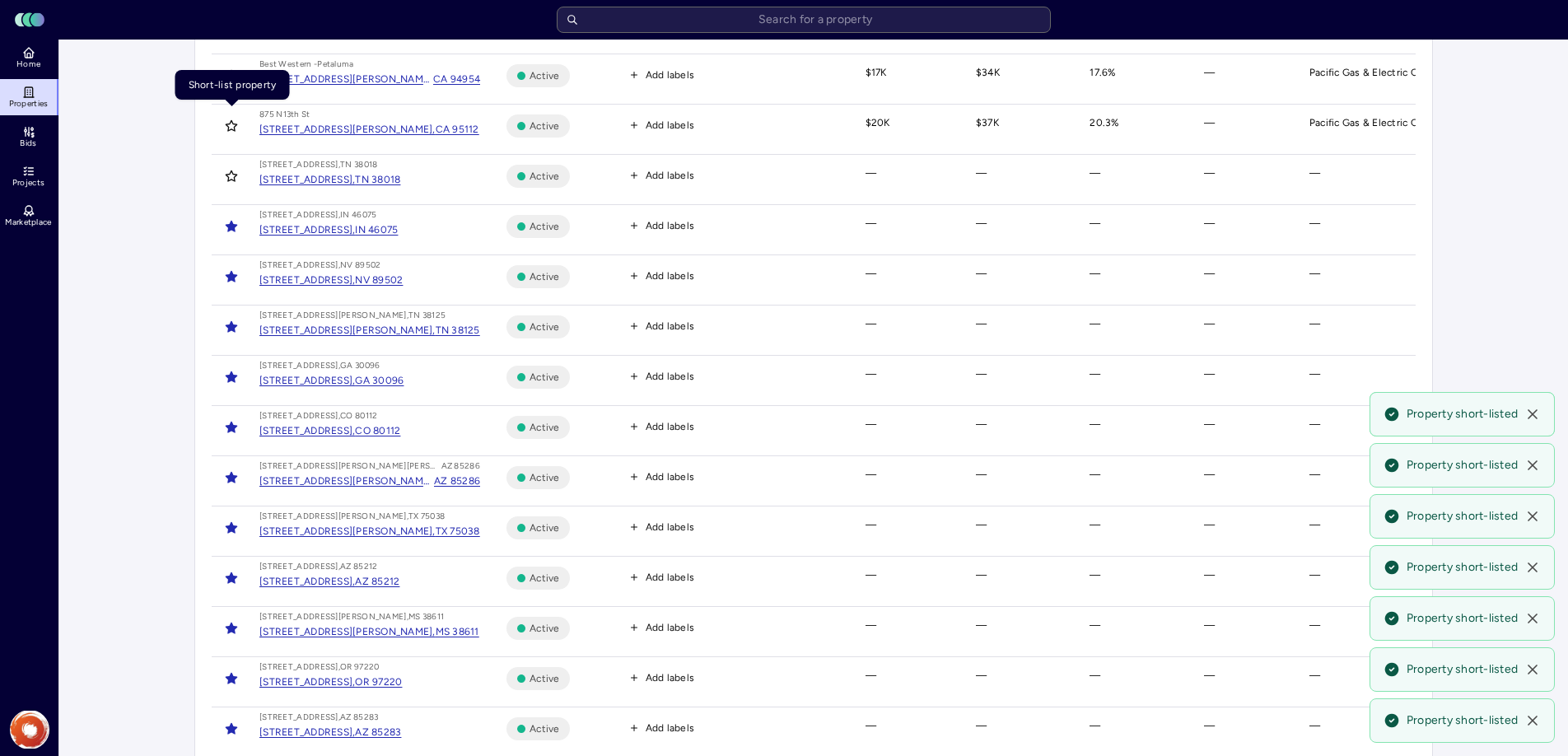
click at [230, 129] on icon "Toggle favorite" at bounding box center [231, 126] width 13 height 13
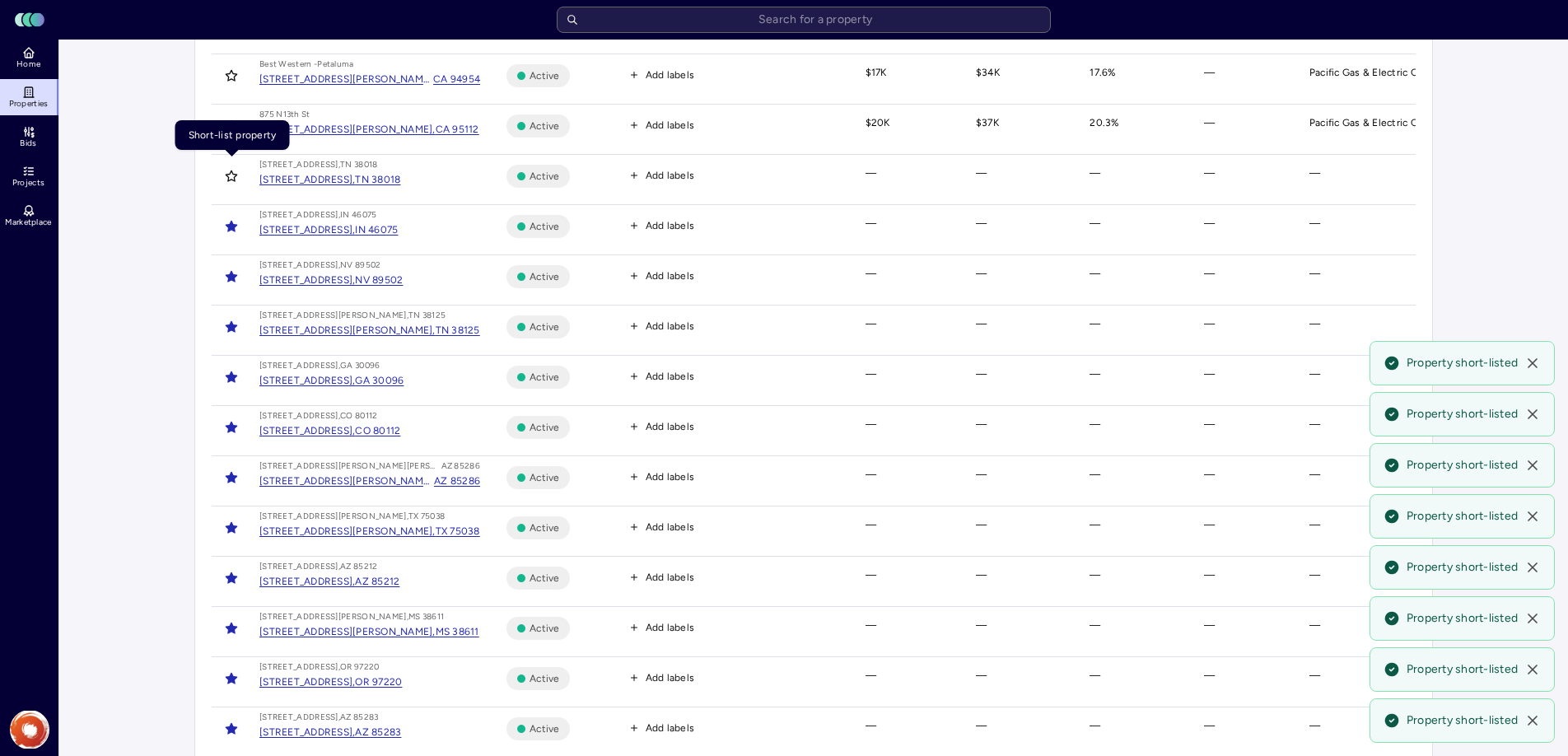
click at [229, 170] on icon "Toggle favorite" at bounding box center [231, 176] width 13 height 13
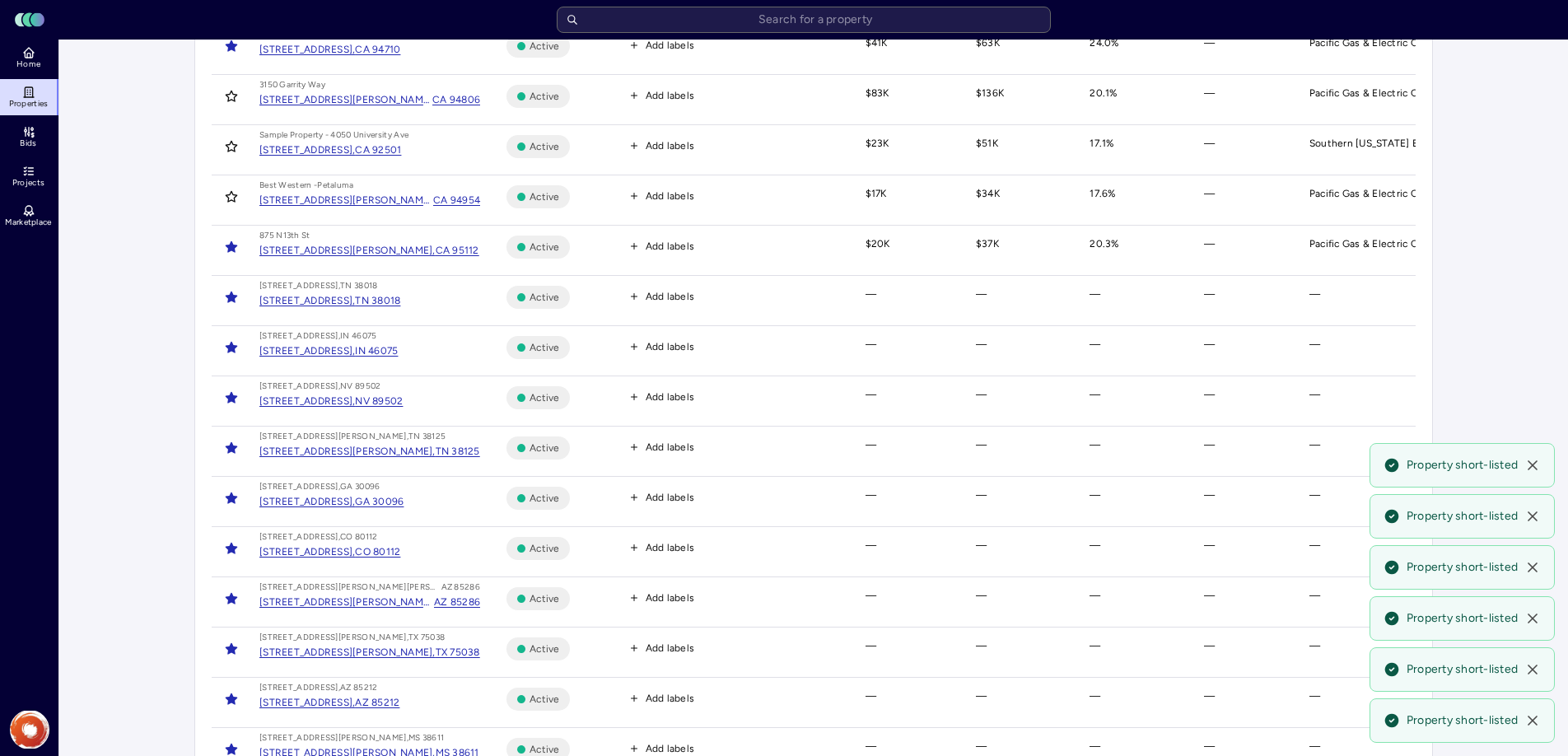
scroll to position [540, 0]
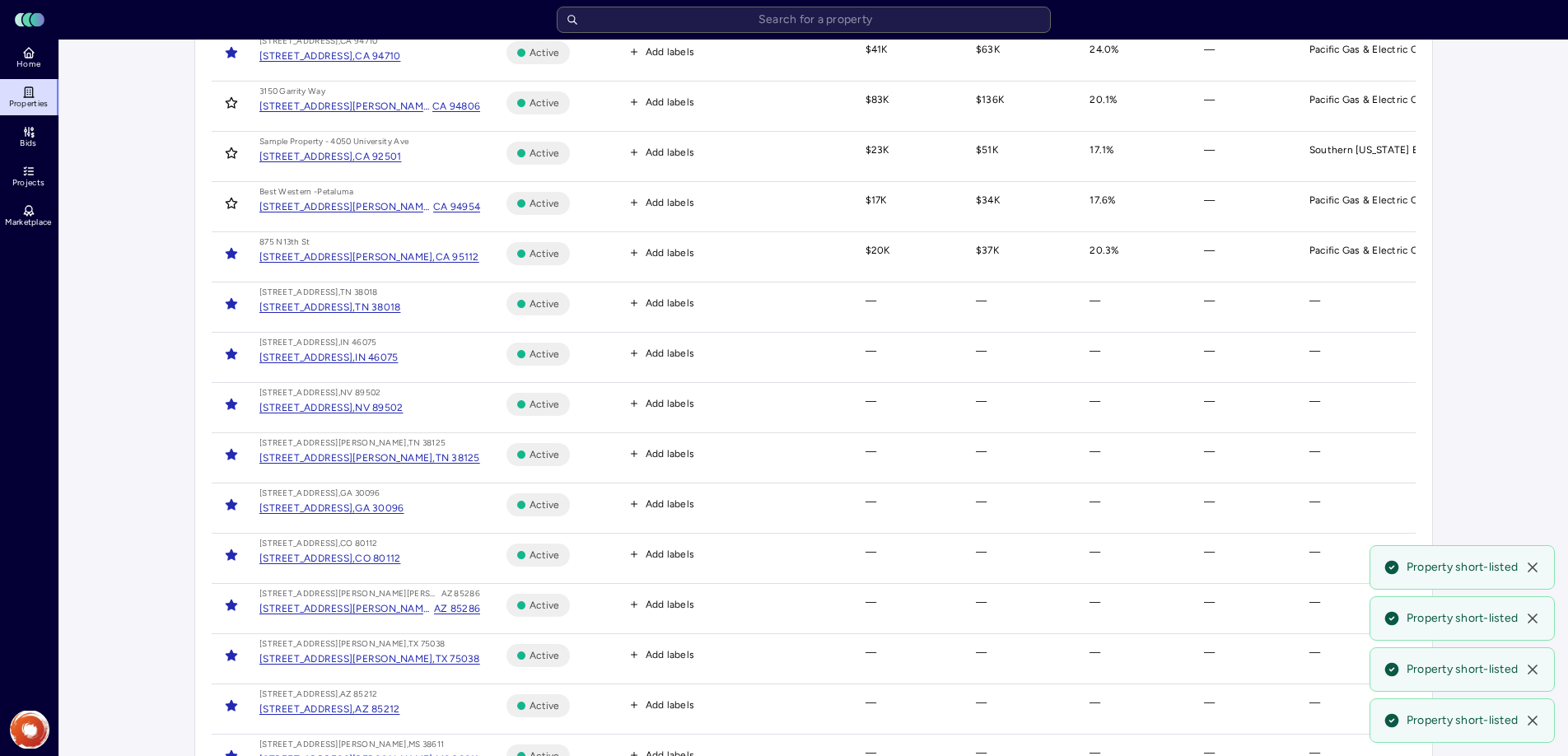
click at [225, 256] on icon "Toggle favorite" at bounding box center [231, 253] width 13 height 13
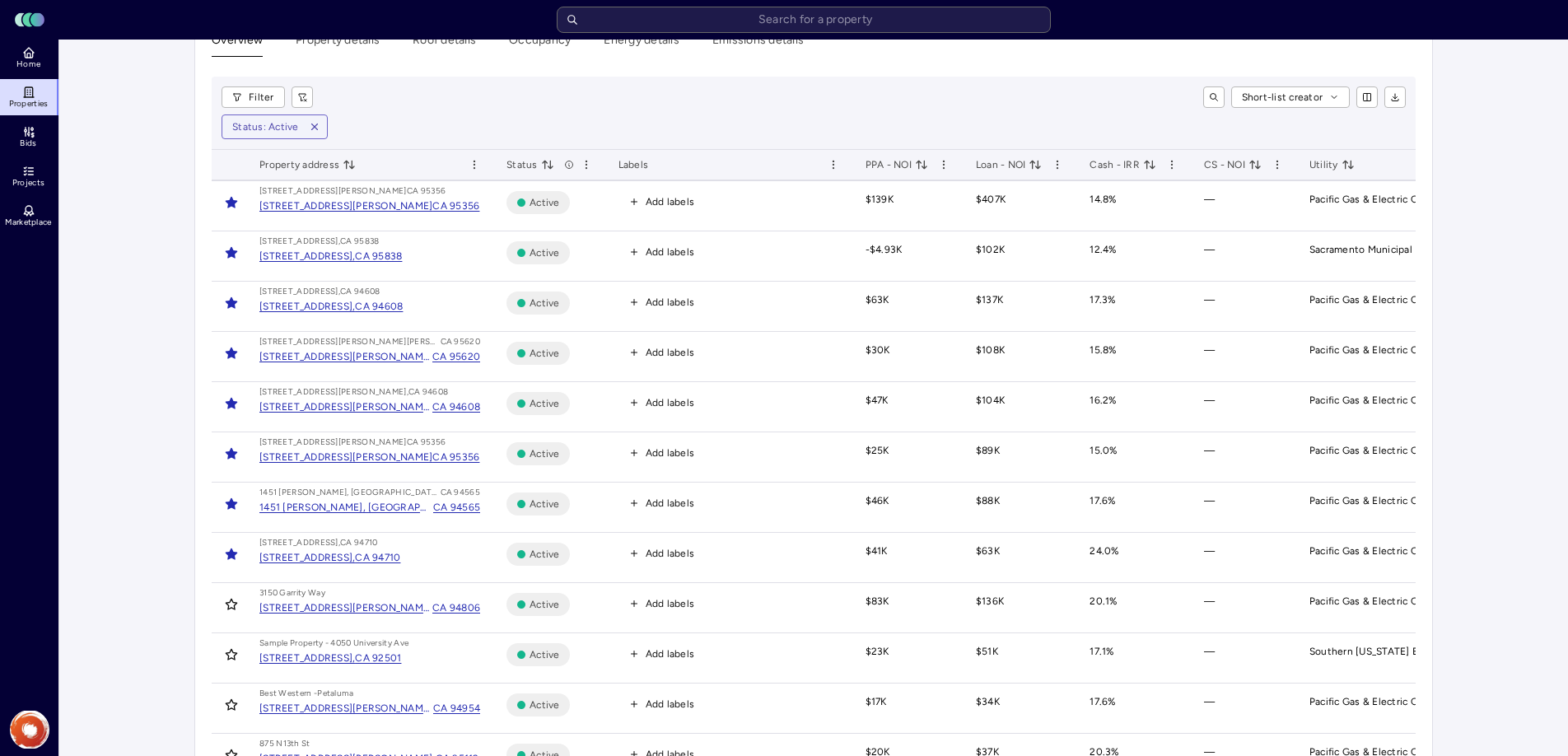
scroll to position [0, 0]
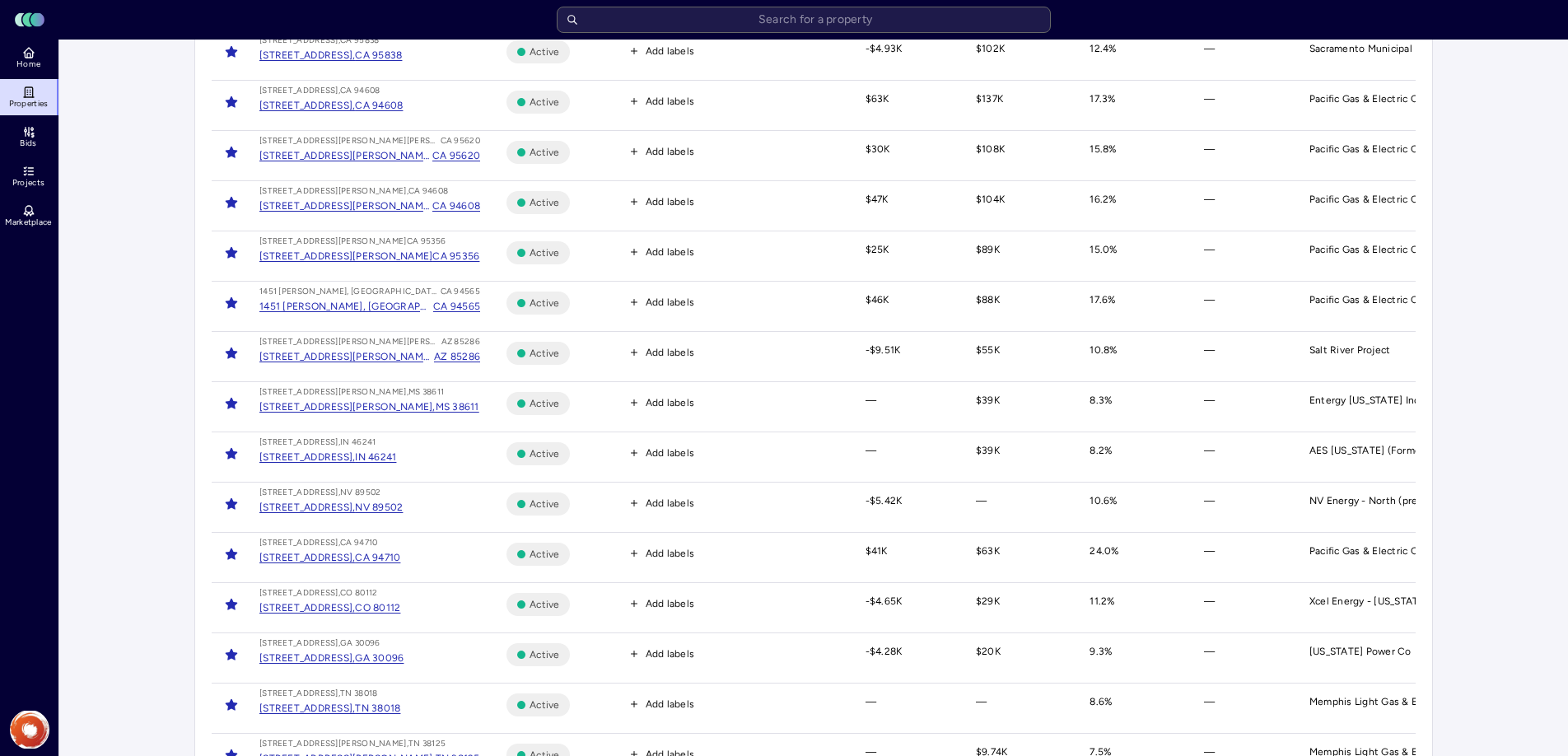
scroll to position [300, 0]
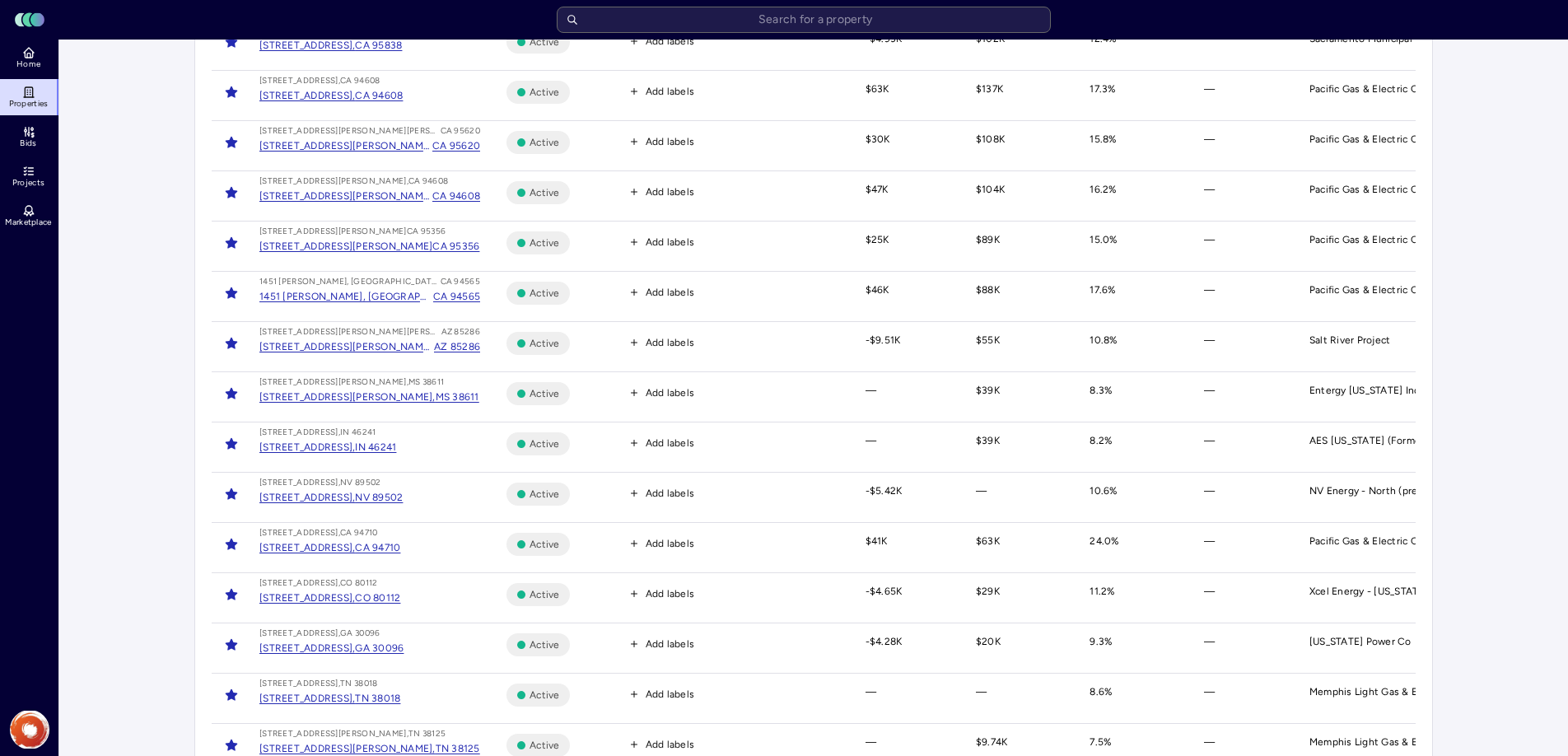
click at [866, 394] on td "—" at bounding box center [907, 396] width 110 height 51
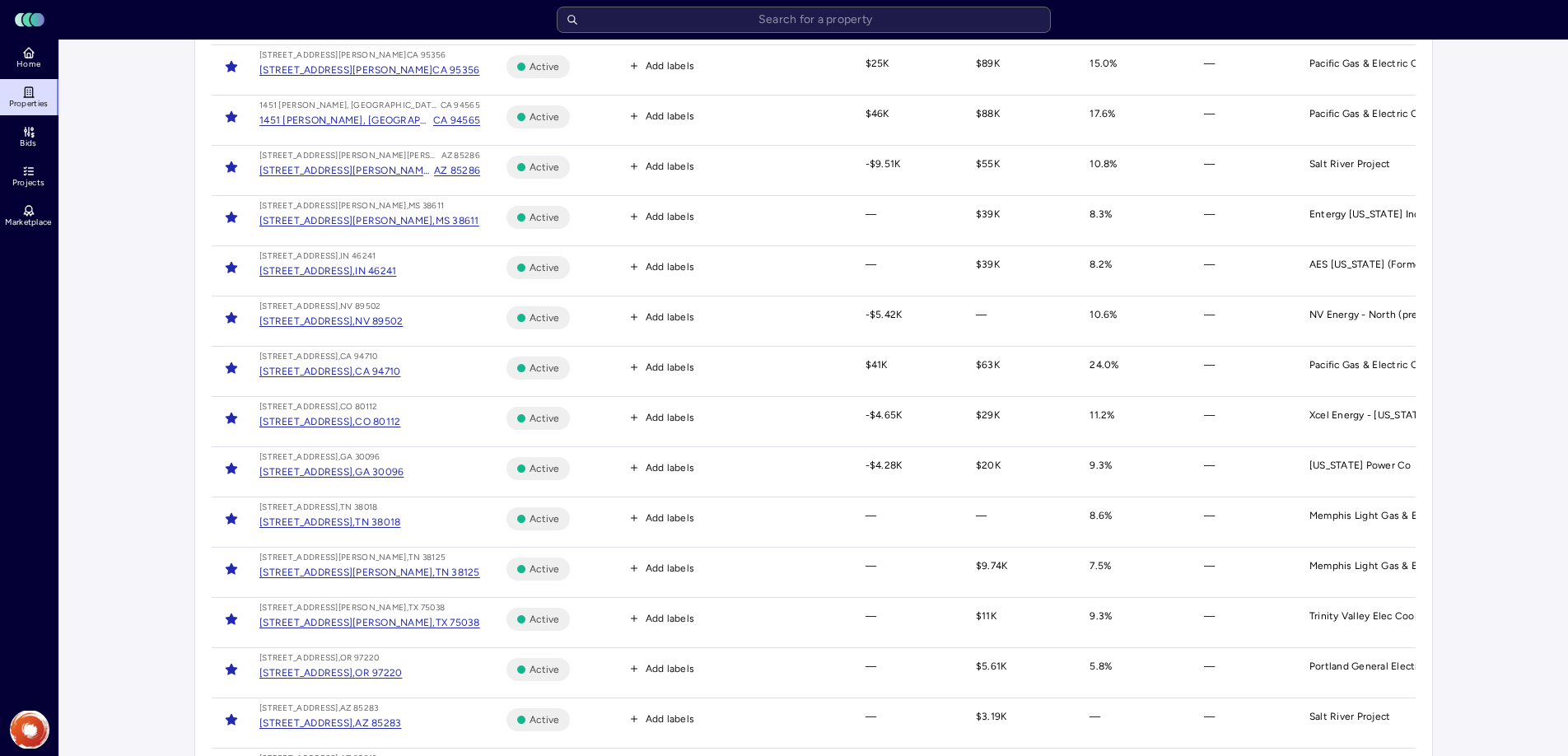
scroll to position [0, 0]
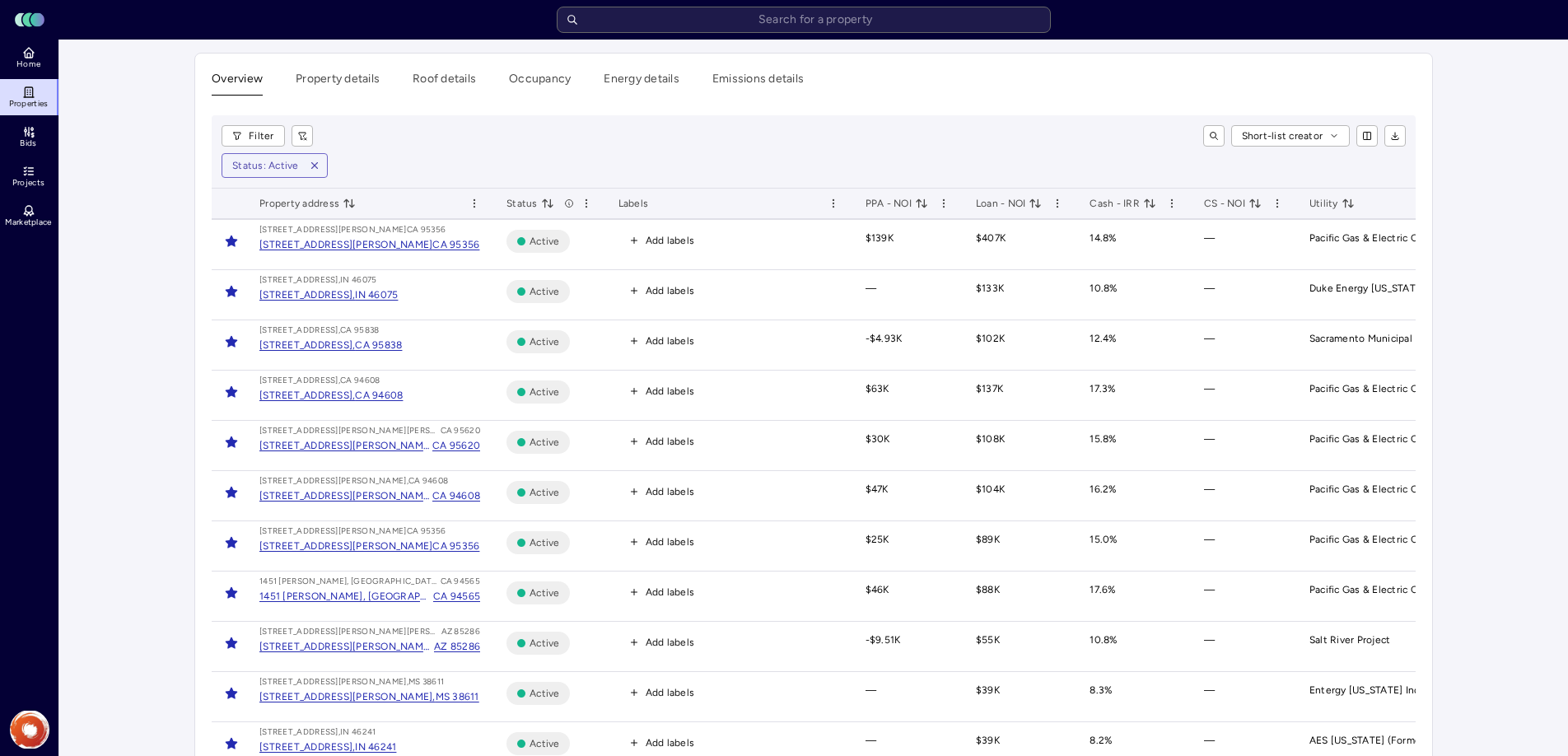
click at [1134, 206] on span "Cash - IRR" at bounding box center [1123, 203] width 66 height 17
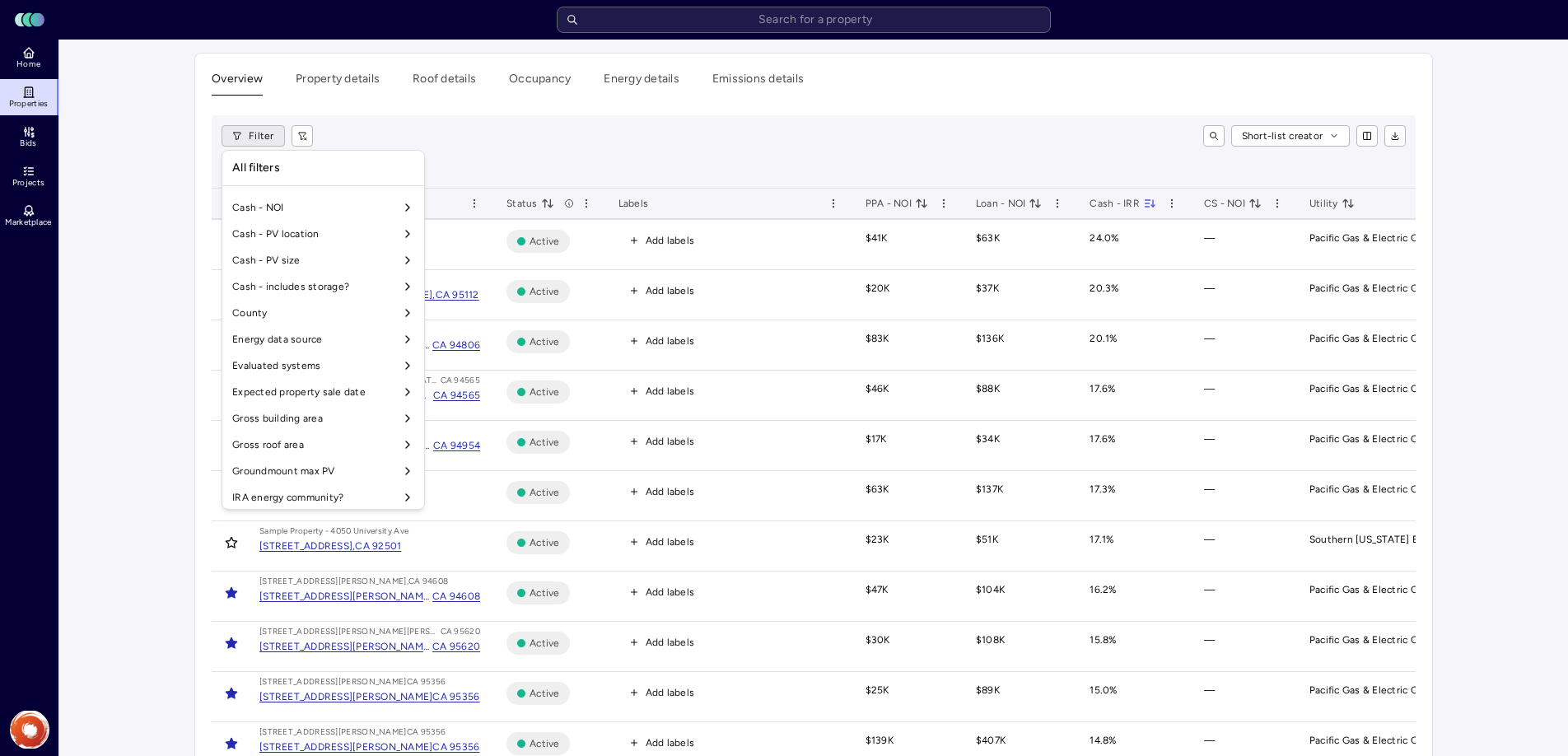
scroll to position [470, 0]
click at [618, 264] on div at bounding box center [529, 264] width 228 height 1
click at [613, 255] on input "minimum" at bounding box center [587, 246] width 106 height 28
type input "$10"
click at [498, 281] on button "Apply" at bounding box center [529, 281] width 222 height 27
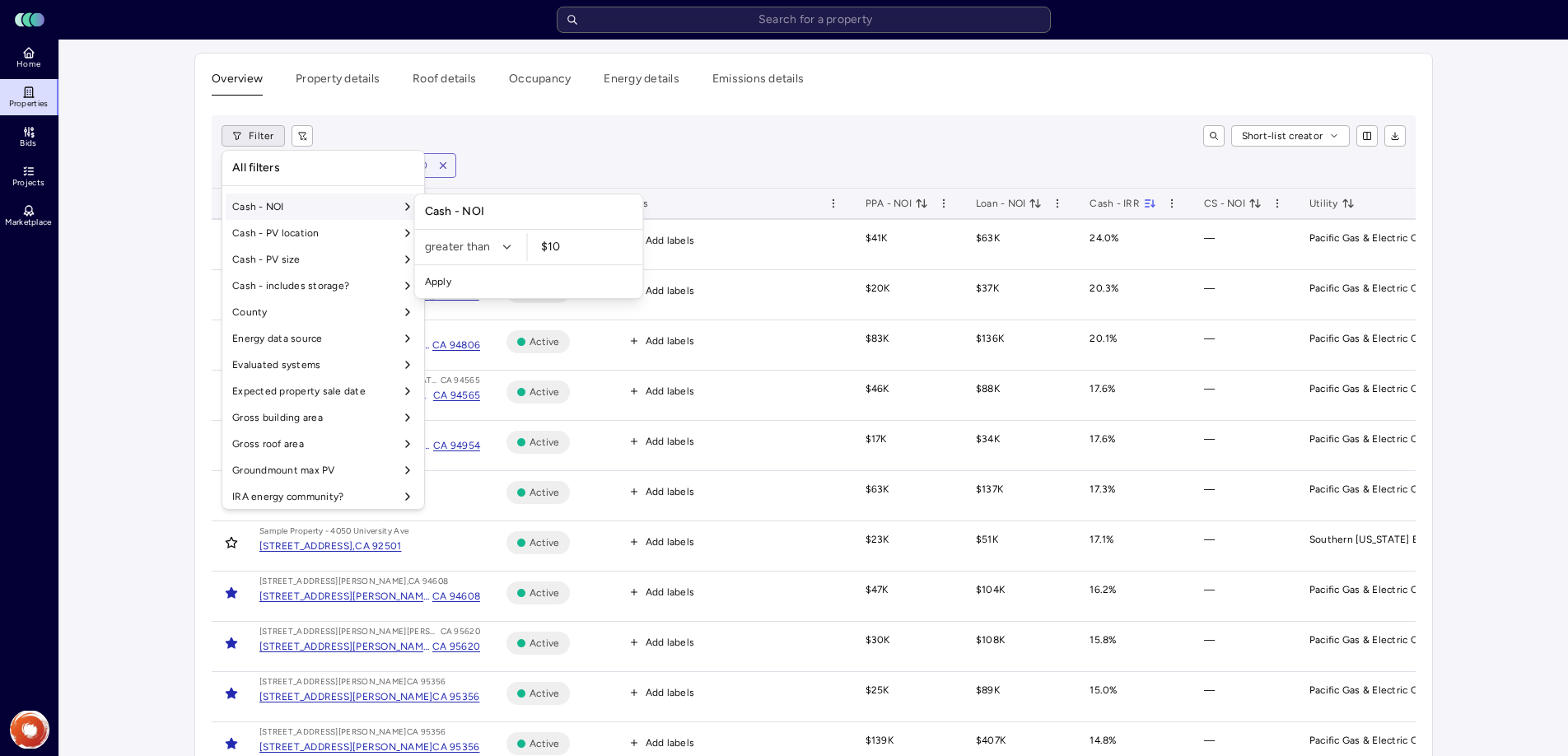
click at [455, 292] on button "Apply" at bounding box center [529, 281] width 222 height 27
click at [442, 281] on button "Apply" at bounding box center [529, 281] width 222 height 27
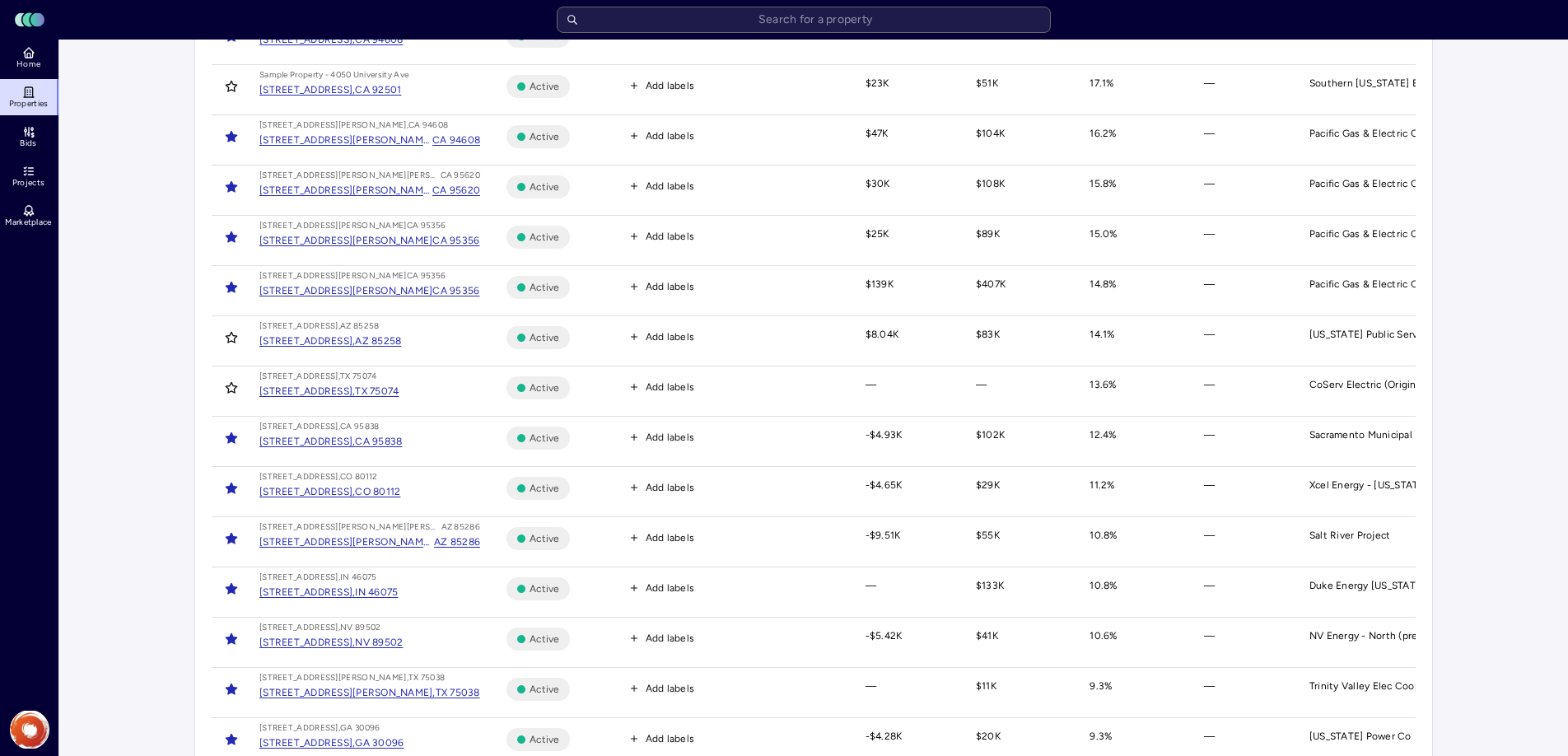
scroll to position [452, 0]
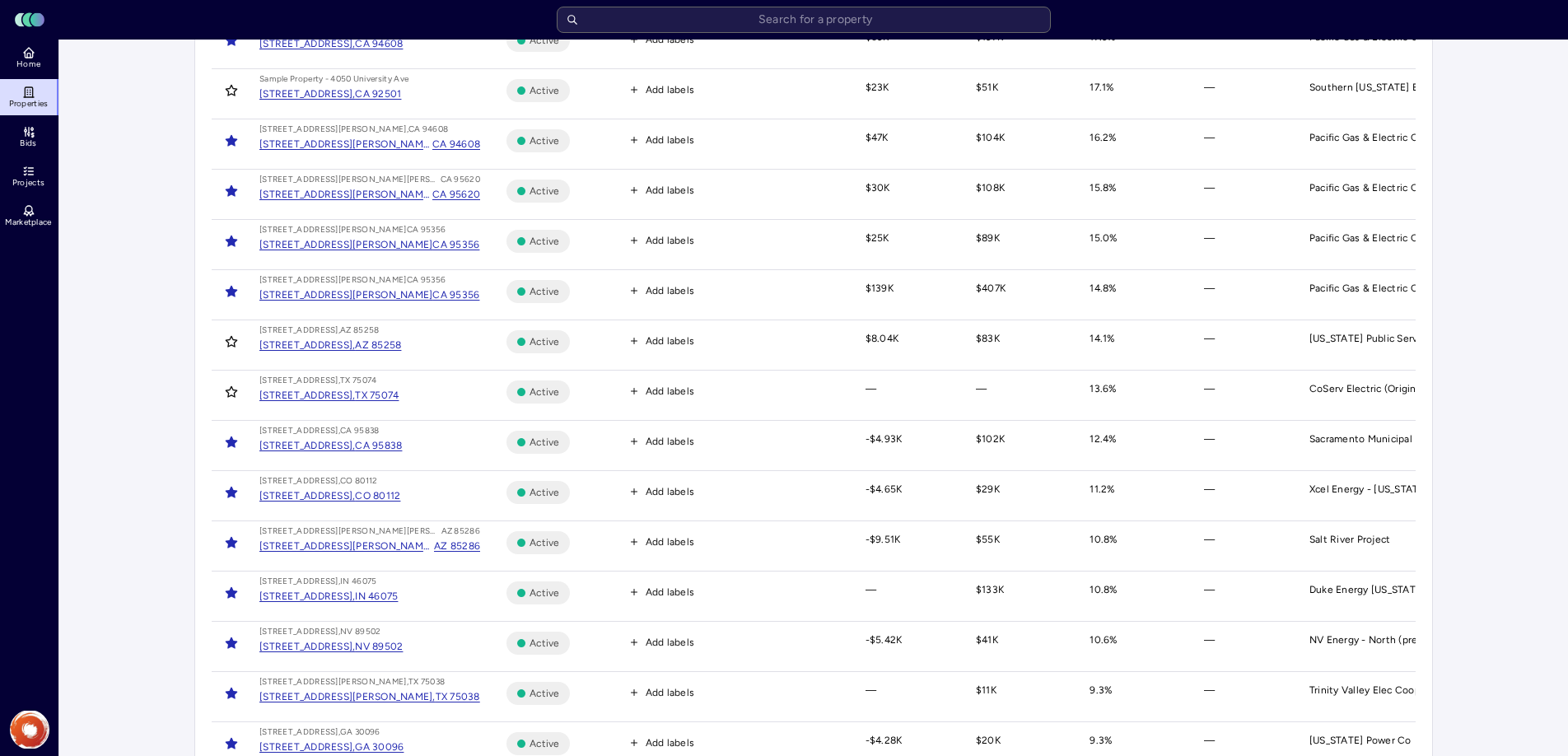
click at [235, 390] on icon "Toggle favorite" at bounding box center [231, 392] width 11 height 11
click at [231, 340] on icon "Toggle favorite" at bounding box center [231, 341] width 13 height 13
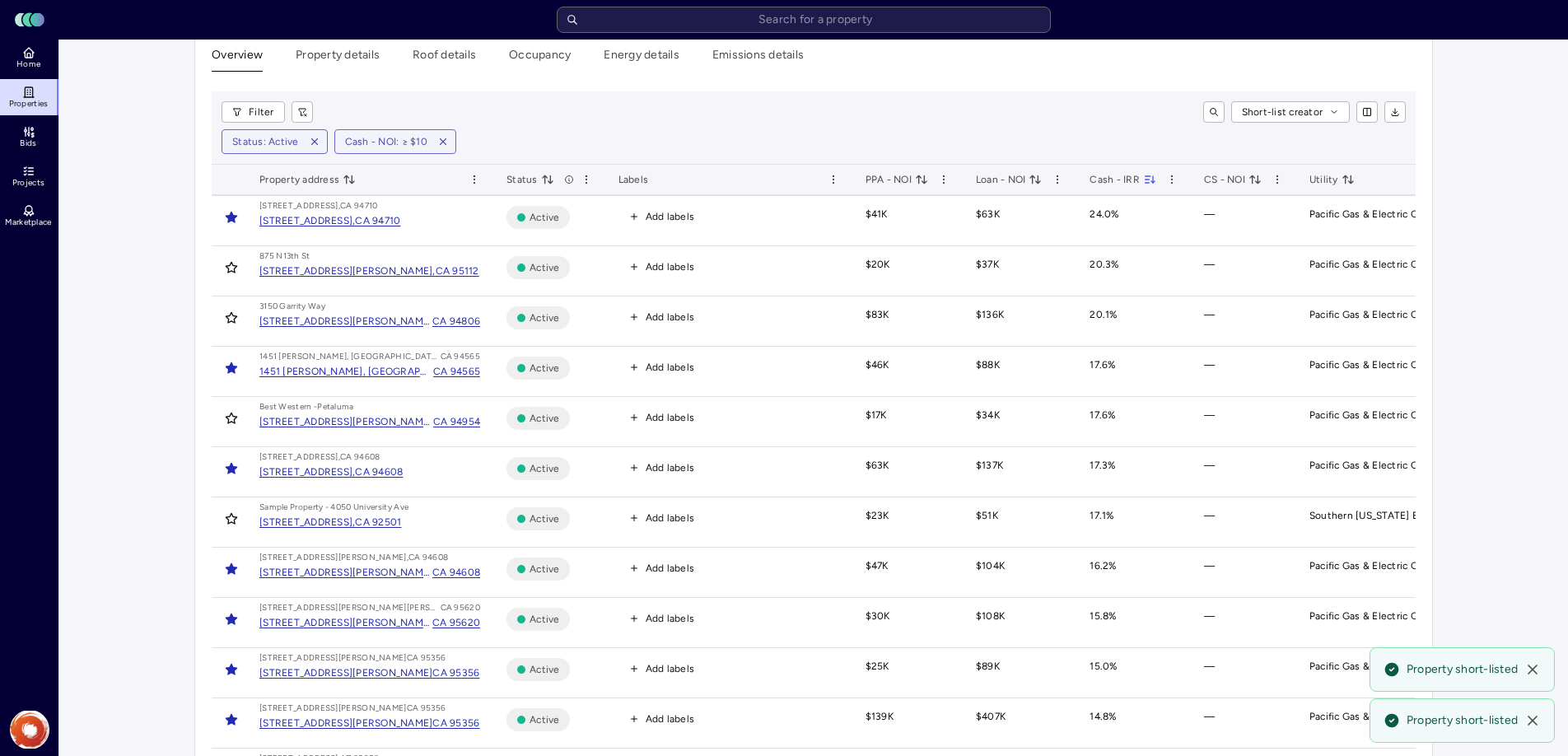
scroll to position [0, 0]
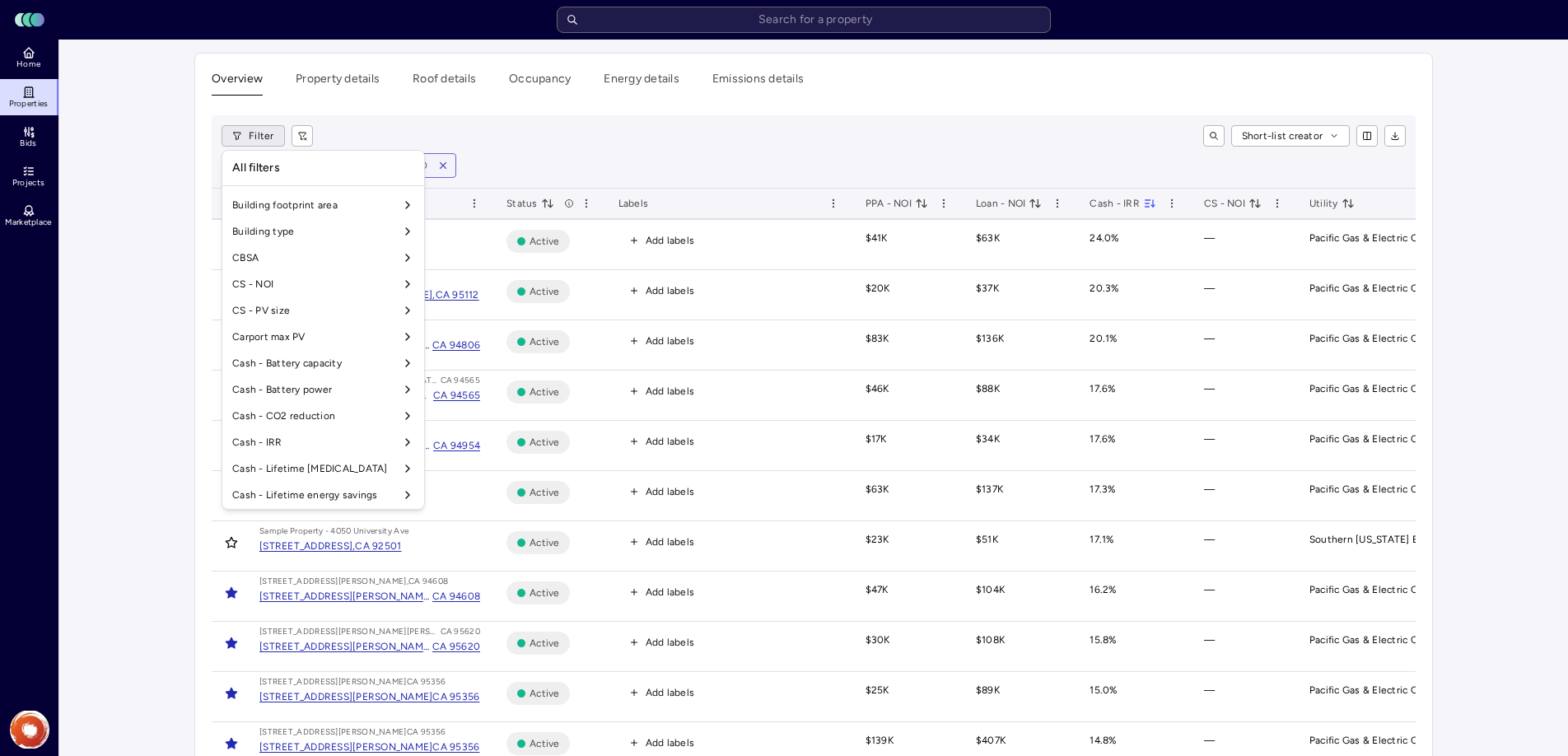
scroll to position [151, 0]
click at [548, 485] on input "minimum" at bounding box center [587, 487] width 106 height 28
type input "10 %"
click at [468, 521] on button "Apply" at bounding box center [529, 521] width 222 height 27
click at [439, 522] on button "Apply" at bounding box center [529, 521] width 222 height 27
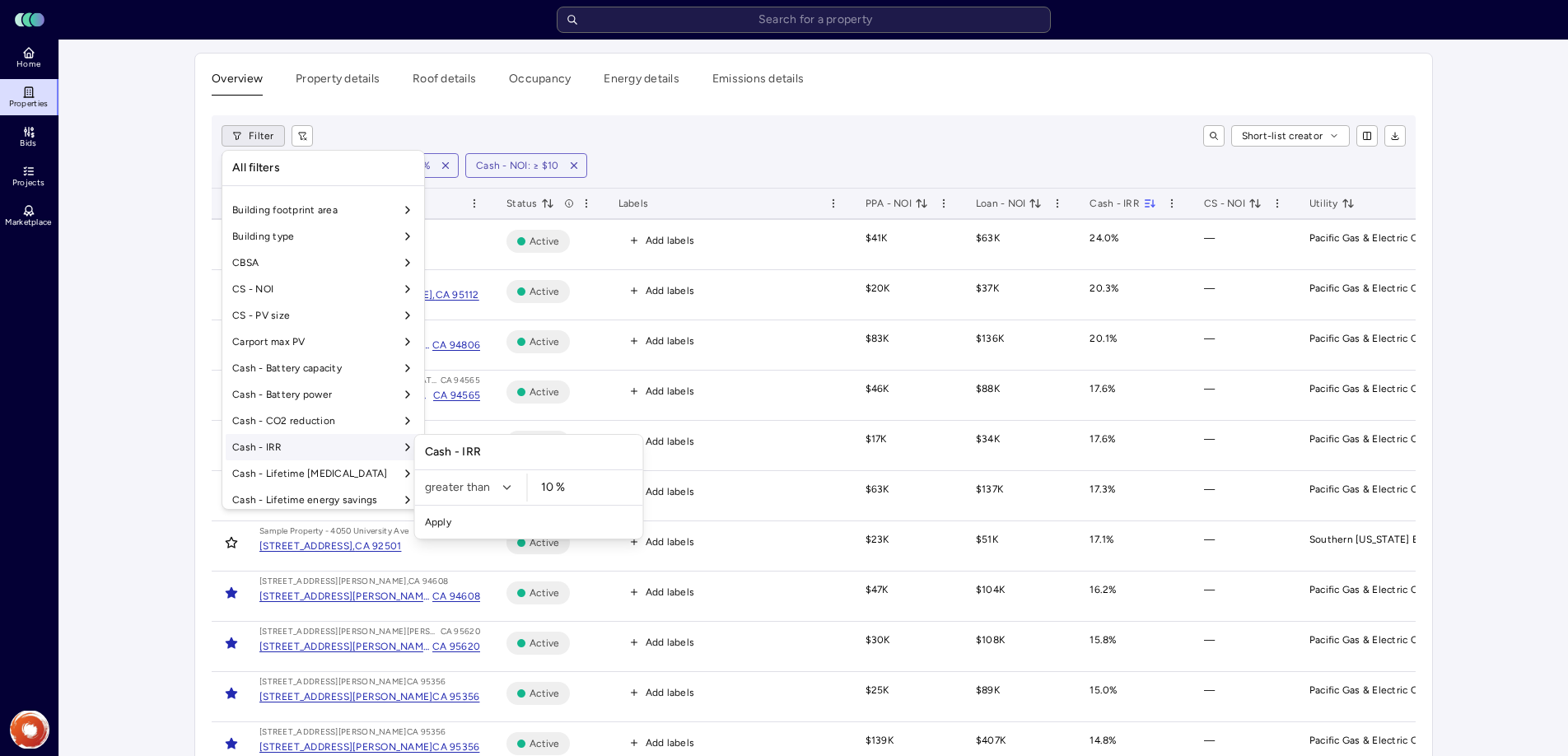
click at [419, 509] on button "Apply" at bounding box center [529, 521] width 222 height 27
click at [604, 494] on input "10 %" at bounding box center [587, 487] width 106 height 28
click at [419, 509] on button "Apply" at bounding box center [529, 521] width 222 height 27
click at [547, 520] on button "Apply" at bounding box center [529, 521] width 222 height 27
click at [538, 527] on button "Apply" at bounding box center [529, 521] width 222 height 27
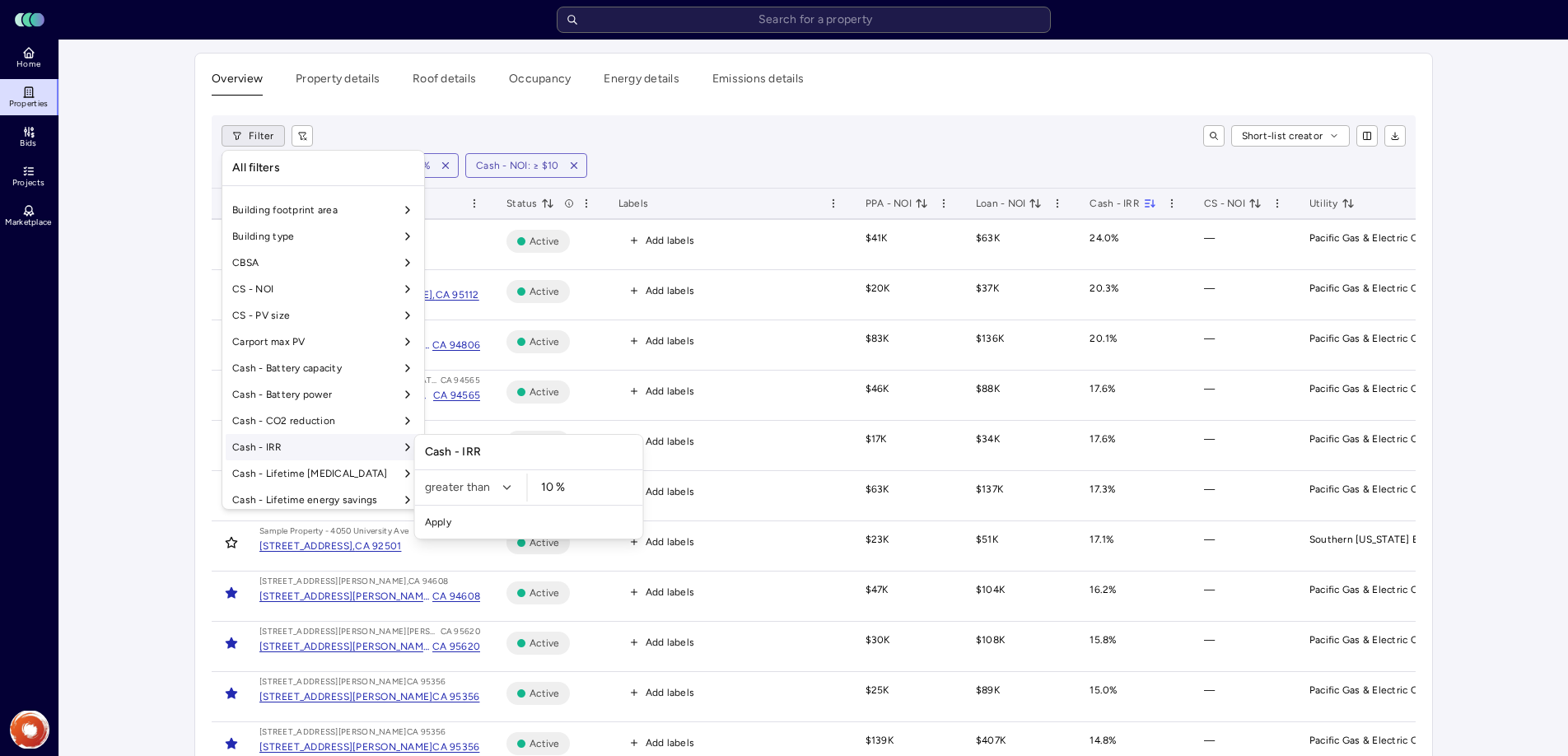
click at [538, 527] on button "Apply" at bounding box center [529, 521] width 222 height 27
click at [434, 520] on button "Apply" at bounding box center [529, 521] width 222 height 27
click at [1469, 433] on html "Toggle Sidebar Lumen Energy Logo Home Properties Bids Projects Marketplace Hook…" at bounding box center [784, 650] width 1568 height 1300
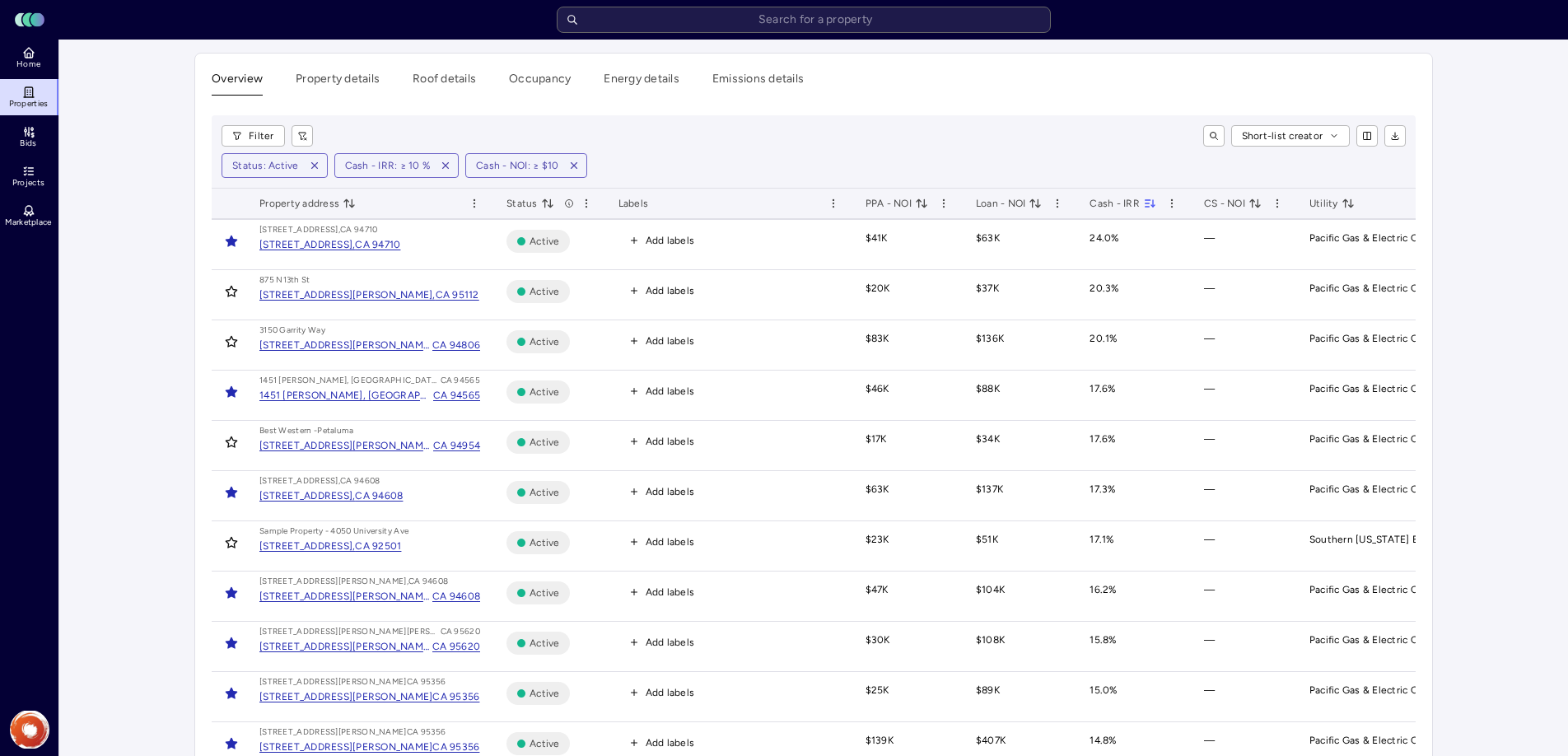
click at [571, 168] on icon "button" at bounding box center [574, 166] width 6 height 6
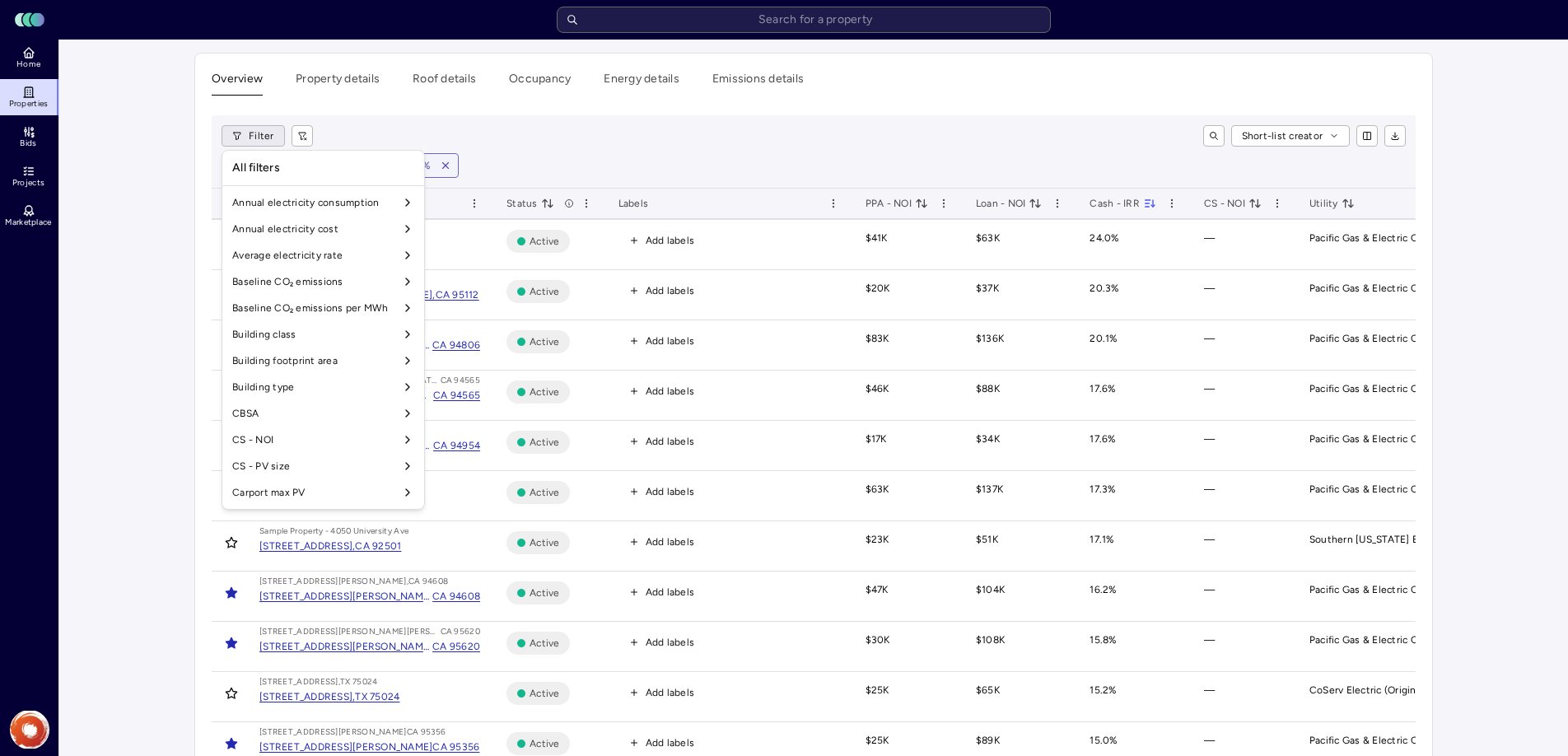
click at [257, 139] on html "Toggle Sidebar Lumen Energy Logo Home Properties Bids Projects Marketplace Hook…" at bounding box center [784, 675] width 1568 height 1351
click at [478, 349] on div "Yes" at bounding box center [467, 347] width 98 height 27
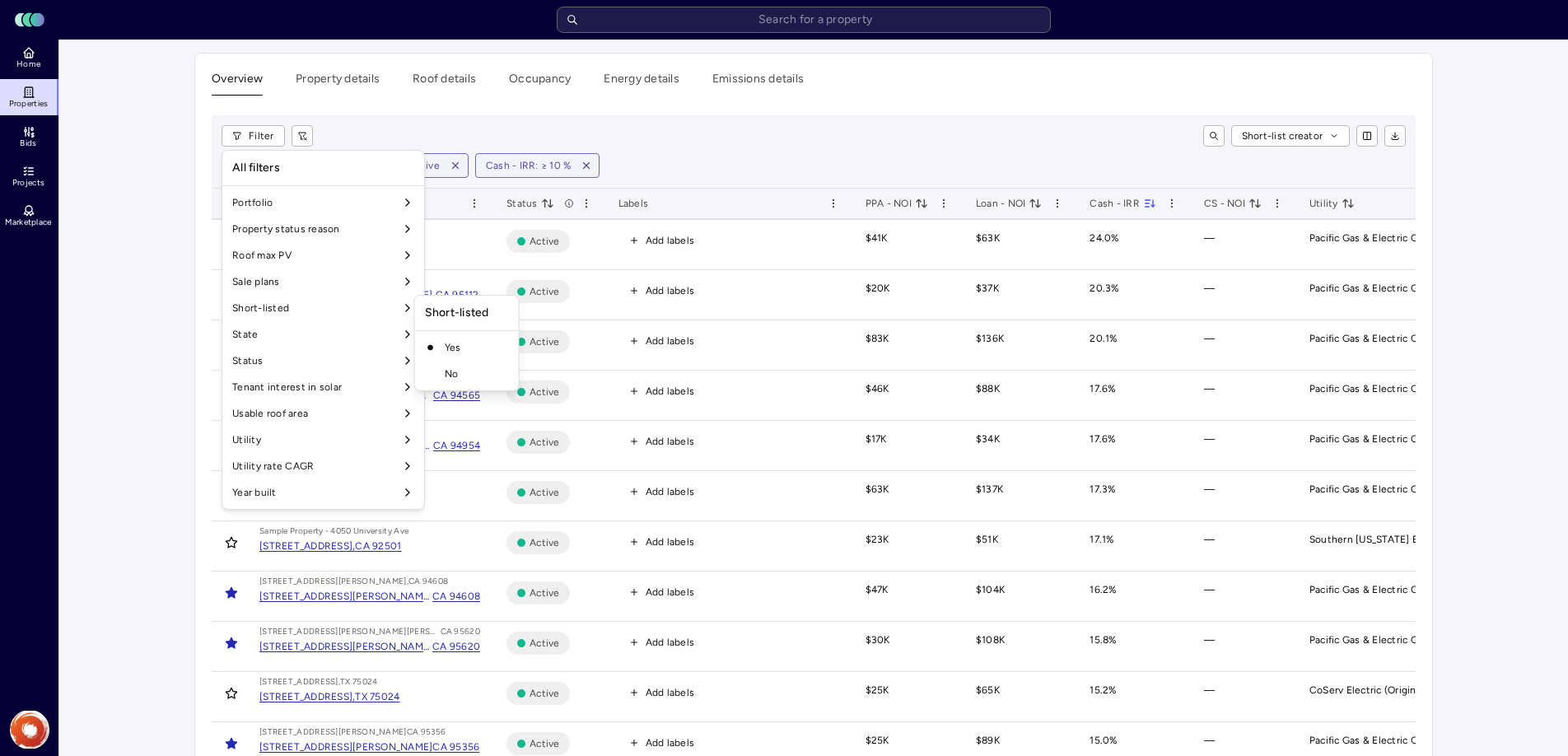
click at [768, 153] on html "Toggle Sidebar Lumen Energy Logo Home Properties Bids Projects Marketplace Hook…" at bounding box center [784, 675] width 1568 height 1351
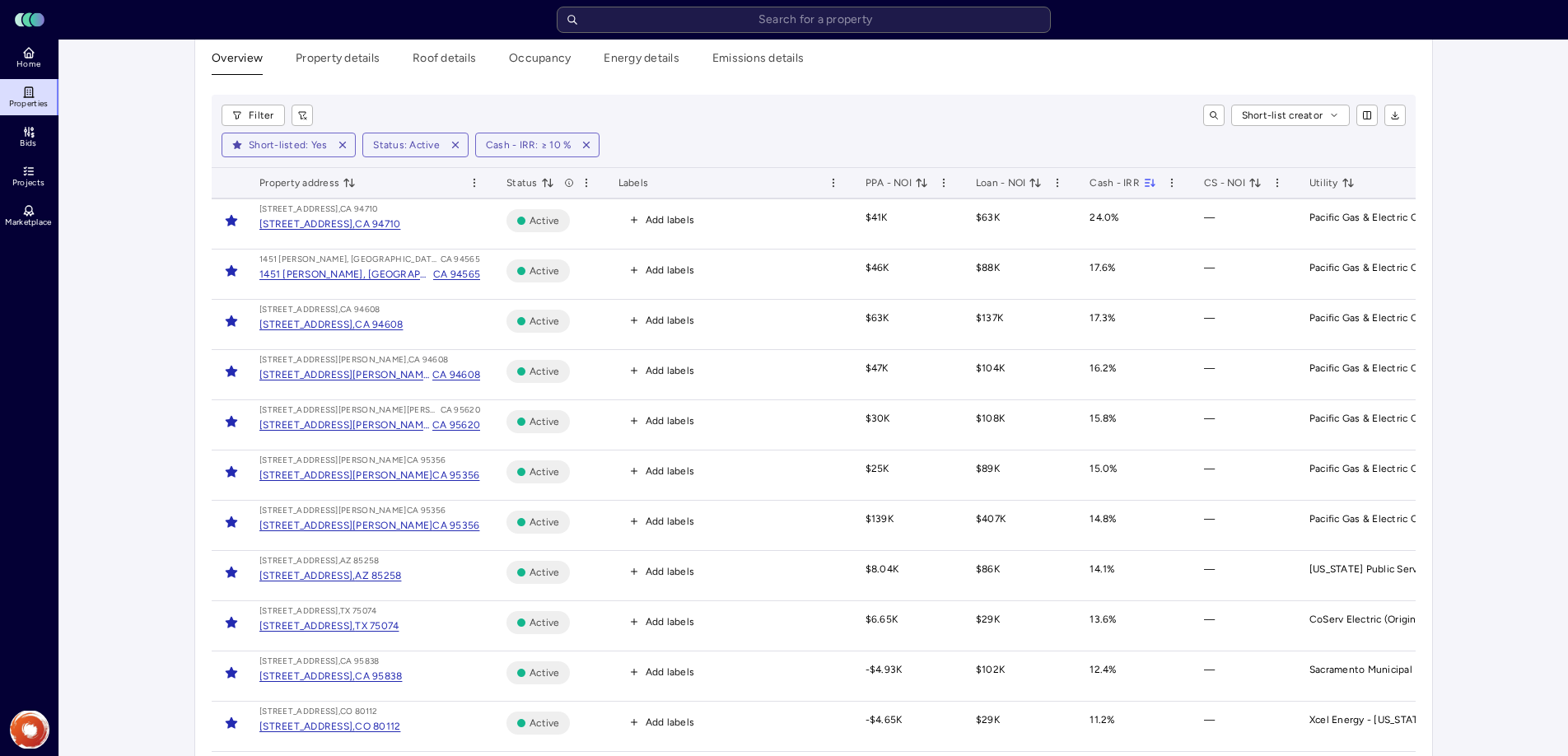
scroll to position [18, 0]
click at [583, 148] on icon "button" at bounding box center [586, 148] width 6 height 6
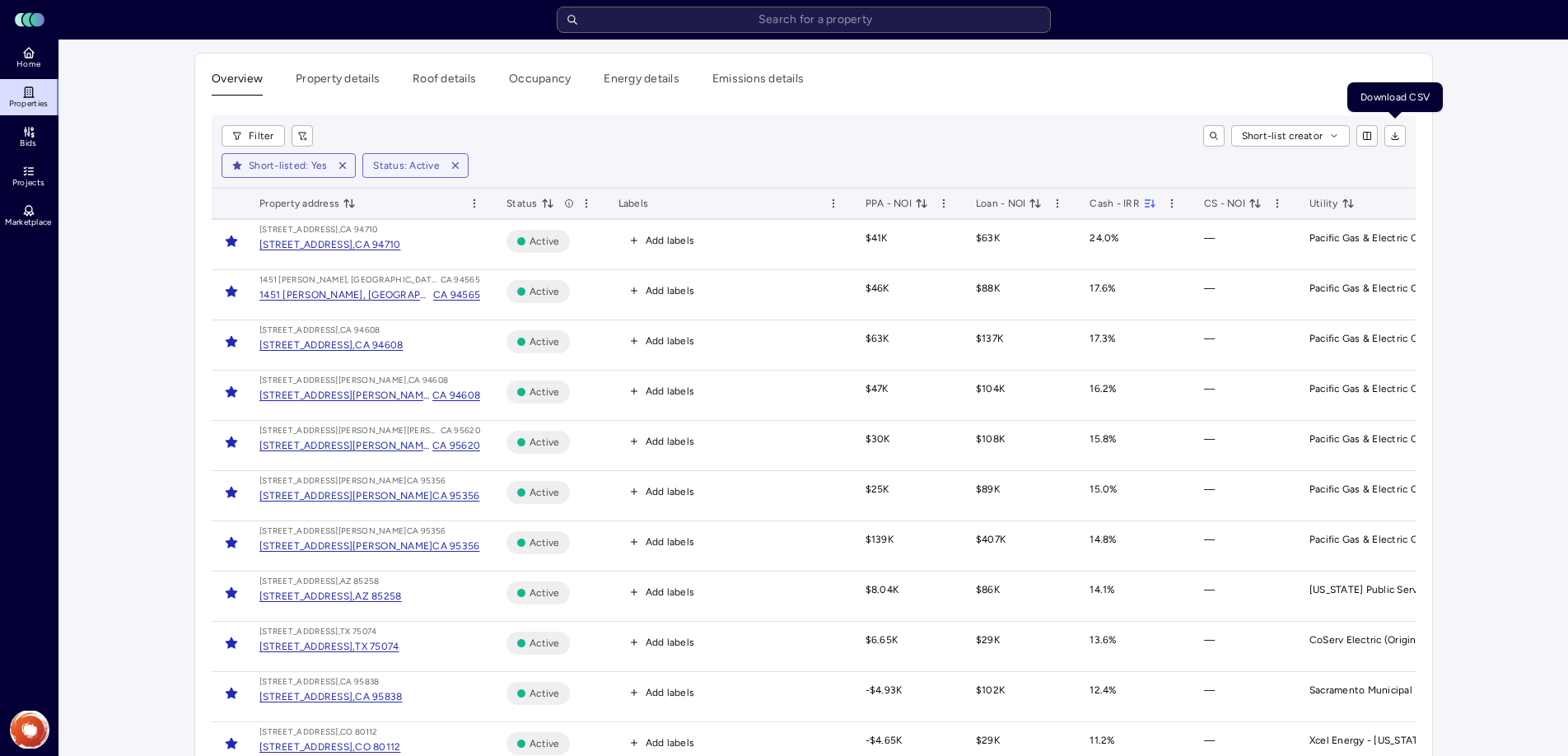
click at [1399, 137] on icon "button" at bounding box center [1395, 135] width 10 height 10
